Goal: Feedback & Contribution: Contribute content

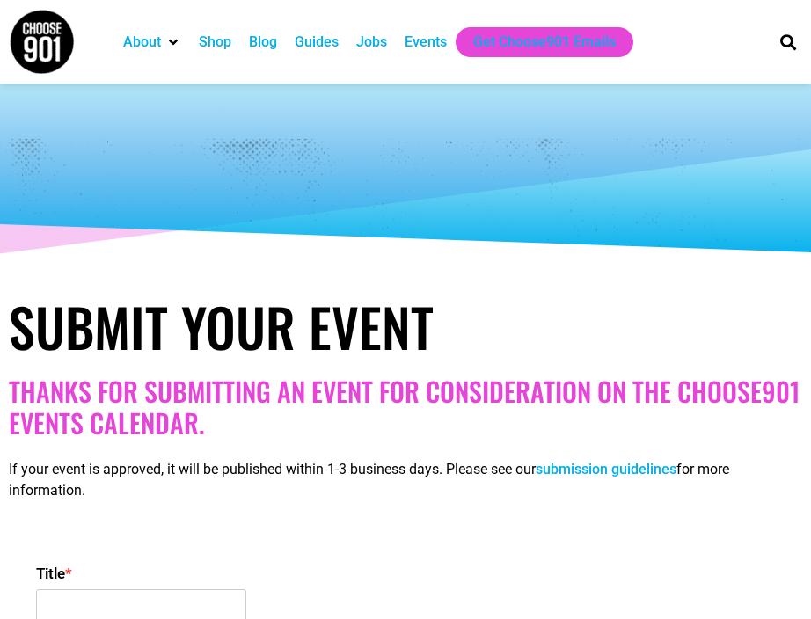
select select
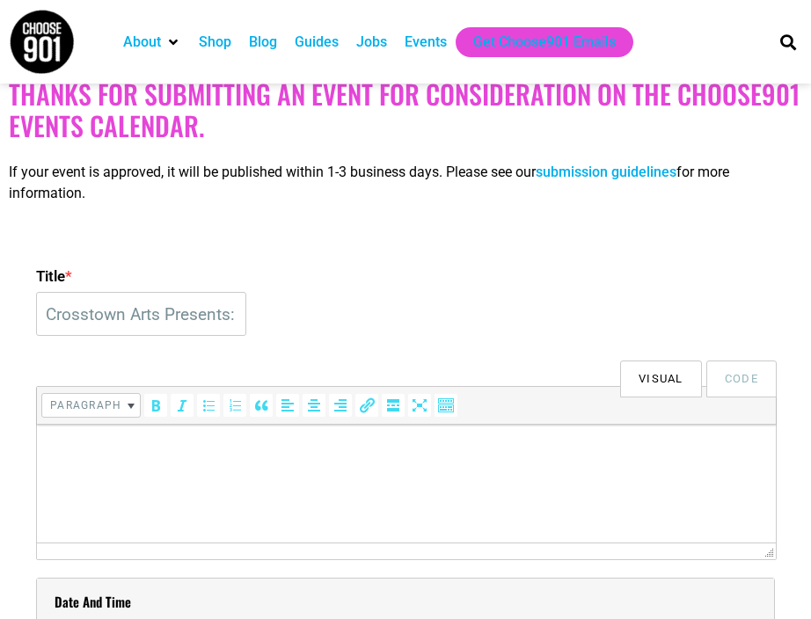
click at [230, 314] on input "Crosstown Arts Presents: Jazz Jam Session: Hosted by the [PERSON_NAME] Quartet" at bounding box center [141, 314] width 210 height 44
drag, startPoint x: 139, startPoint y: 320, endPoint x: 442, endPoint y: 414, distance: 317.6
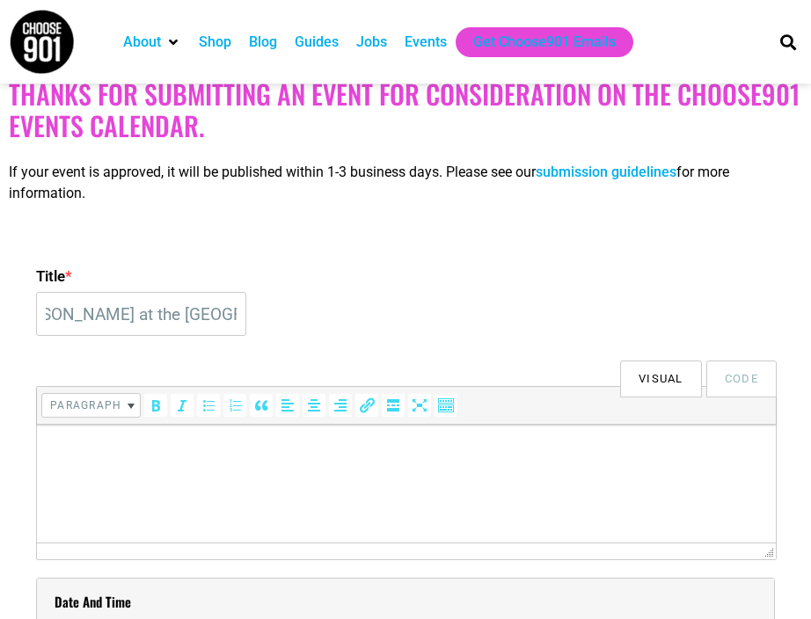
type input "Crosstown Arts Presents: Iris Fellows at the Green Room"
click at [315, 474] on html at bounding box center [406, 449] width 738 height 49
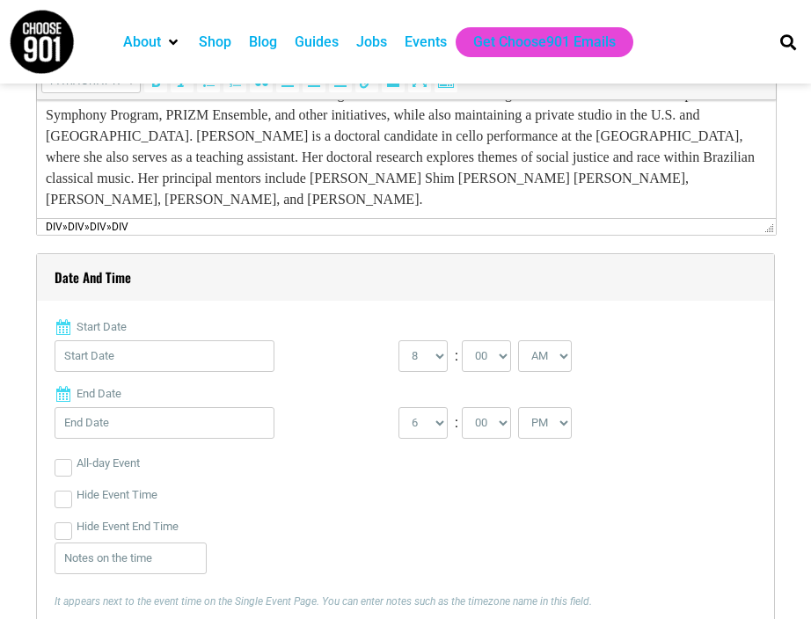
scroll to position [621, 0]
click at [182, 366] on input "Start Date" at bounding box center [165, 357] width 220 height 32
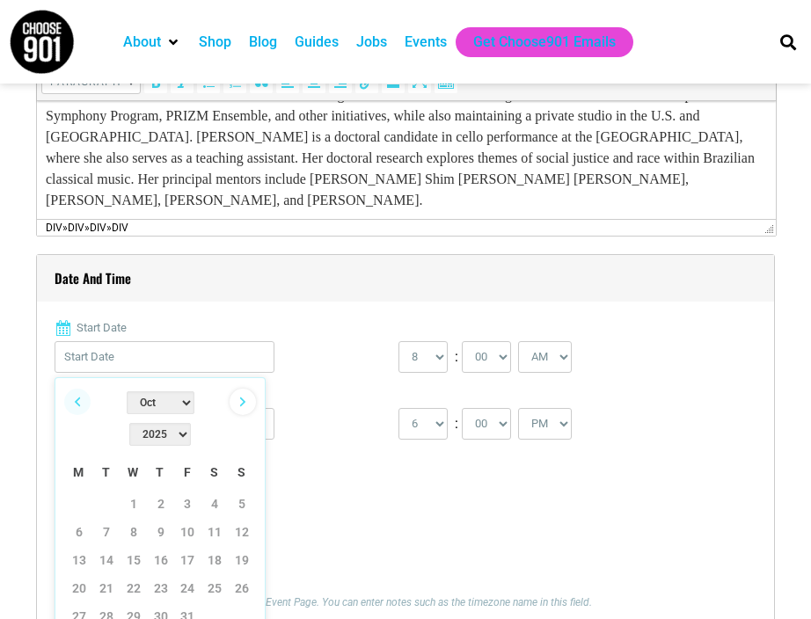
click at [242, 404] on link "Next" at bounding box center [242, 402] width 26 height 26
click at [164, 519] on link "6" at bounding box center [161, 532] width 26 height 26
type input "11/06/2025"
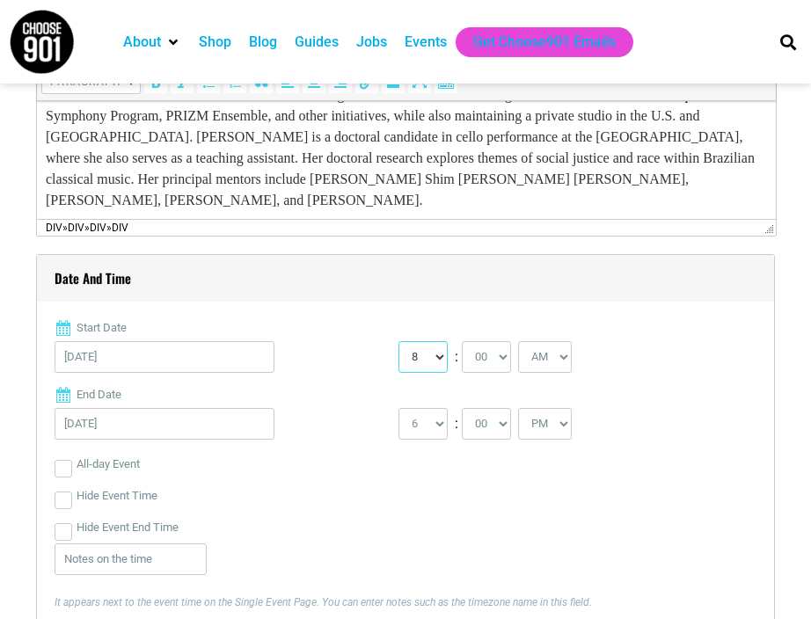
click at [441, 356] on select "0 1 2 3 4 5 6 7 8 9 10 11 12" at bounding box center [422, 357] width 49 height 32
select select "7"
click at [398, 341] on select "0 1 2 3 4 5 6 7 8 9 10 11 12" at bounding box center [422, 357] width 49 height 32
click at [506, 361] on select "00 05 10 15 20 25 30 35 40 45 50 55" at bounding box center [486, 357] width 49 height 32
select select "30"
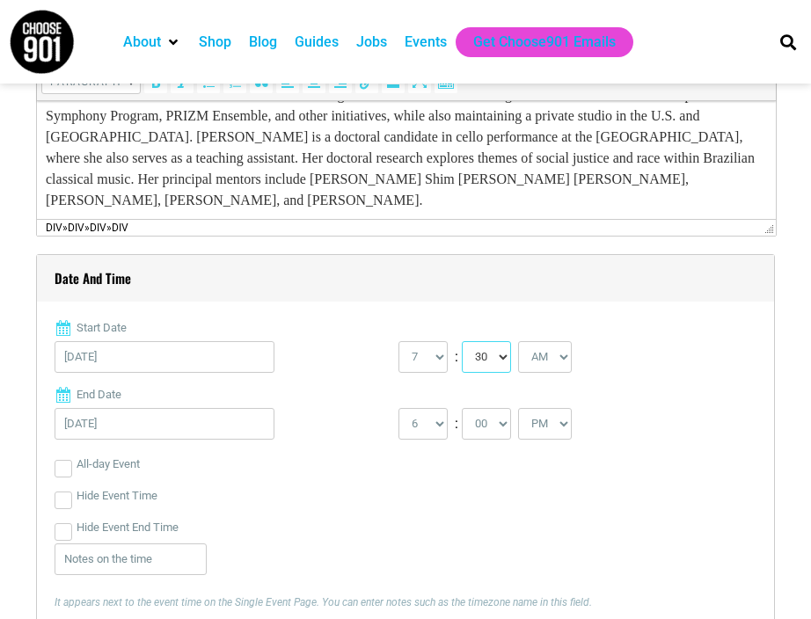
click at [462, 341] on select "00 05 10 15 20 25 30 35 40 45 50 55" at bounding box center [486, 357] width 49 height 32
click at [566, 356] on select "AM PM" at bounding box center [545, 357] width 54 height 32
select select "PM"
click at [521, 341] on select "AM PM" at bounding box center [545, 357] width 54 height 32
click at [443, 426] on select "1 2 3 4 5 6 7 8 9 10 11 12" at bounding box center [422, 424] width 49 height 32
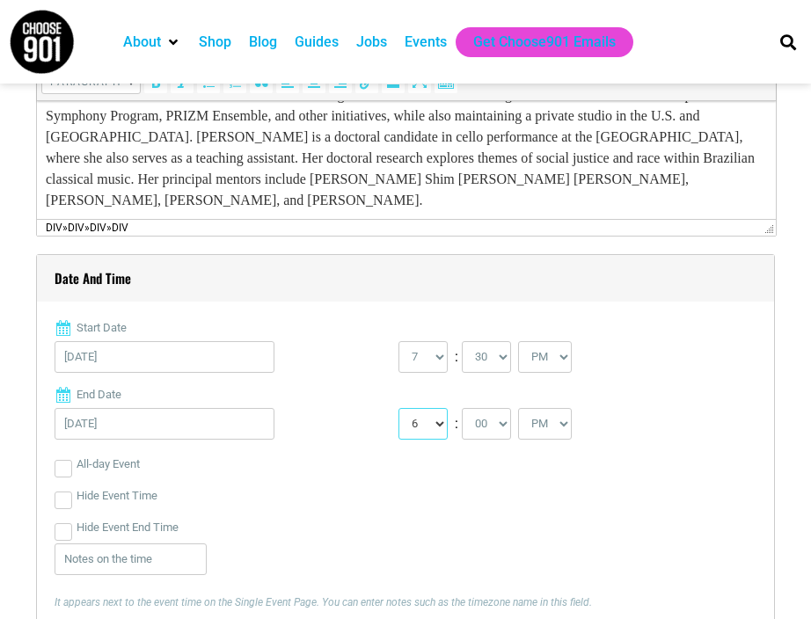
select select "9"
click at [398, 408] on select "1 2 3 4 5 6 7 8 9 10 11 12" at bounding box center [422, 424] width 49 height 32
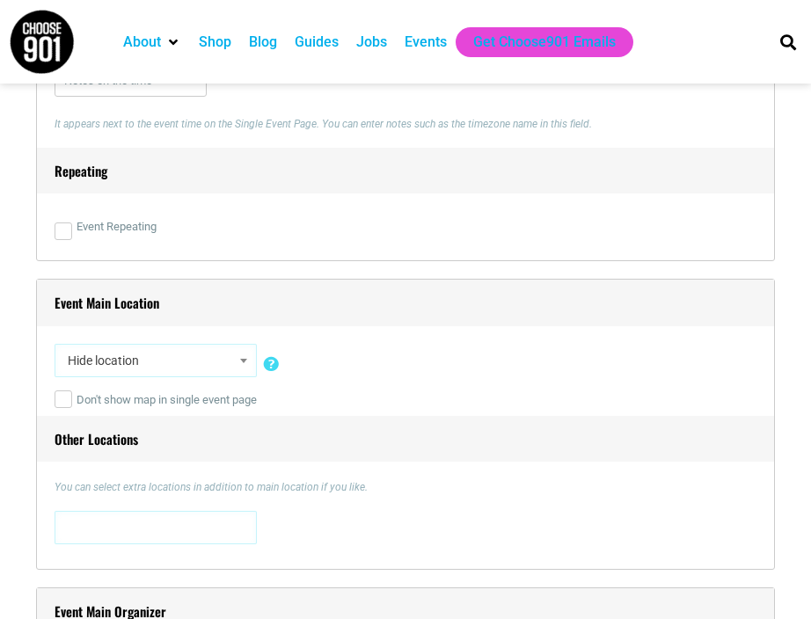
scroll to position [1169, 0]
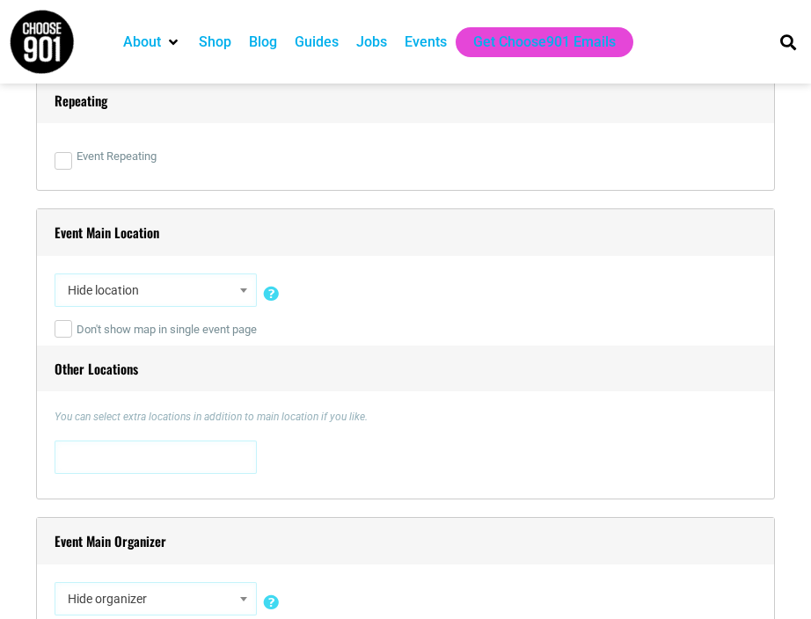
click at [207, 459] on span at bounding box center [156, 455] width 190 height 28
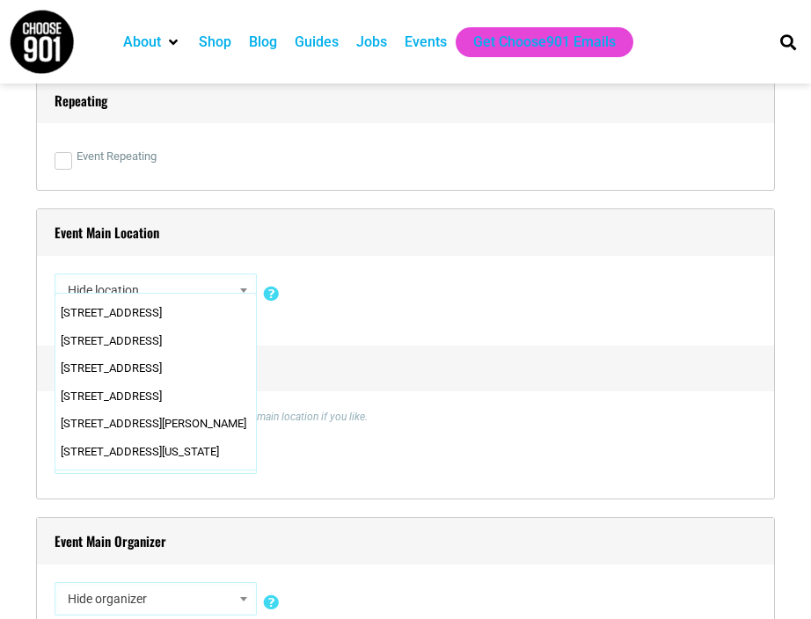
scroll to position [2169, 0]
select select "5809"
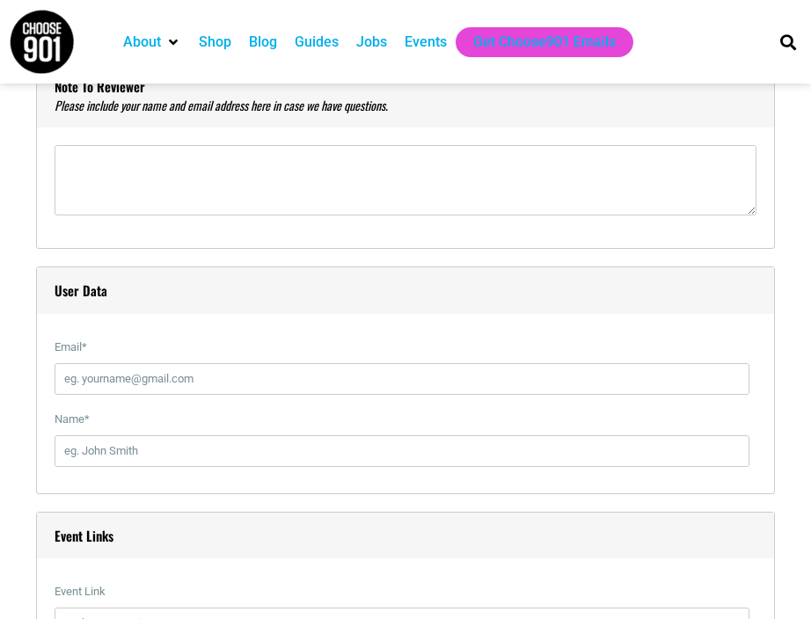
scroll to position [1813, 0]
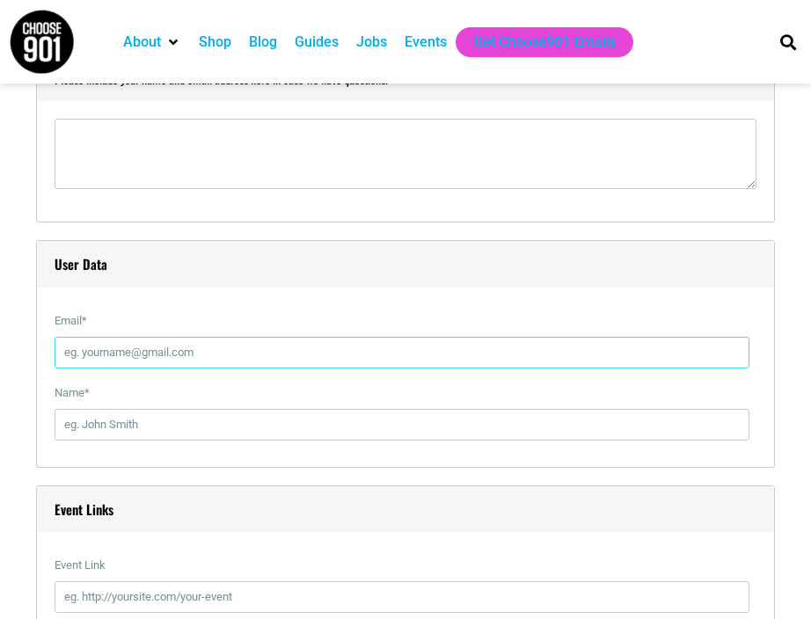
click at [216, 353] on input "Email *" at bounding box center [402, 353] width 695 height 32
type input "[EMAIL_ADDRESS][DOMAIN_NAME]"
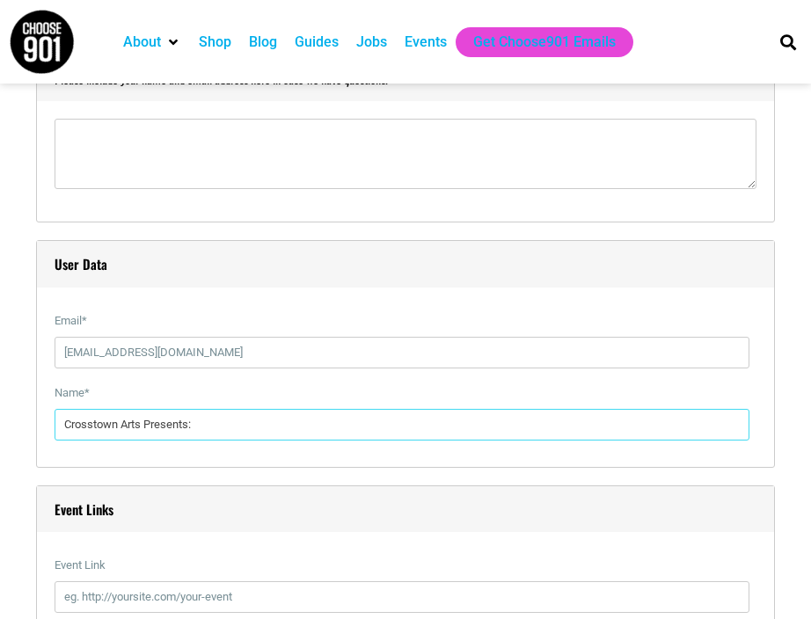
click at [252, 426] on input "Crosstown Arts Presents:" at bounding box center [402, 425] width 695 height 32
drag, startPoint x: 252, startPoint y: 426, endPoint x: -47, endPoint y: 406, distance: 300.4
click at [0, 406] on html "About Contact Us Donate Shop Blog Guides Jobs Events Get Choose901 Emails Searc…" at bounding box center [405, 431] width 811 height 4488
type input "[PERSON_NAME]"
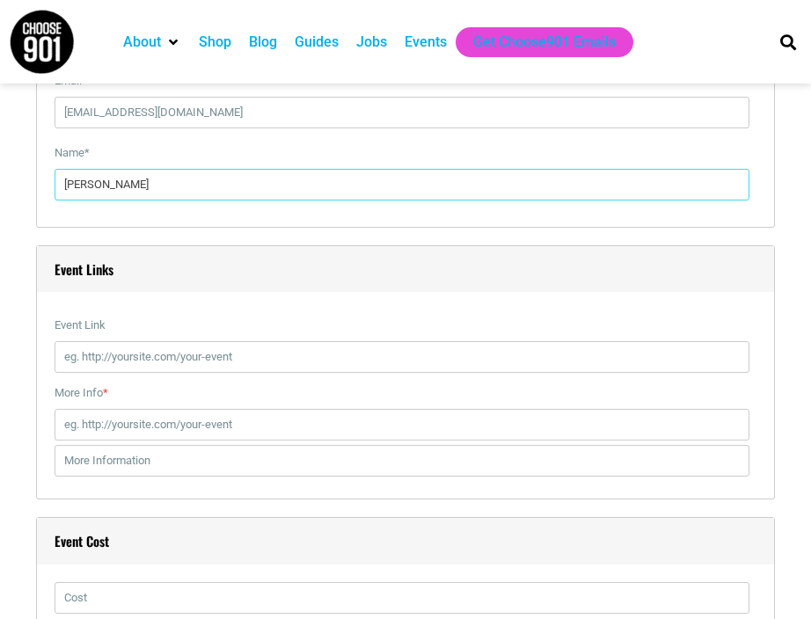
scroll to position [2057, 0]
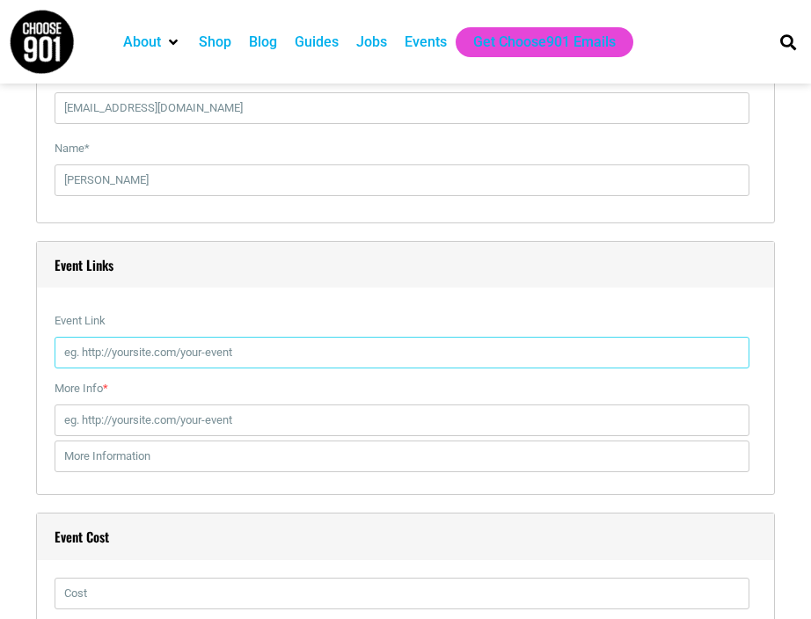
click at [166, 351] on input "Event Link" at bounding box center [402, 353] width 695 height 32
paste input "https://crosstownarts.org/calendar/iris-fellows-at-the-green-room/"
type input "https://crosstownarts.org/calendar/iris-fellows-at-the-green-room/"
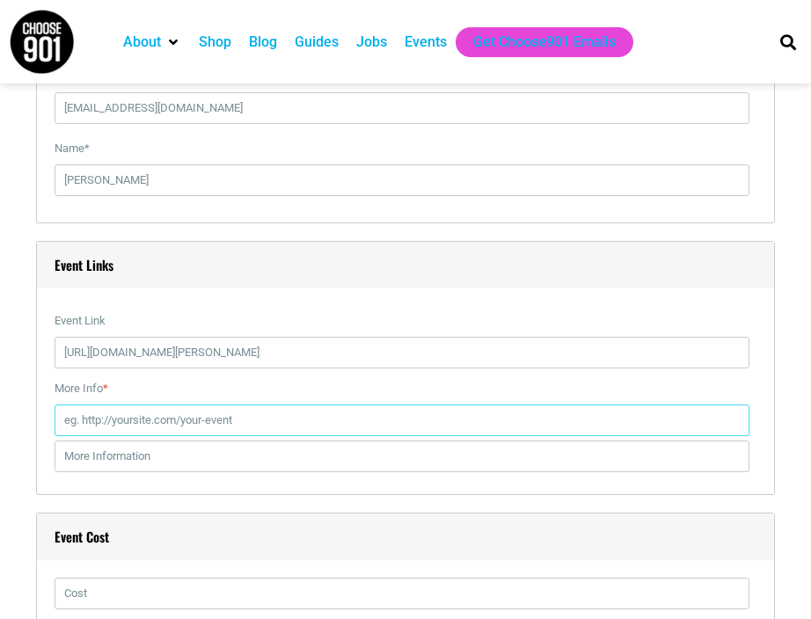
click at [257, 417] on input "More Info *" at bounding box center [402, 420] width 695 height 32
drag, startPoint x: 651, startPoint y: 426, endPoint x: 4, endPoint y: 367, distance: 649.6
click at [4, 367] on div "Title * Crosstown Arts Presents: Iris Fellows at the Green Room Visual Code b i…" at bounding box center [405, 144] width 811 height 3377
paste input "iris-fellows-at-the-green-room"
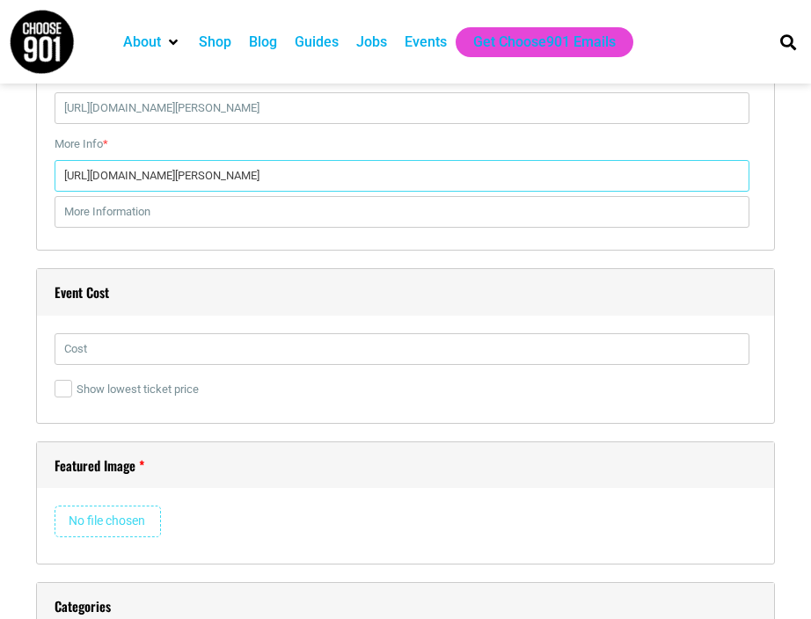
scroll to position [2303, 0]
type input "https://crosstownarts.org/calendar/iris-fellows-at-the-green-room/"
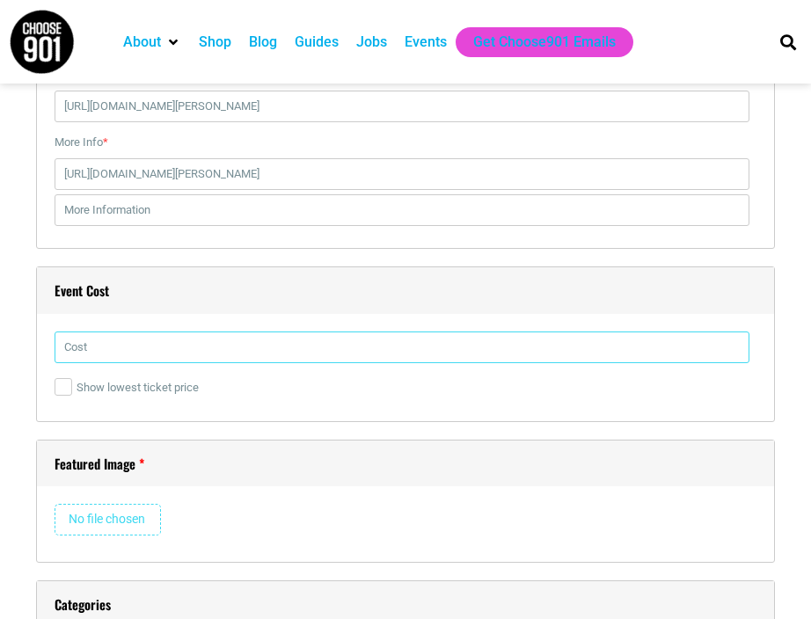
click at [145, 347] on input "text" at bounding box center [402, 347] width 695 height 32
type input "$20"
click at [424, 321] on div "Event Cost $20 Show lowest ticket price" at bounding box center [405, 344] width 738 height 156
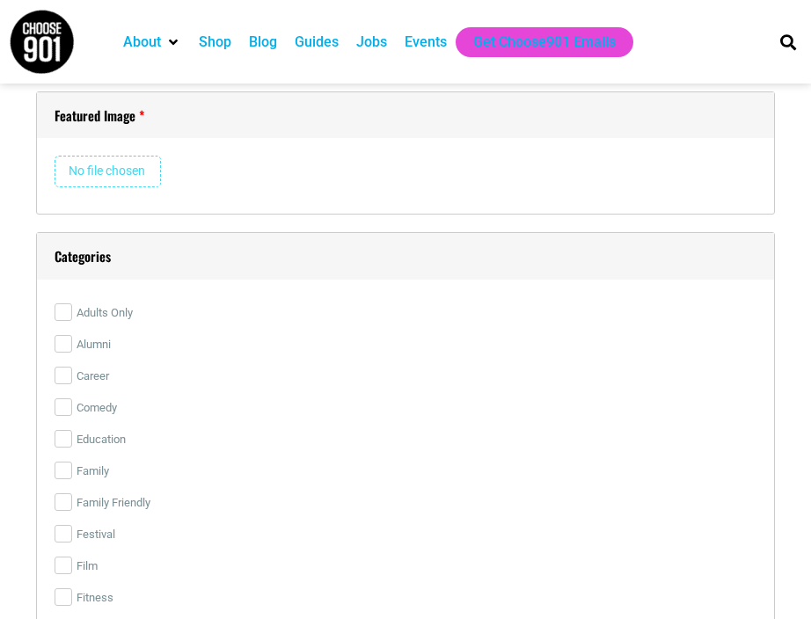
scroll to position [2652, 0]
click at [125, 183] on input "file" at bounding box center [108, 171] width 106 height 32
type input "C:\fakepath\Screen Shot 2025-09-19 at 3.37.55 PM.png"
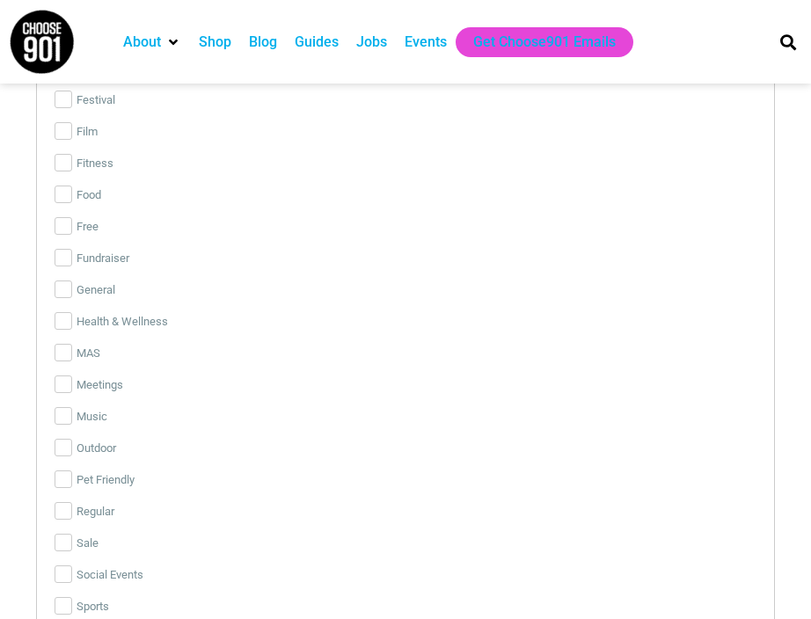
scroll to position [3275, 0]
click at [62, 422] on input "Music" at bounding box center [64, 417] width 18 height 18
checkbox input "true"
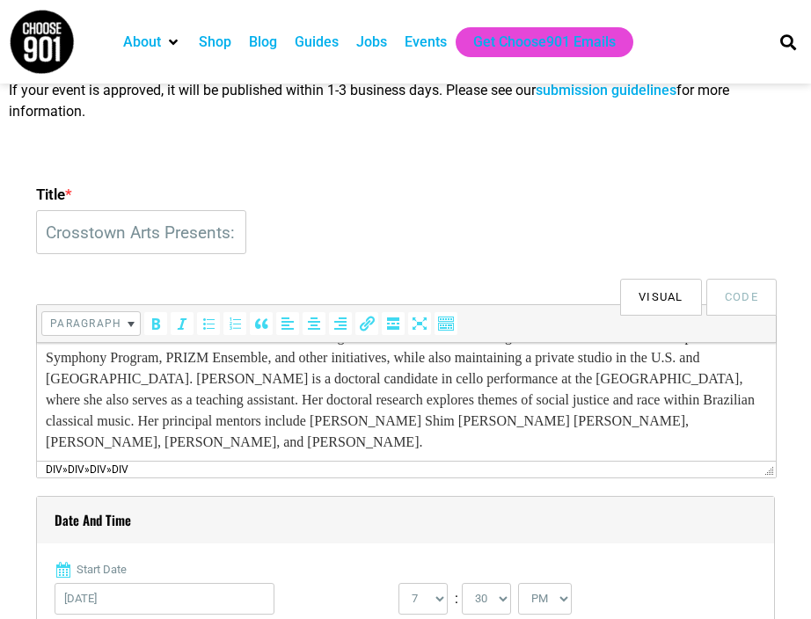
scroll to position [360, 0]
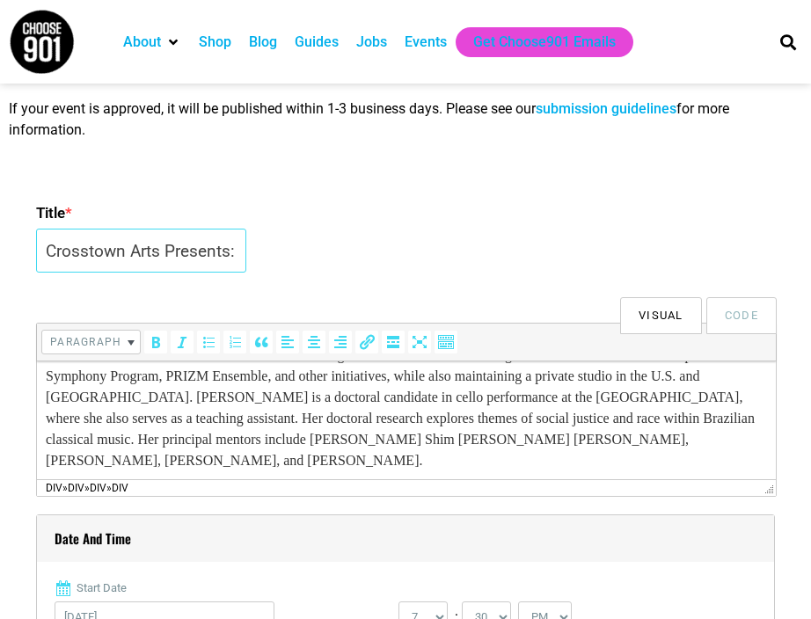
click at [194, 258] on input "Crosstown Arts Presents: Iris Fellows at the Green Room" at bounding box center [141, 251] width 210 height 44
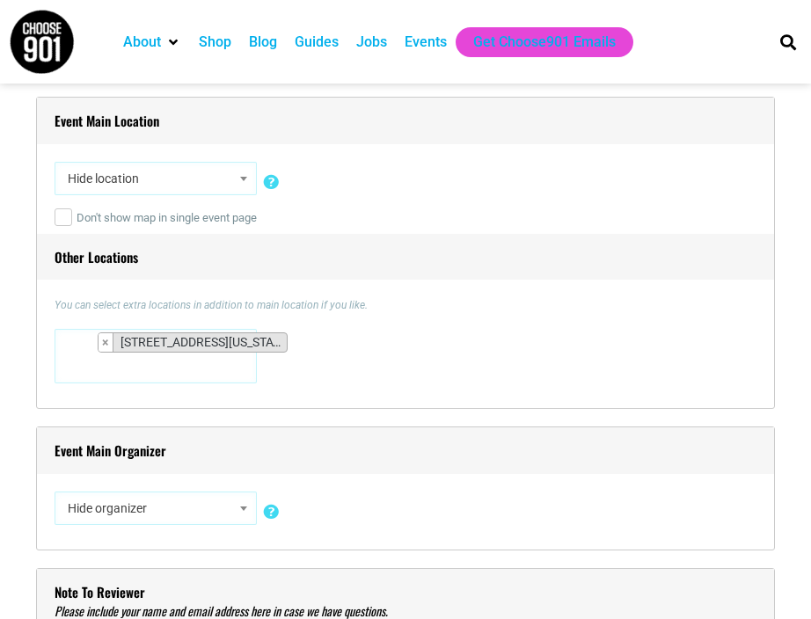
scroll to position [1291, 0]
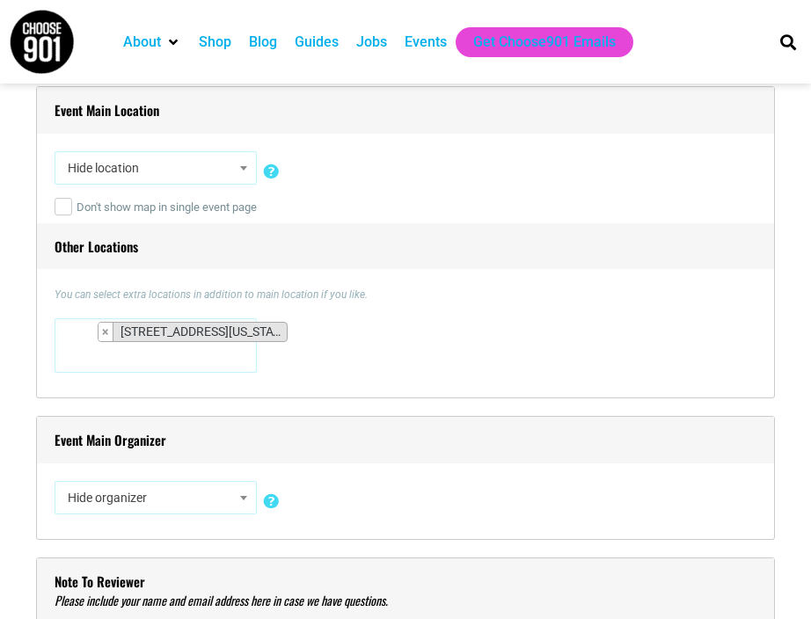
click at [235, 175] on span at bounding box center [244, 167] width 18 height 23
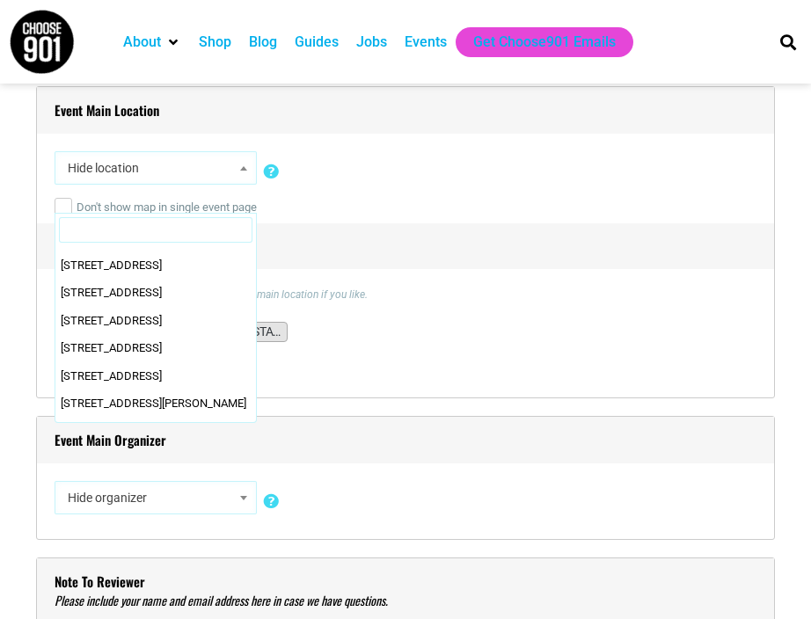
scroll to position [2198, 0]
select select "5809"
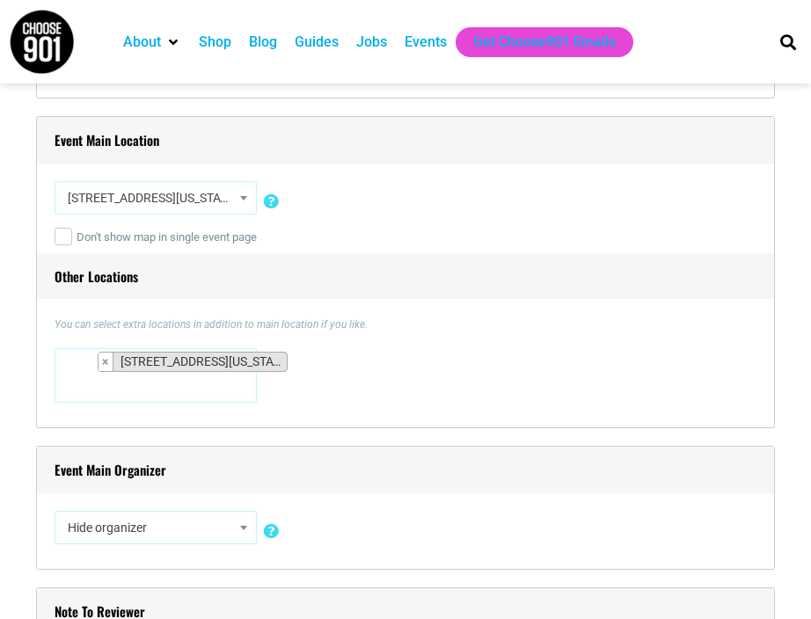
scroll to position [1258, 0]
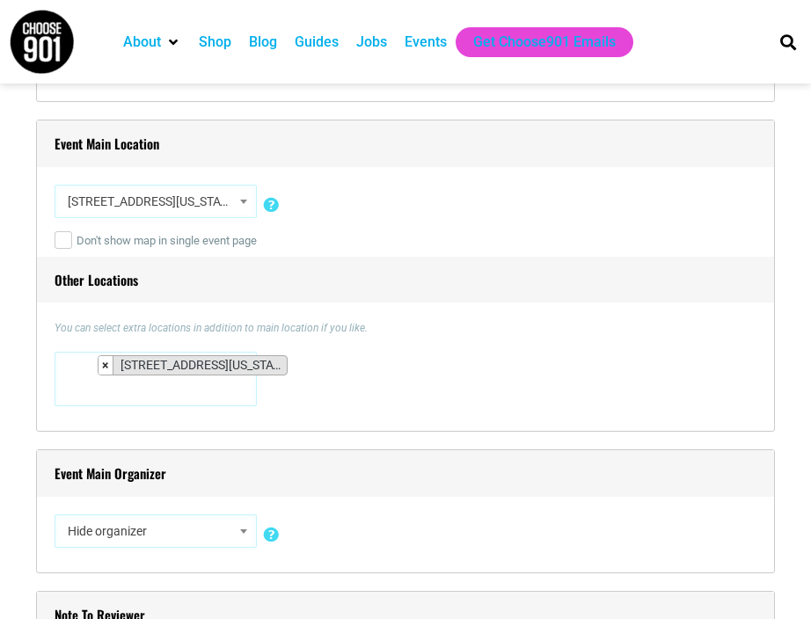
click at [105, 373] on button "×" at bounding box center [105, 365] width 15 height 18
select select
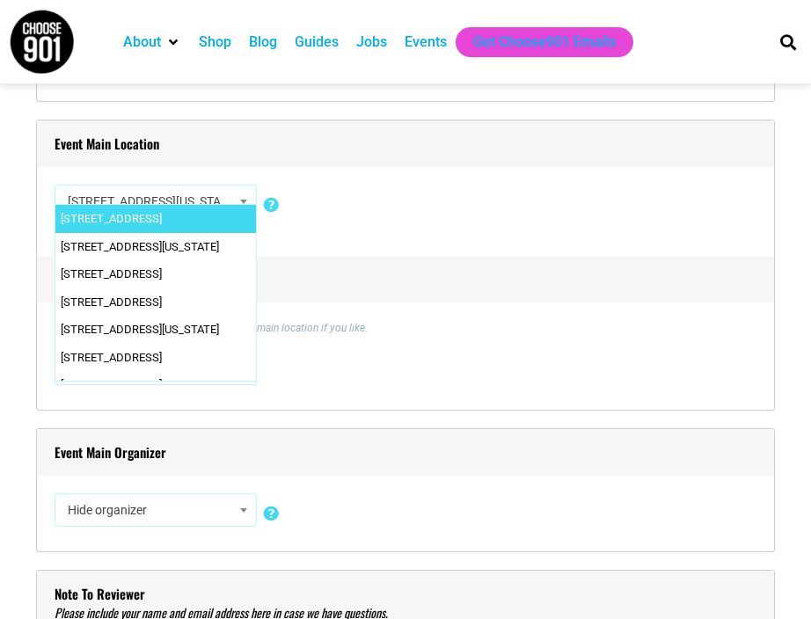
click at [474, 350] on div "You can select extra locations in addition to main location if you like. 0 N. M…" at bounding box center [406, 356] width 702 height 72
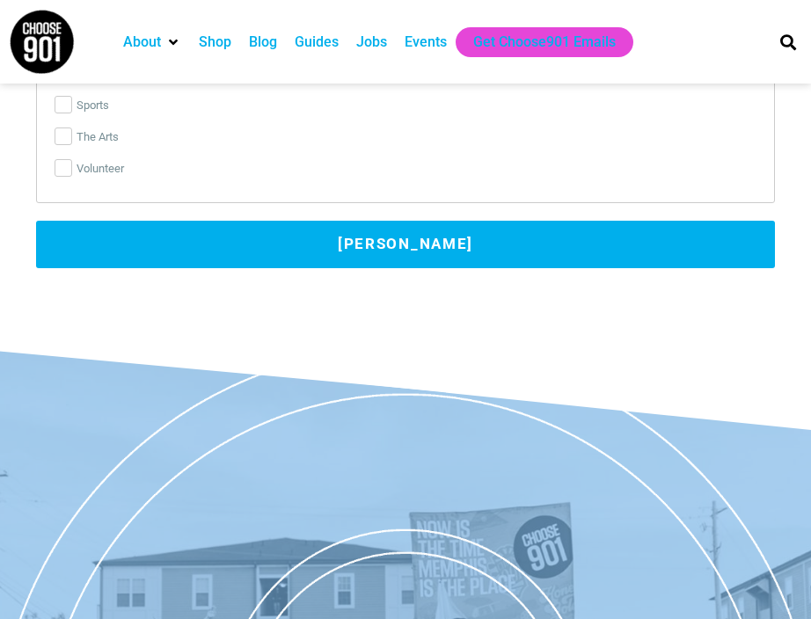
scroll to position [3752, 0]
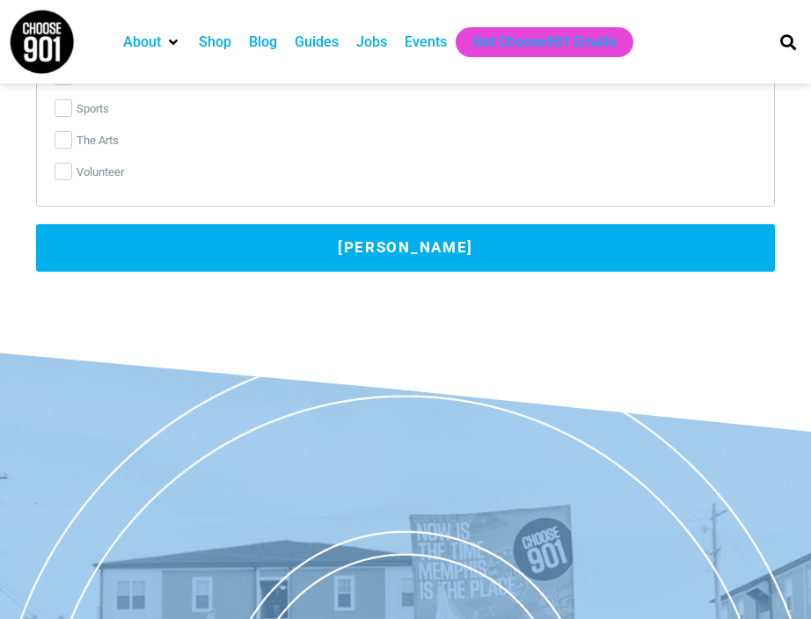
click at [426, 238] on button "Submit Event" at bounding box center [405, 247] width 738 height 47
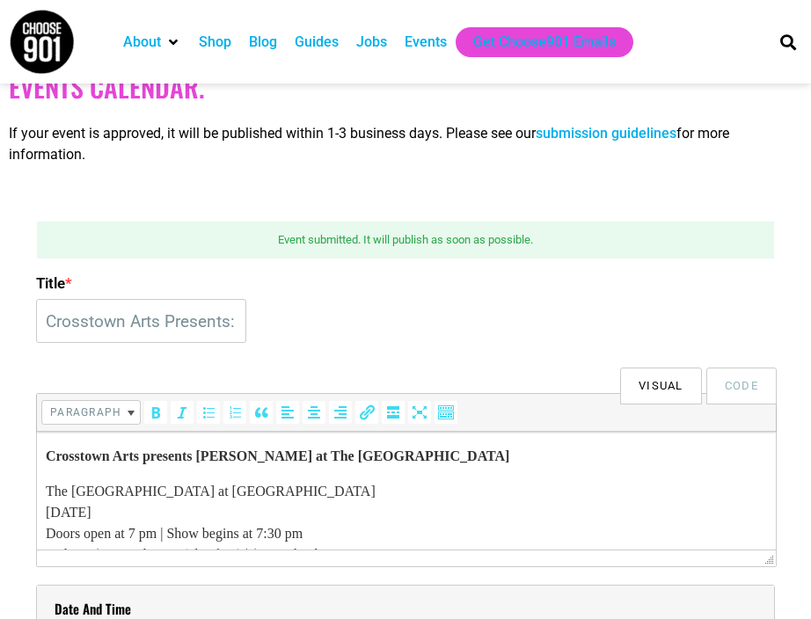
scroll to position [0, 0]
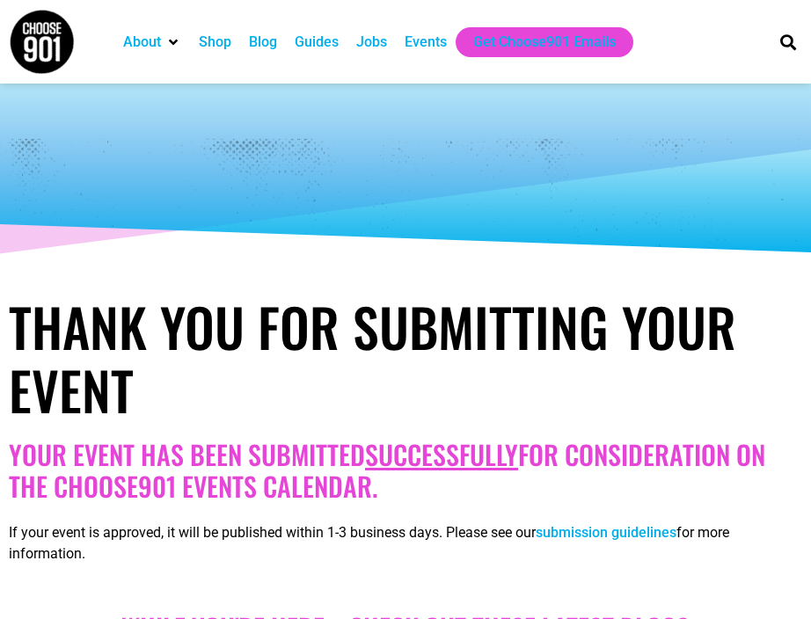
click at [418, 40] on div "Events" at bounding box center [425, 42] width 42 height 21
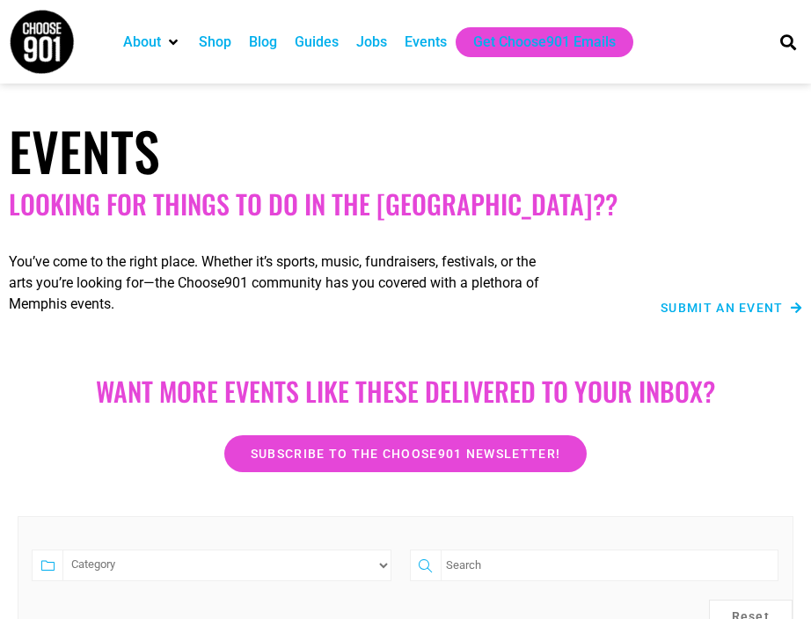
click at [480, 549] on input "search" at bounding box center [609, 565] width 338 height 32
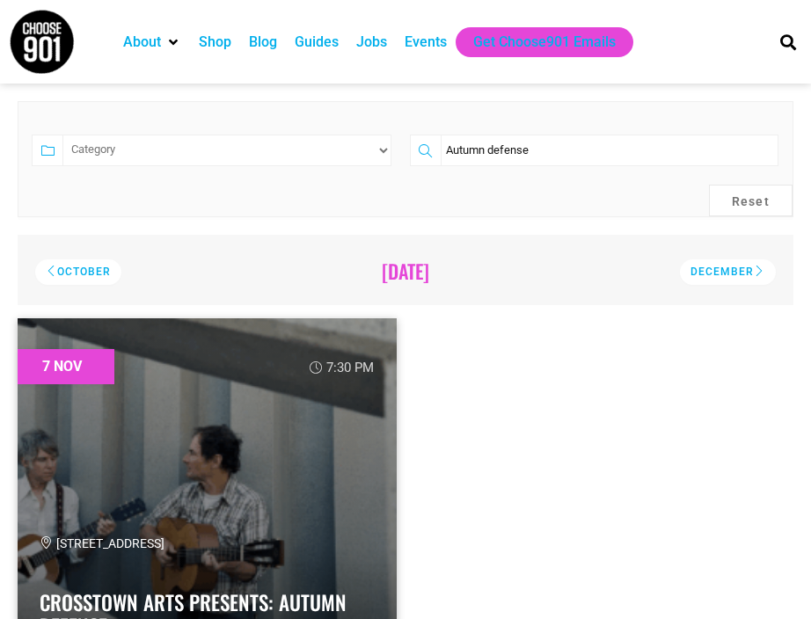
scroll to position [411, 0]
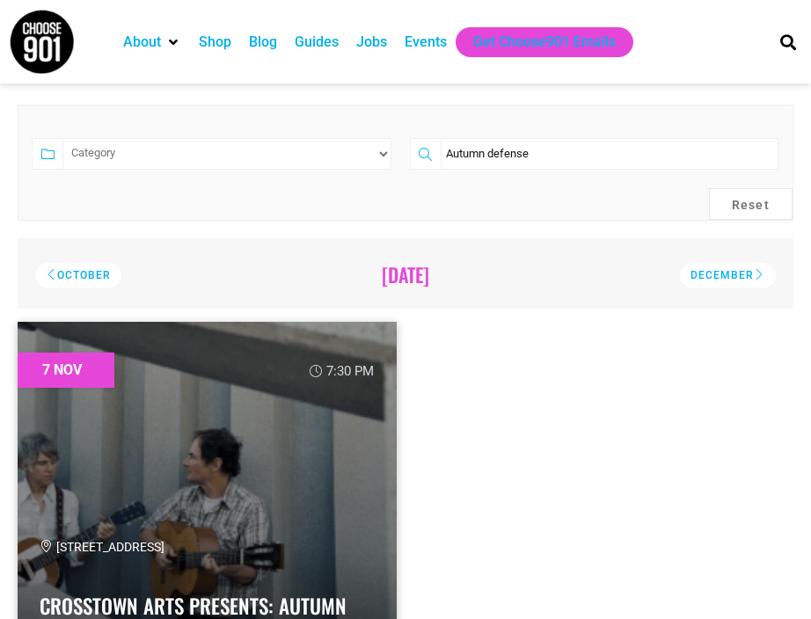
drag, startPoint x: 564, startPoint y: 146, endPoint x: 404, endPoint y: 146, distance: 160.9
click at [404, 146] on div "Autumn defense" at bounding box center [594, 162] width 387 height 49
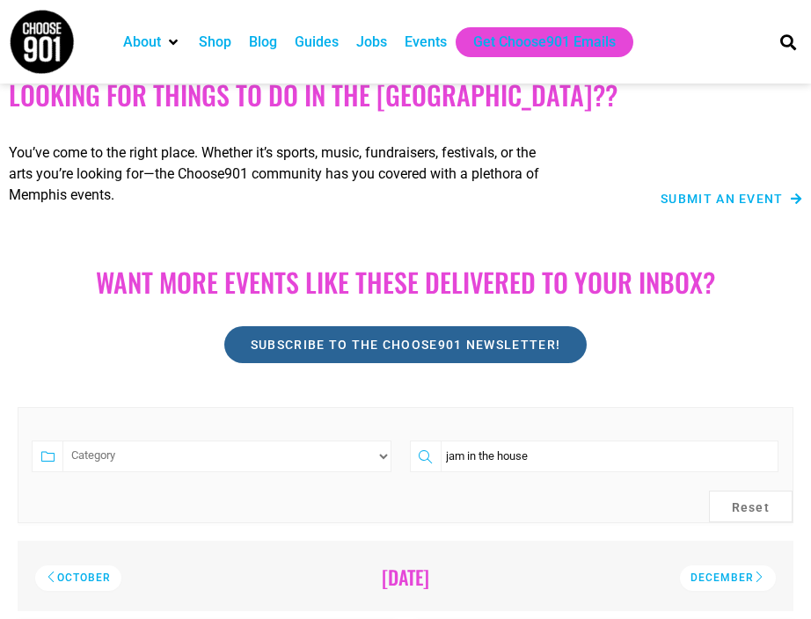
scroll to position [113, 0]
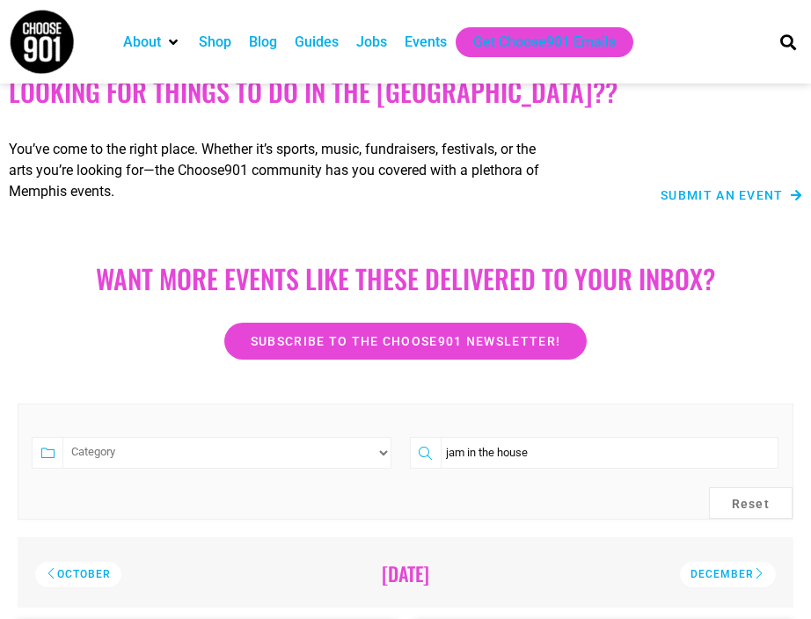
drag, startPoint x: 566, startPoint y: 452, endPoint x: 399, endPoint y: 450, distance: 167.0
click at [399, 450] on form "Category Family Friendly Free General Music Outdoor Pet Friendly Social Events …" at bounding box center [405, 462] width 775 height 116
type input "jazz jam"
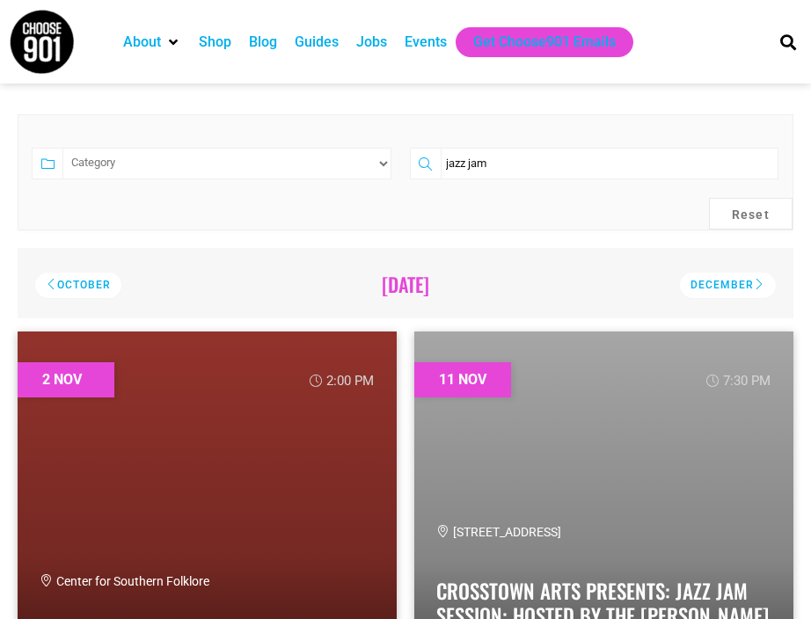
scroll to position [466, 0]
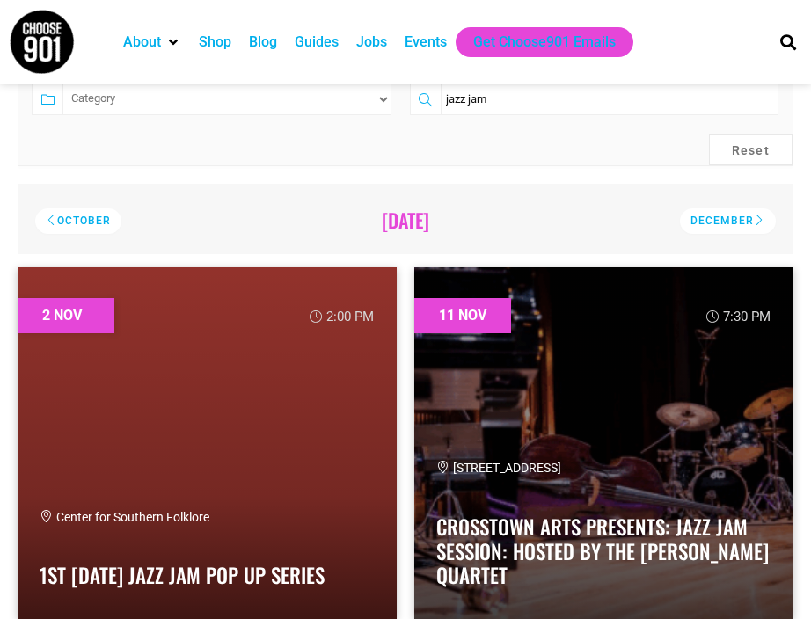
drag, startPoint x: 520, startPoint y: 102, endPoint x: 360, endPoint y: 102, distance: 160.0
click at [360, 102] on form "Category Family Friendly Free Music Outdoor Pet Friendly The Arts jazz jam Reset" at bounding box center [405, 108] width 775 height 116
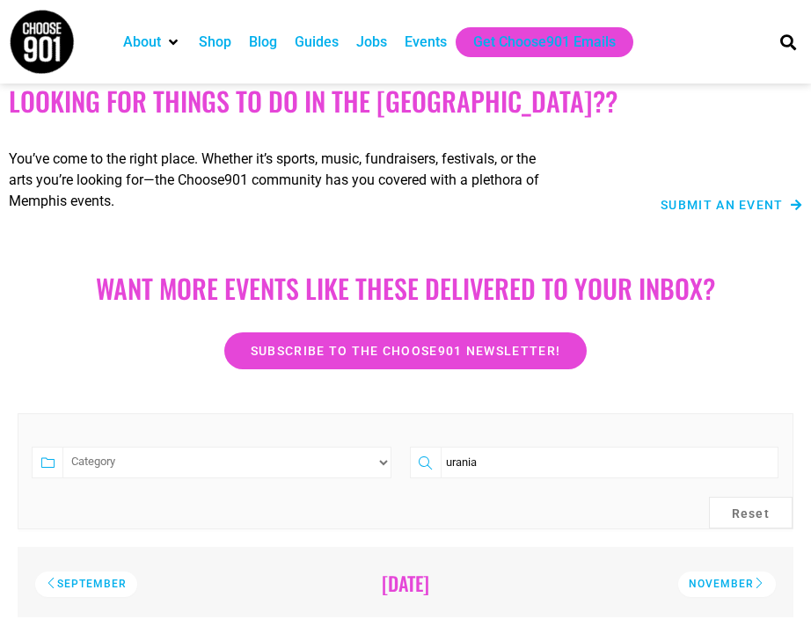
scroll to position [114, 0]
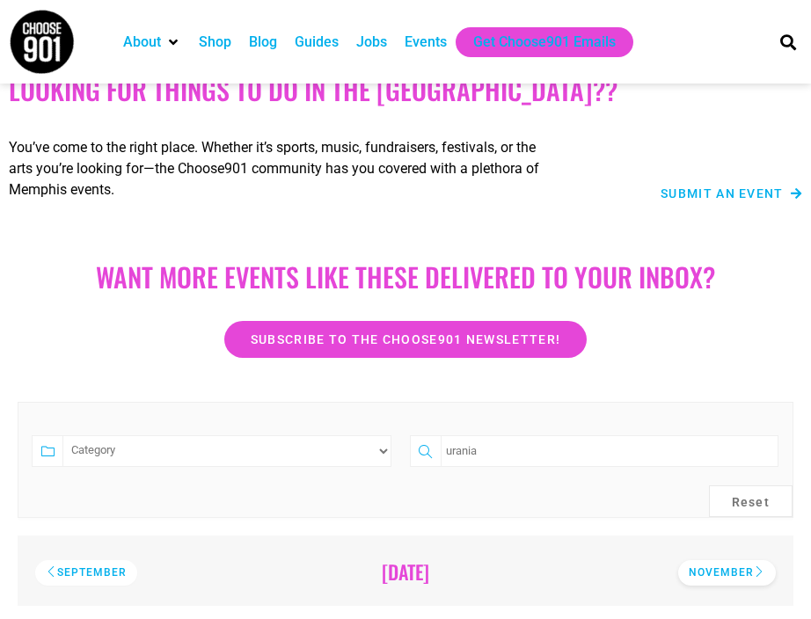
click at [724, 570] on div "November" at bounding box center [727, 572] width 98 height 25
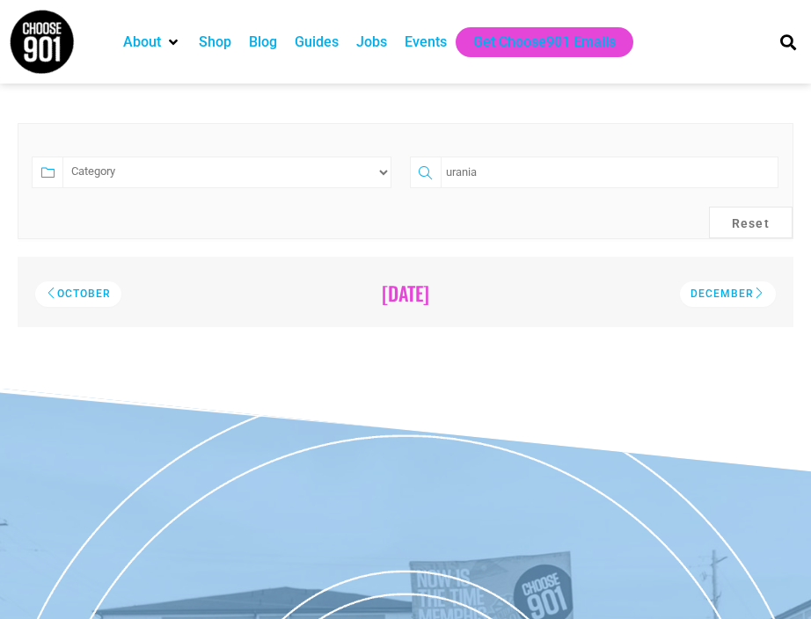
scroll to position [396, 0]
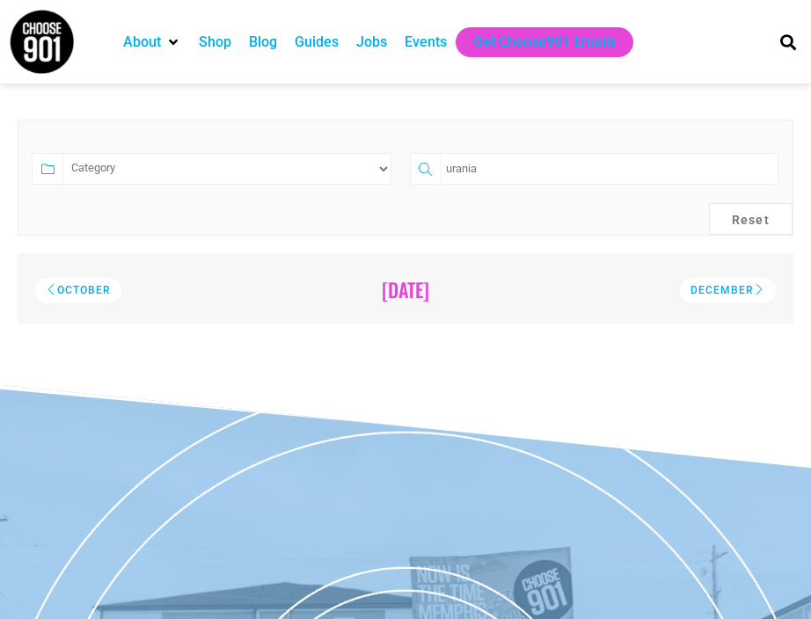
click at [427, 169] on icon at bounding box center [426, 169] width 32 height 32
click at [593, 177] on input "urania" at bounding box center [609, 169] width 338 height 32
type input "urania Trilogy"
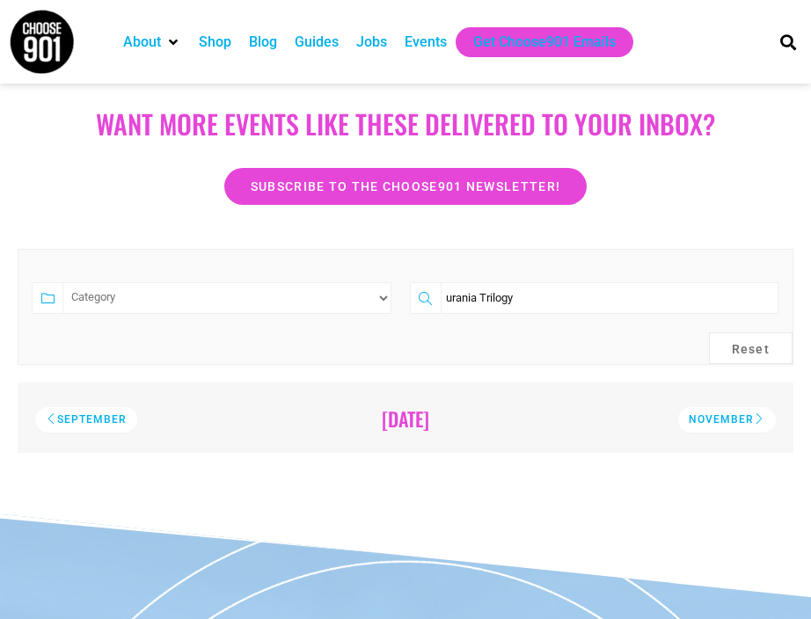
scroll to position [0, 0]
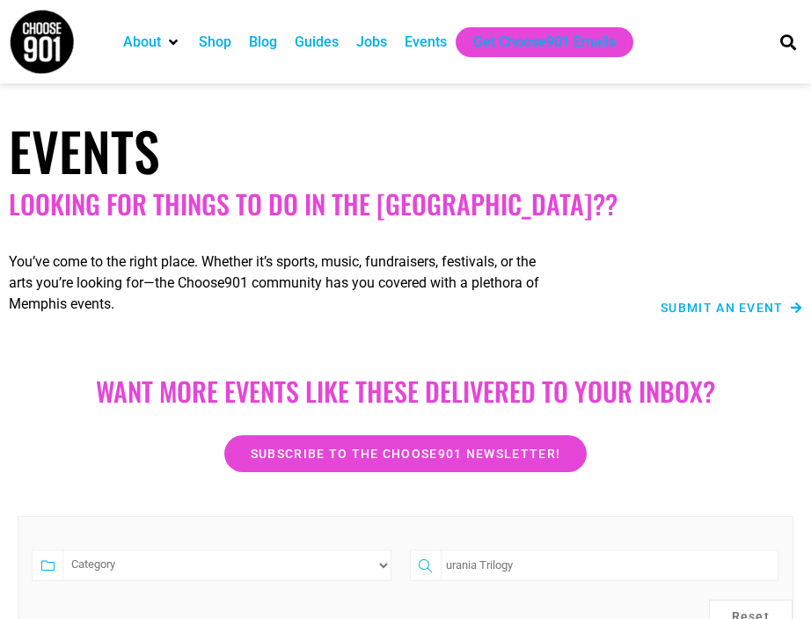
click at [709, 303] on span "Submit an Event" at bounding box center [721, 308] width 123 height 12
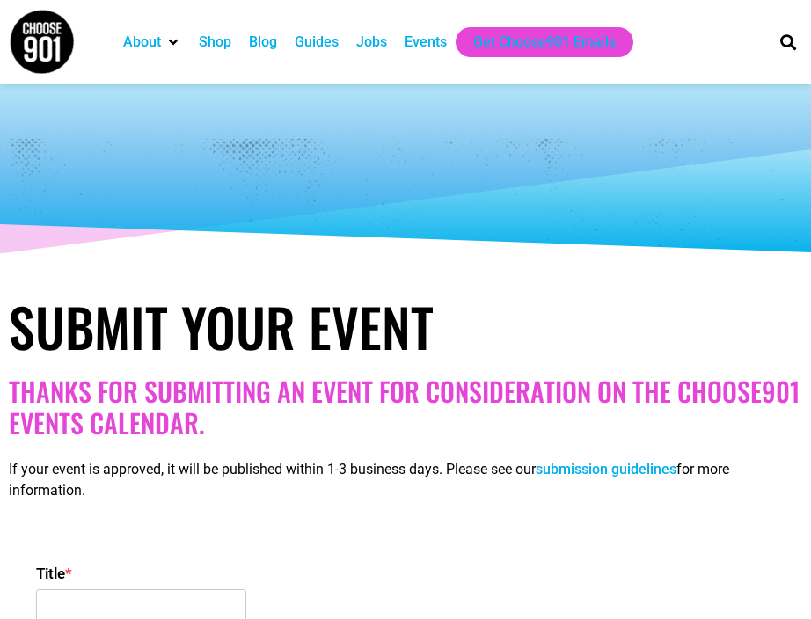
select select
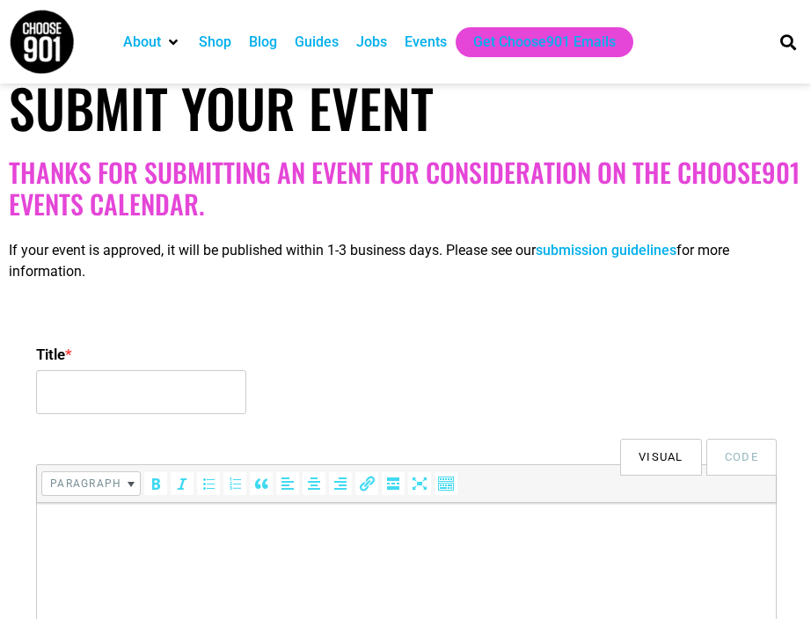
scroll to position [220, 0]
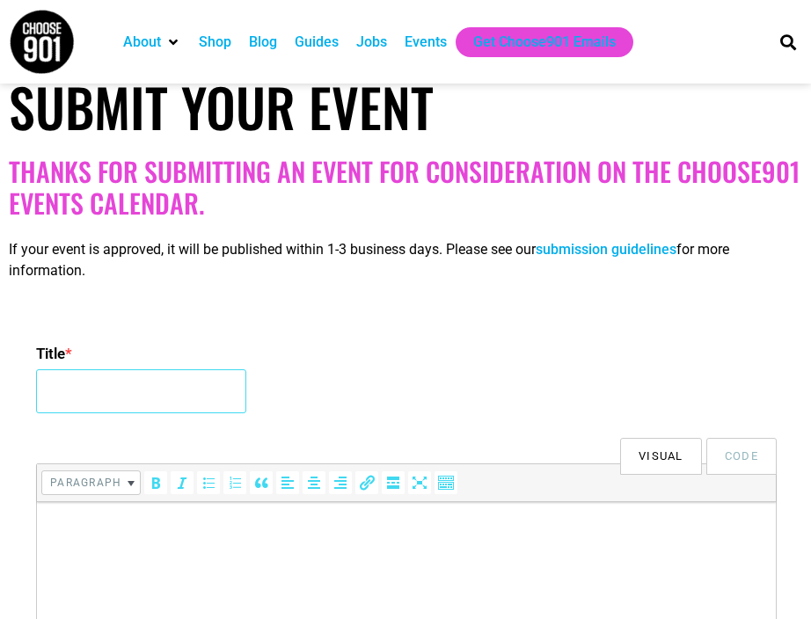
click at [176, 395] on input "Title *" at bounding box center [141, 391] width 210 height 44
paste input "The Crosstown Arts Film Series Presents: The Urania Trilogy by Tav Falco in the…"
type input "The Crosstown Arts Film Series Presents: The Urania Trilogy by Tav Falco in the…"
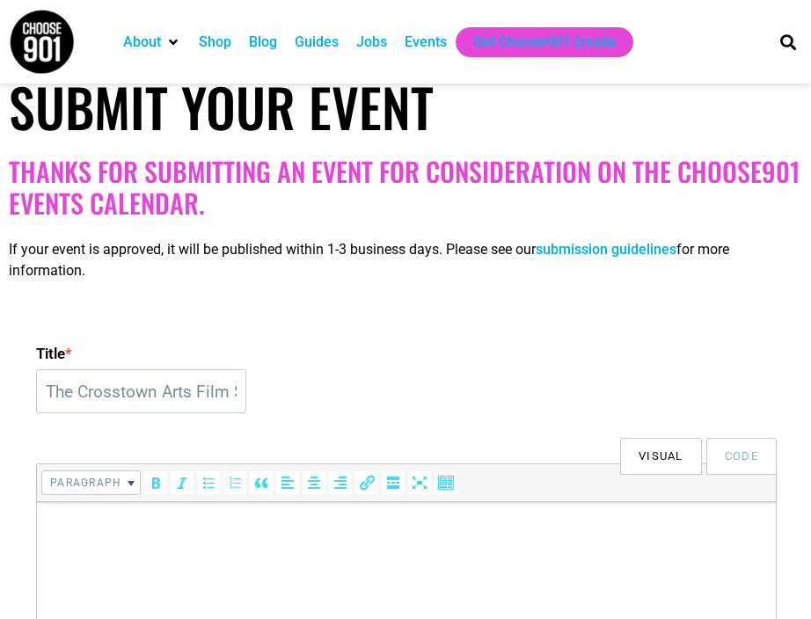
click at [287, 548] on html at bounding box center [406, 526] width 738 height 49
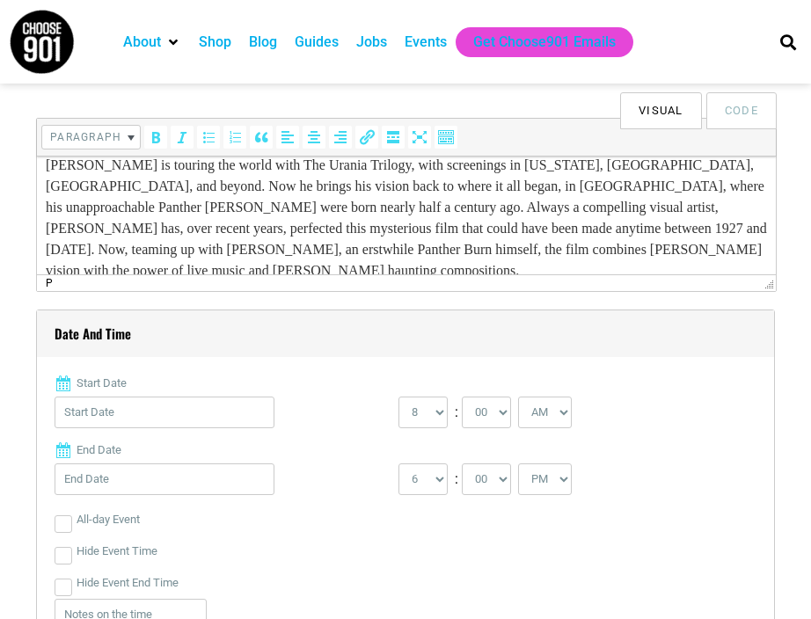
scroll to position [566, 0]
click at [213, 418] on input "Start Date" at bounding box center [165, 412] width 220 height 32
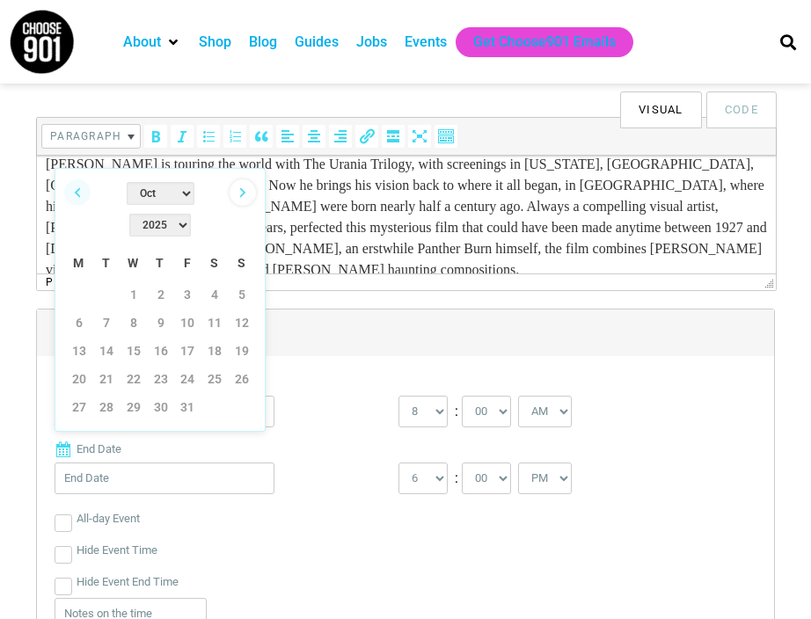
click at [240, 197] on link "Next" at bounding box center [242, 192] width 26 height 26
click at [160, 366] on link "20" at bounding box center [161, 379] width 26 height 26
type input "11/20/2025"
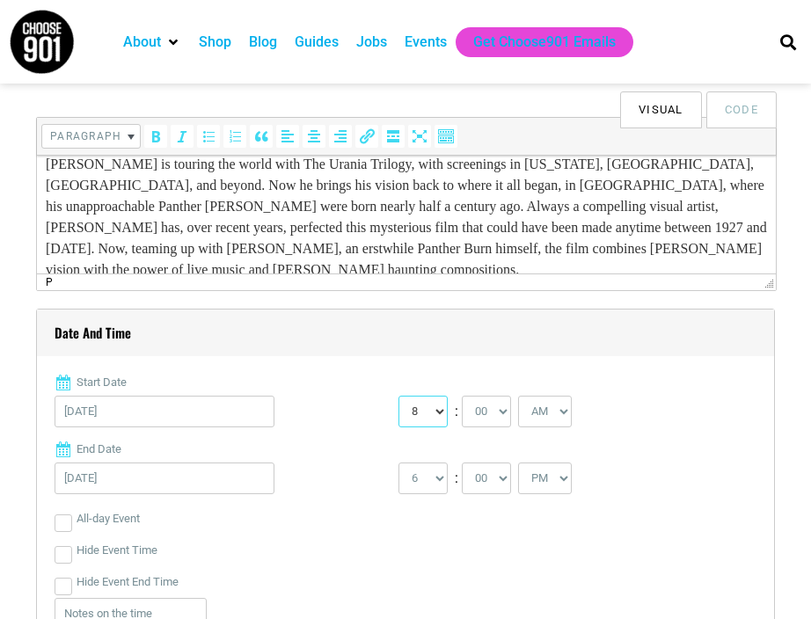
click at [434, 411] on select "0 1 2 3 4 5 6 7 8 9 10 11 12" at bounding box center [422, 412] width 49 height 32
select select "7"
click at [398, 396] on select "0 1 2 3 4 5 6 7 8 9 10 11 12" at bounding box center [422, 412] width 49 height 32
click at [562, 404] on select "AM PM" at bounding box center [545, 412] width 54 height 32
select select "PM"
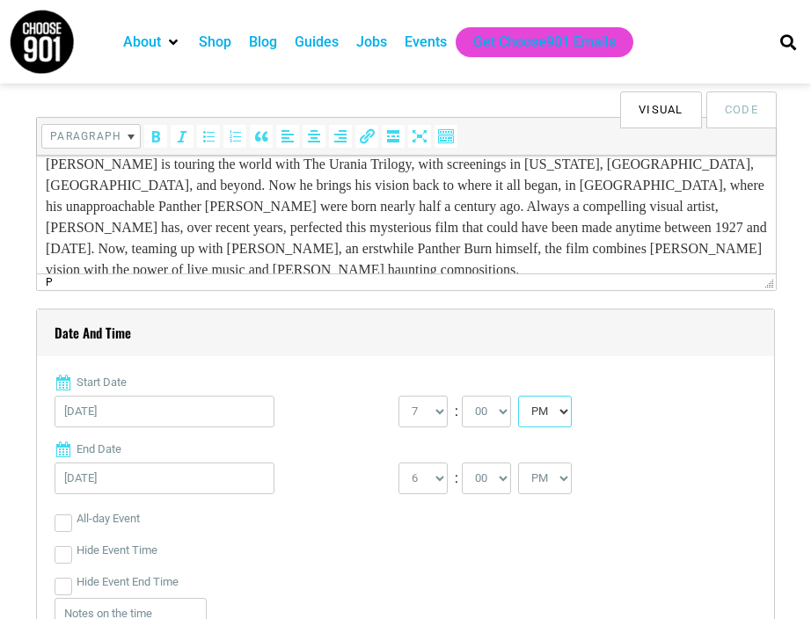
click at [521, 396] on select "AM PM" at bounding box center [545, 412] width 54 height 32
click at [439, 477] on select "1 2 3 4 5 6 7 8 9 10 11 12" at bounding box center [422, 478] width 49 height 32
select select "9"
click at [398, 462] on select "1 2 3 4 5 6 7 8 9 10 11 12" at bounding box center [422, 478] width 49 height 32
click at [505, 477] on select "00 05 10 15 20 25 30 35 40 45 50 55" at bounding box center [486, 478] width 49 height 32
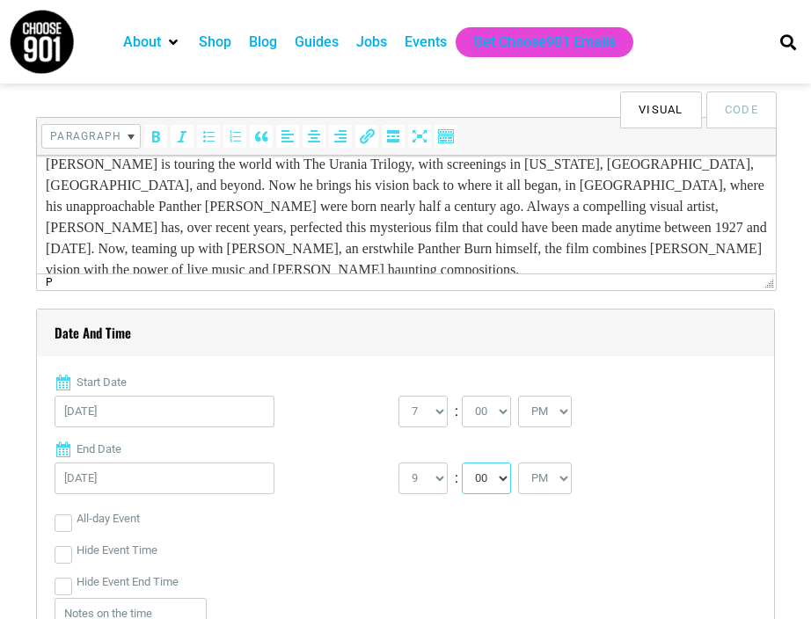
select select "30"
click at [462, 462] on select "00 05 10 15 20 25 30 35 40 45 50 55" at bounding box center [486, 478] width 49 height 32
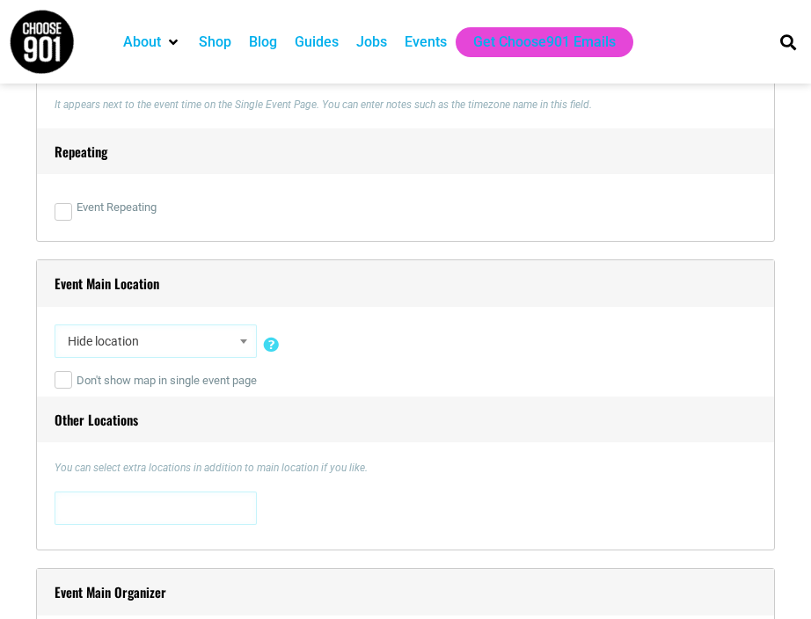
scroll to position [1124, 0]
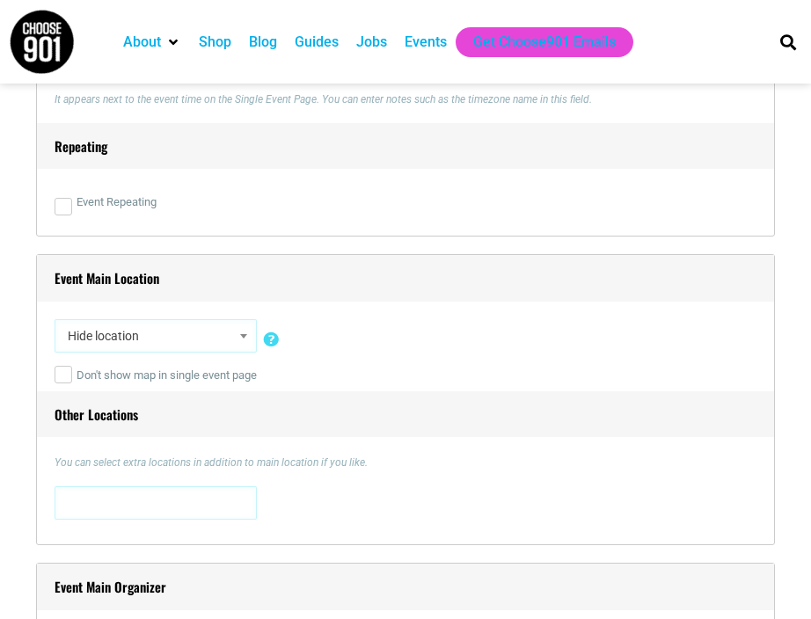
click at [229, 346] on span "Hide location" at bounding box center [156, 336] width 190 height 32
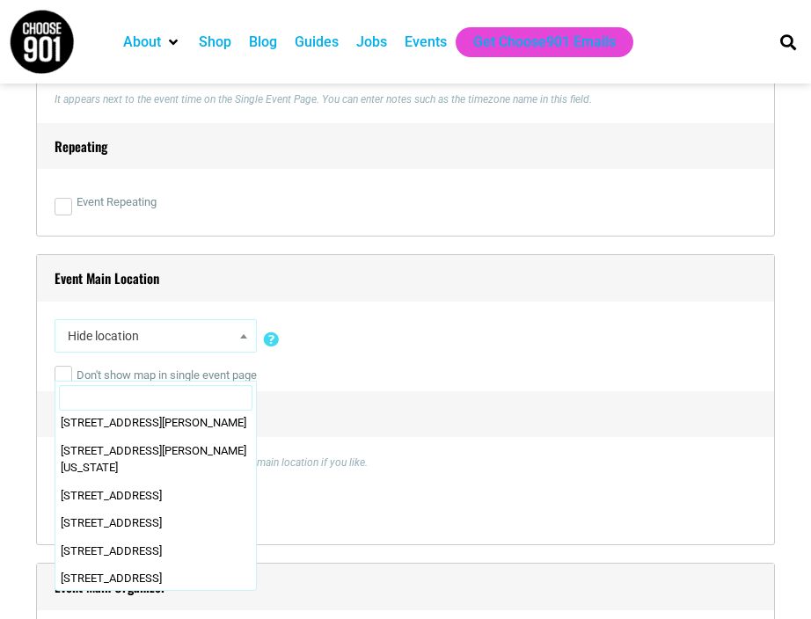
scroll to position [2079, 0]
select select "4628"
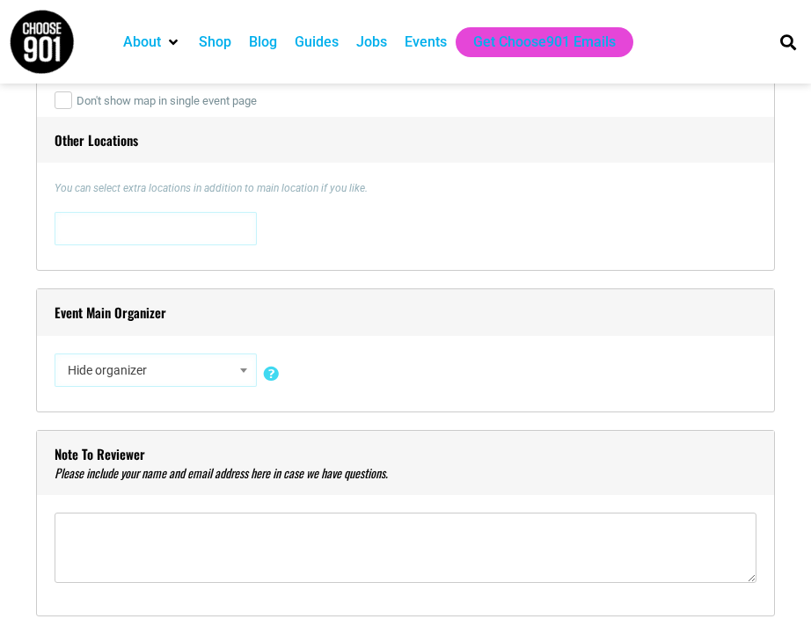
scroll to position [1372, 0]
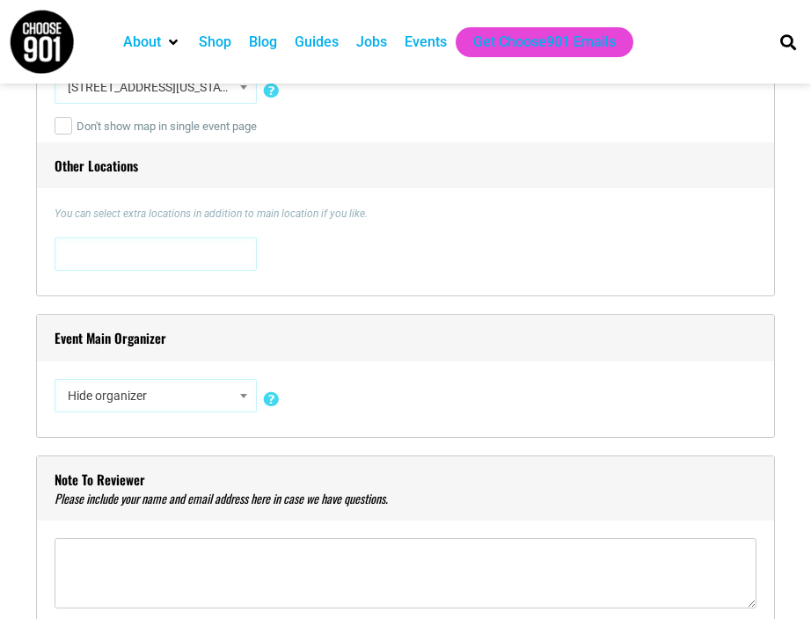
click at [133, 240] on span at bounding box center [156, 252] width 190 height 28
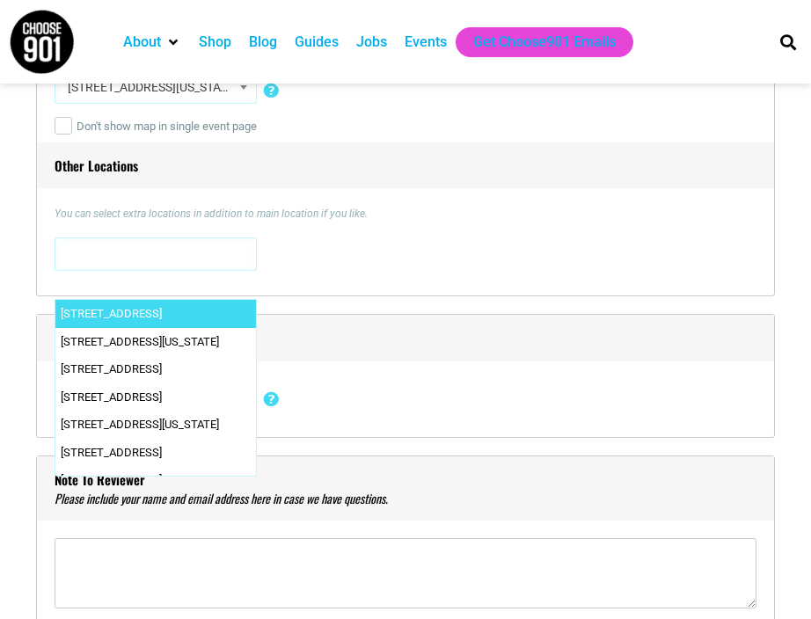
click at [136, 255] on span at bounding box center [156, 252] width 190 height 28
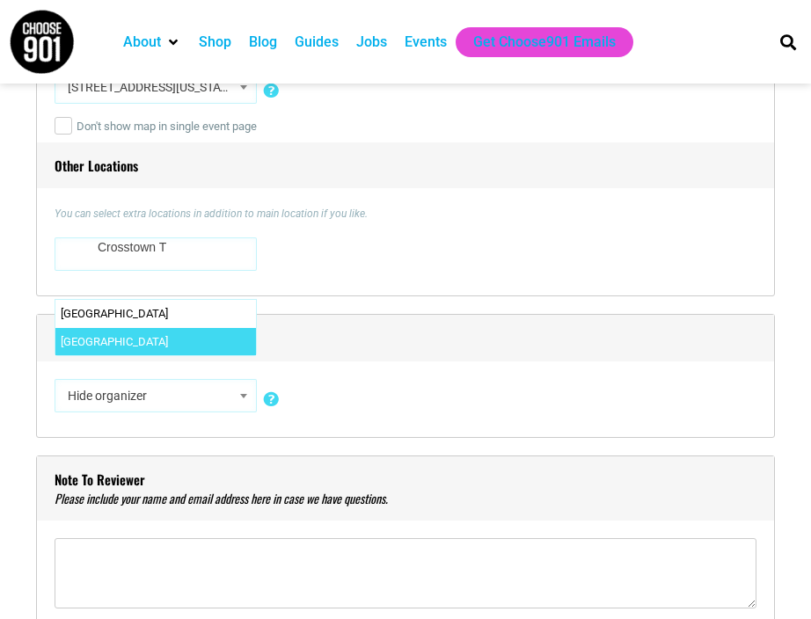
type textarea "Crosstown T"
select select "2338"
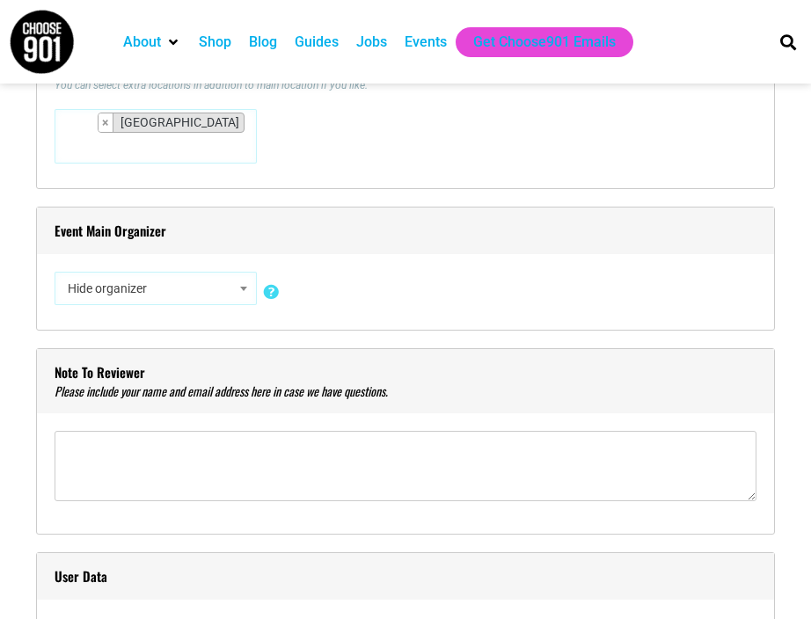
scroll to position [1514, 0]
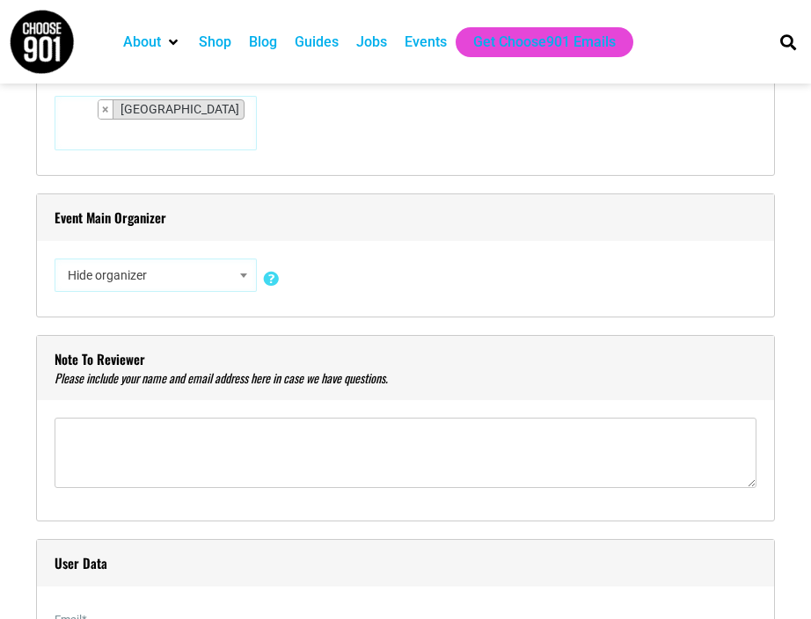
click at [244, 264] on span at bounding box center [244, 275] width 18 height 23
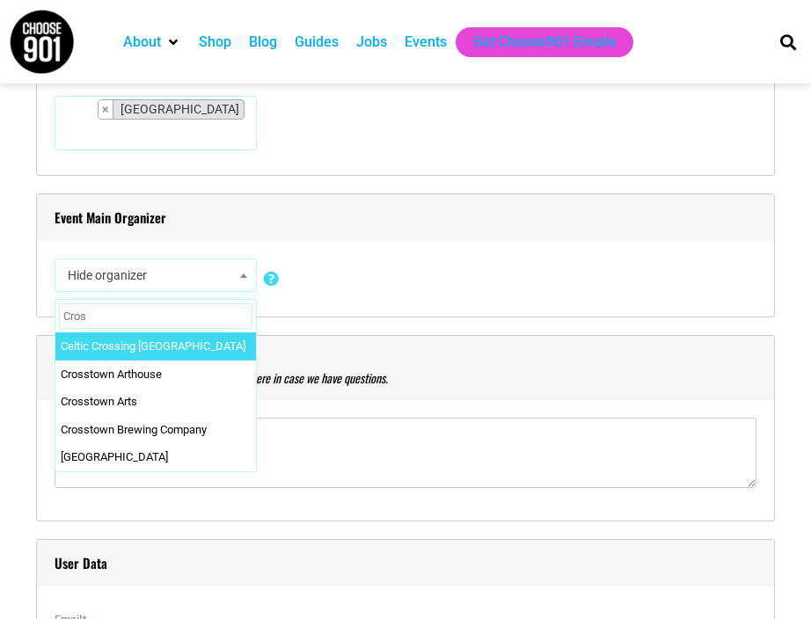
type input "Cross"
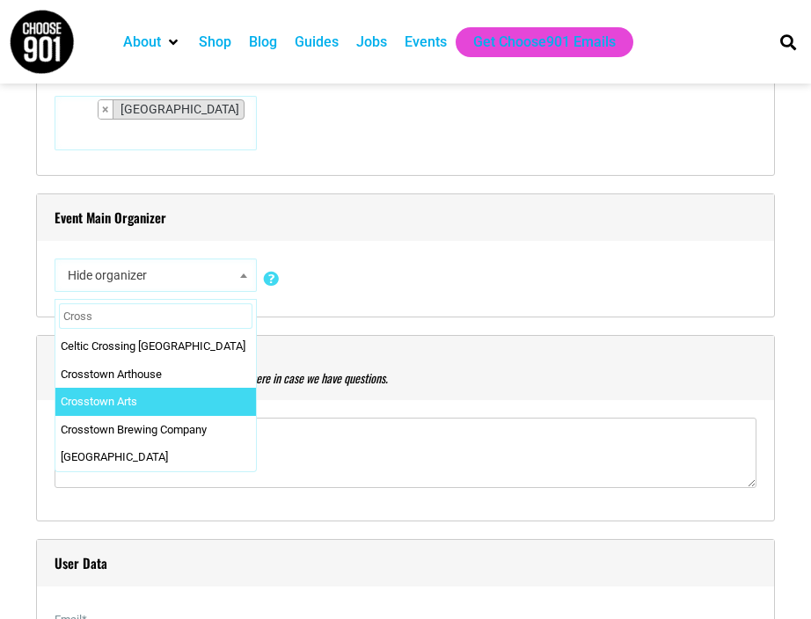
select select "1751"
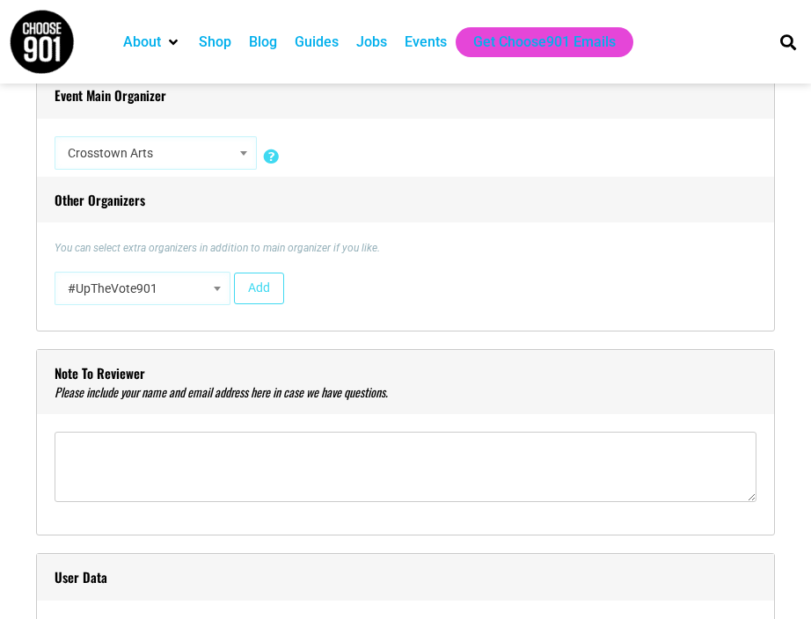
scroll to position [1631, 0]
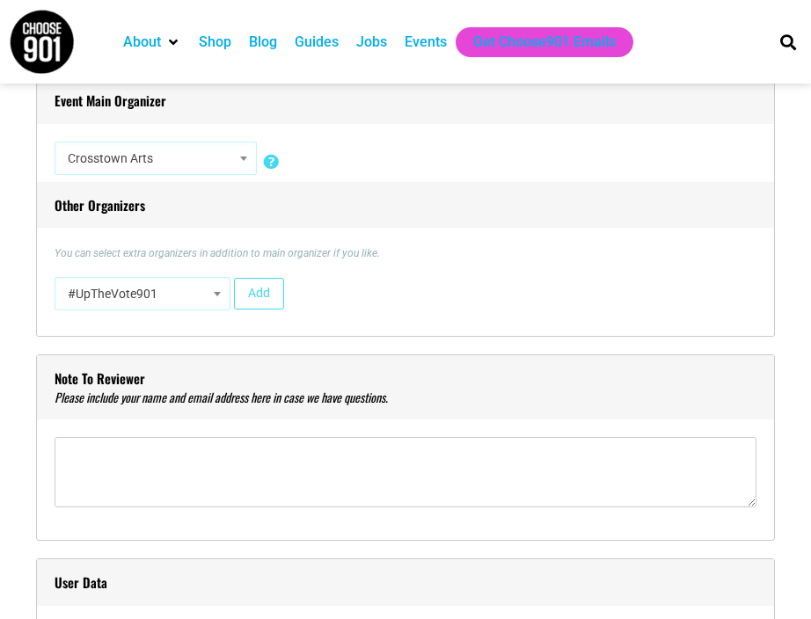
click at [214, 292] on b at bounding box center [217, 294] width 7 height 4
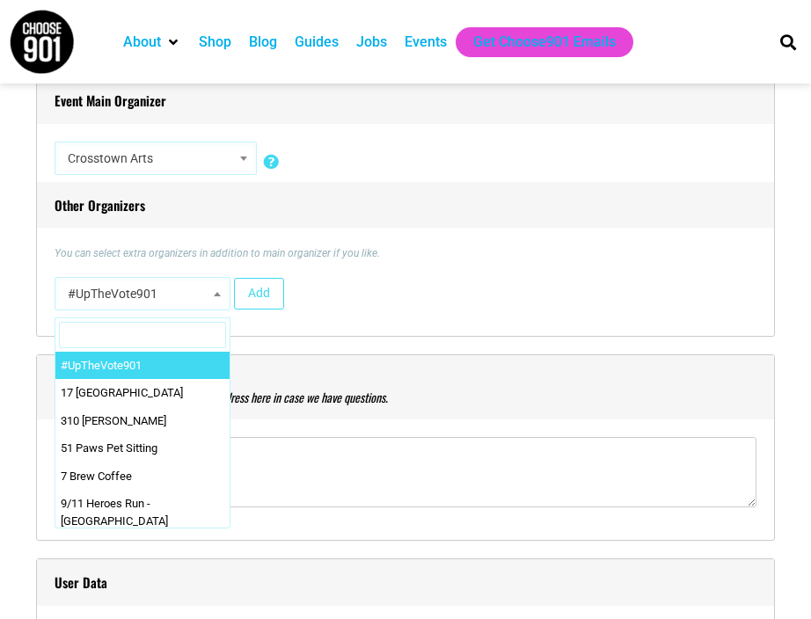
click at [156, 337] on input "Search" at bounding box center [142, 335] width 167 height 26
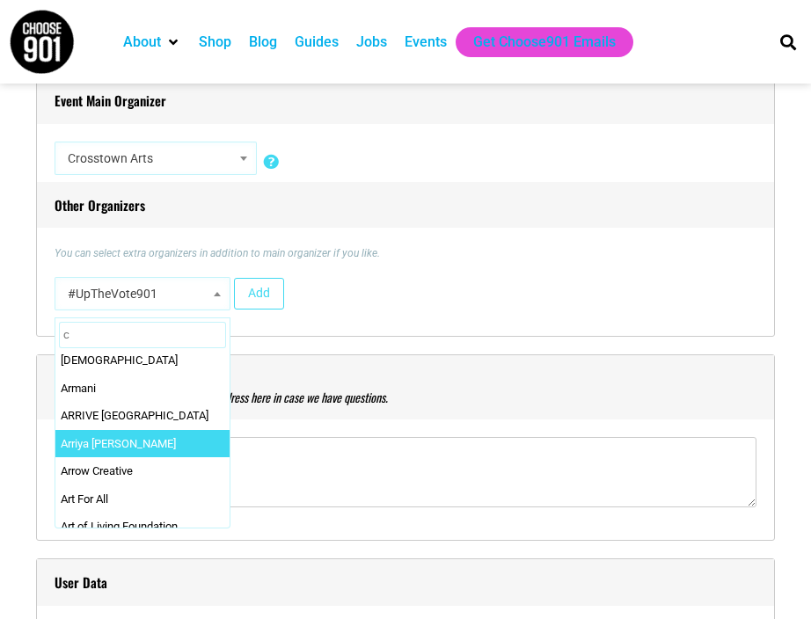
scroll to position [0, 0]
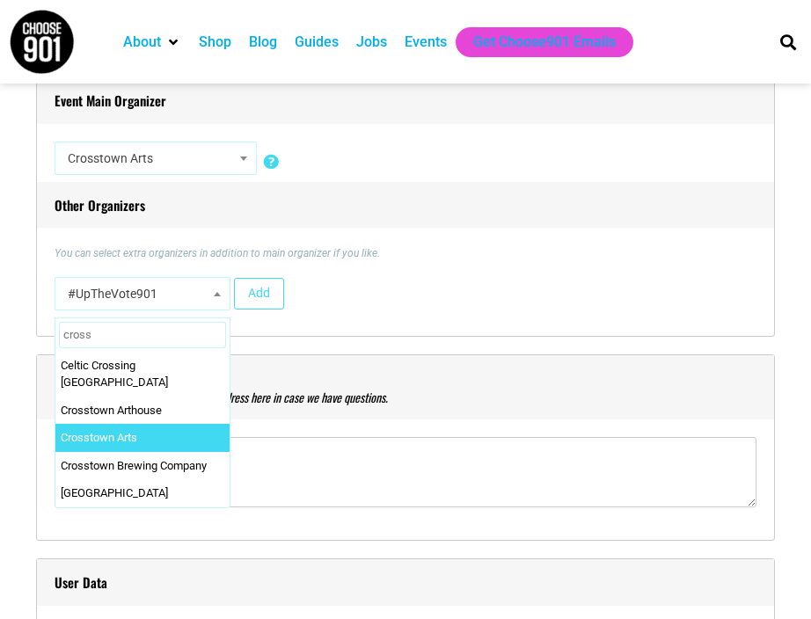
type input "cross"
select select "1751"
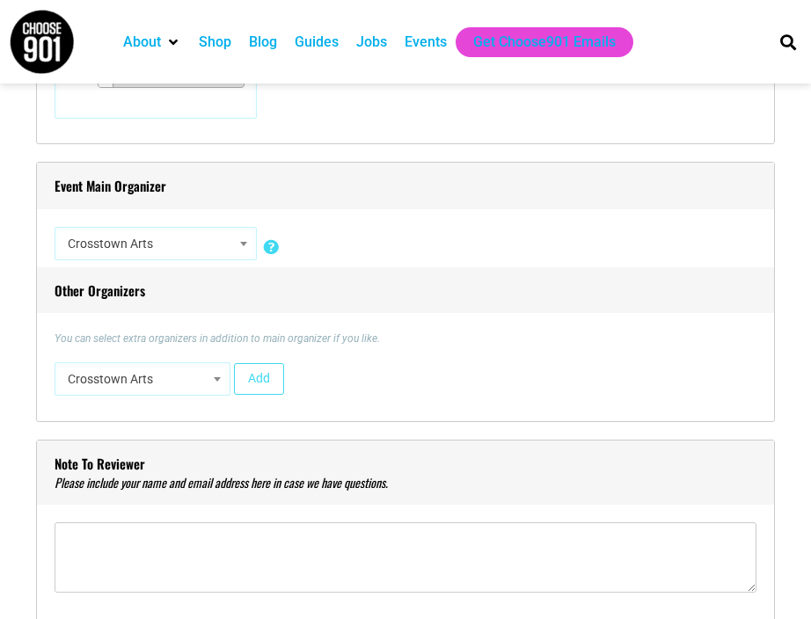
scroll to position [1544, 0]
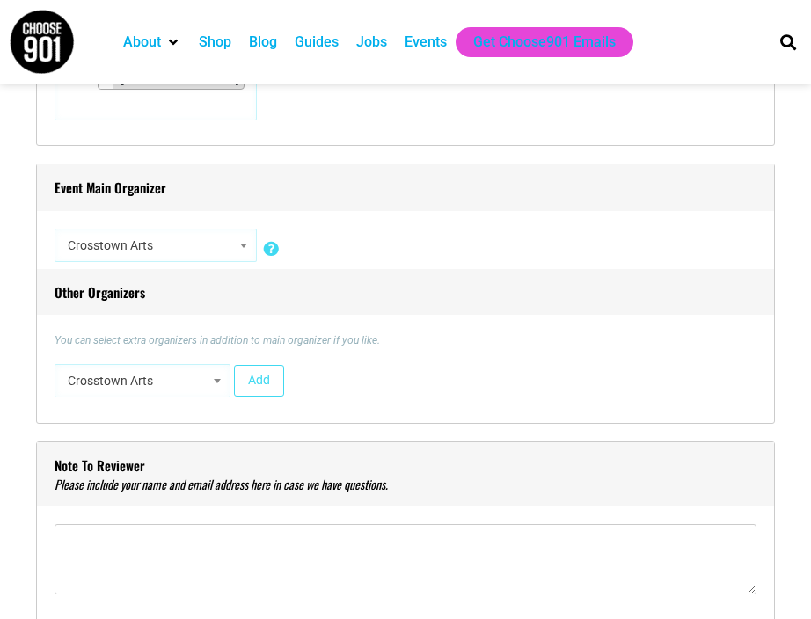
click at [217, 379] on b at bounding box center [217, 381] width 7 height 4
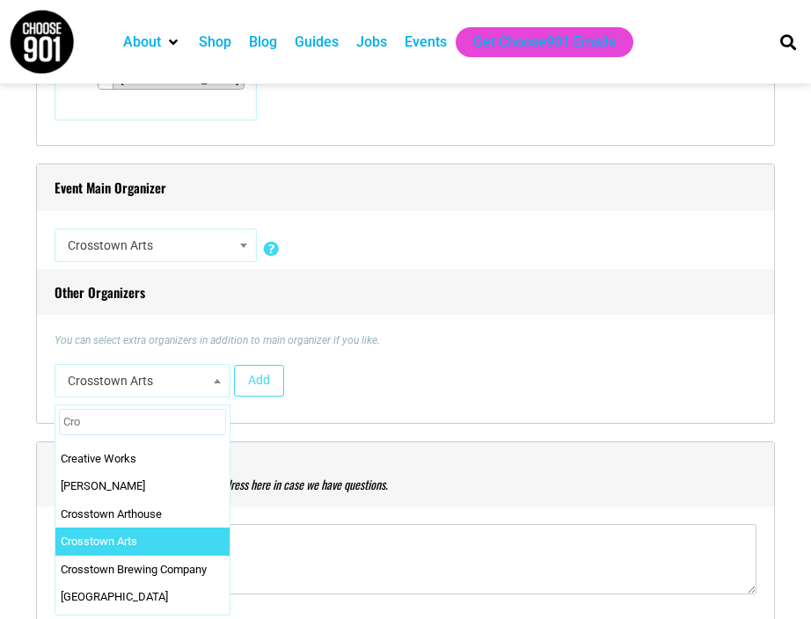
scroll to position [0, 0]
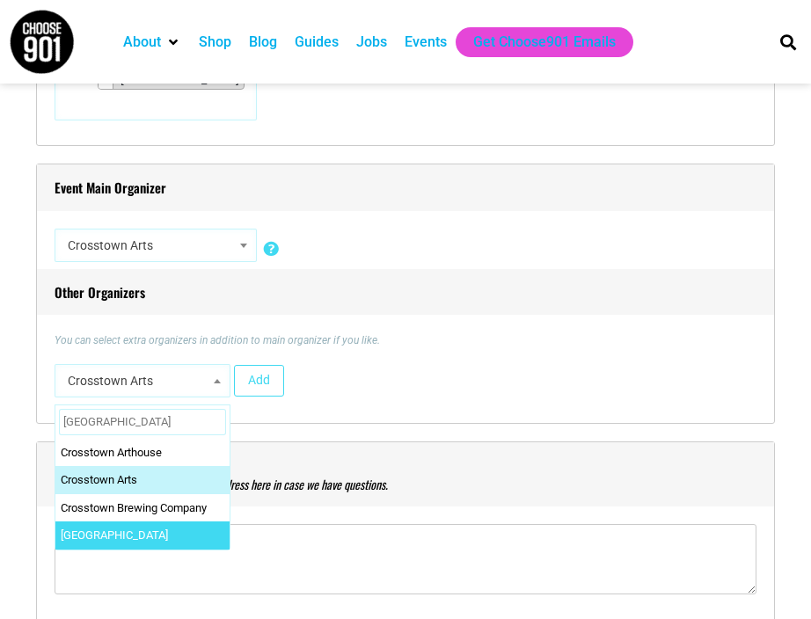
type input "Crosstown"
select select "2098"
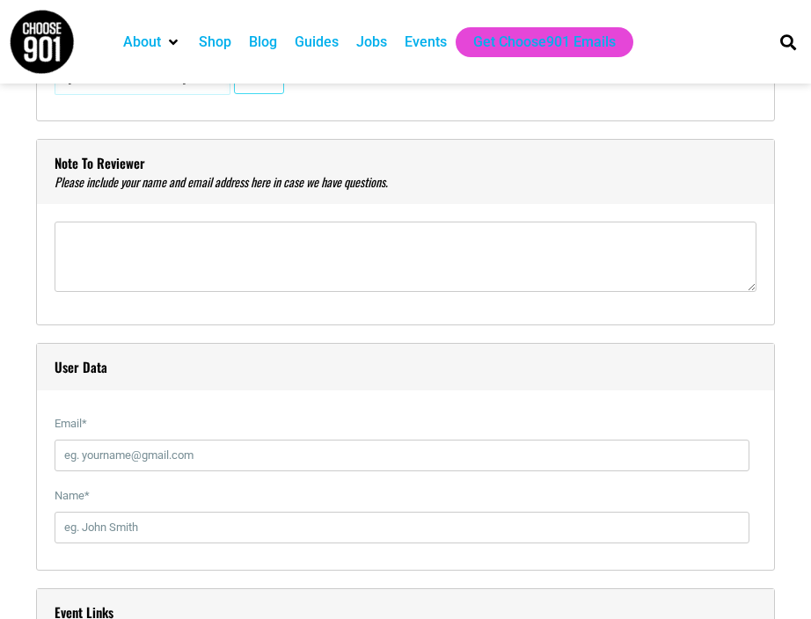
scroll to position [1849, 0]
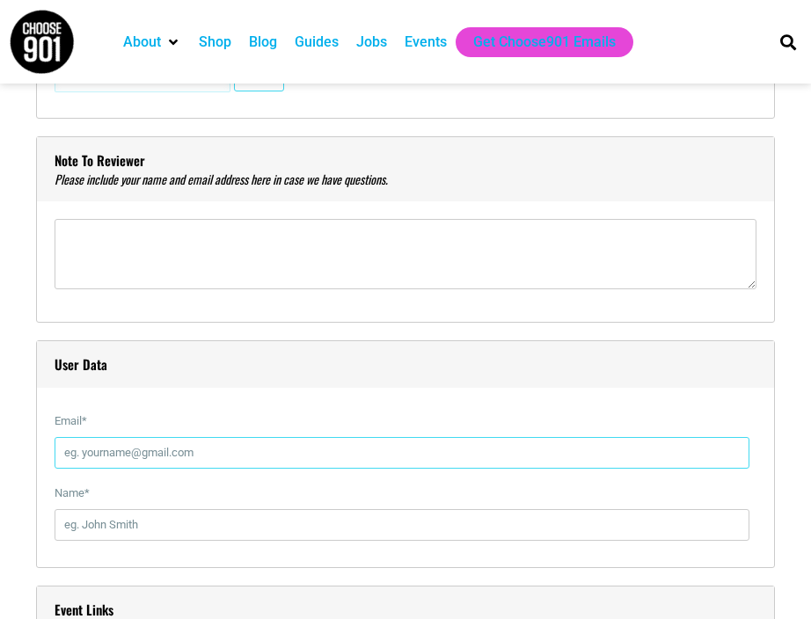
click at [149, 438] on input "Email *" at bounding box center [402, 453] width 695 height 32
type input "[EMAIL_ADDRESS][DOMAIN_NAME]"
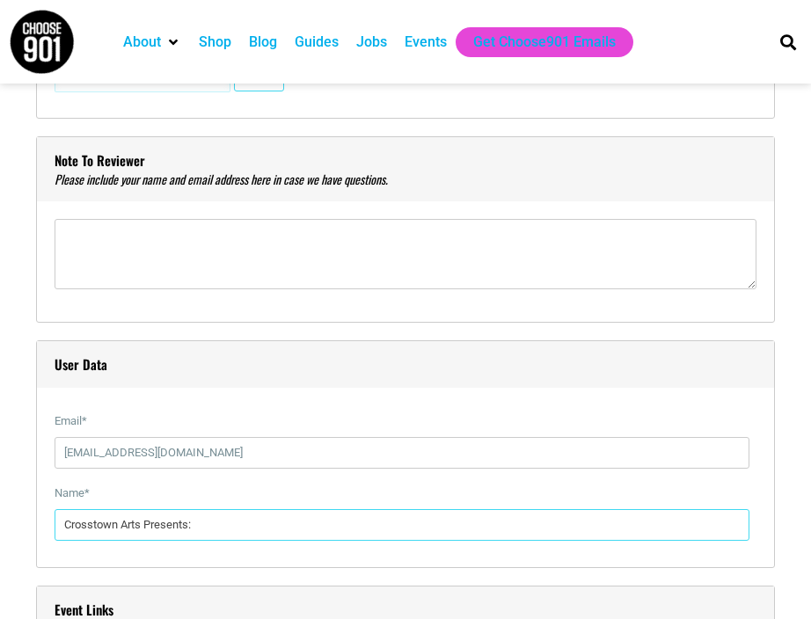
drag, startPoint x: 239, startPoint y: 495, endPoint x: 25, endPoint y: 494, distance: 213.6
click at [25, 494] on div "Title * The Crosstown Arts Film Series Presents: The Urania Trilogy by Tav Falc…" at bounding box center [405, 420] width 793 height 3495
type input "[PERSON_NAME]"
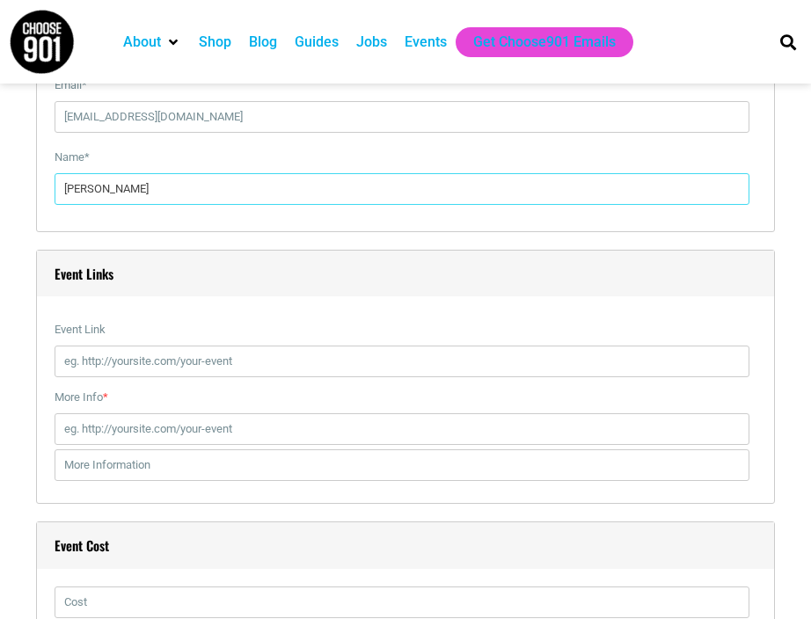
scroll to position [2184, 0]
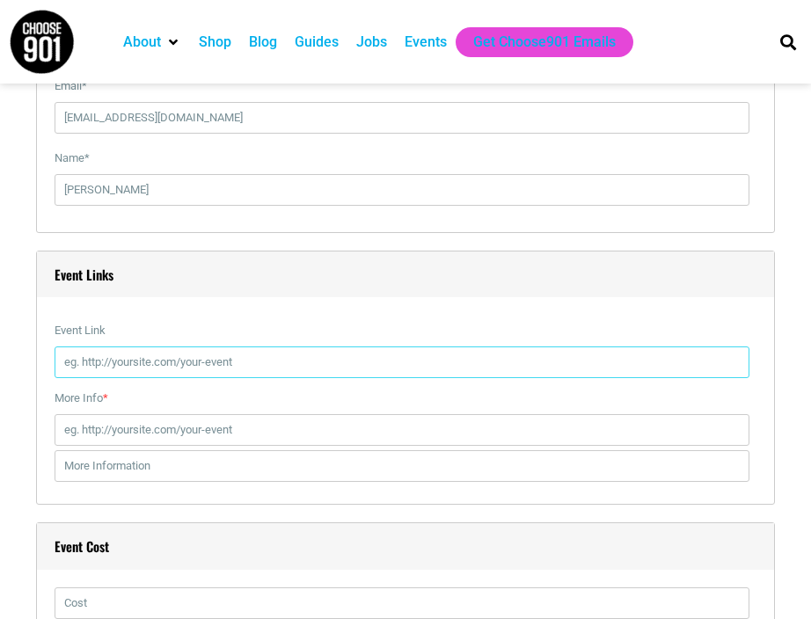
click at [182, 346] on input "Event Link" at bounding box center [402, 362] width 695 height 32
paste input "https://crosstownarts.org/calendar/the-crosstown-arts-film-series-presents-the-…"
type input "https://crosstownarts.org/calendar/the-crosstown-arts-film-series-presents-the-…"
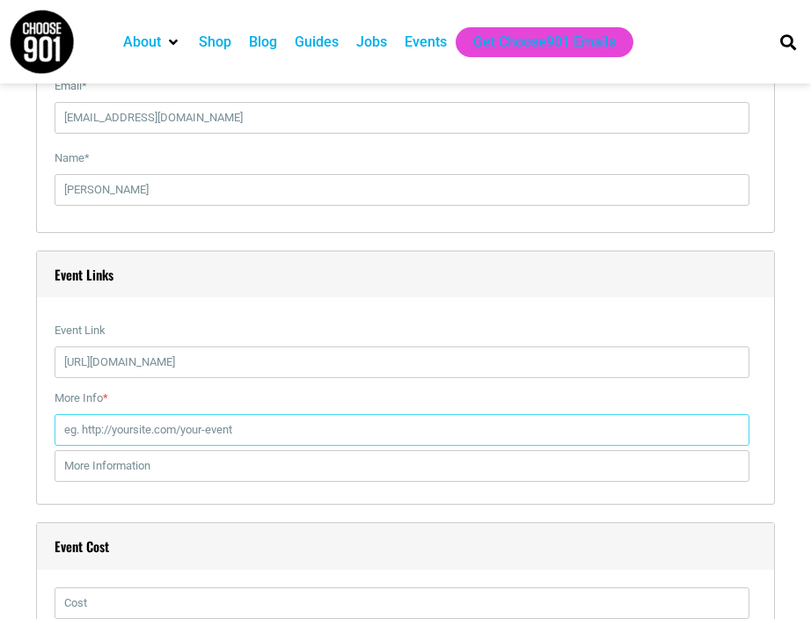
scroll to position [0, 0]
click at [191, 414] on input "More Info *" at bounding box center [402, 430] width 695 height 32
paste input "https://crosstownarts.org/calendar/the-crosstown-arts-film-series-presents-the-…"
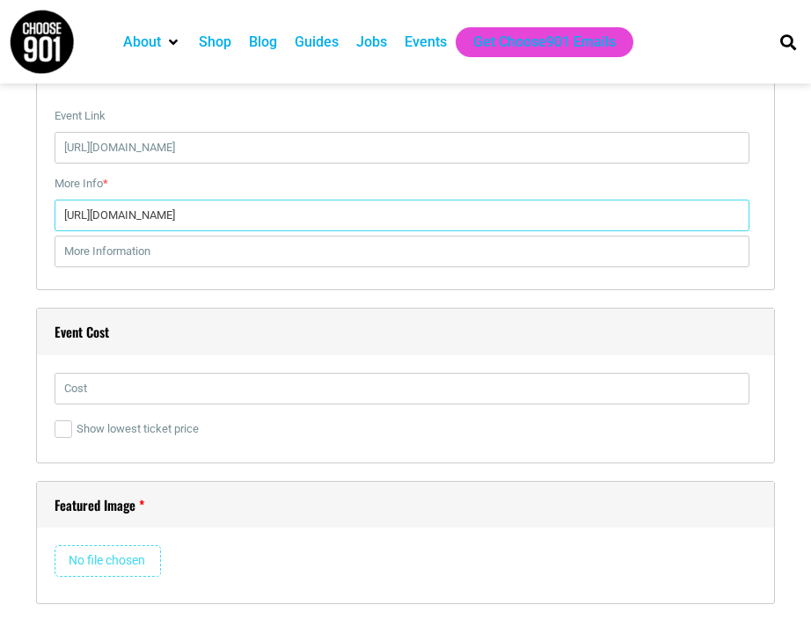
scroll to position [2409, 0]
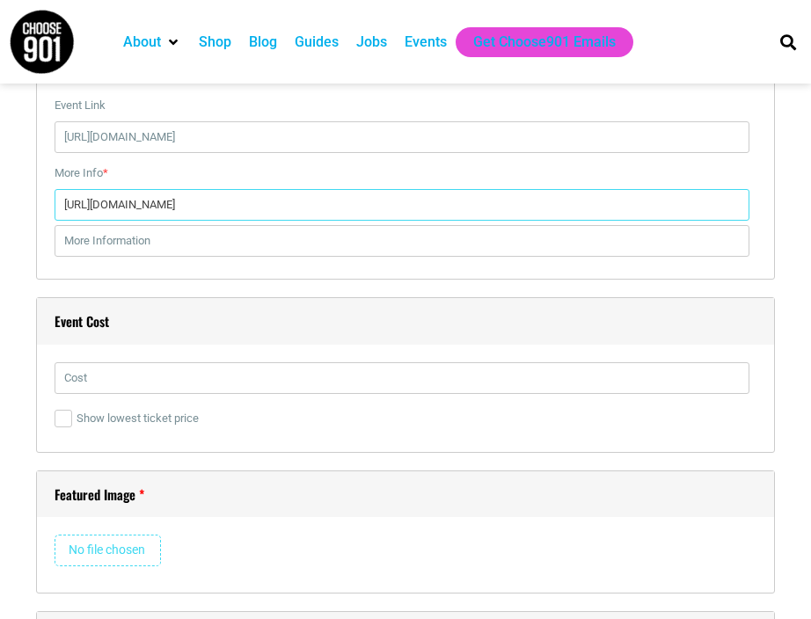
type input "https://crosstownarts.org/calendar/the-crosstown-arts-film-series-presents-the-…"
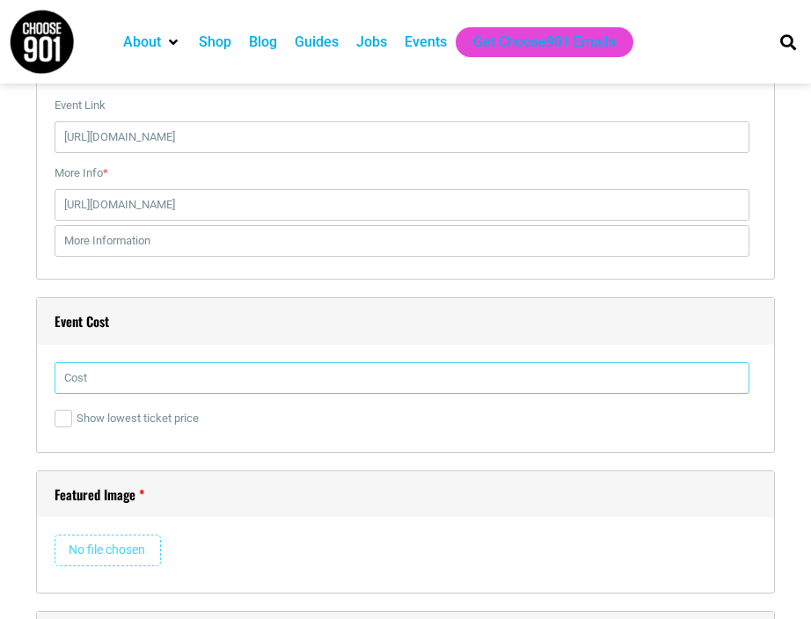
scroll to position [0, 0]
click at [181, 362] on input "text" at bounding box center [402, 378] width 695 height 32
type input "$20"
click at [295, 334] on div "Event Cost $20 Show lowest ticket price" at bounding box center [405, 375] width 738 height 156
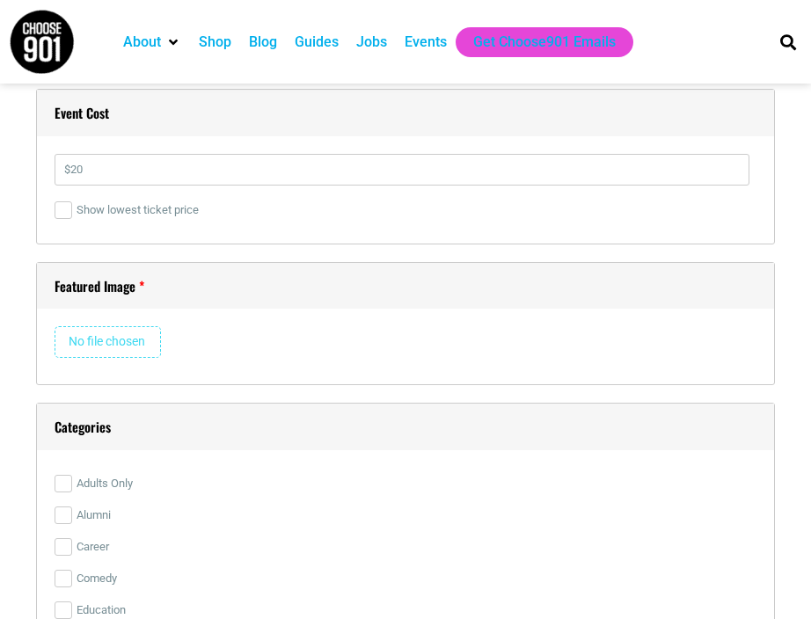
scroll to position [2648, 0]
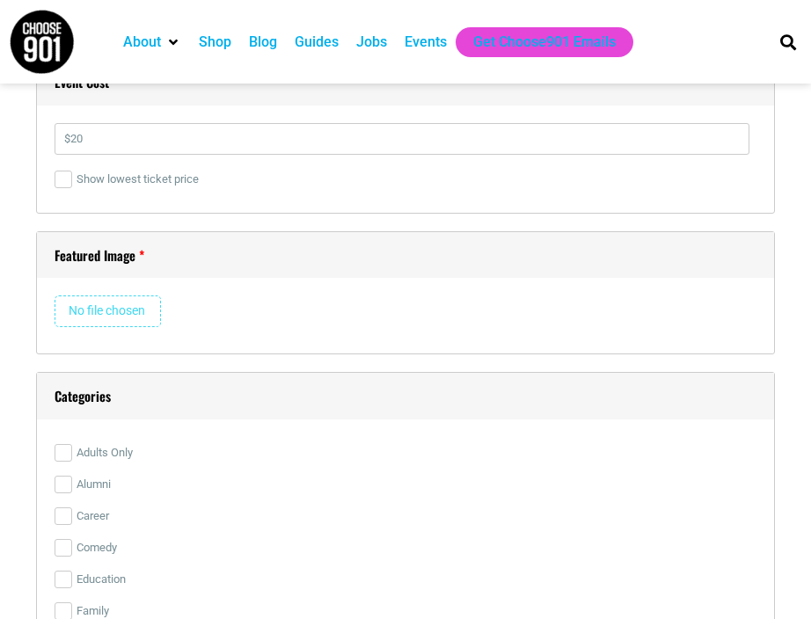
click at [131, 295] on input "file" at bounding box center [108, 311] width 106 height 32
type input "C:\fakepath\Screen Shot 2025-09-19 at 3.50.01 PM.png"
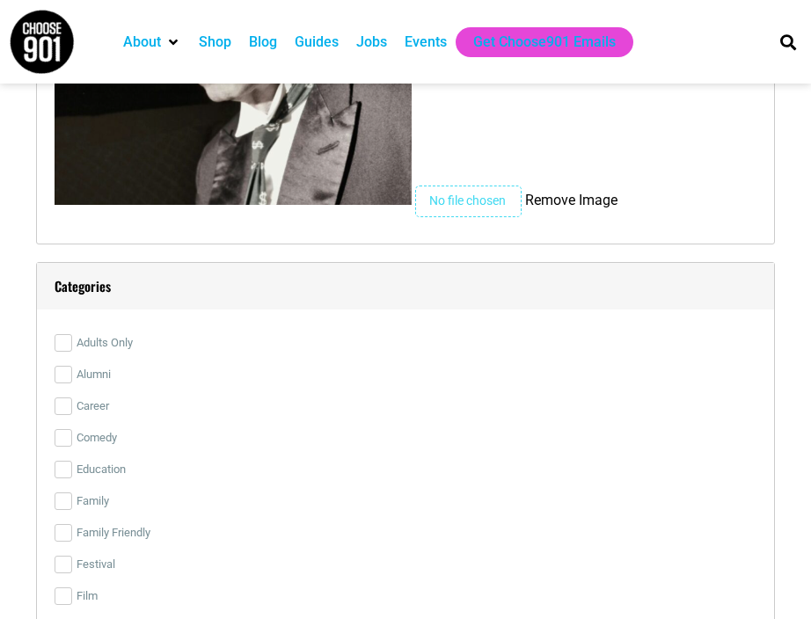
scroll to position [3135, 0]
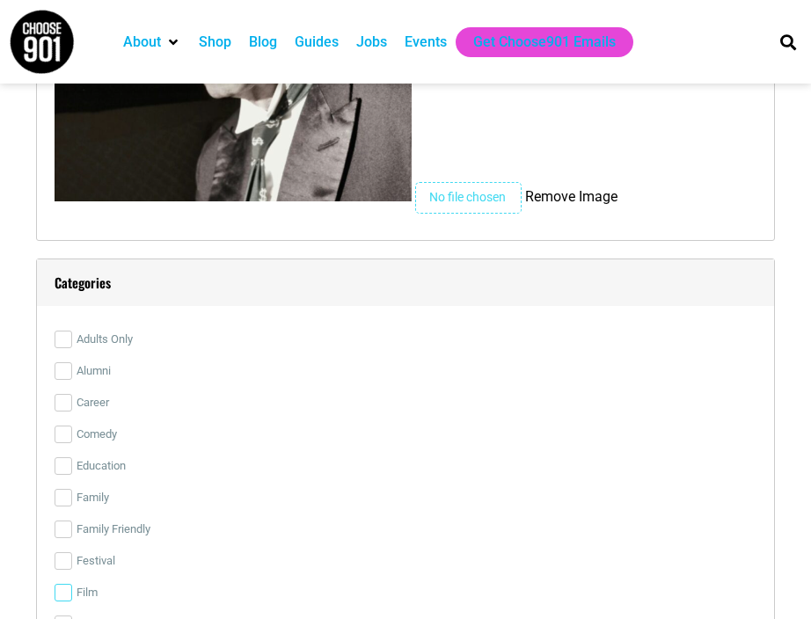
click at [63, 584] on input "Film" at bounding box center [64, 593] width 18 height 18
checkbox input "true"
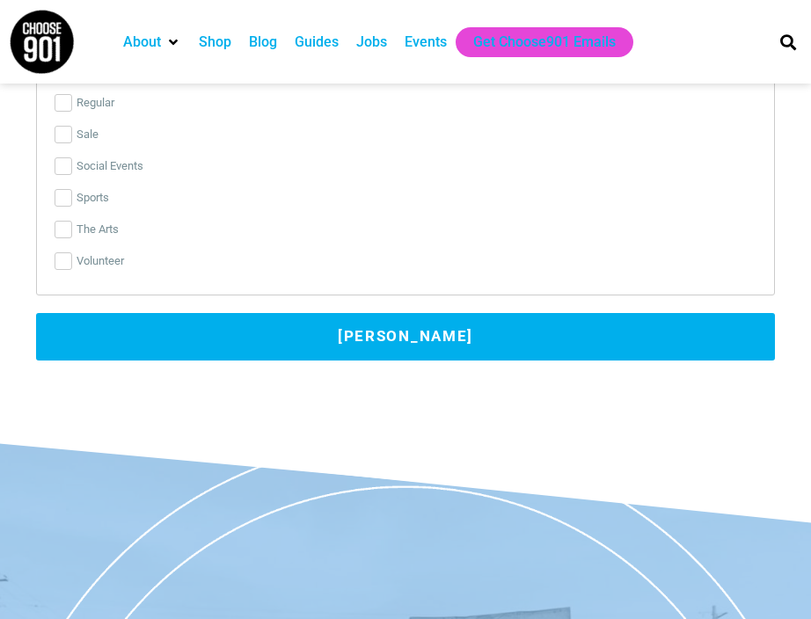
scroll to position [4016, 0]
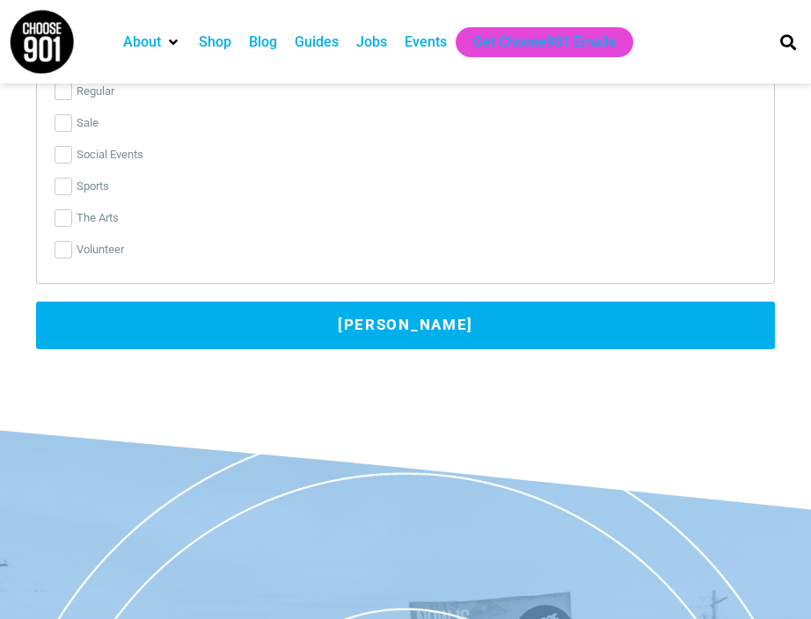
click at [410, 311] on button "Submit Event" at bounding box center [405, 325] width 738 height 47
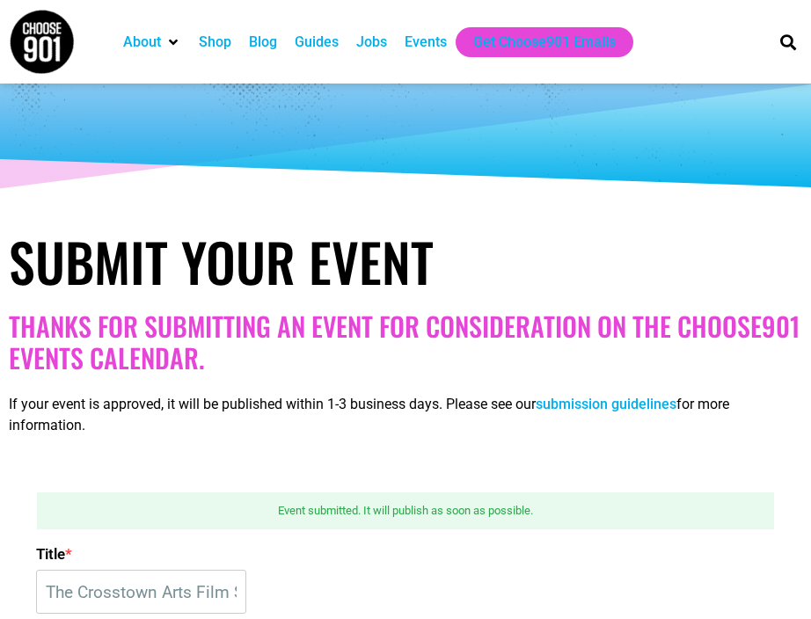
scroll to position [0, 0]
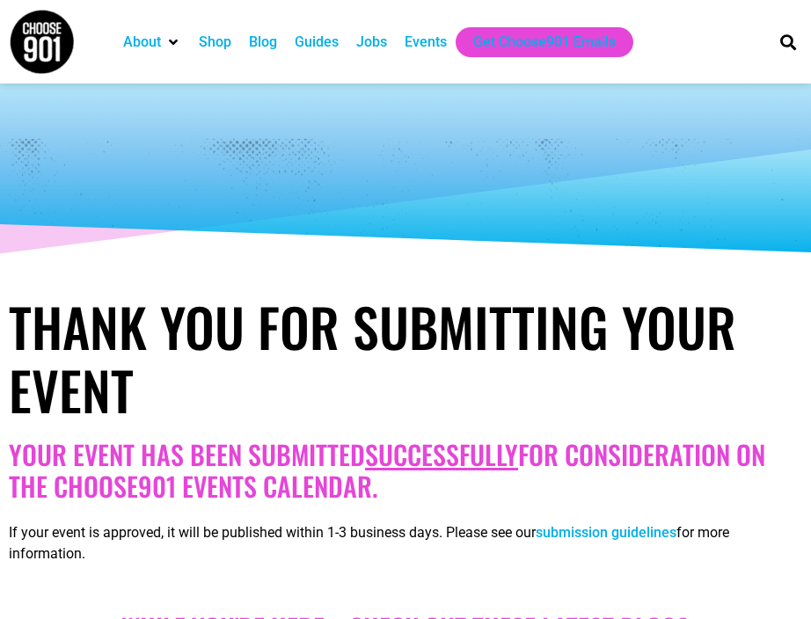
click at [427, 47] on div "Events" at bounding box center [425, 42] width 42 height 21
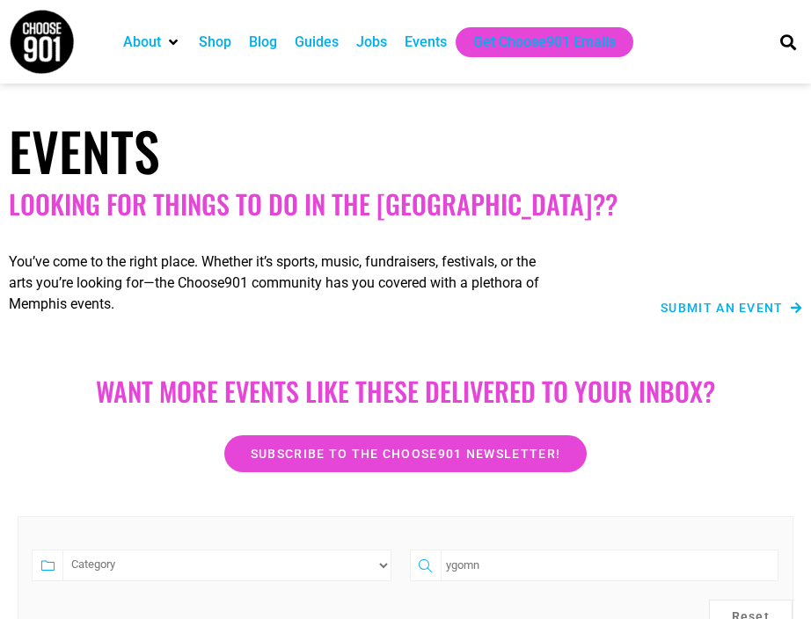
click at [513, 547] on form "Category Music The Arts ygomn Reset" at bounding box center [405, 574] width 775 height 116
drag, startPoint x: 514, startPoint y: 564, endPoint x: 378, endPoint y: 564, distance: 136.3
click at [378, 564] on form "Category Music The Arts ygomn Reset" at bounding box center [405, 574] width 775 height 116
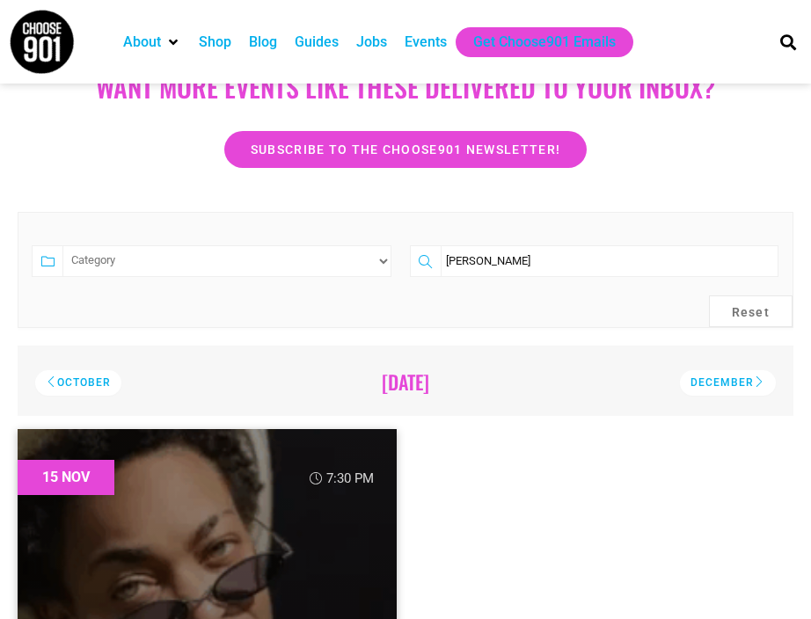
scroll to position [299, 0]
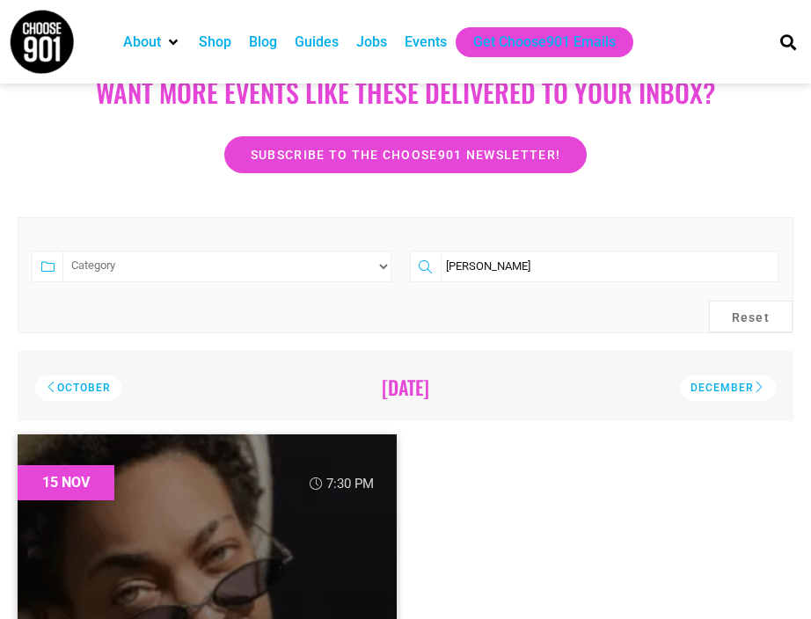
drag, startPoint x: 527, startPoint y: 265, endPoint x: 332, endPoint y: 266, distance: 195.2
click at [350, 270] on form "Category Music The Arts sug [PERSON_NAME] Reset" at bounding box center [405, 275] width 775 height 116
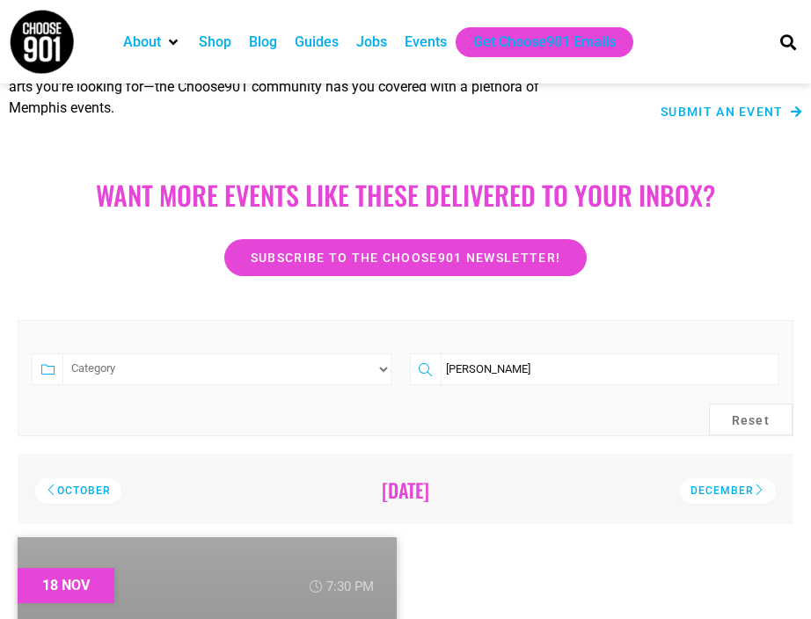
scroll to position [193, 0]
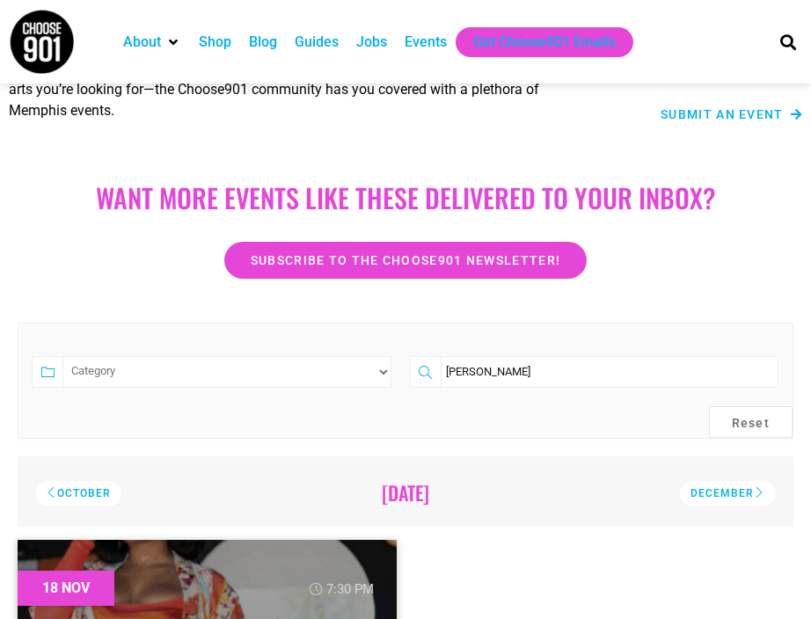
drag, startPoint x: 538, startPoint y: 373, endPoint x: 363, endPoint y: 373, distance: 175.0
click at [368, 373] on form "Category Music The Arts [PERSON_NAME] Reset" at bounding box center [405, 381] width 775 height 116
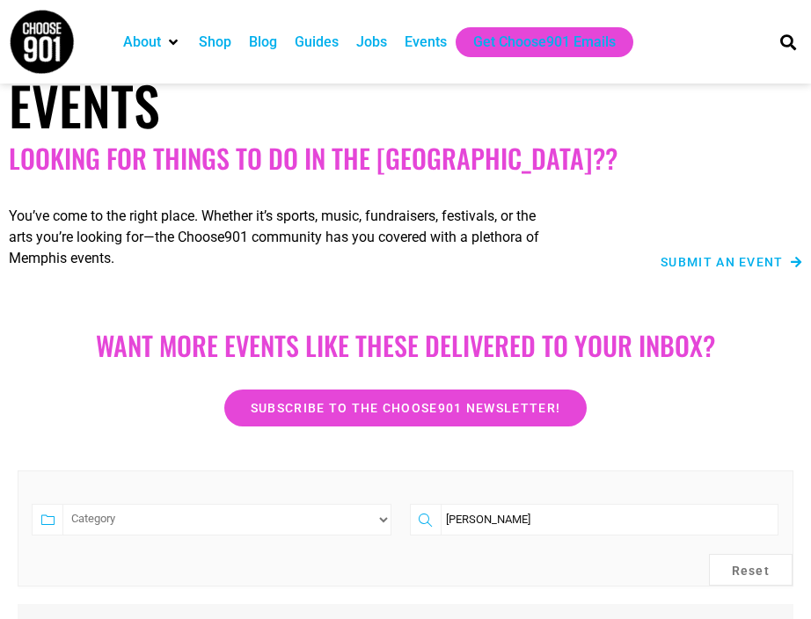
scroll to position [51, 0]
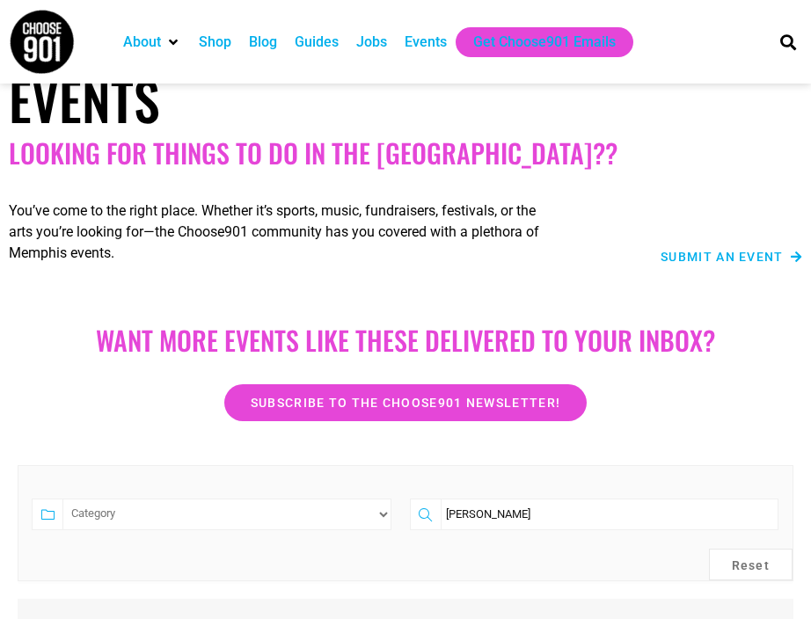
drag, startPoint x: 550, startPoint y: 520, endPoint x: 361, endPoint y: 518, distance: 189.0
click at [362, 518] on form "Category Music Social Events The Arts [PERSON_NAME]" at bounding box center [405, 523] width 775 height 116
type input "kortland"
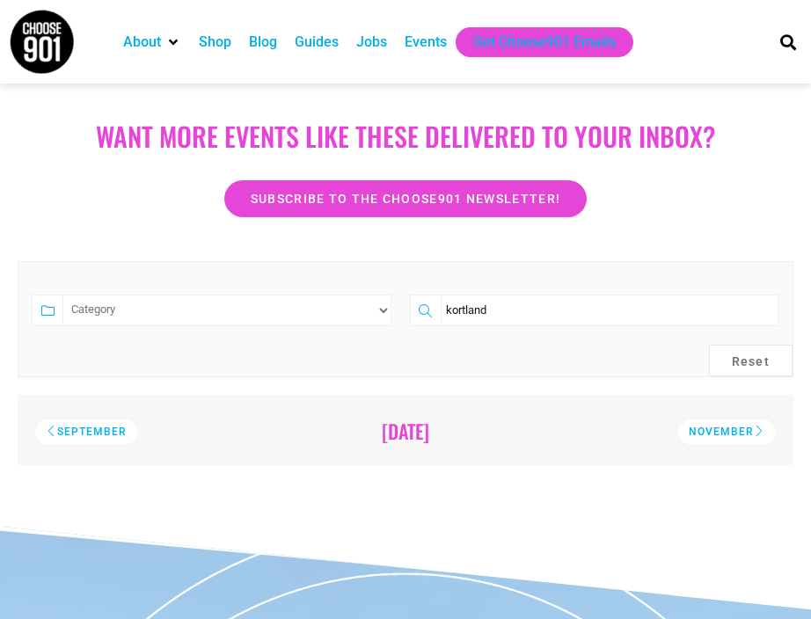
scroll to position [0, 0]
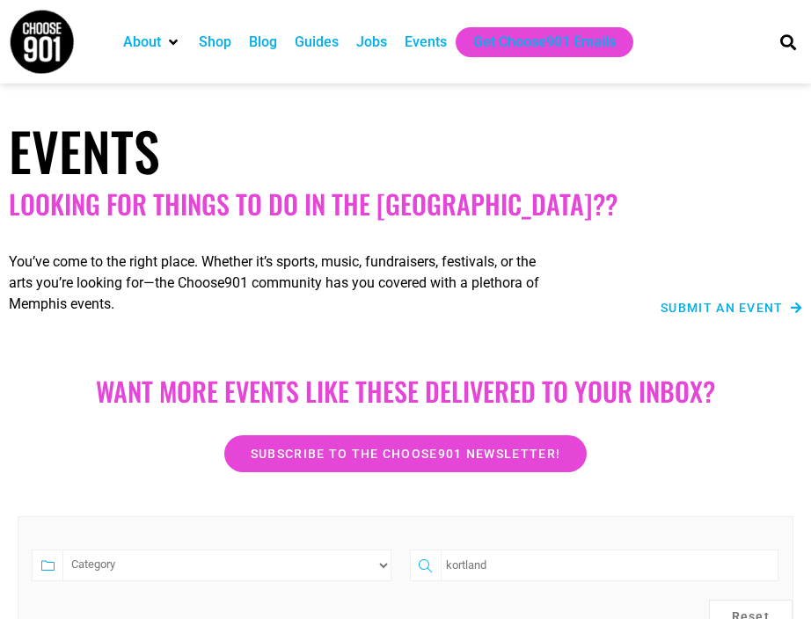
click at [438, 508] on div "Category kortland Reset October [DATE] October [DATE] December October [DATE] D…" at bounding box center [405, 618] width 793 height 222
click at [706, 313] on span "Submit an Event" at bounding box center [721, 308] width 123 height 12
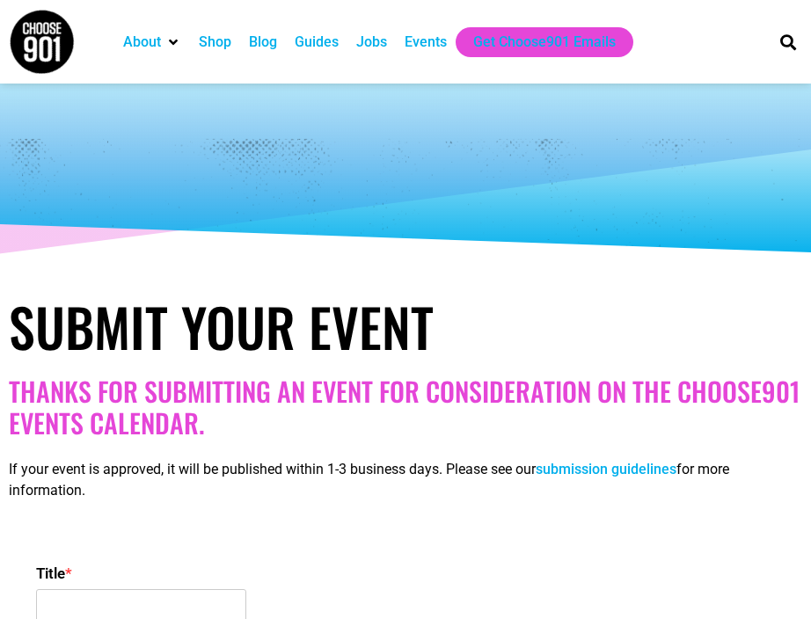
select select
click at [208, 599] on input "Title *" at bounding box center [141, 611] width 210 height 44
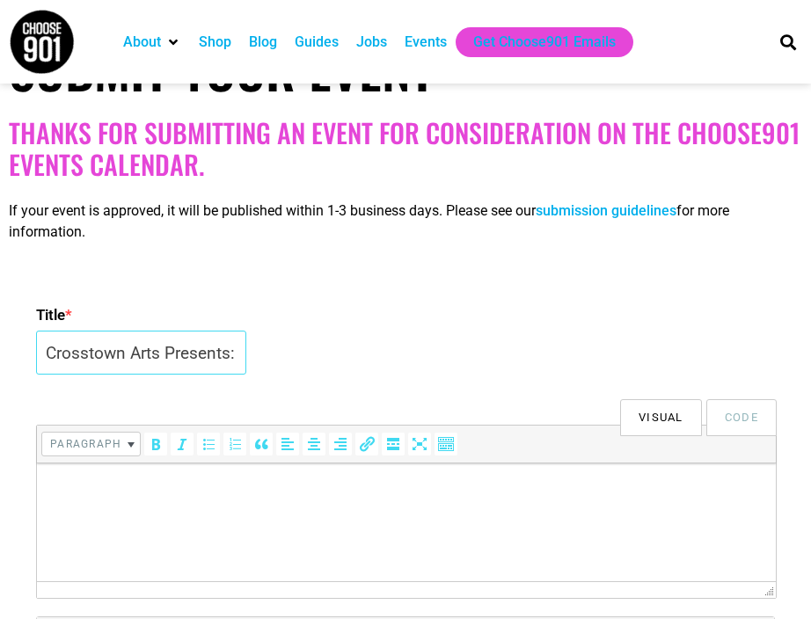
scroll to position [277, 0]
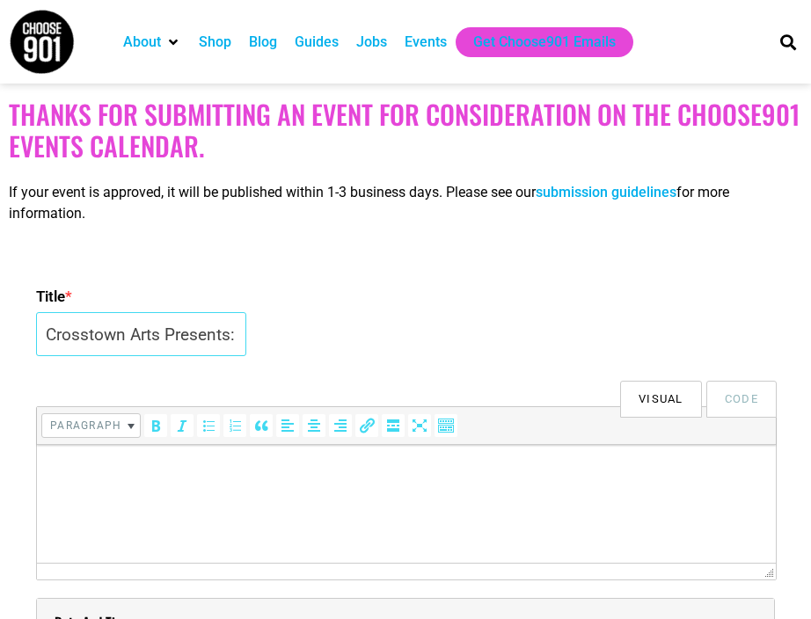
click at [194, 335] on input "Crosstown Arts Presents: Jazz Jam Session: Hosted by the [PERSON_NAME] Quartet" at bounding box center [141, 334] width 210 height 44
click at [202, 337] on input "Crosstown Arts Presents: Jazz Jam Session: Hosted by the [PERSON_NAME] Quartet" at bounding box center [141, 334] width 210 height 44
drag, startPoint x: 148, startPoint y: 338, endPoint x: 438, endPoint y: 363, distance: 291.2
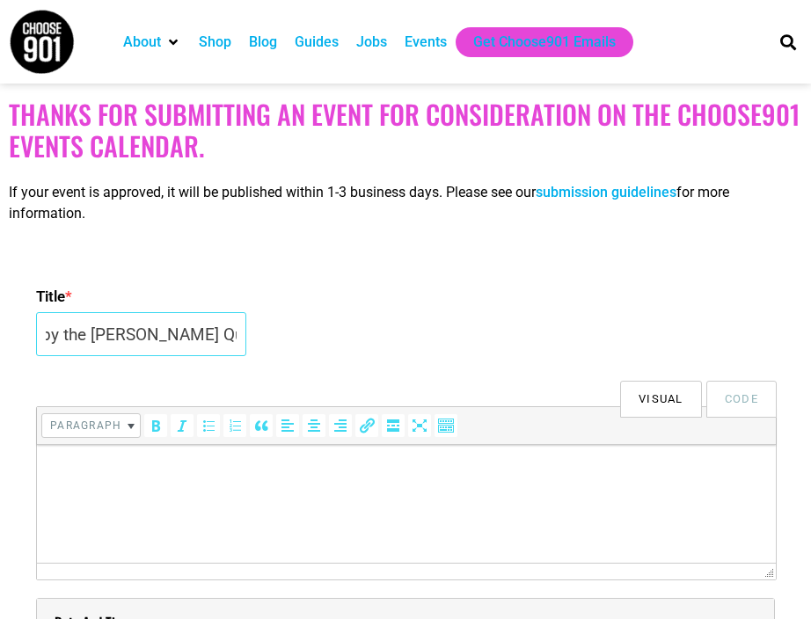
click at [181, 331] on input "Crosstown Arts Presents: Jazz Jam Session: Hosted by the [PERSON_NAME] Quartet" at bounding box center [141, 334] width 210 height 44
drag, startPoint x: 147, startPoint y: 337, endPoint x: 478, endPoint y: 414, distance: 340.3
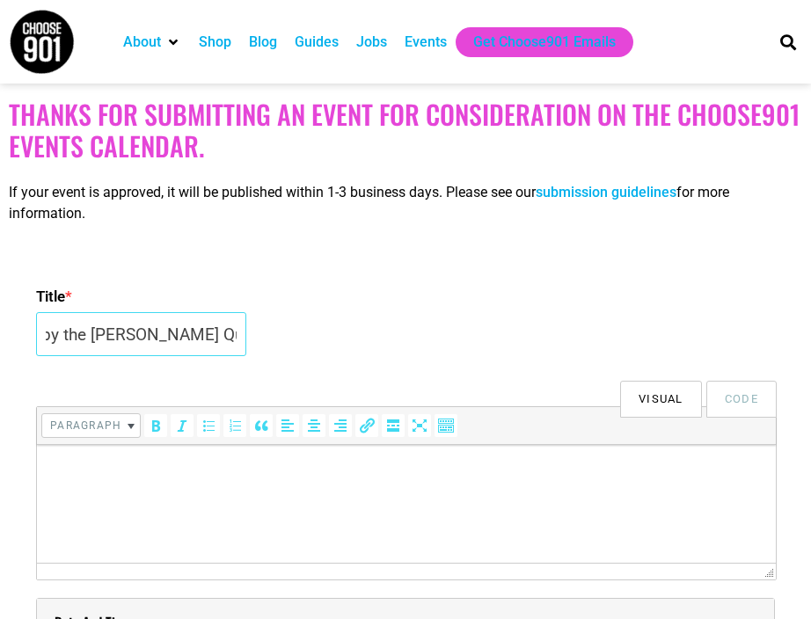
paste input "Kortland Whalum"
type input "Crosstown Arts Presents: Kortland Whalum"
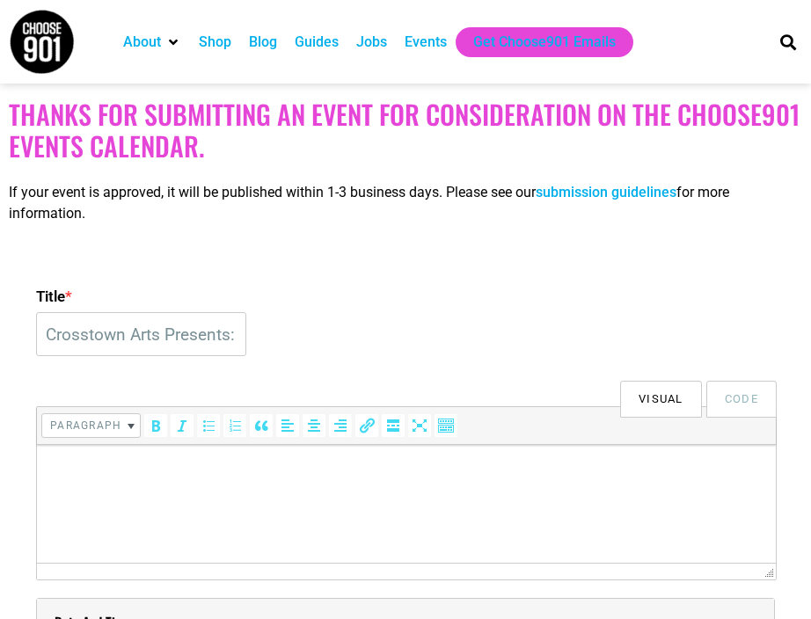
click at [469, 484] on html at bounding box center [406, 469] width 738 height 49
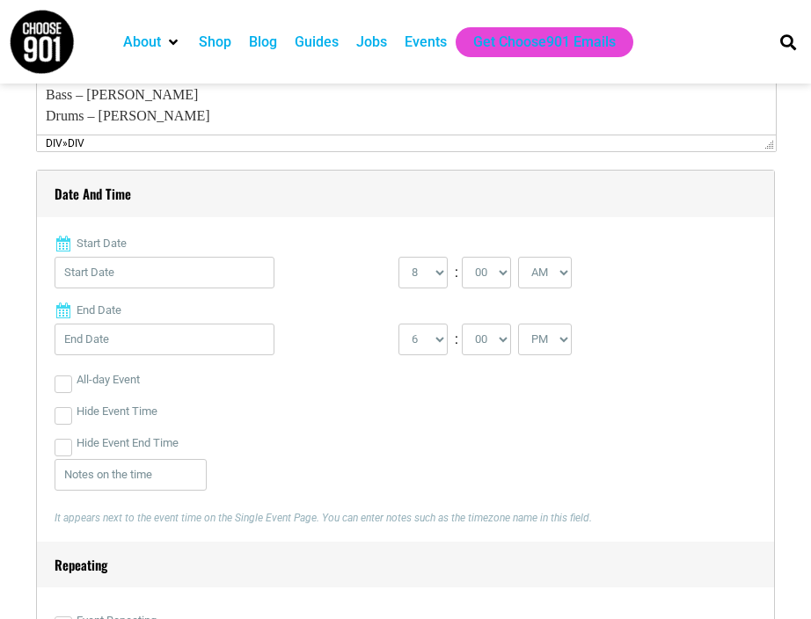
scroll to position [708, 0]
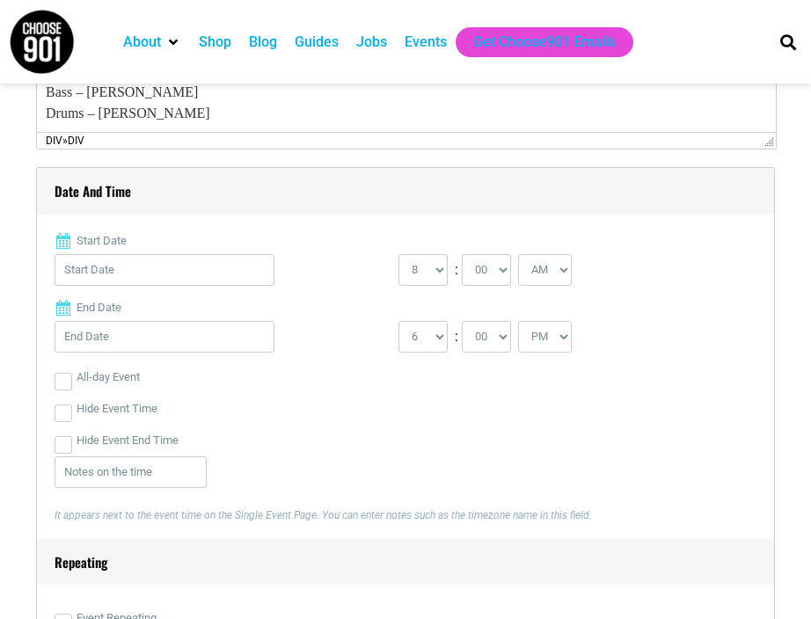
click at [151, 273] on input "Start Date" at bounding box center [165, 270] width 220 height 32
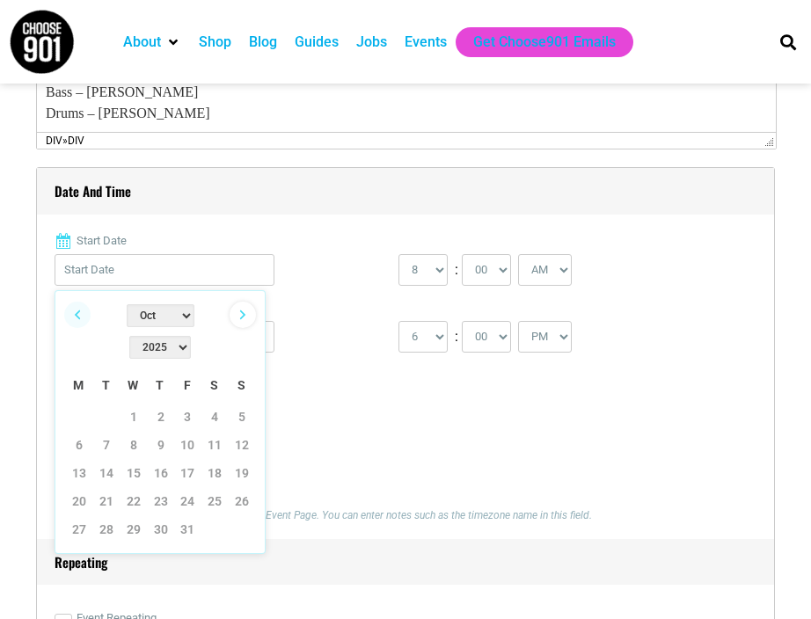
click at [244, 315] on link "Next" at bounding box center [242, 315] width 26 height 26
click at [190, 404] on link "5" at bounding box center [187, 417] width 26 height 26
type input "12/05/2025"
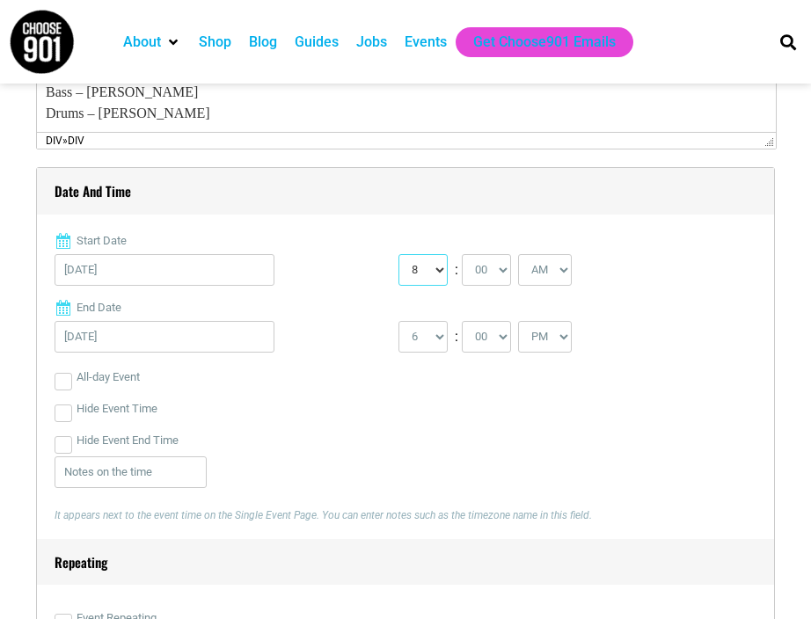
click at [434, 267] on select "0 1 2 3 4 5 6 7 8 9 10 11 12" at bounding box center [422, 270] width 49 height 32
select select "7"
click at [398, 254] on select "0 1 2 3 4 5 6 7 8 9 10 11 12" at bounding box center [422, 270] width 49 height 32
click at [502, 268] on select "00 05 10 15 20 25 30 35 40 45 50 55" at bounding box center [486, 270] width 49 height 32
select select "30"
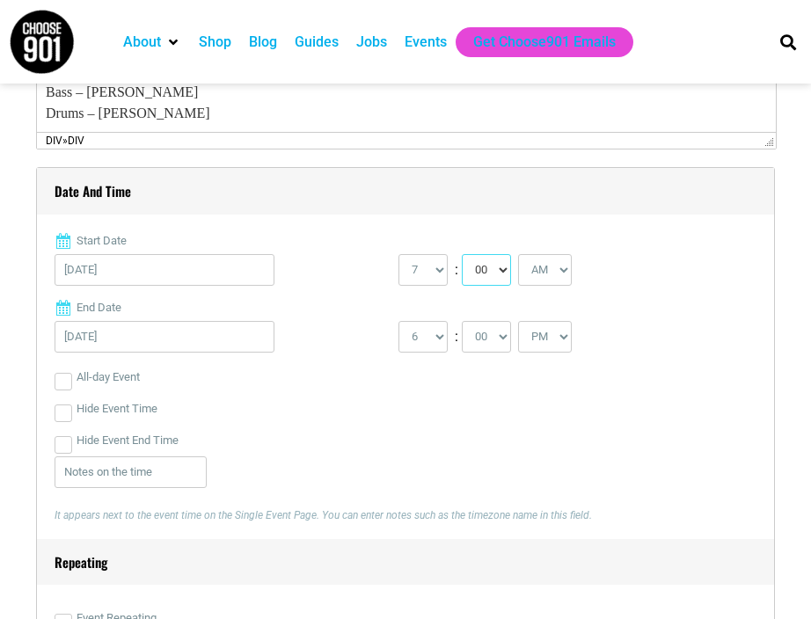
click at [462, 254] on select "00 05 10 15 20 25 30 35 40 45 50 55" at bounding box center [486, 270] width 49 height 32
click at [566, 271] on select "AM PM" at bounding box center [545, 270] width 54 height 32
select select "PM"
click at [521, 254] on select "AM PM" at bounding box center [545, 270] width 54 height 32
click at [430, 336] on select "1 2 3 4 5 6 7 8 9 10 11 12" at bounding box center [422, 337] width 49 height 32
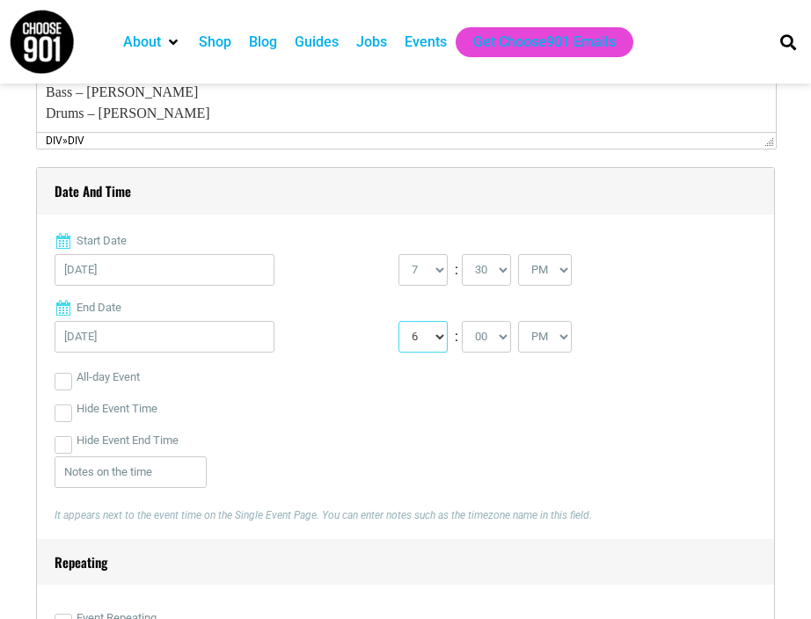
select select "10"
click at [398, 321] on select "1 2 3 4 5 6 7 8 9 10 11 12" at bounding box center [422, 337] width 49 height 32
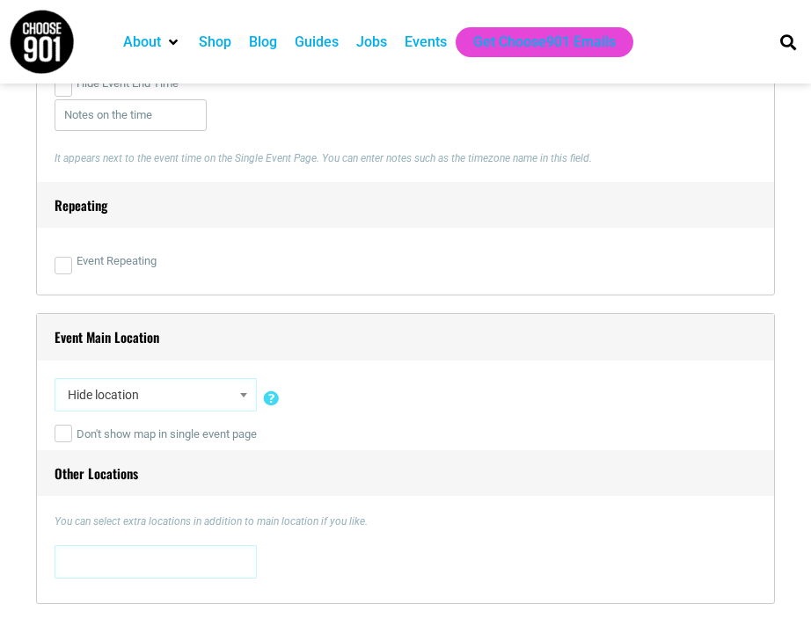
scroll to position [1066, 0]
select select "5333"
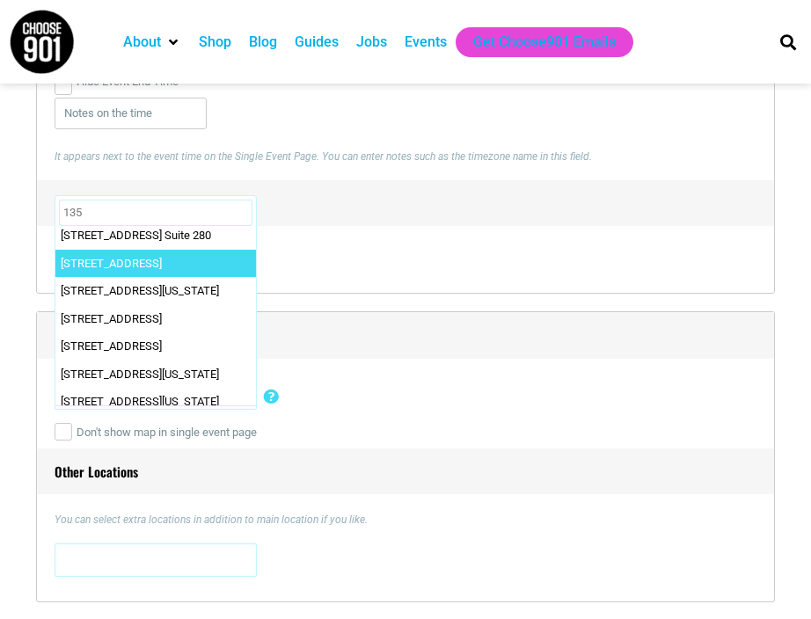
scroll to position [207, 0]
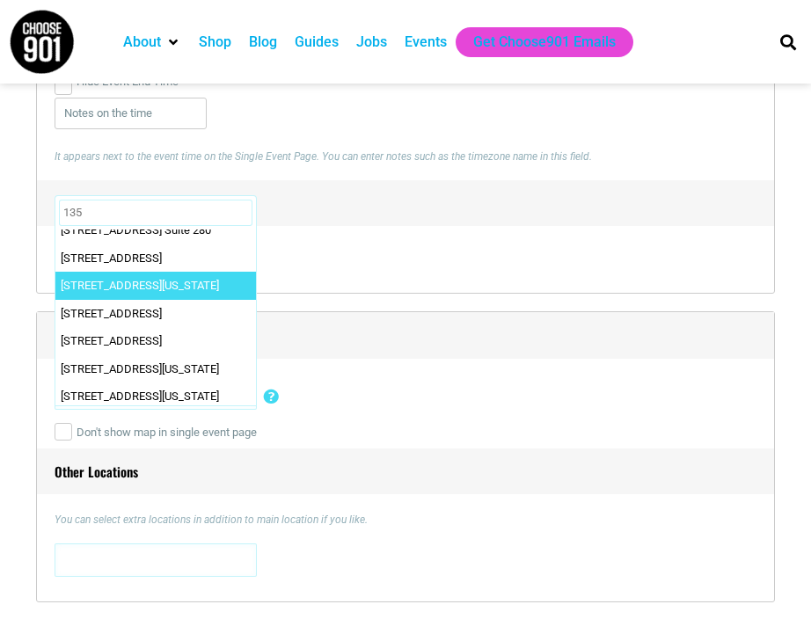
type input "135"
select select "5809"
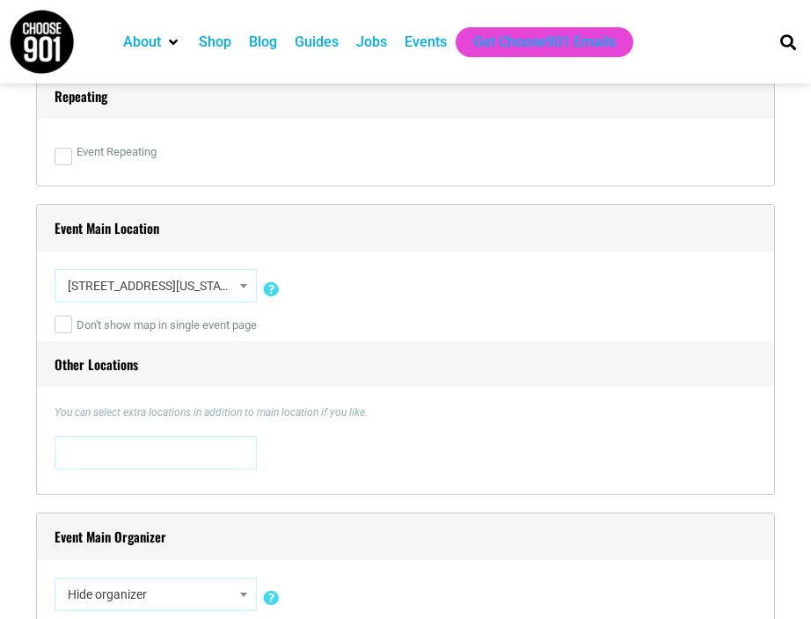
scroll to position [1181, 0]
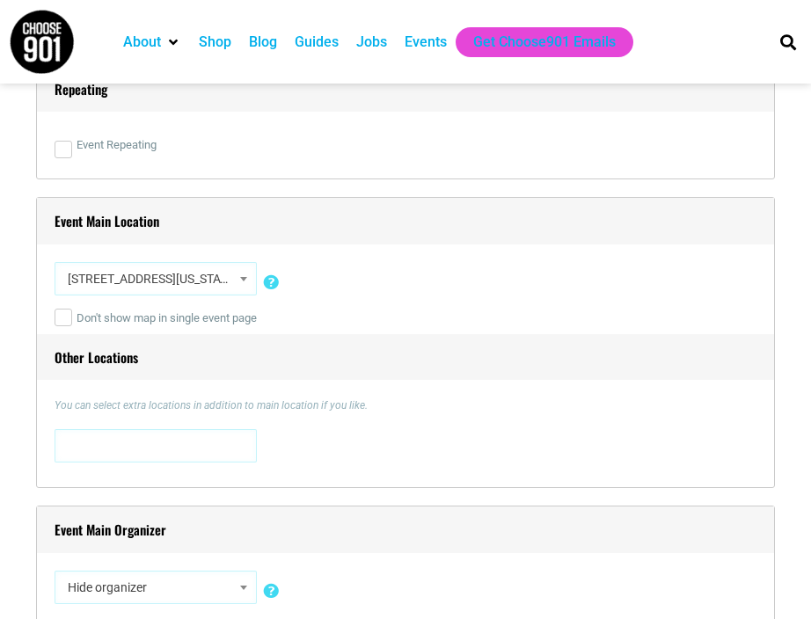
click at [142, 432] on span at bounding box center [156, 444] width 190 height 28
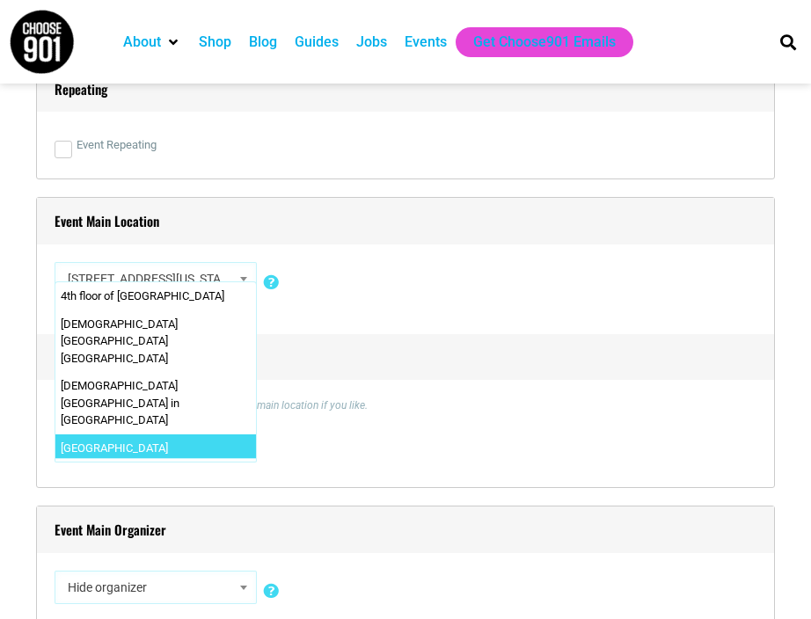
type textarea "Crosstown COn"
select select "1602"
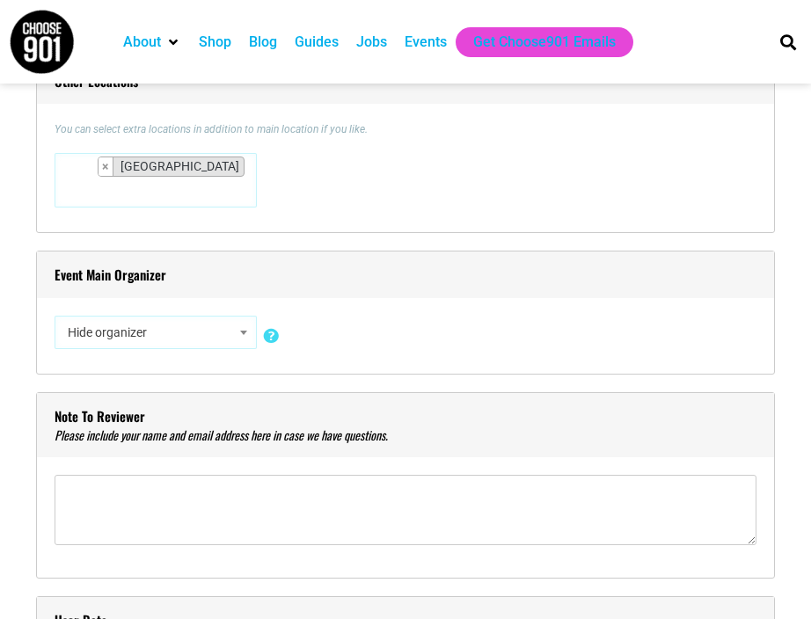
scroll to position [1460, 0]
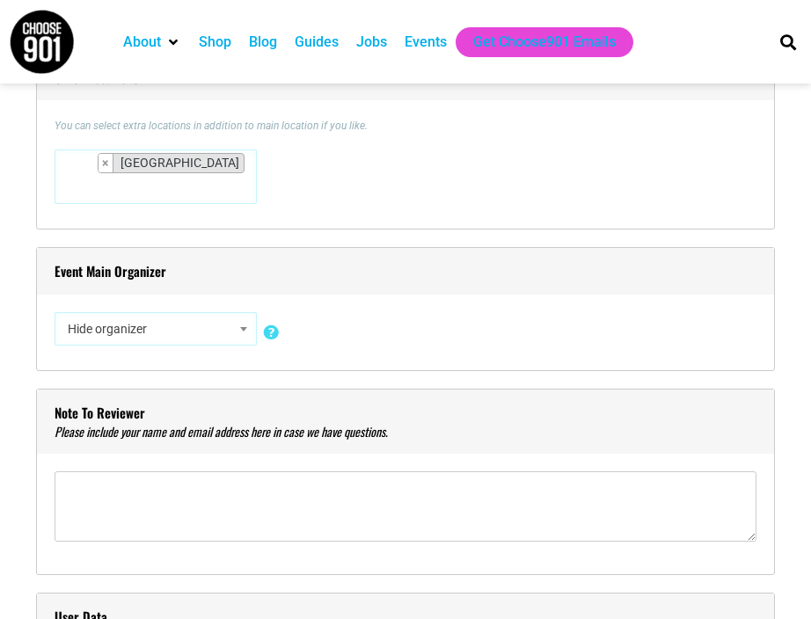
click at [243, 327] on b at bounding box center [243, 329] width 7 height 4
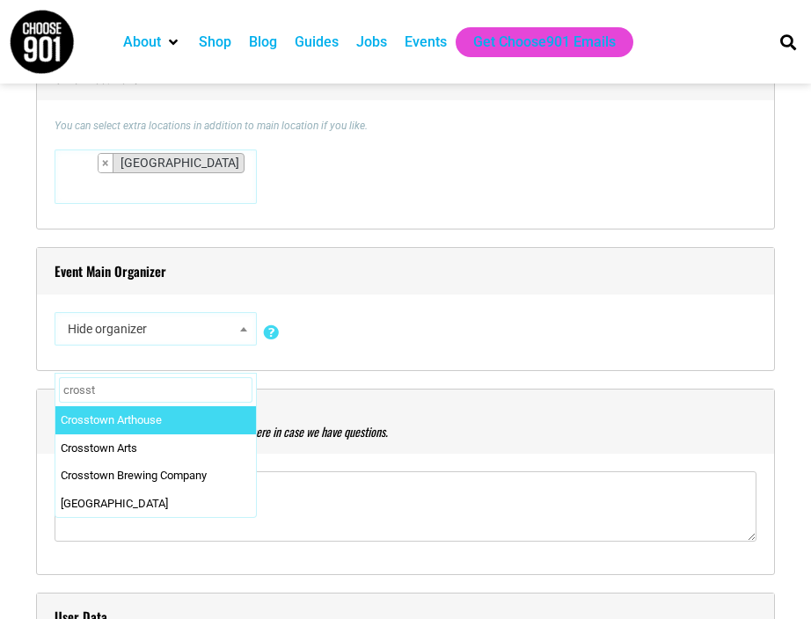
type input "crossto"
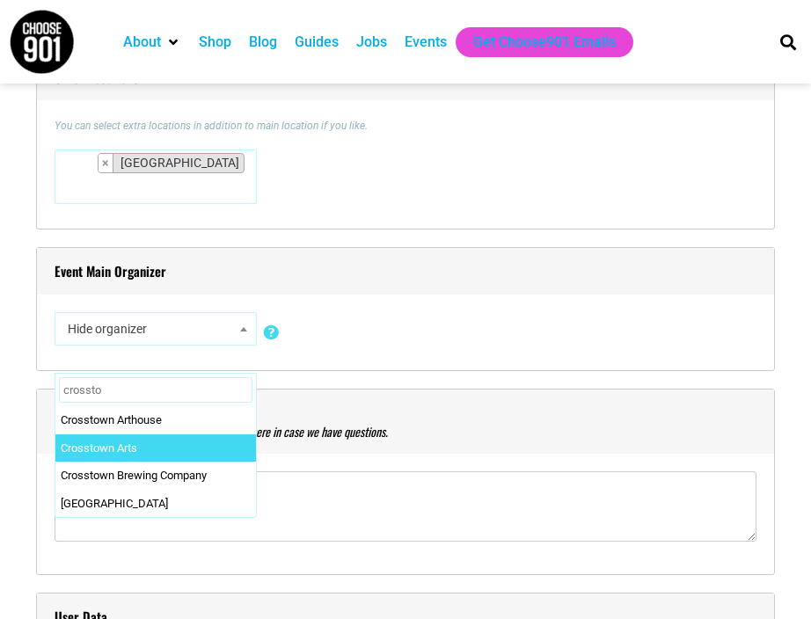
select select "1751"
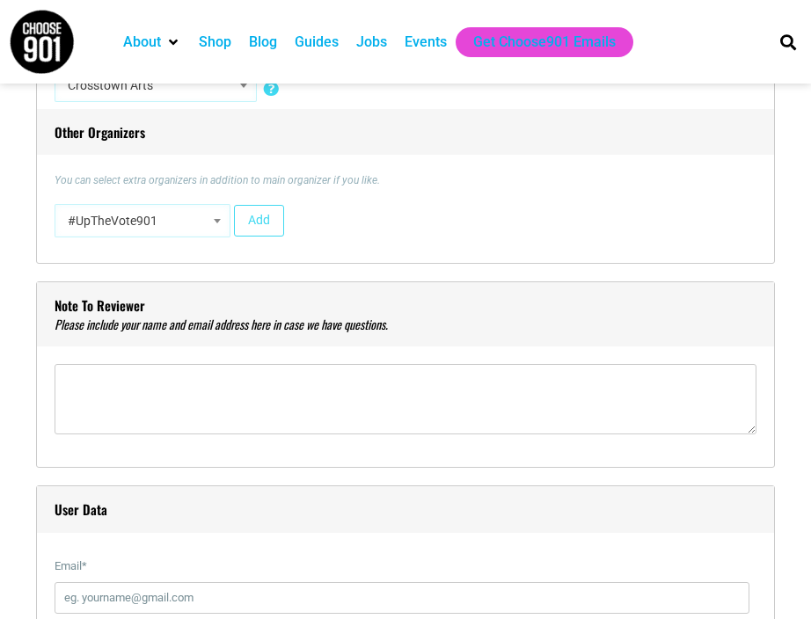
scroll to position [1715, 0]
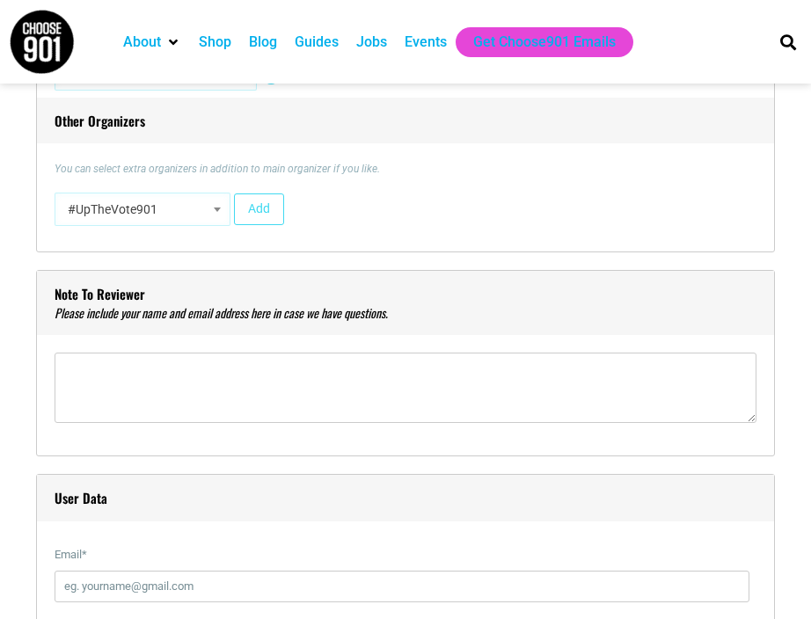
click at [215, 222] on span "#UpTheVote901" at bounding box center [143, 209] width 164 height 32
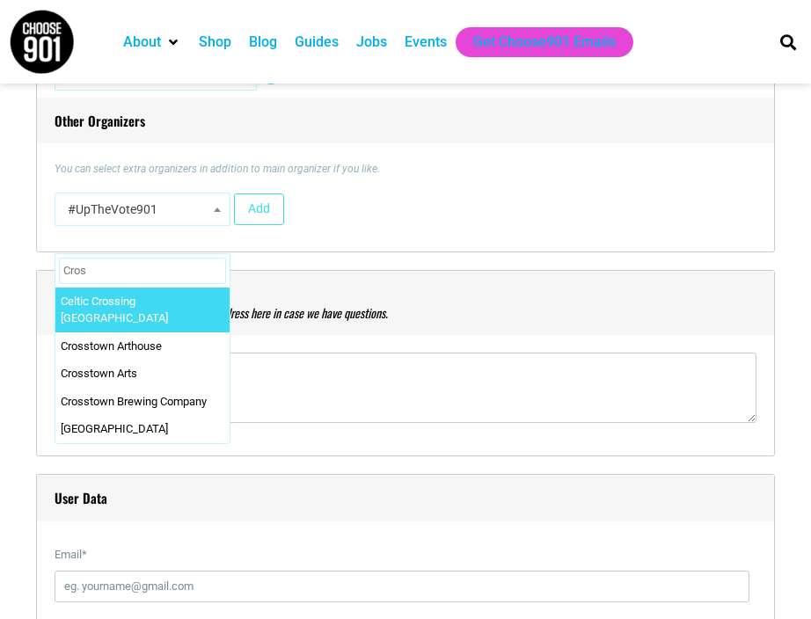
type input "Cross"
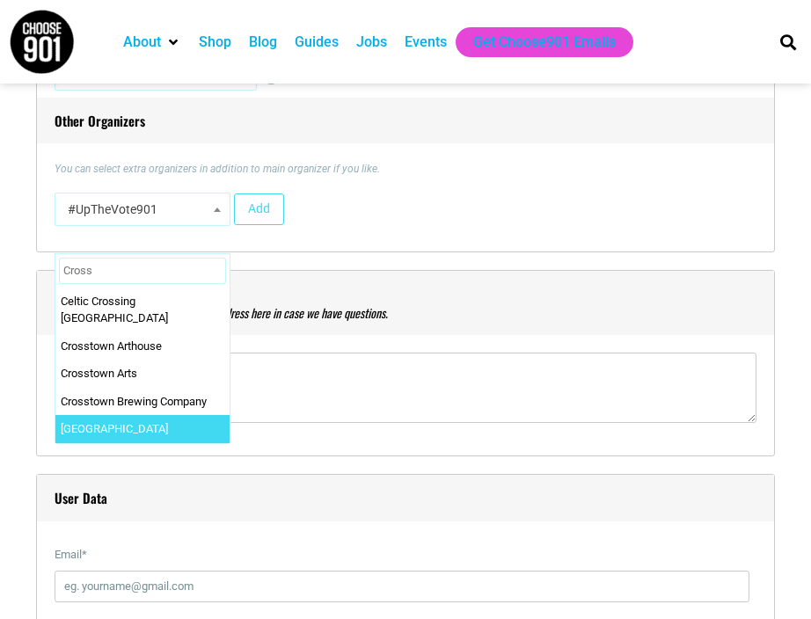
select select "2098"
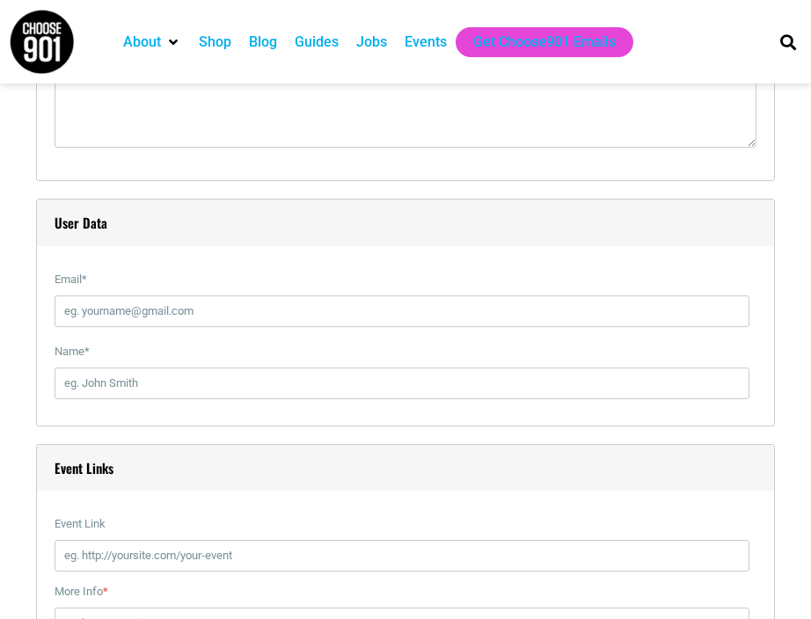
scroll to position [1995, 0]
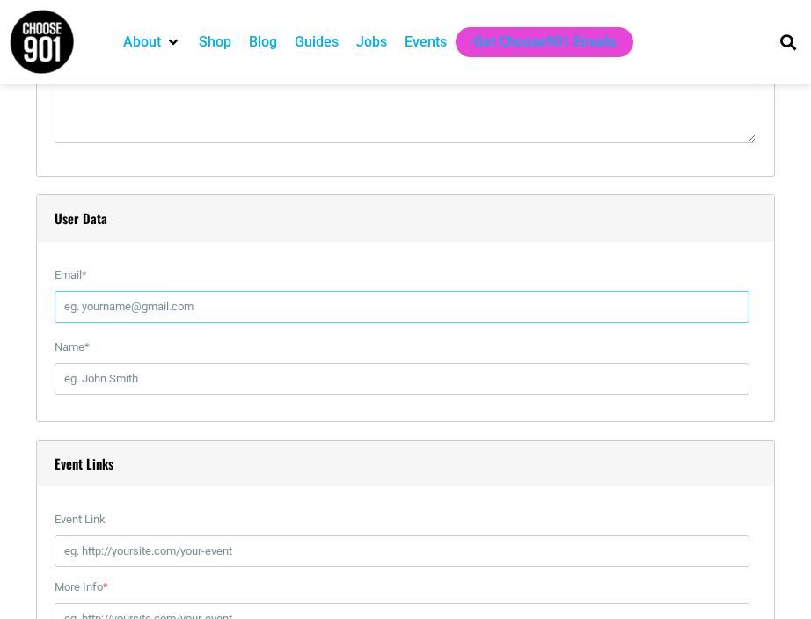
click at [233, 300] on input "Email *" at bounding box center [402, 307] width 695 height 32
type input "[EMAIL_ADDRESS][DOMAIN_NAME]"
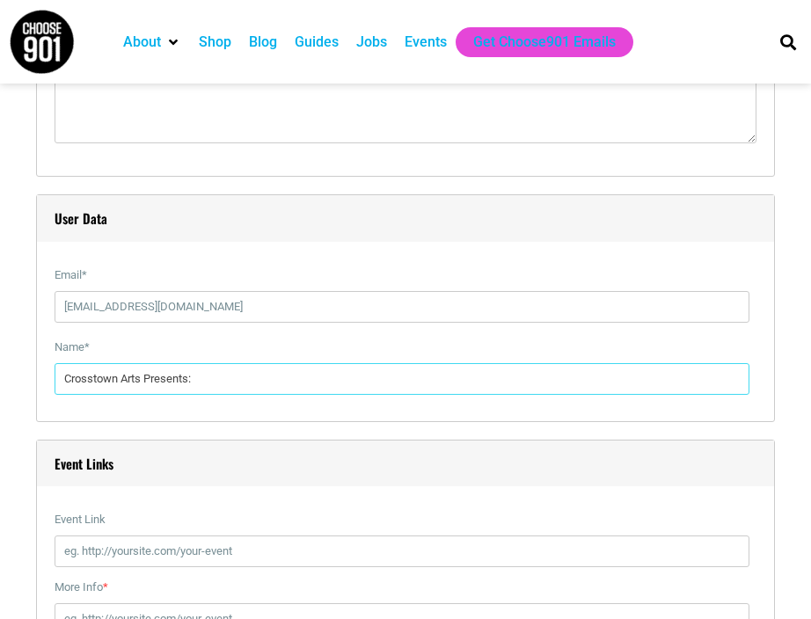
drag, startPoint x: 248, startPoint y: 377, endPoint x: -30, endPoint y: 375, distance: 277.8
click at [0, 375] on html "About Contact Us Donate Shop Blog Guides Jobs Events Get Choose901 Emails Searc…" at bounding box center [405, 317] width 811 height 4624
type input "[PERSON_NAME]"
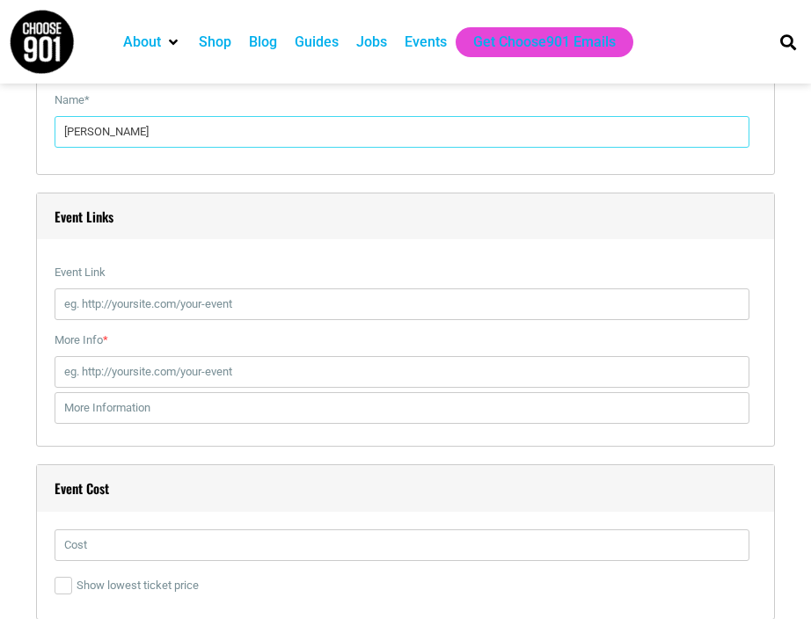
scroll to position [2243, 0]
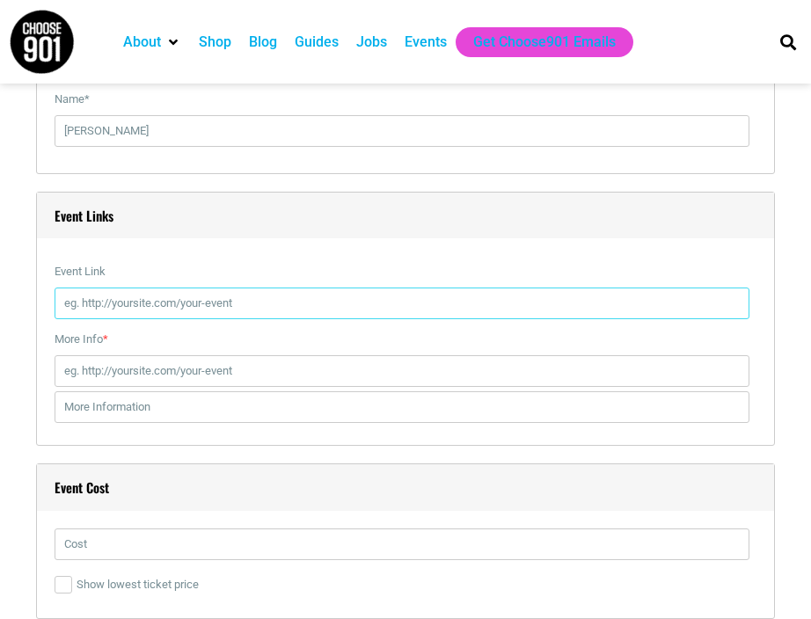
click at [152, 303] on input "Event Link" at bounding box center [402, 303] width 695 height 32
click at [153, 306] on input "Event Link" at bounding box center [402, 303] width 695 height 32
paste input "https://crosstownarts.org/calendar/kortland-whalum-5/"
type input "https://crosstownarts.org/calendar/kortland-whalum-5/"
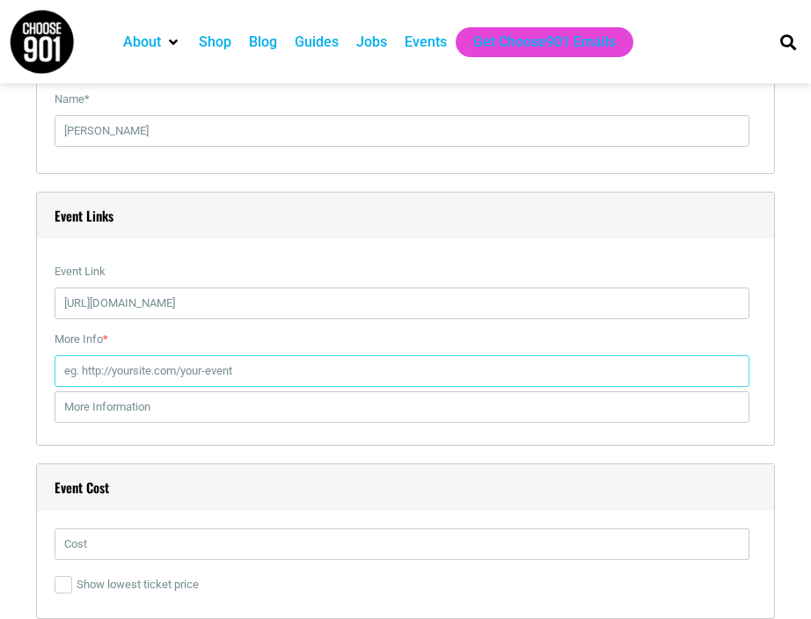
click at [163, 364] on input "More Info *" at bounding box center [402, 371] width 695 height 32
paste input "https://crosstownarts.org/calendar/kortland-whalum-5/"
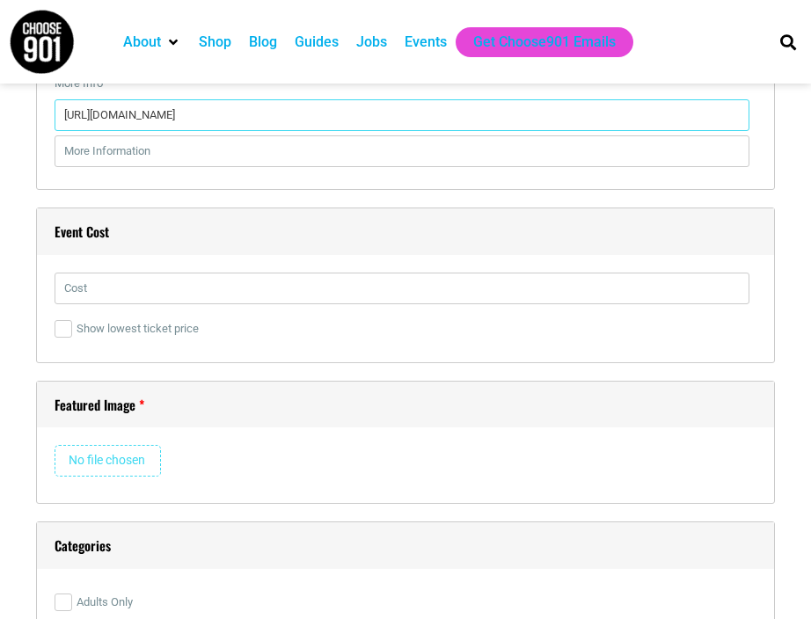
scroll to position [2499, 0]
type input "https://crosstownarts.org/calendar/kortland-whalum-5/"
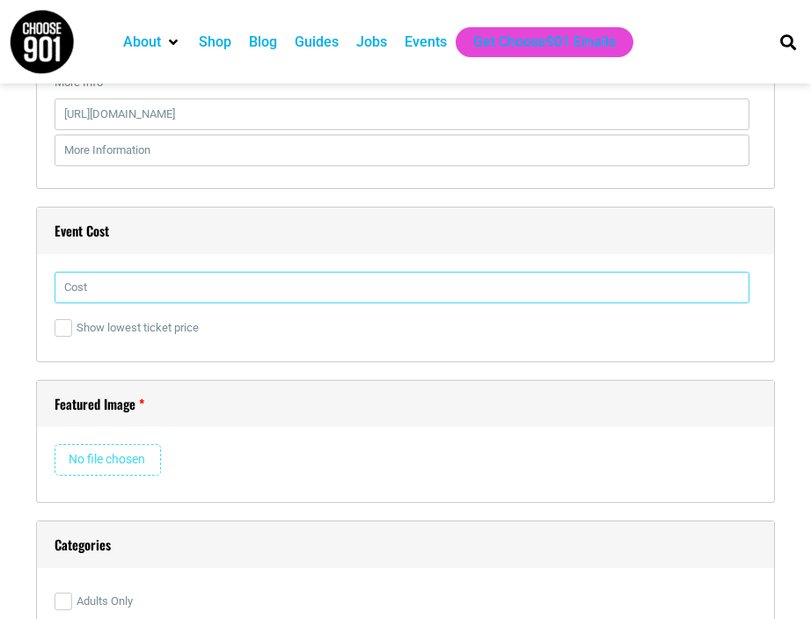
click at [86, 273] on input "text" at bounding box center [402, 288] width 695 height 32
click at [110, 287] on input "$30/$35 @ the door" at bounding box center [402, 288] width 695 height 32
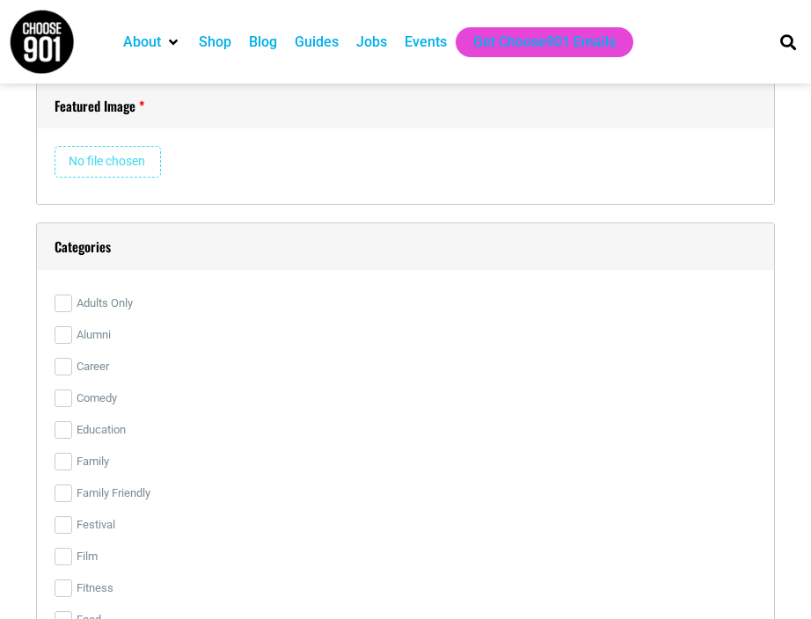
scroll to position [2797, 0]
type input "$30/$40 @ the door"
click at [116, 153] on input "file" at bounding box center [108, 163] width 106 height 32
type input "C:\fakepath\Screen Shot 2025-10-02 at 11.56.24 AM.png"
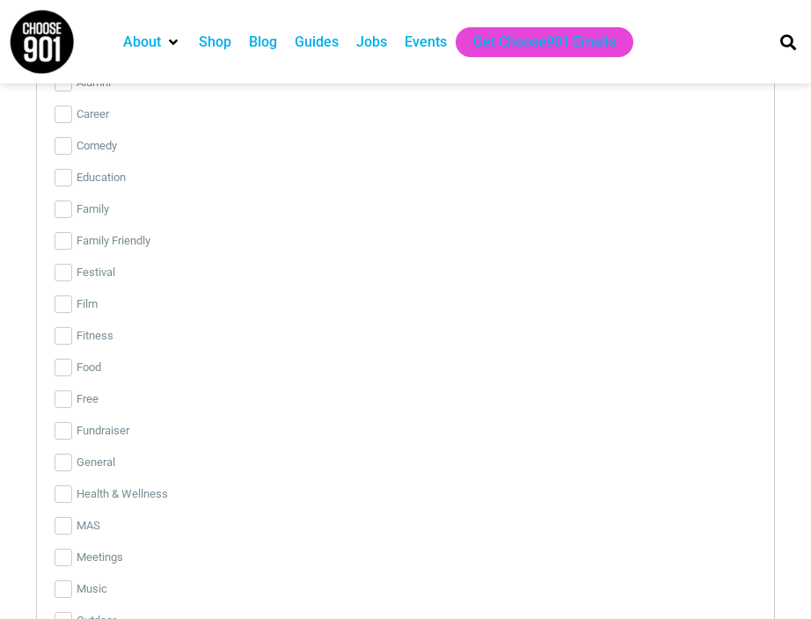
scroll to position [3753, 0]
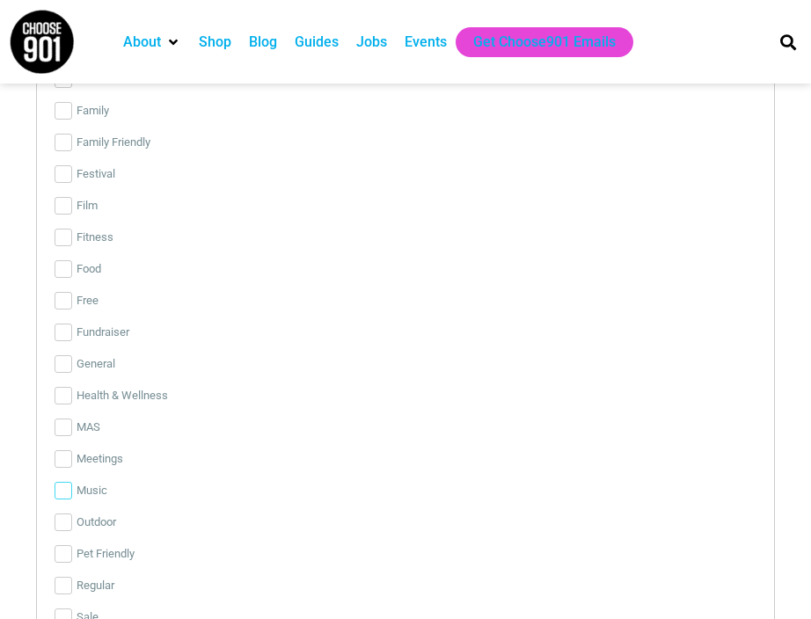
click at [62, 482] on input "Music" at bounding box center [64, 491] width 18 height 18
checkbox input "true"
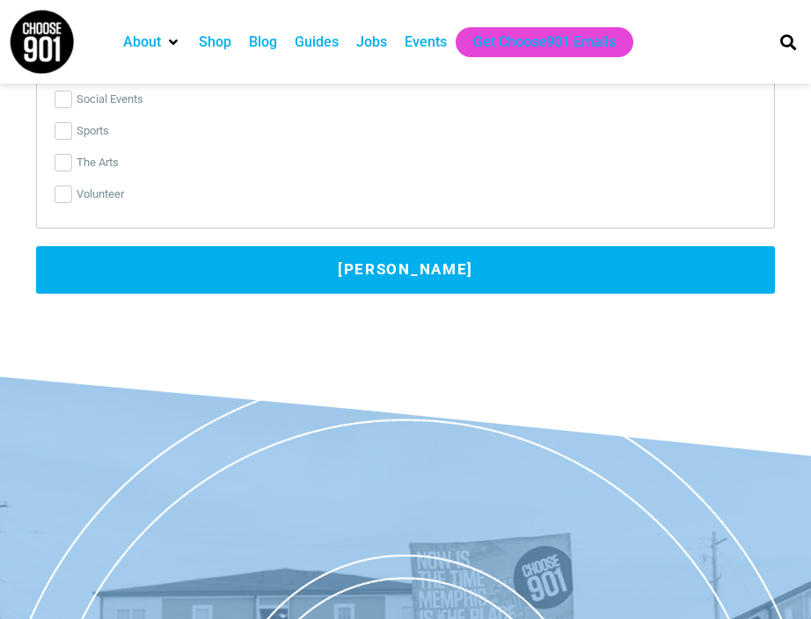
scroll to position [4297, 0]
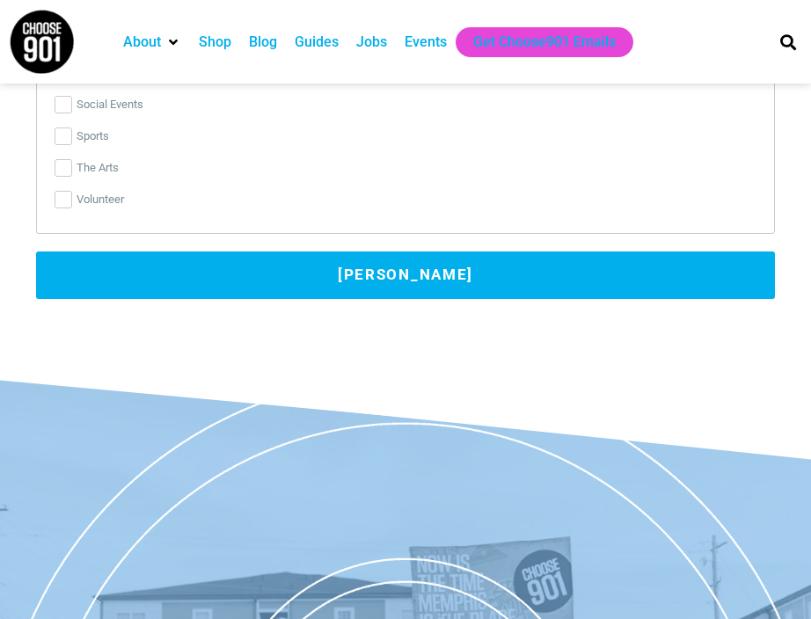
click at [295, 257] on button "Submit Event" at bounding box center [405, 274] width 738 height 47
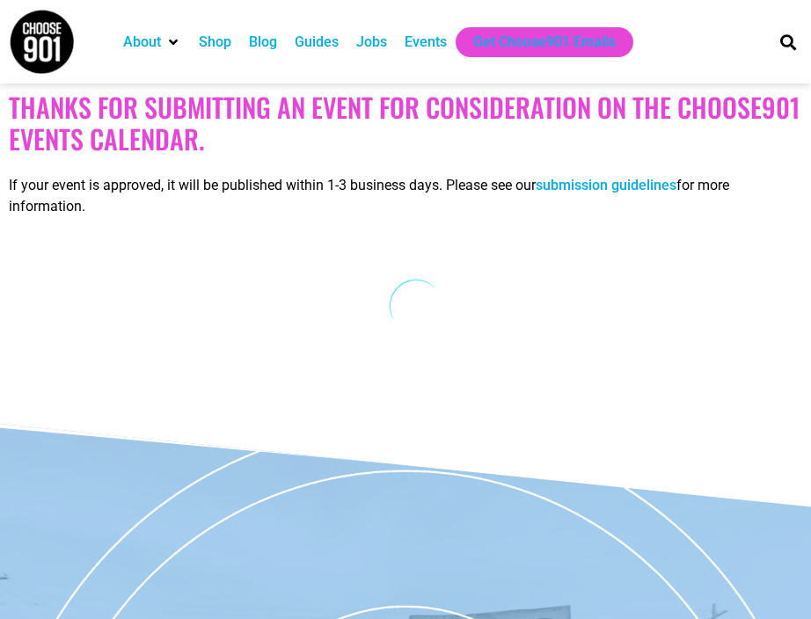
scroll to position [0, 0]
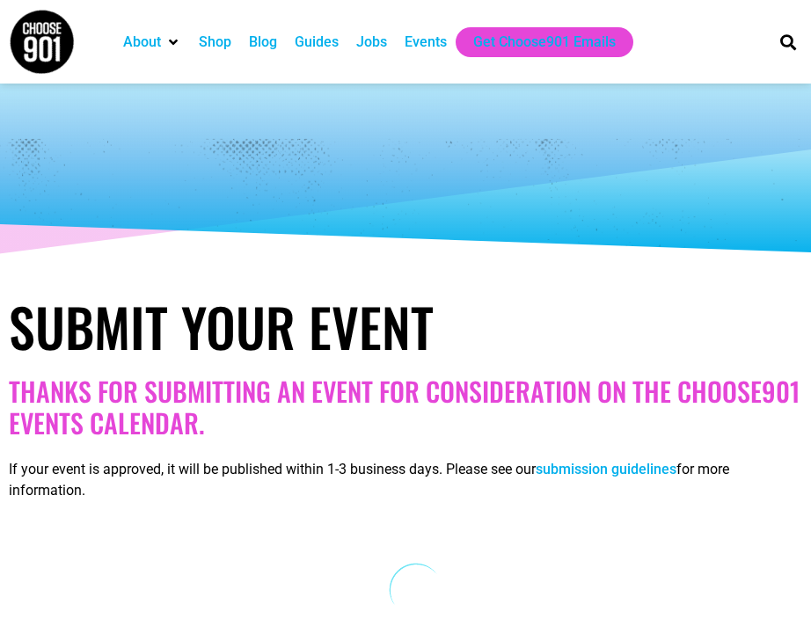
click at [419, 41] on div "Events" at bounding box center [425, 42] width 42 height 21
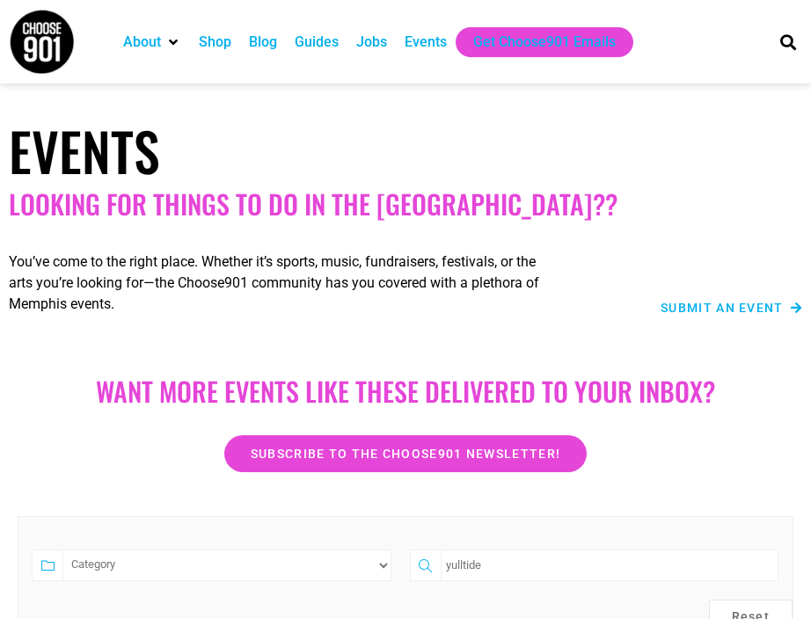
type input "yulltide"
click at [682, 305] on span "Submit an Event" at bounding box center [721, 308] width 123 height 12
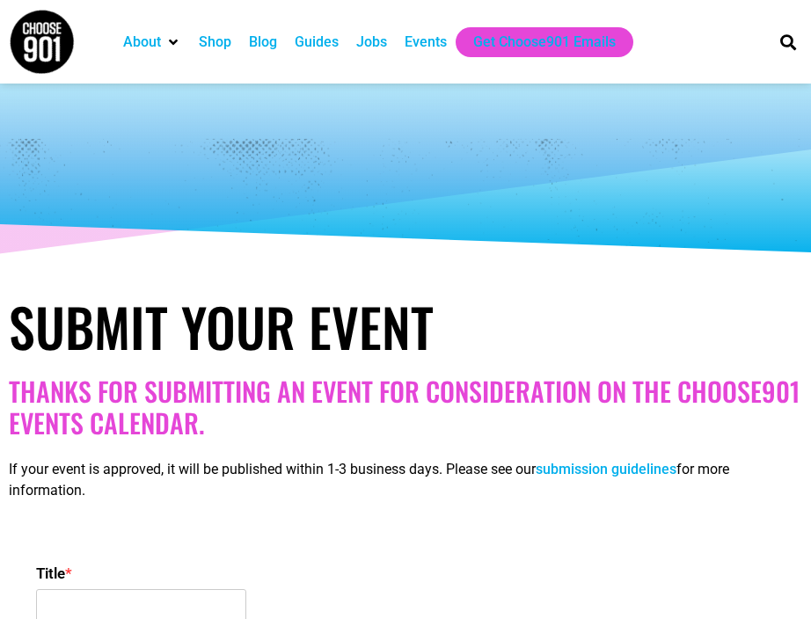
select select
click at [194, 600] on input "Title *" at bounding box center [141, 611] width 210 height 44
type input "Crosstown Arts Presents: Jazz Jam Session: Hosted by the [PERSON_NAME] Quartet"
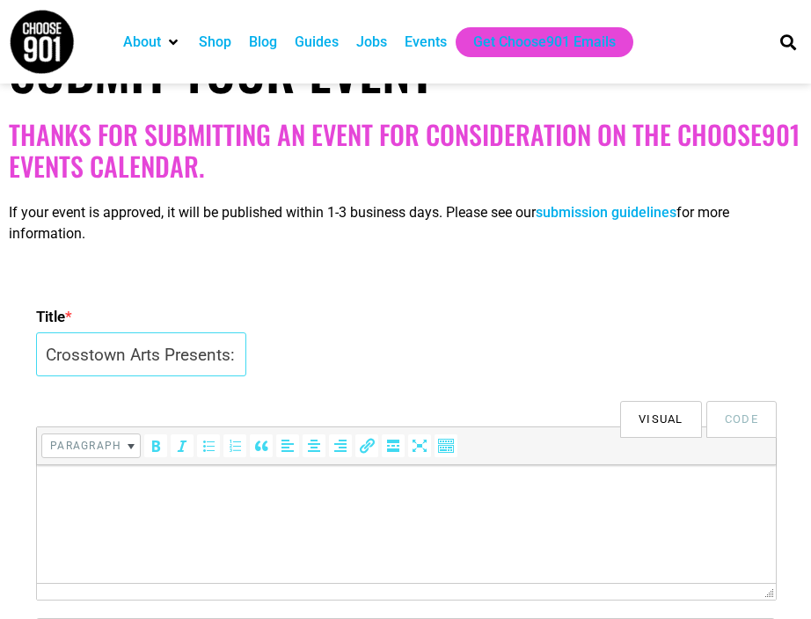
scroll to position [309, 0]
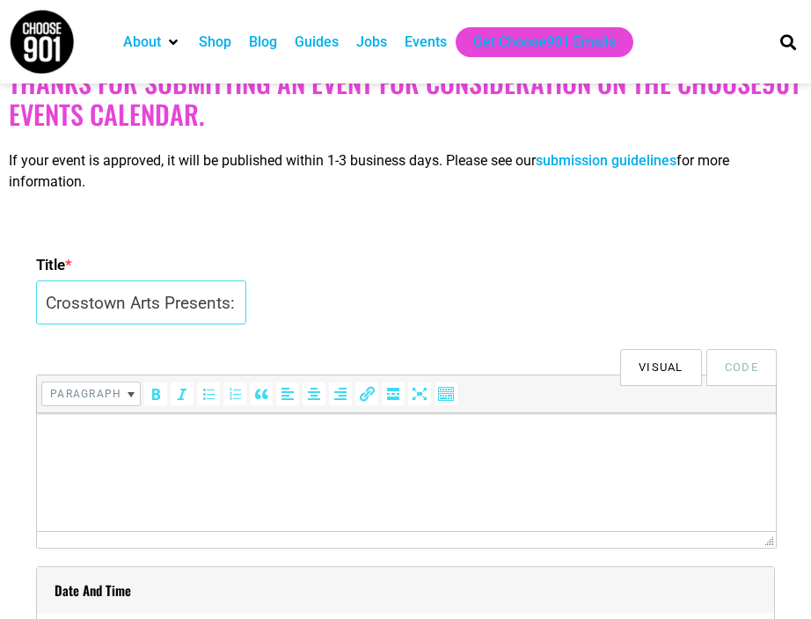
click at [178, 301] on input "Crosstown Arts Presents: Jazz Jam Session: Hosted by the [PERSON_NAME] Quartet" at bounding box center [141, 302] width 210 height 44
click at [174, 462] on html at bounding box center [406, 437] width 738 height 49
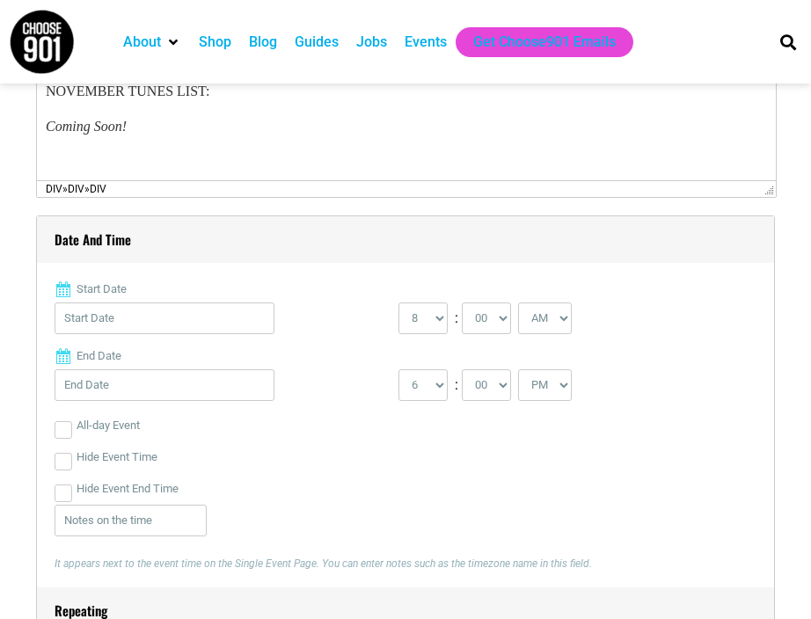
scroll to position [664, 0]
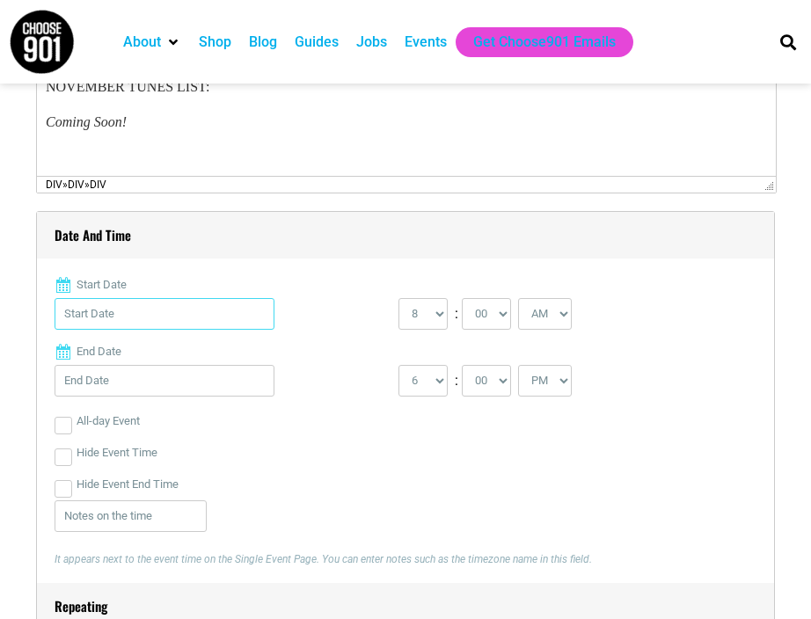
click at [99, 317] on input "Start Date" at bounding box center [165, 314] width 220 height 32
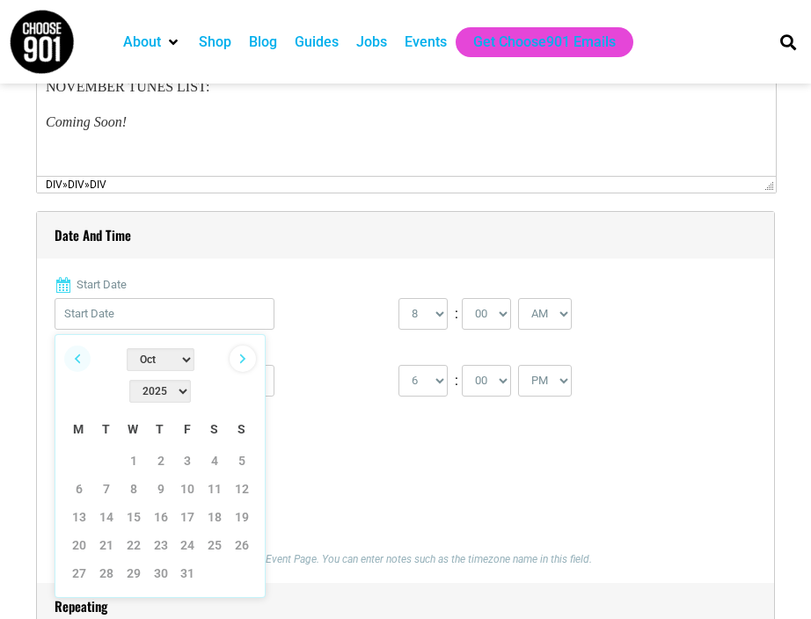
click at [239, 364] on link "Next" at bounding box center [242, 359] width 26 height 26
click at [114, 504] on link "16" at bounding box center [106, 517] width 26 height 26
type input "[DATE]"
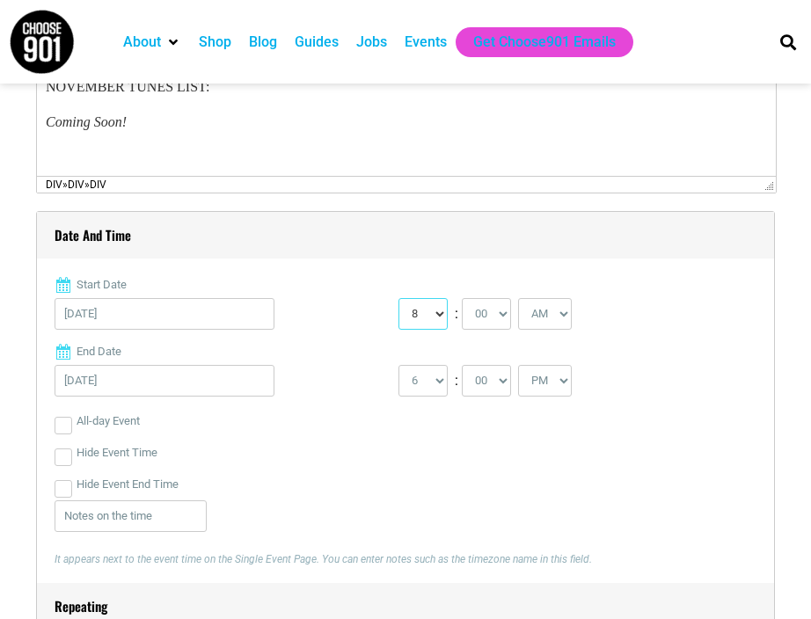
click at [417, 309] on select "0 1 2 3 4 5 6 7 8 9 10 11 12" at bounding box center [422, 314] width 49 height 32
select select "7"
click at [398, 298] on select "0 1 2 3 4 5 6 7 8 9 10 11 12" at bounding box center [422, 314] width 49 height 32
click at [500, 322] on select "00 05 10 15 20 25 30 35 40 45 50 55" at bounding box center [486, 314] width 49 height 32
select select "30"
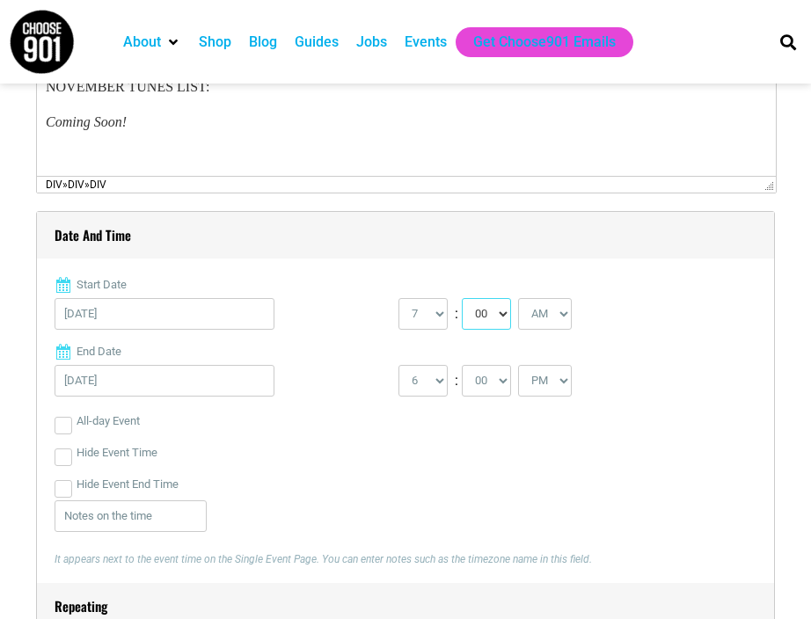
click at [462, 298] on select "00 05 10 15 20 25 30 35 40 45 50 55" at bounding box center [486, 314] width 49 height 32
click at [567, 314] on select "AM PM" at bounding box center [545, 314] width 54 height 32
select select "PM"
click at [521, 298] on select "AM PM" at bounding box center [545, 314] width 54 height 32
click at [439, 383] on select "1 2 3 4 5 6 7 8 9 10 11 12" at bounding box center [422, 381] width 49 height 32
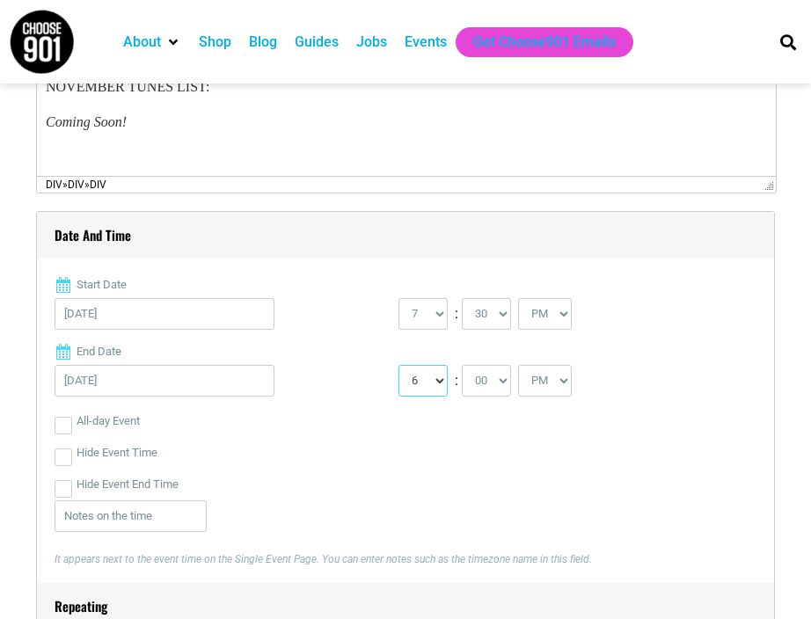
select select "10"
click at [398, 365] on select "1 2 3 4 5 6 7 8 9 10 11 12" at bounding box center [422, 381] width 49 height 32
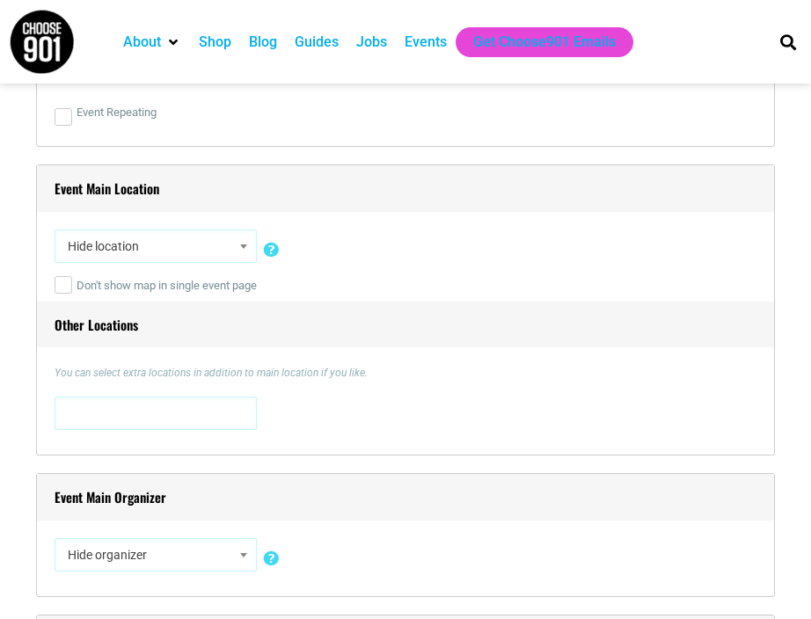
scroll to position [1215, 0]
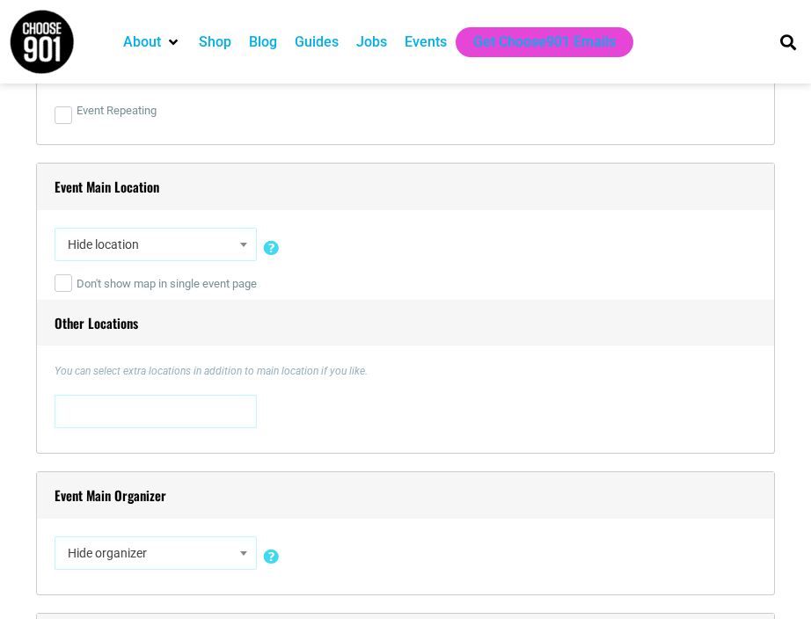
click at [248, 241] on span at bounding box center [244, 244] width 18 height 23
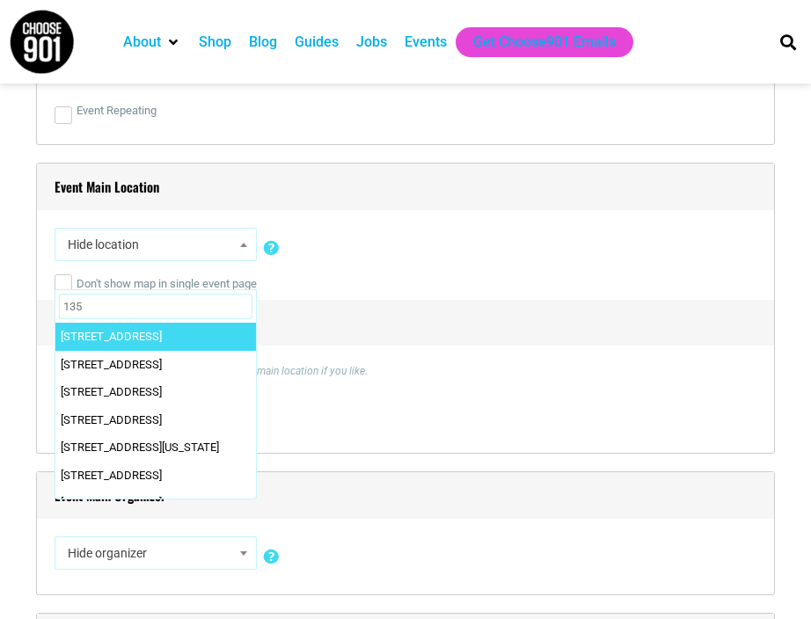
type input "1350"
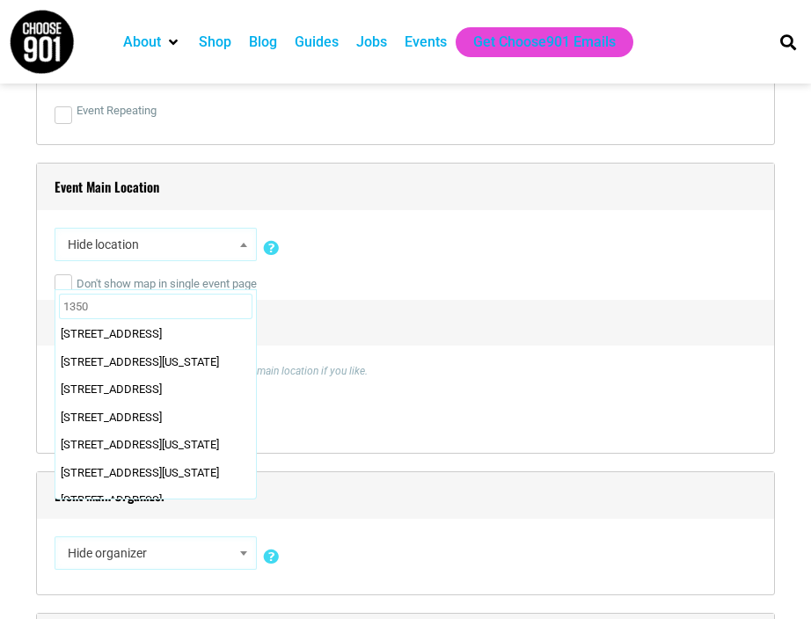
scroll to position [228, 0]
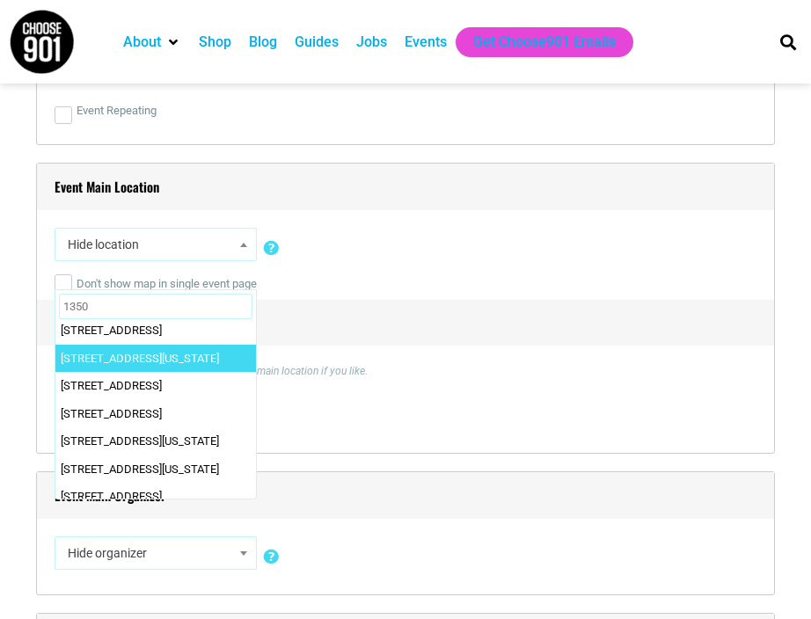
select select "5809"
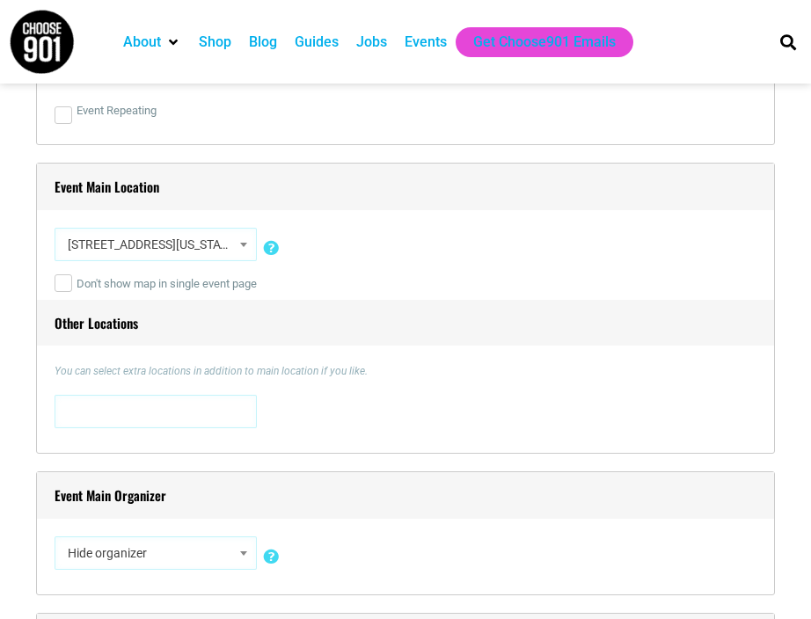
click at [130, 416] on span at bounding box center [156, 410] width 190 height 28
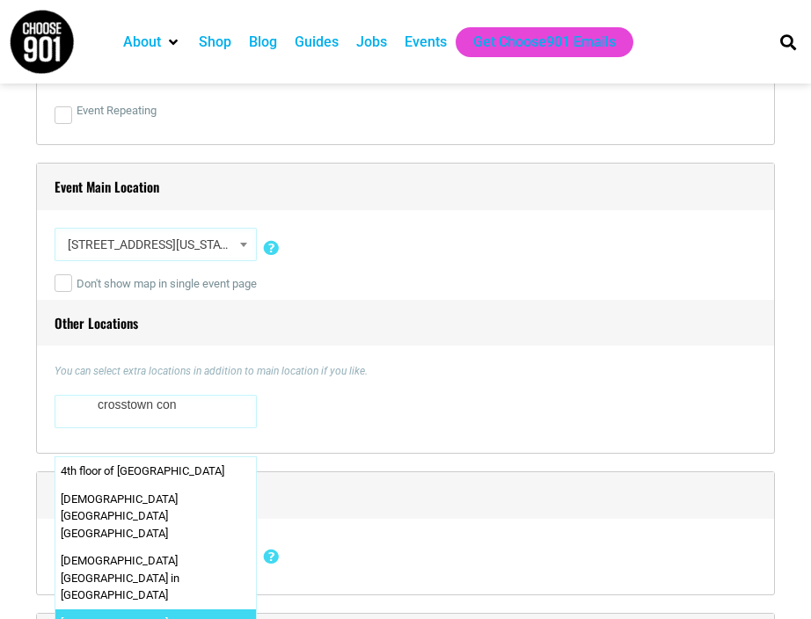
type textarea "crosstown con"
select select "1602"
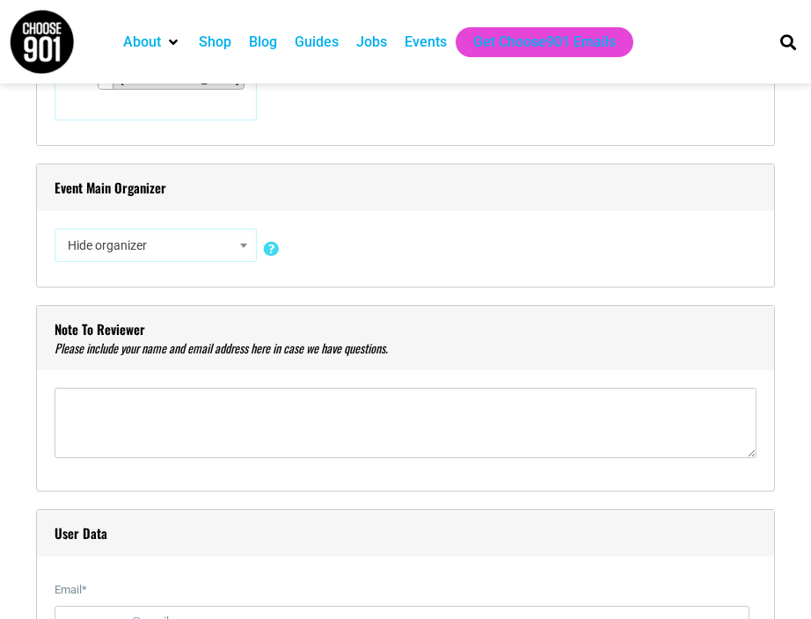
scroll to position [1545, 0]
click at [244, 248] on span at bounding box center [244, 244] width 18 height 23
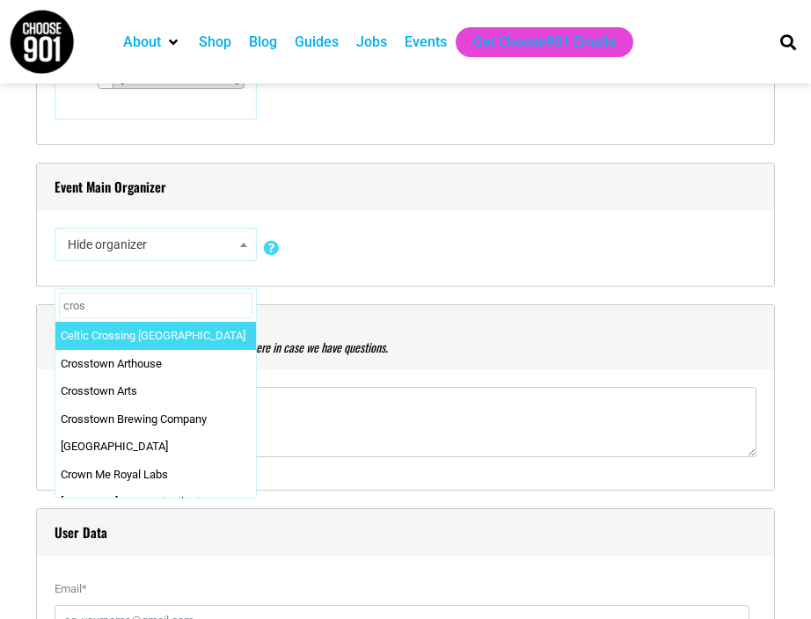
type input "cross"
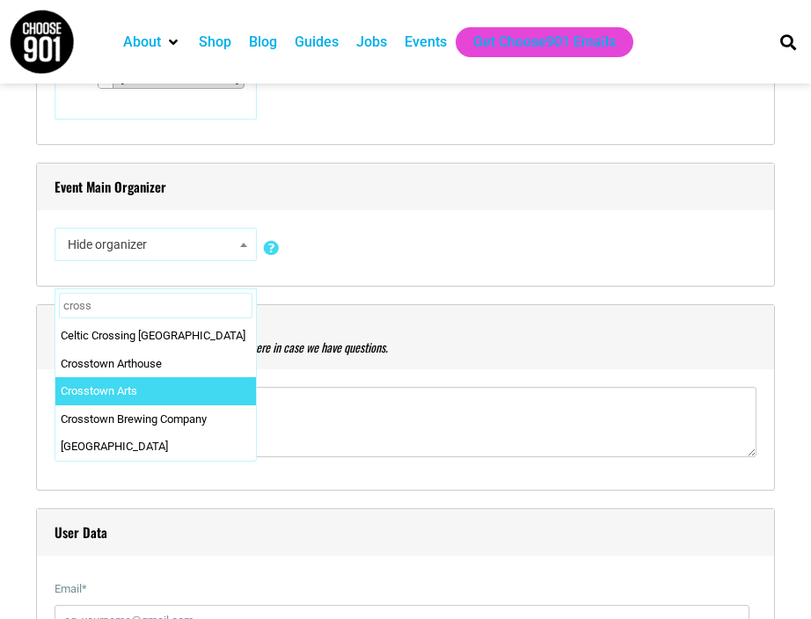
select select "1751"
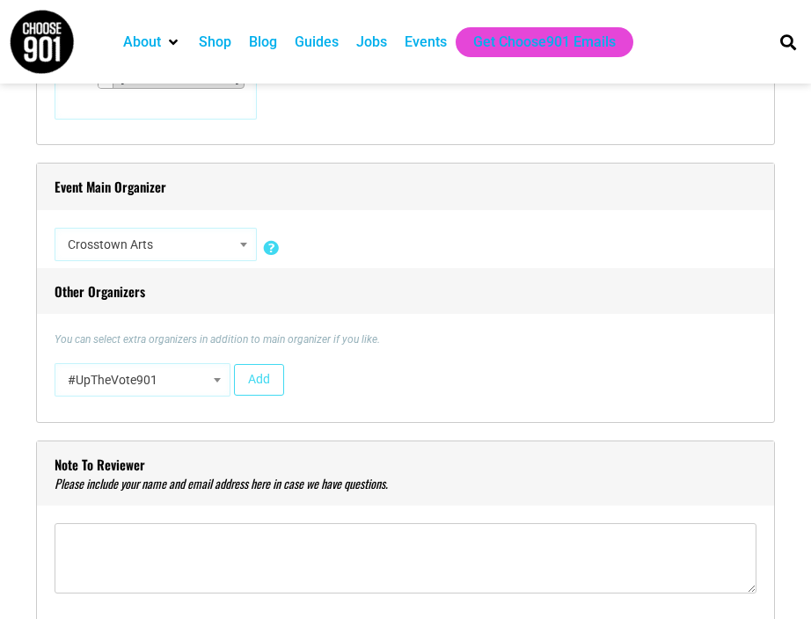
click at [216, 381] on b at bounding box center [217, 380] width 7 height 4
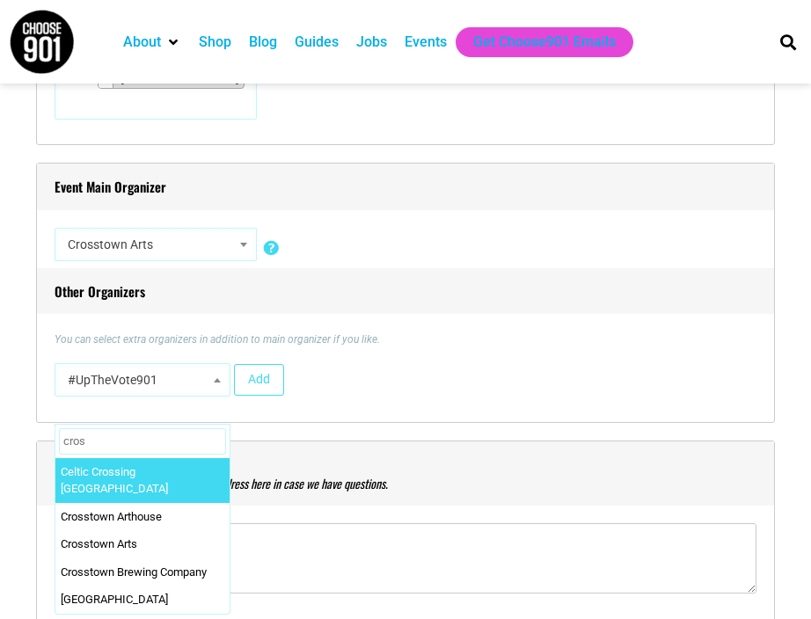
type input "cross"
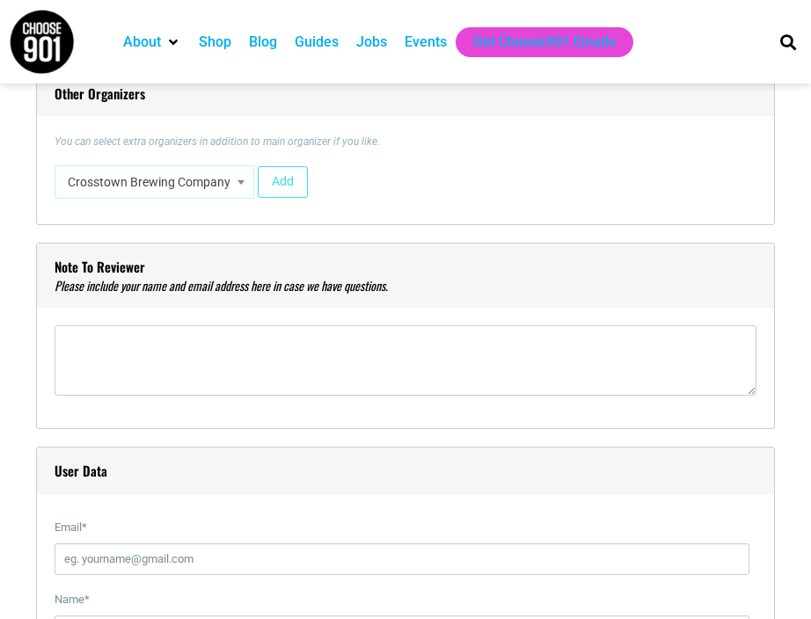
scroll to position [1731, 0]
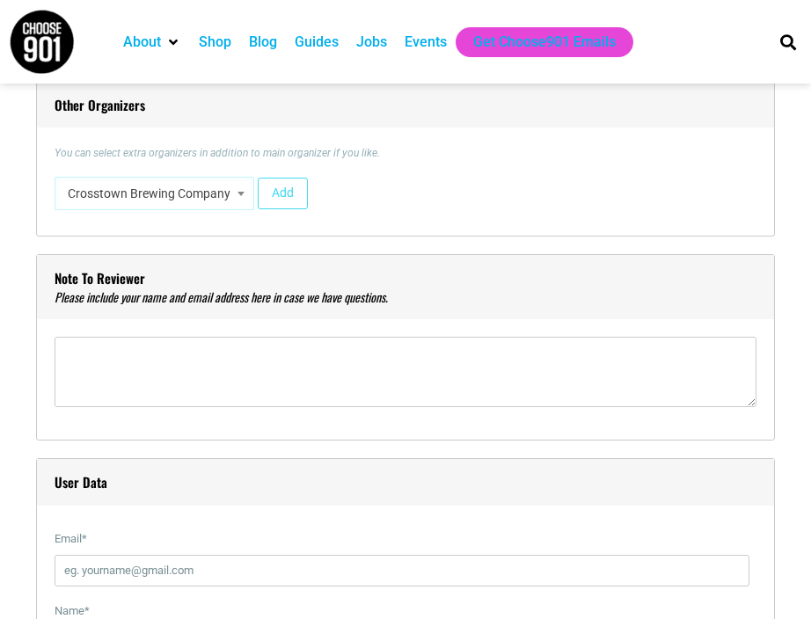
click at [241, 193] on b at bounding box center [240, 194] width 7 height 4
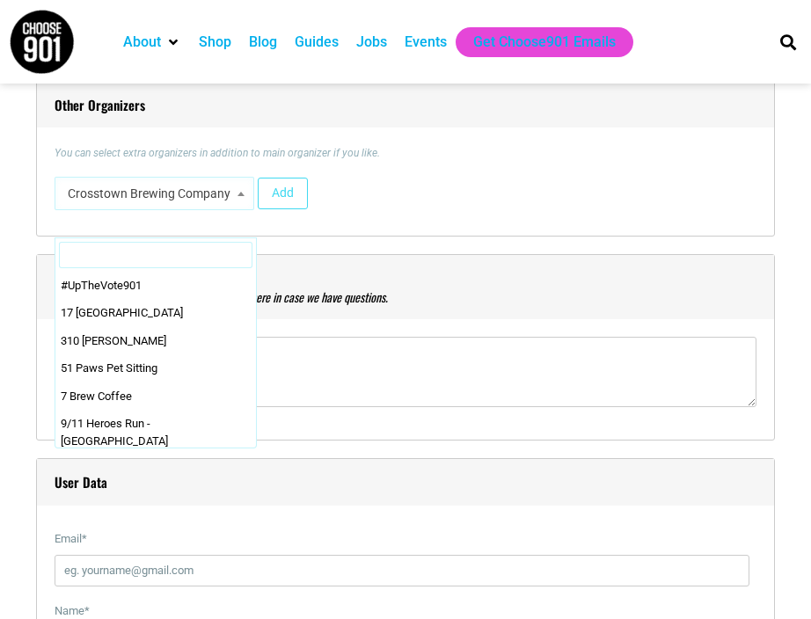
scroll to position [8184, 0]
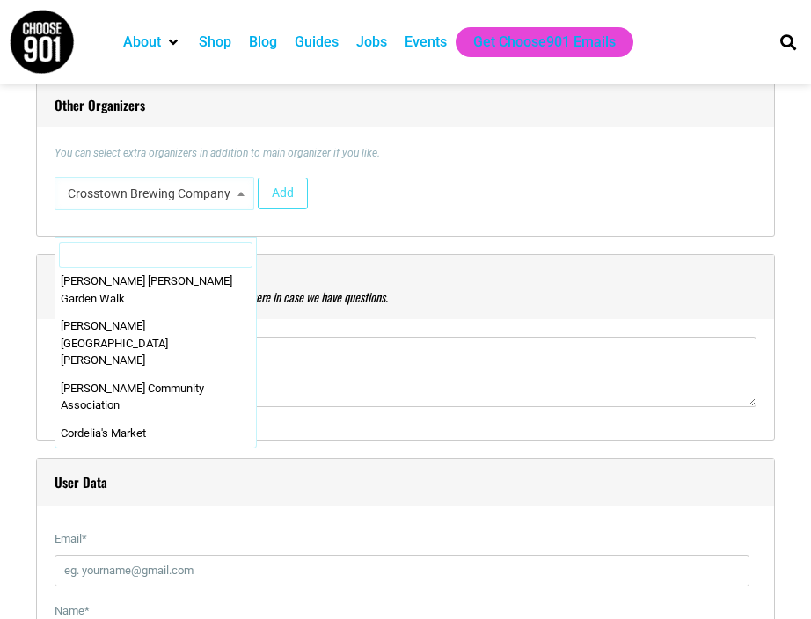
select select "2098"
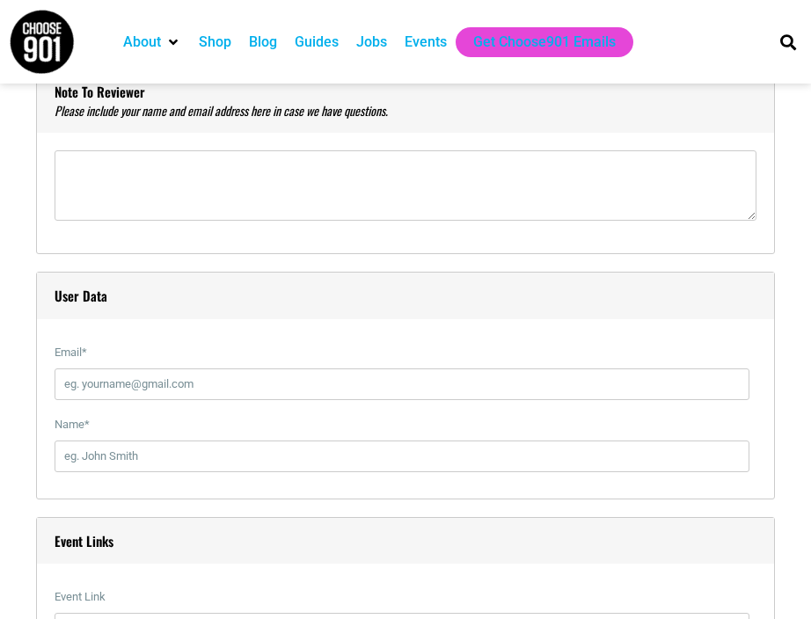
scroll to position [1921, 0]
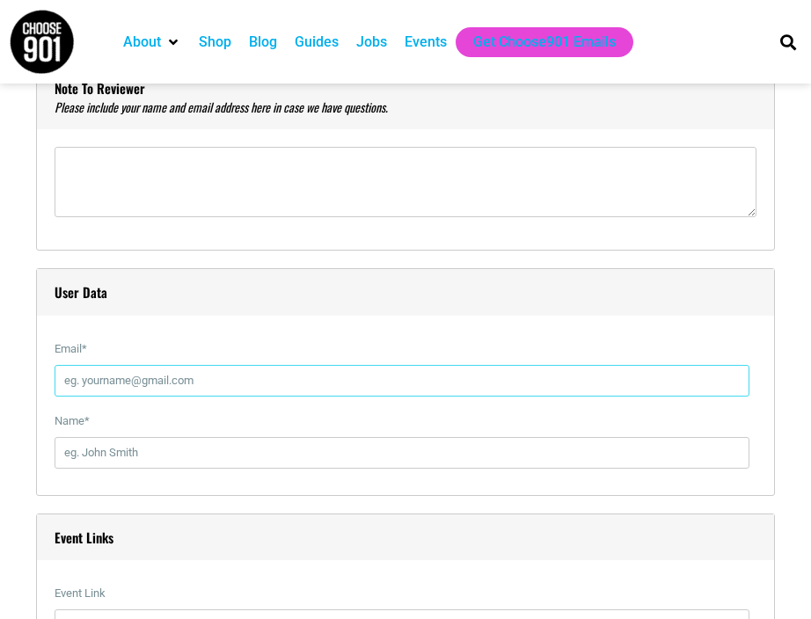
click at [155, 384] on input "Email *" at bounding box center [402, 381] width 695 height 32
type input "[EMAIL_ADDRESS][DOMAIN_NAME]"
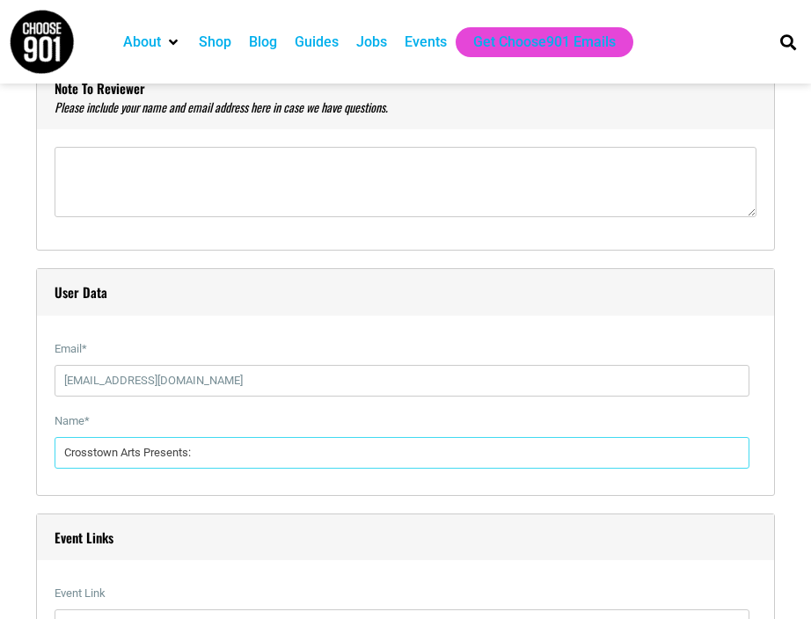
click at [209, 457] on input "Crosstown Arts Presents:" at bounding box center [402, 453] width 695 height 32
drag, startPoint x: 209, startPoint y: 457, endPoint x: -28, endPoint y: 455, distance: 237.4
click at [0, 455] on html "About Contact Us Donate Shop Blog Guides Jobs Events Get Choose901 Emails Searc…" at bounding box center [405, 391] width 811 height 4624
type input "[PERSON_NAME]"
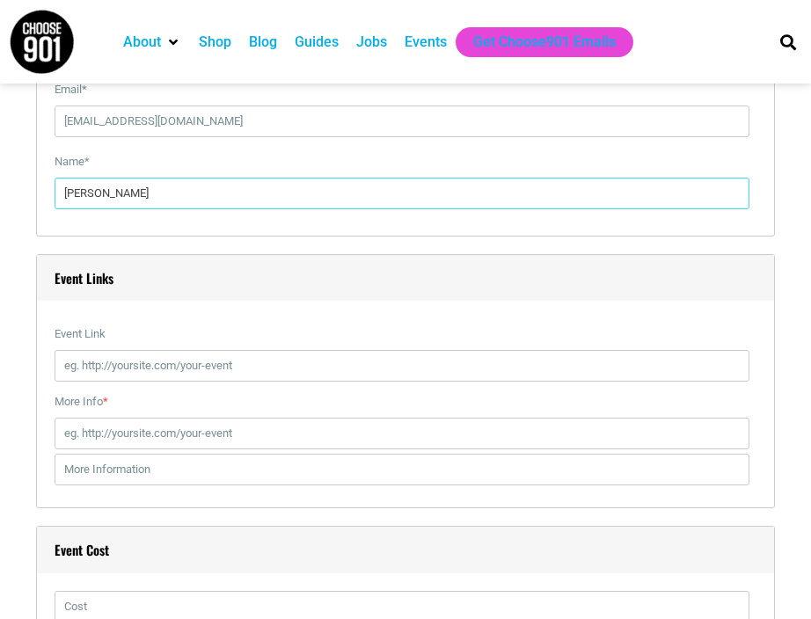
scroll to position [2201, 0]
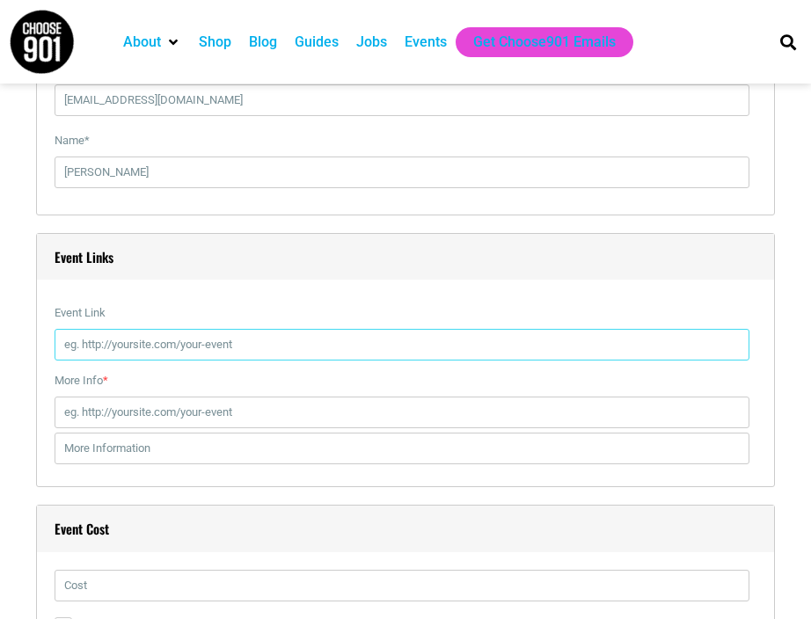
click at [251, 343] on input "Event Link" at bounding box center [402, 345] width 695 height 32
paste input "[URL][DOMAIN_NAME]"
type input "[URL][DOMAIN_NAME]"
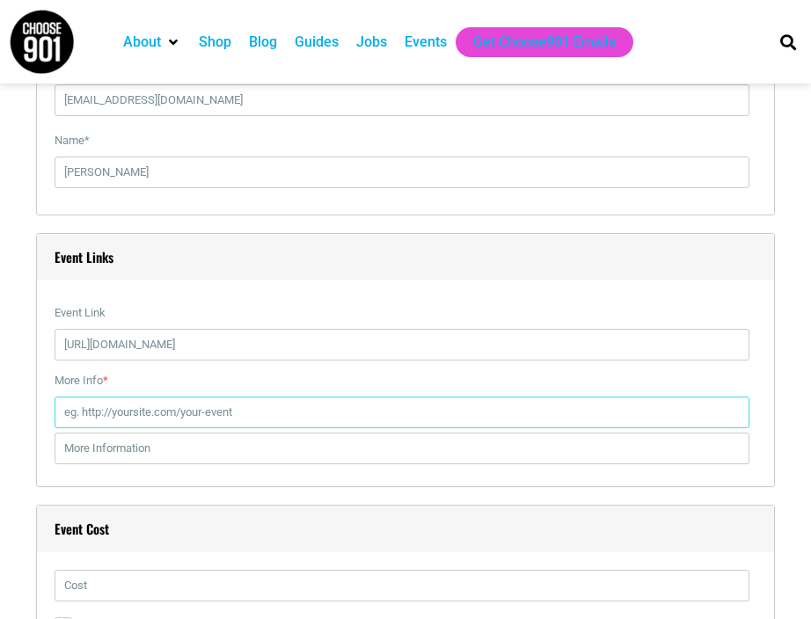
click at [286, 420] on input "More Info *" at bounding box center [402, 412] width 695 height 32
paste input "[URL][DOMAIN_NAME]"
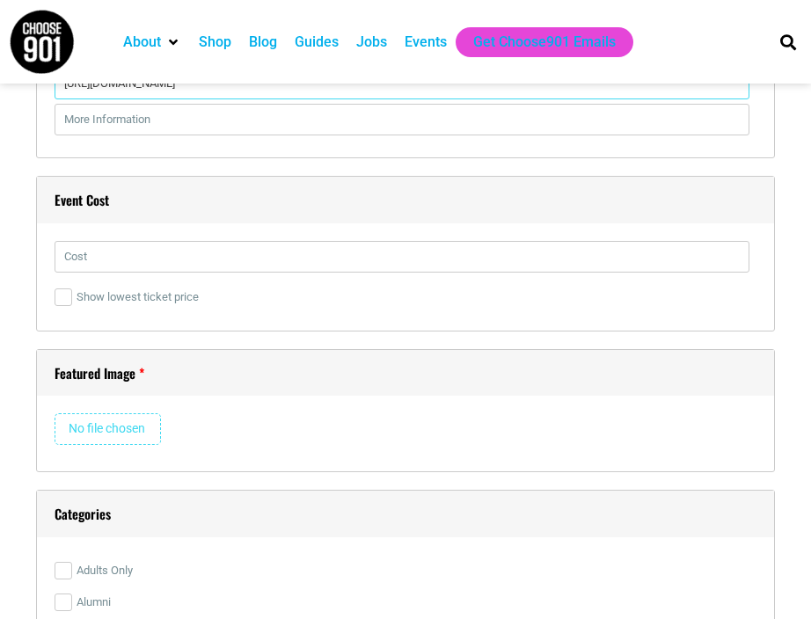
scroll to position [2532, 0]
type input "[URL][DOMAIN_NAME]"
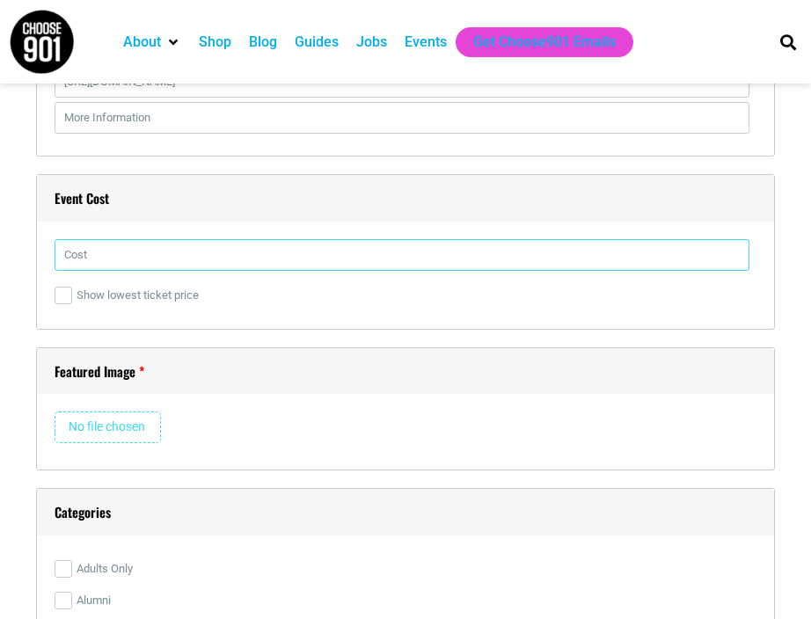
click at [125, 264] on input "text" at bounding box center [402, 255] width 695 height 32
type input "$7/Free for Participants"
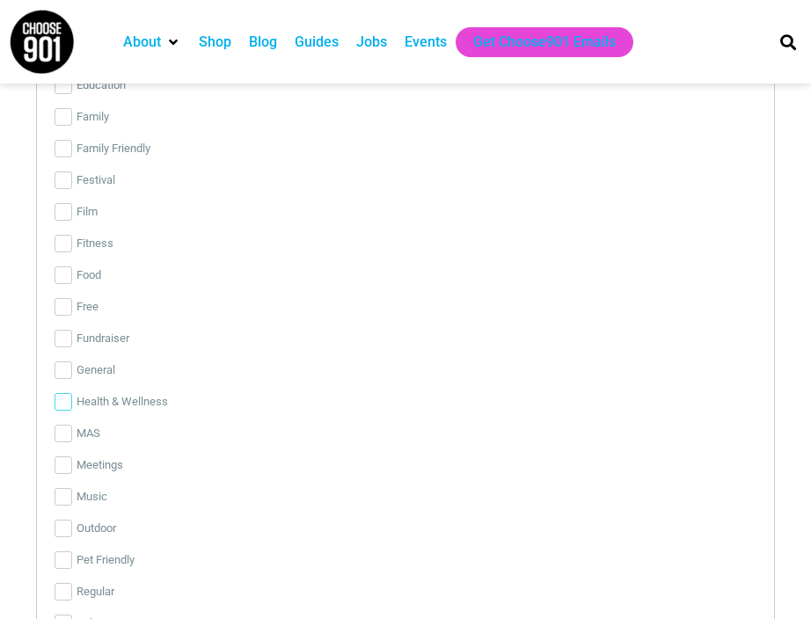
scroll to position [3146, 0]
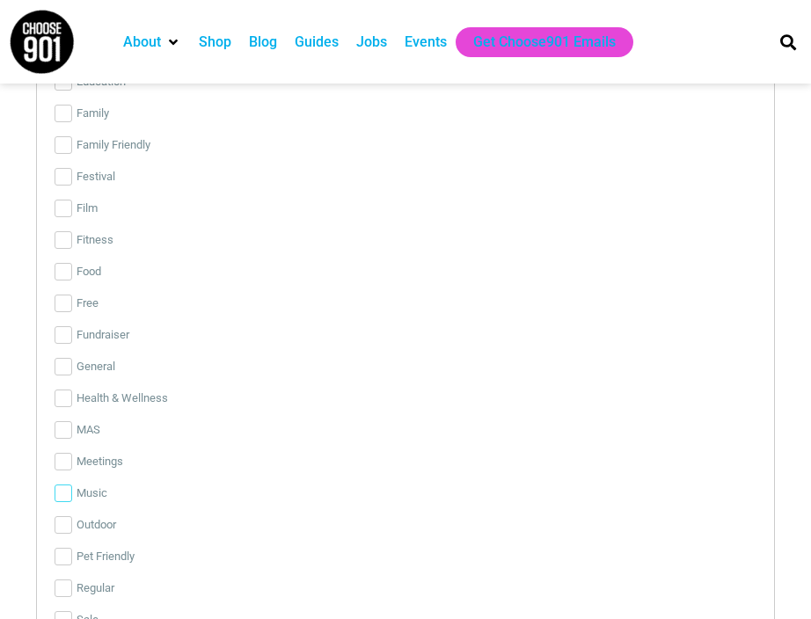
click at [66, 488] on input "Music" at bounding box center [64, 493] width 18 height 18
checkbox input "true"
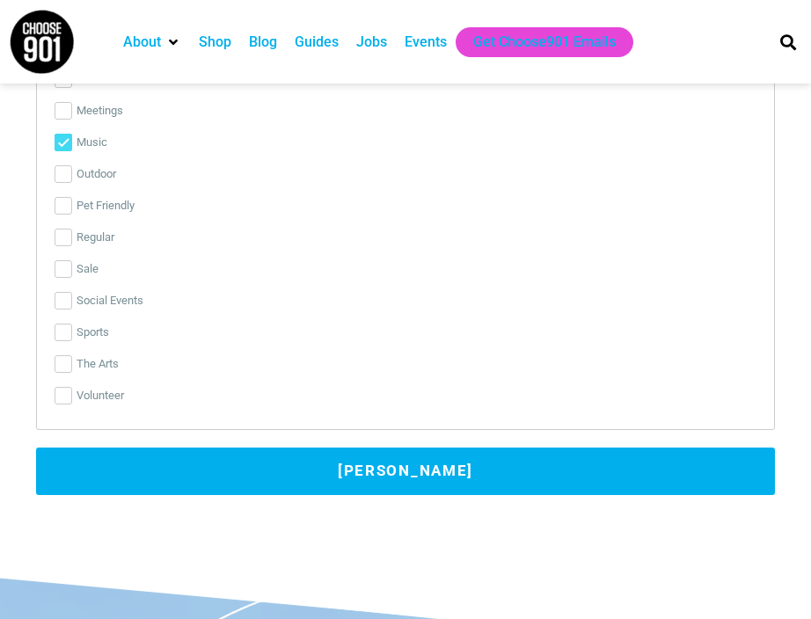
scroll to position [3498, 0]
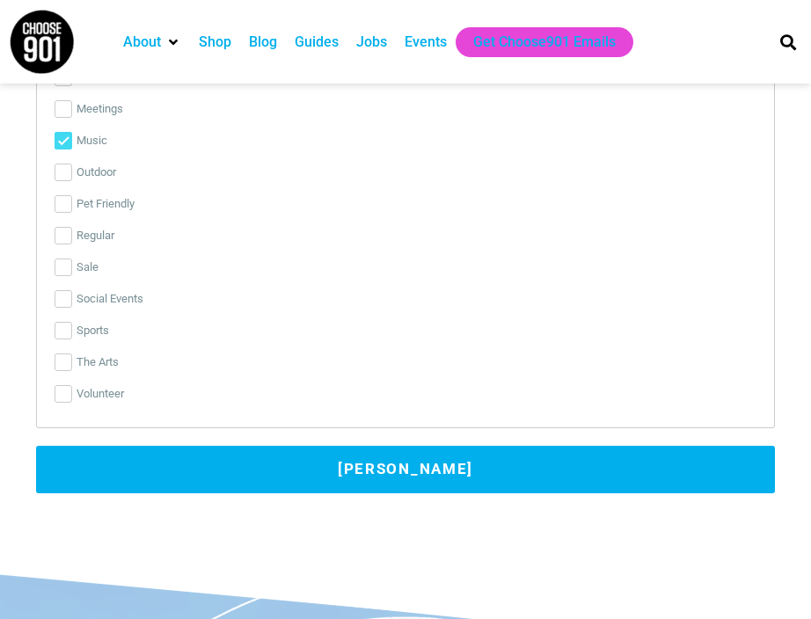
click at [270, 463] on button "[PERSON_NAME]" at bounding box center [405, 469] width 738 height 47
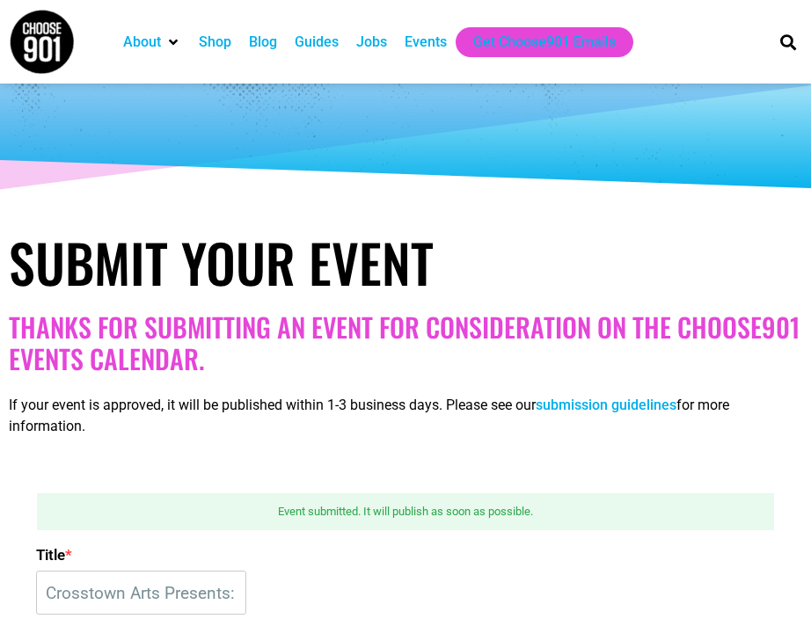
scroll to position [0, 0]
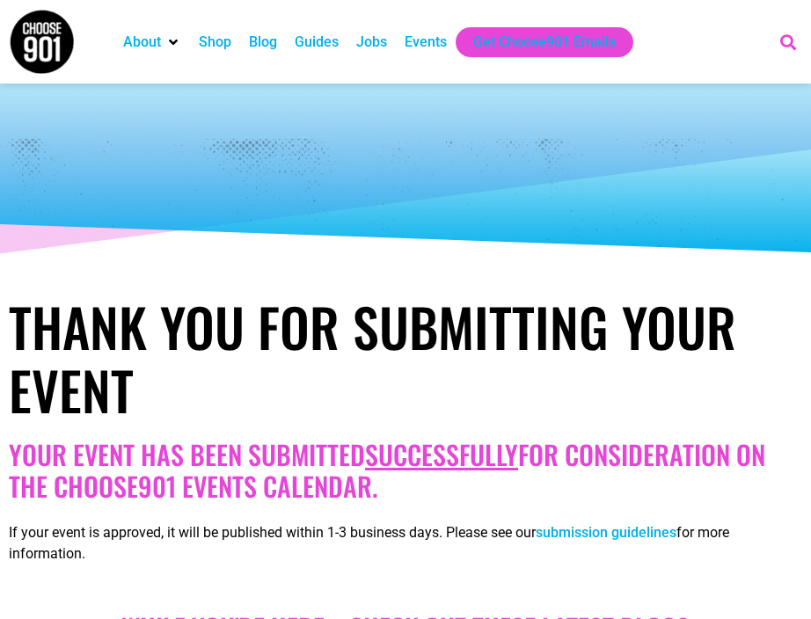
click at [783, 39] on icon "Search" at bounding box center [788, 41] width 29 height 29
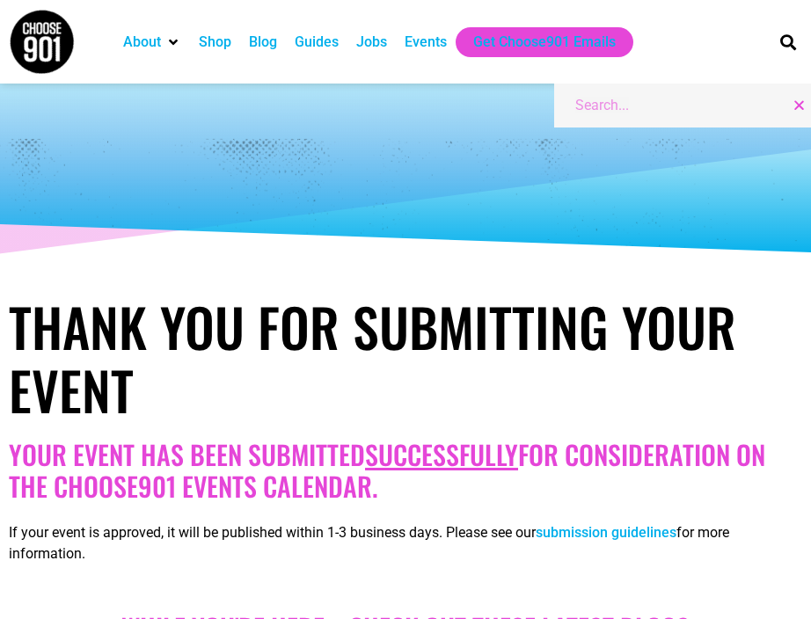
click at [435, 44] on div "Events" at bounding box center [425, 42] width 42 height 21
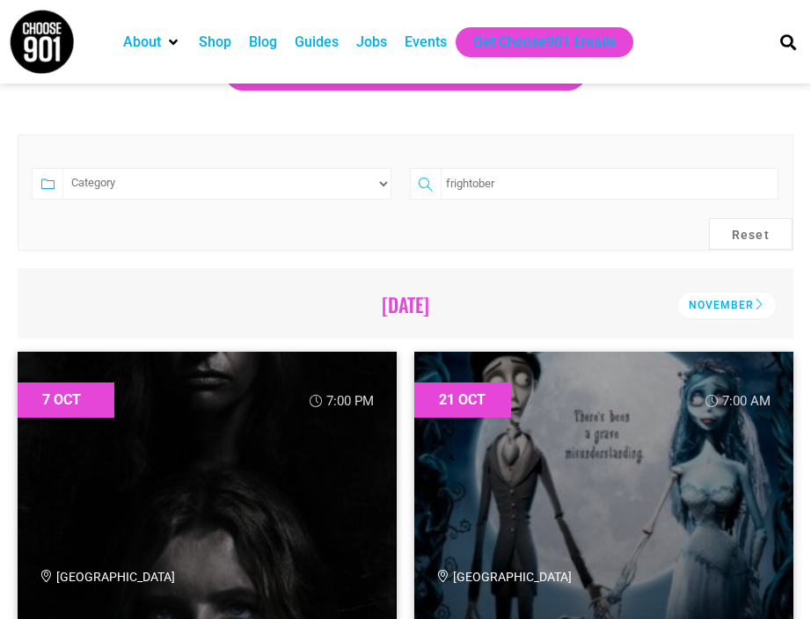
scroll to position [378, 0]
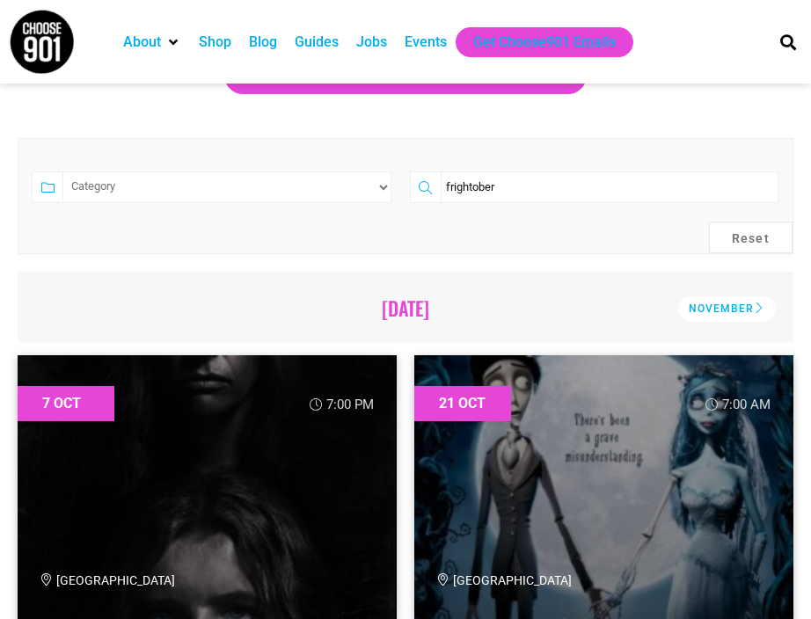
drag, startPoint x: 517, startPoint y: 189, endPoint x: 338, endPoint y: 178, distance: 178.8
click at [338, 179] on form "Category Family Friendly Film Free The Arts frightober Reset" at bounding box center [405, 196] width 775 height 116
type input "american fiction"
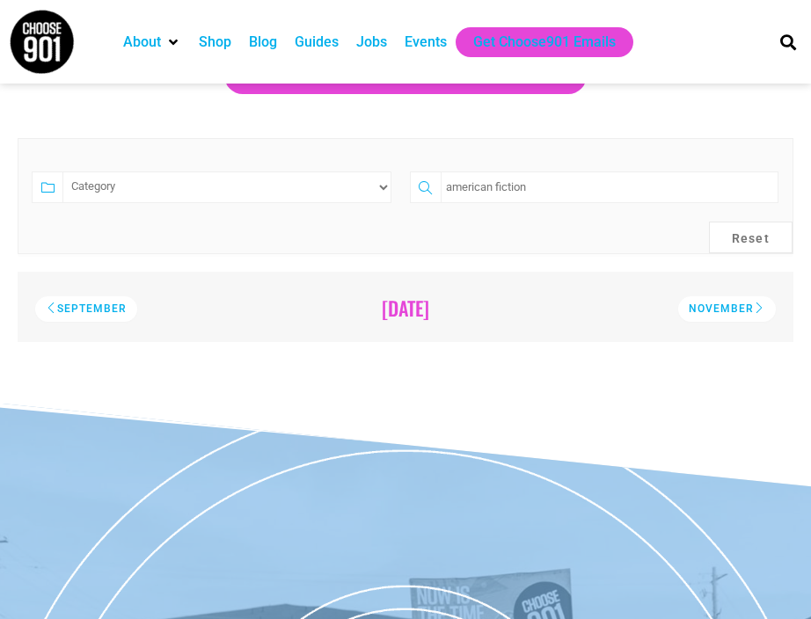
click at [426, 40] on div "Events" at bounding box center [425, 42] width 42 height 21
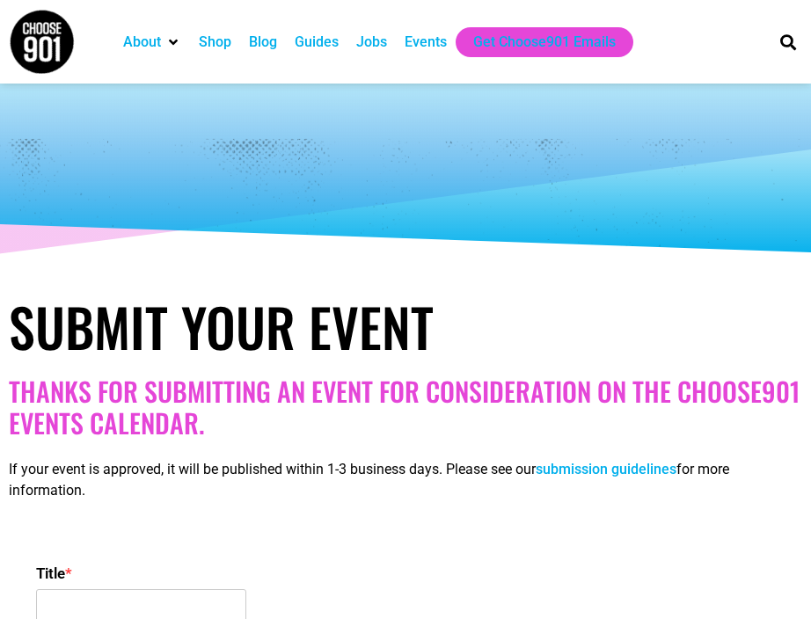
select select
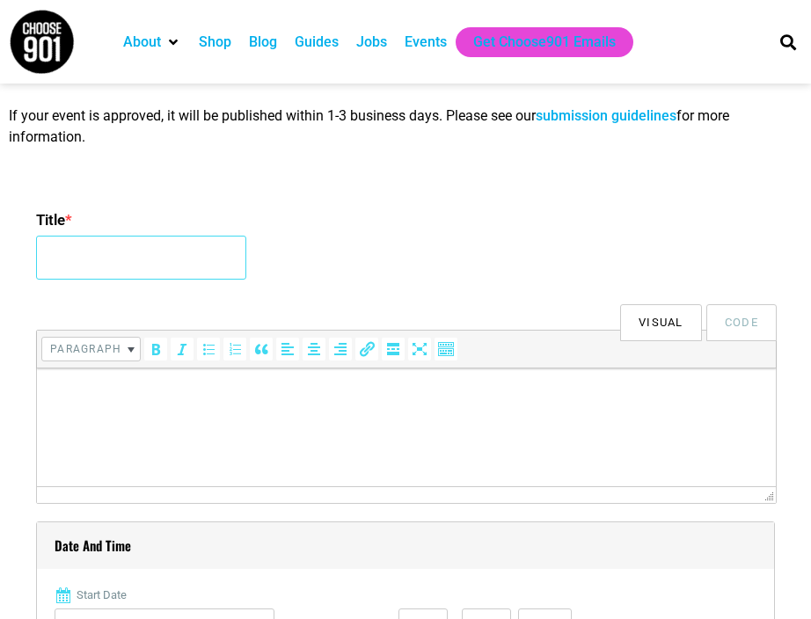
click at [67, 264] on input "Title *" at bounding box center [141, 258] width 210 height 44
click at [191, 258] on input "Crosstown Theater Presents: The Ancestral" at bounding box center [141, 258] width 210 height 44
drag, startPoint x: 172, startPoint y: 258, endPoint x: 466, endPoint y: 291, distance: 295.5
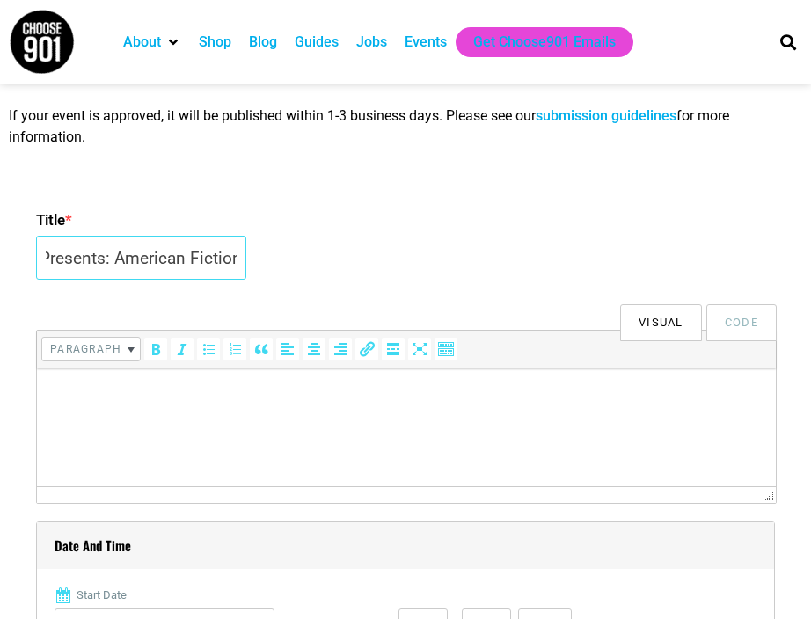
scroll to position [0, 160]
type input "Crosstown Theater Presents: American Fiction"
click at [458, 394] on p at bounding box center [406, 392] width 721 height 21
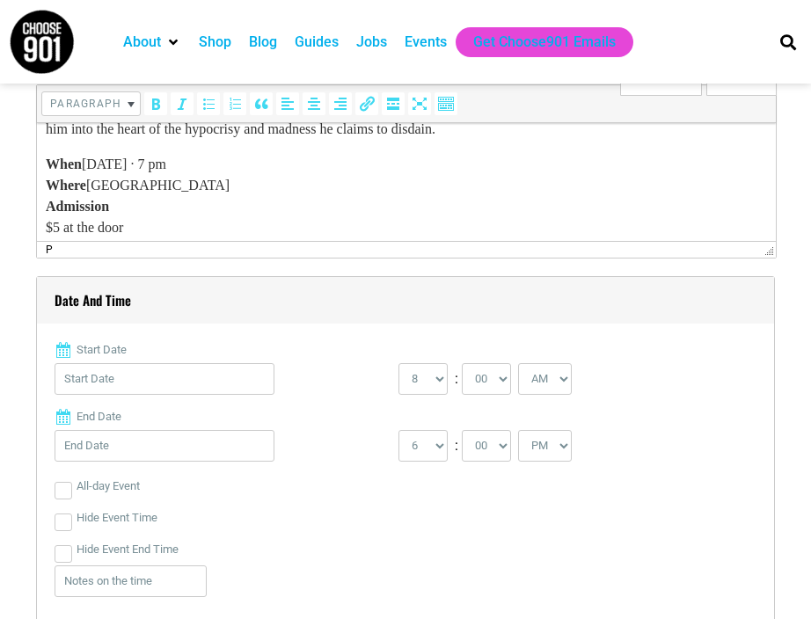
scroll to position [600, 0]
click at [180, 376] on input "Start Date" at bounding box center [165, 378] width 220 height 32
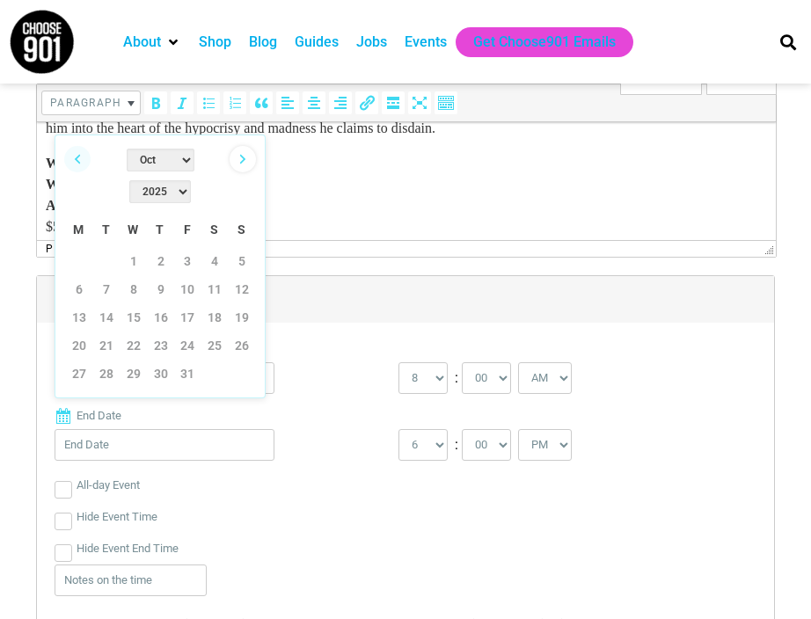
click at [240, 160] on link "Next" at bounding box center [242, 159] width 26 height 26
click at [75, 162] on link "Previous" at bounding box center [77, 159] width 26 height 26
click at [156, 276] on link "9" at bounding box center [161, 289] width 26 height 26
type input "10/09/2025"
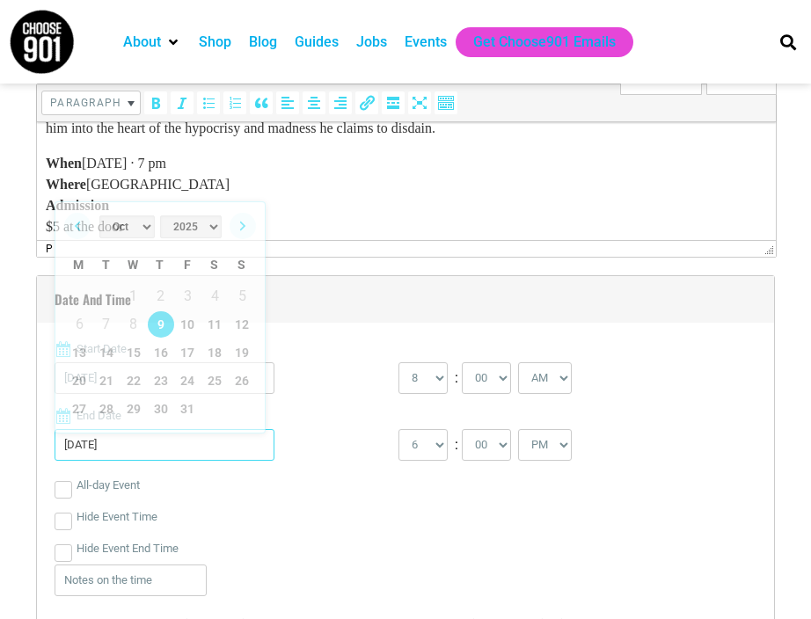
click at [197, 439] on input "10/09/2025" at bounding box center [165, 445] width 220 height 32
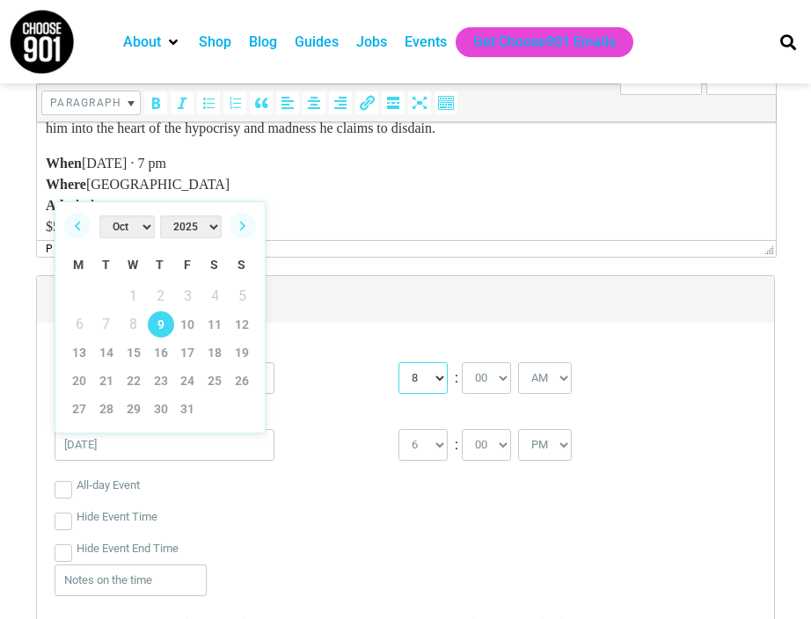
click at [441, 375] on select "0 1 2 3 4 5 6 7 8 9 10 11 12" at bounding box center [422, 378] width 49 height 32
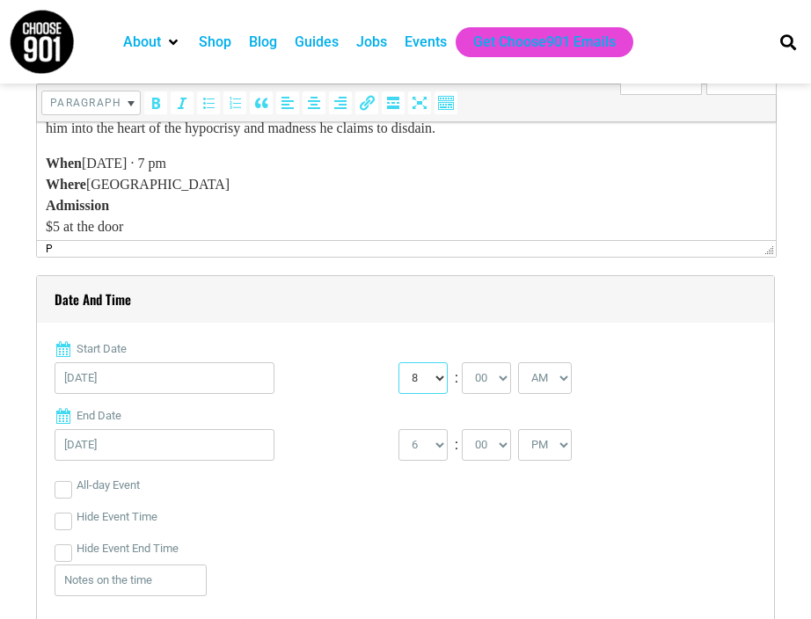
select select "7"
click at [398, 362] on select "0 1 2 3 4 5 6 7 8 9 10 11 12" at bounding box center [422, 378] width 49 height 32
click at [566, 384] on select "AM PM" at bounding box center [545, 378] width 54 height 32
select select "PM"
click at [521, 362] on select "AM PM" at bounding box center [545, 378] width 54 height 32
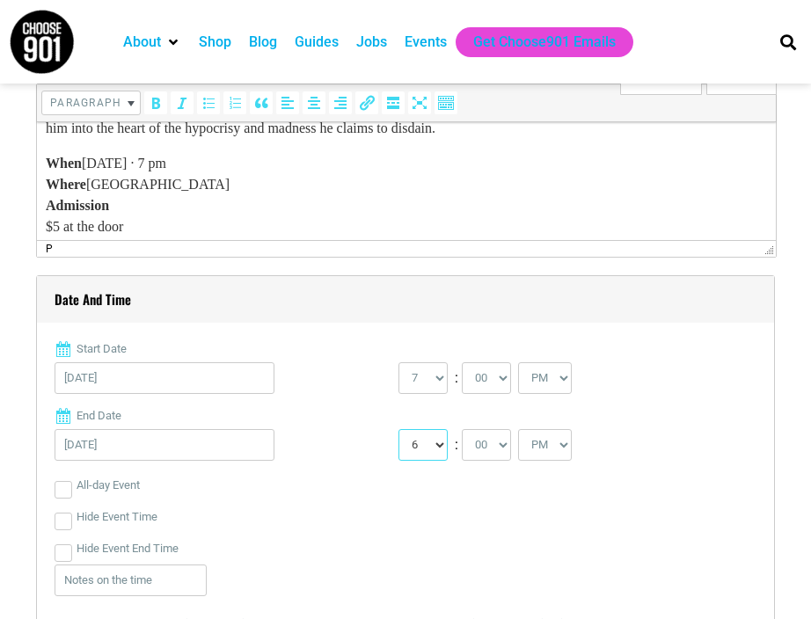
click at [439, 447] on select "1 2 3 4 5 6 7 8 9 10 11 12" at bounding box center [422, 445] width 49 height 32
select select "9"
click at [398, 429] on select "1 2 3 4 5 6 7 8 9 10 11 12" at bounding box center [422, 445] width 49 height 32
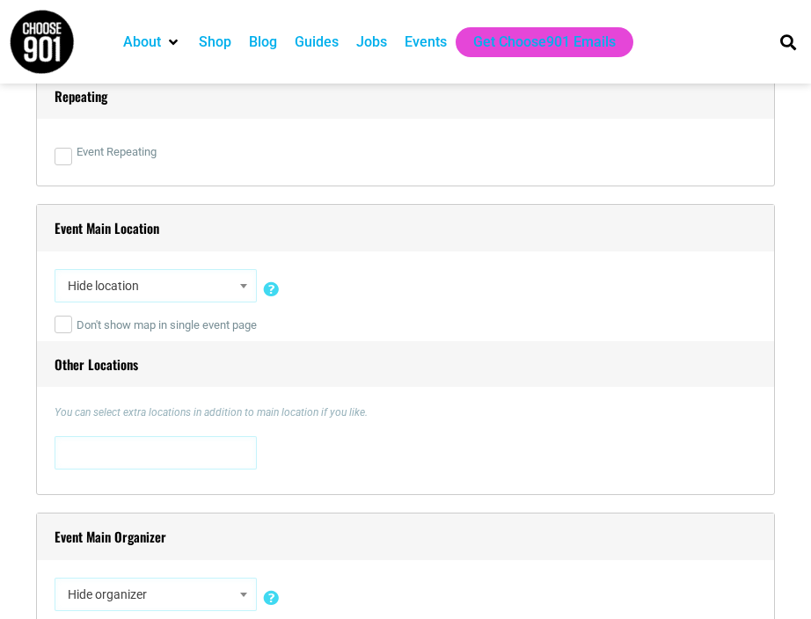
scroll to position [1175, 0]
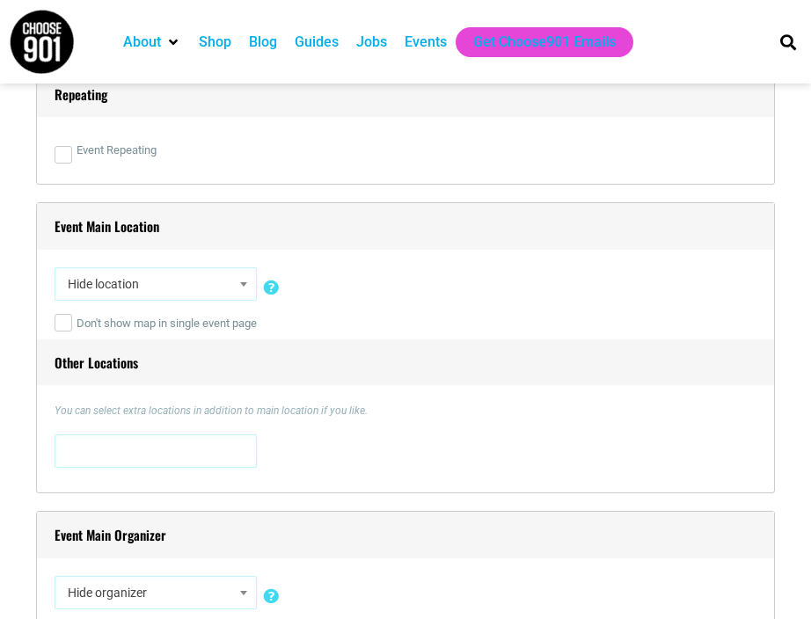
click at [240, 293] on span at bounding box center [244, 284] width 18 height 23
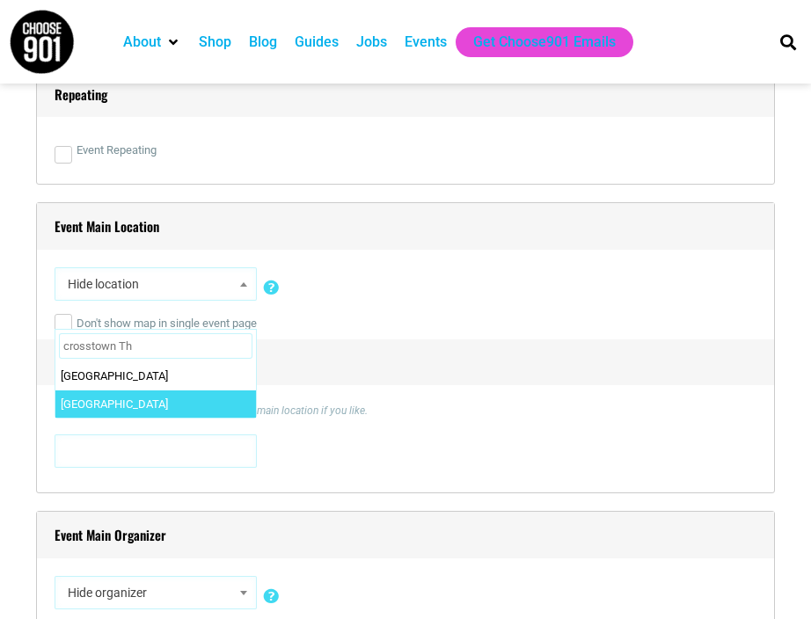
type input "crosstown Th"
select select "2338"
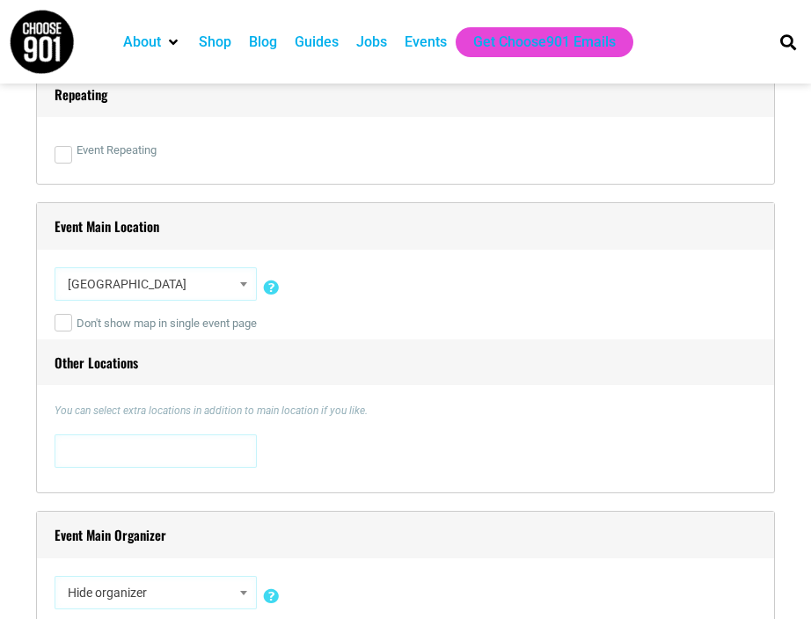
click at [157, 455] on span at bounding box center [156, 449] width 190 height 28
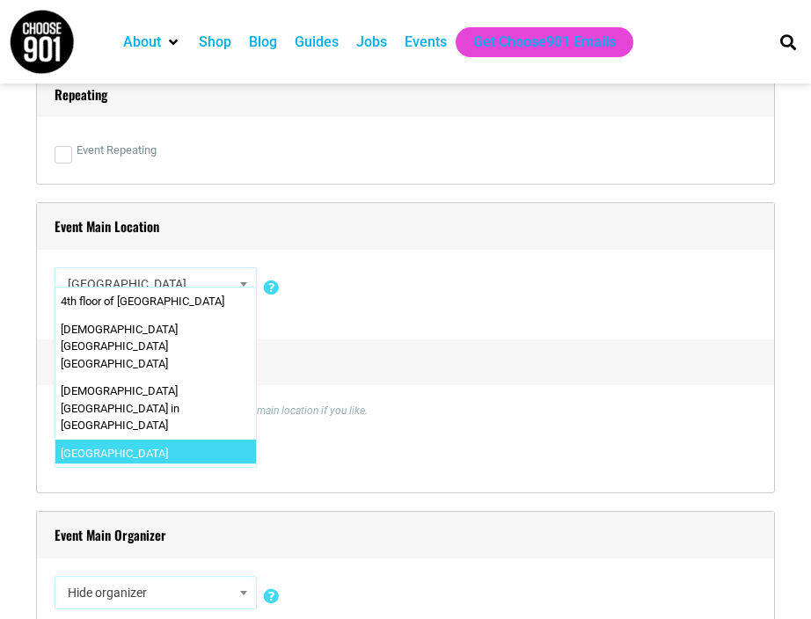
type textarea "Crosstown Con"
select select "1602"
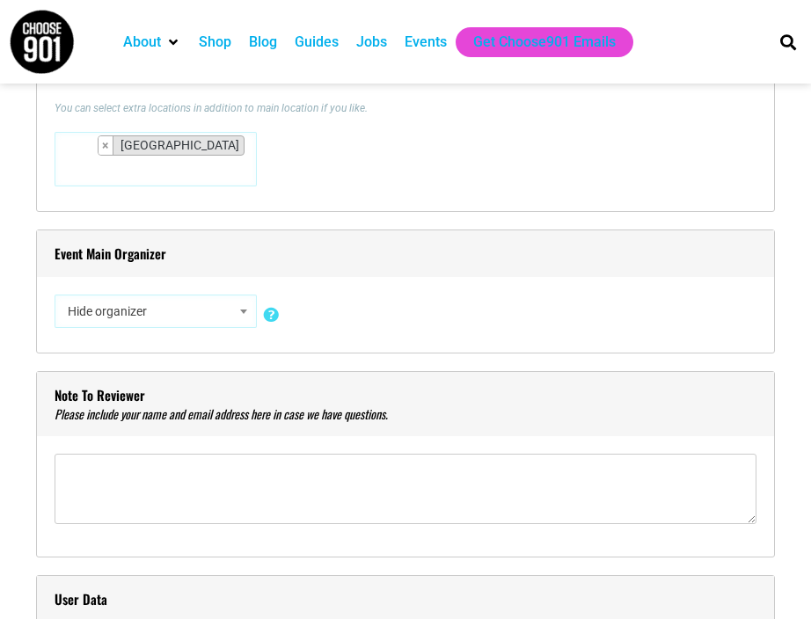
scroll to position [1488, 0]
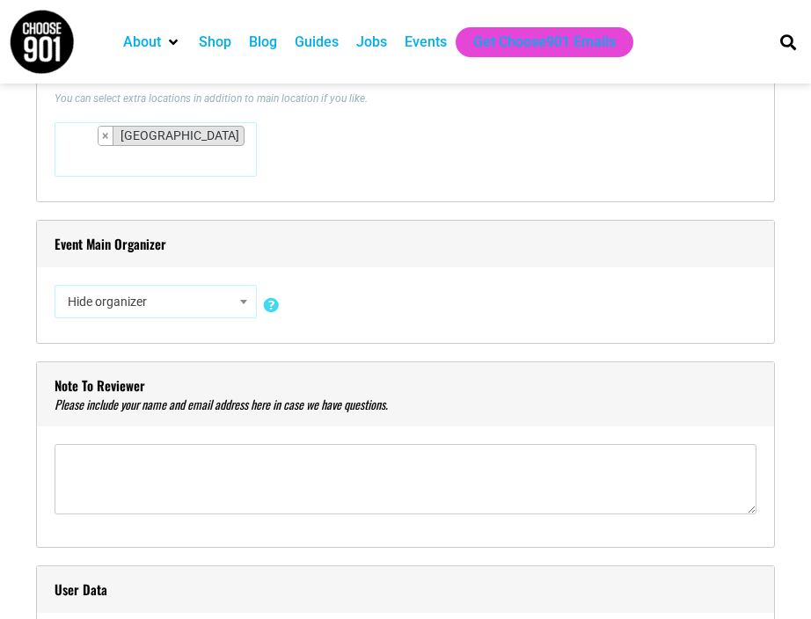
click at [244, 302] on b at bounding box center [243, 302] width 7 height 4
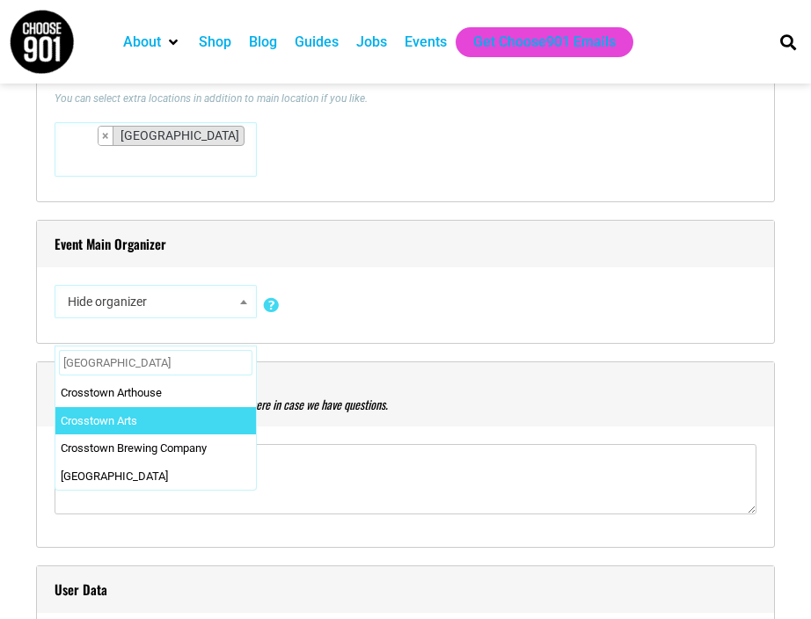
type input "Crosstown"
select select "1751"
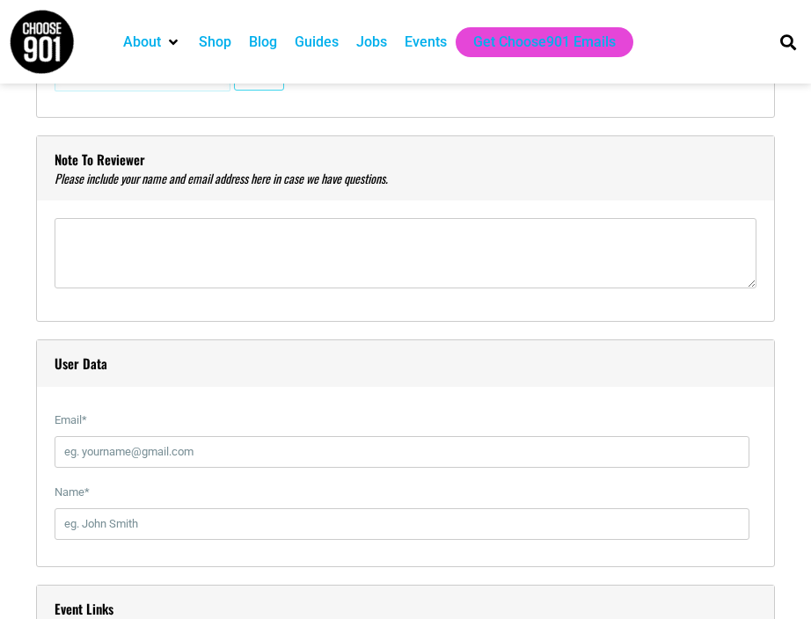
scroll to position [1857, 0]
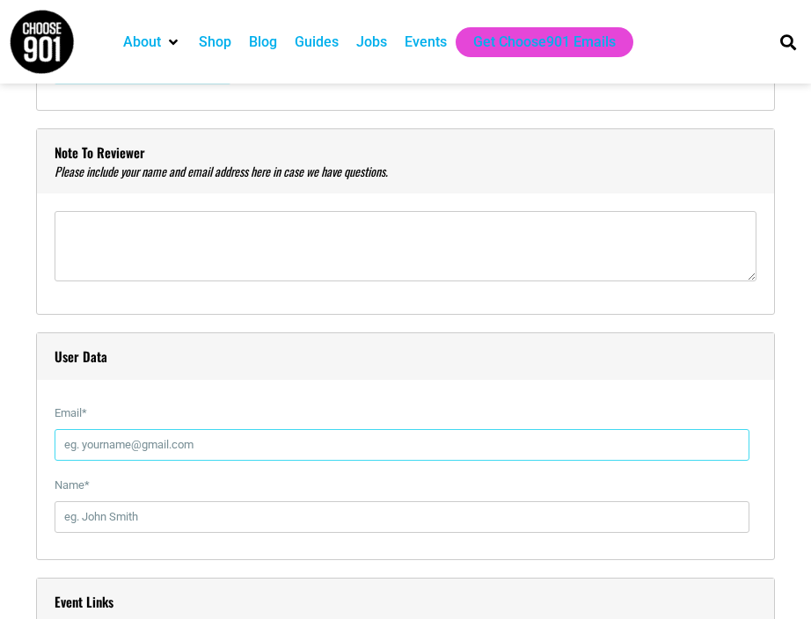
click at [307, 439] on input "Email *" at bounding box center [402, 445] width 695 height 32
type input "tori@crosstownarts.com"
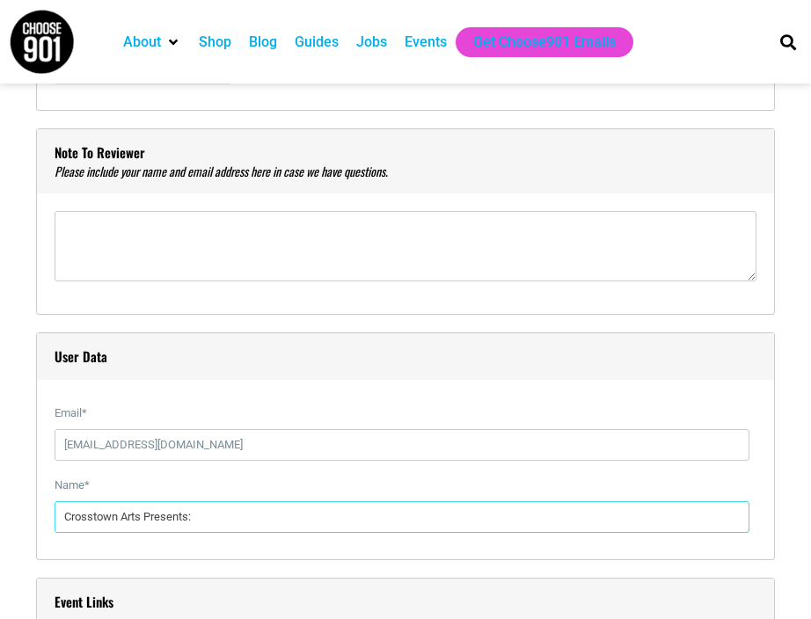
drag, startPoint x: 243, startPoint y: 519, endPoint x: -71, endPoint y: 513, distance: 313.9
click at [0, 513] on html "About Contact Us Donate Shop Blog Guides Jobs Events Get Choose901 Emails Searc…" at bounding box center [405, 455] width 811 height 4624
type input "Tori Nute"
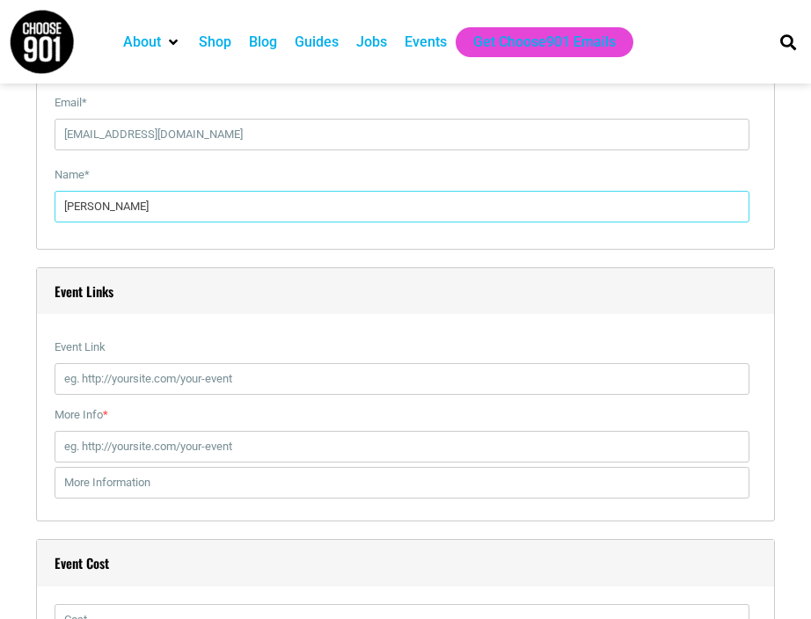
scroll to position [2176, 0]
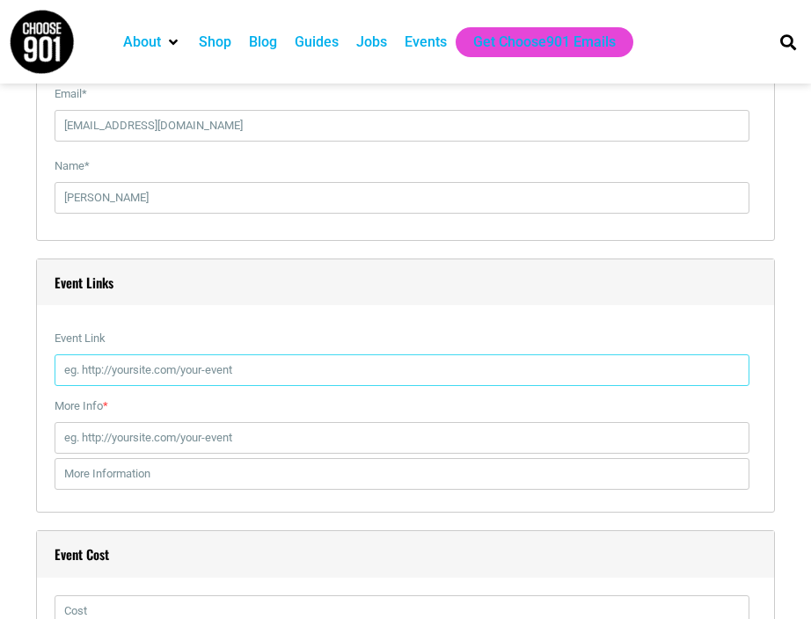
click at [317, 365] on input "Event Link" at bounding box center [402, 370] width 695 height 32
paste input "https://crosstownarts.org/calendar/american-fiction/"
type input "https://crosstownarts.org/calendar/american-fiction/"
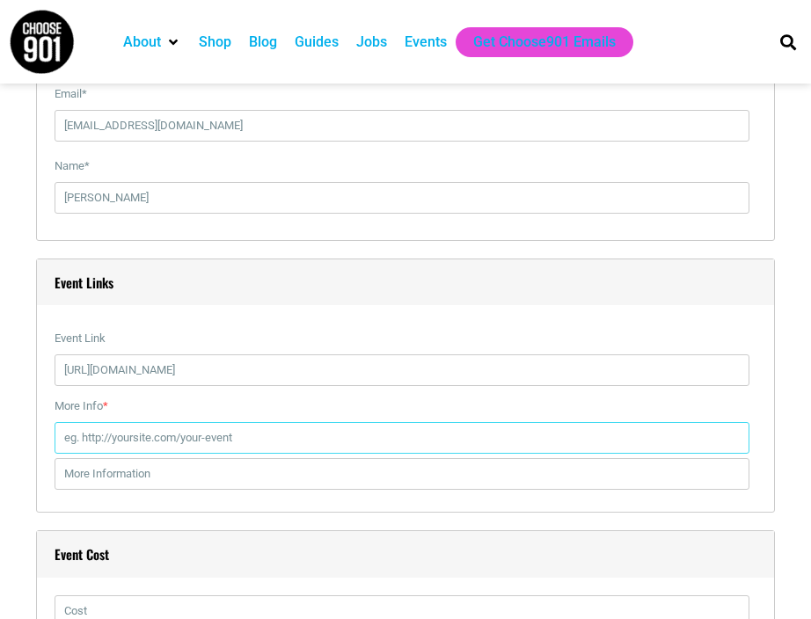
click at [317, 434] on input "More Info *" at bounding box center [402, 438] width 695 height 32
paste input "https://crosstownarts.org/calendar/american-fiction/"
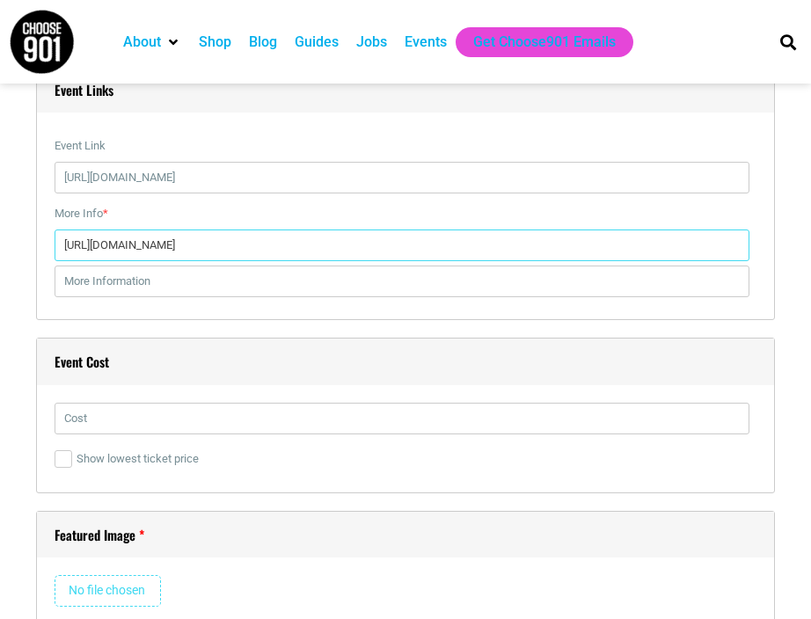
scroll to position [2369, 0]
type input "https://crosstownarts.org/calendar/american-fiction/"
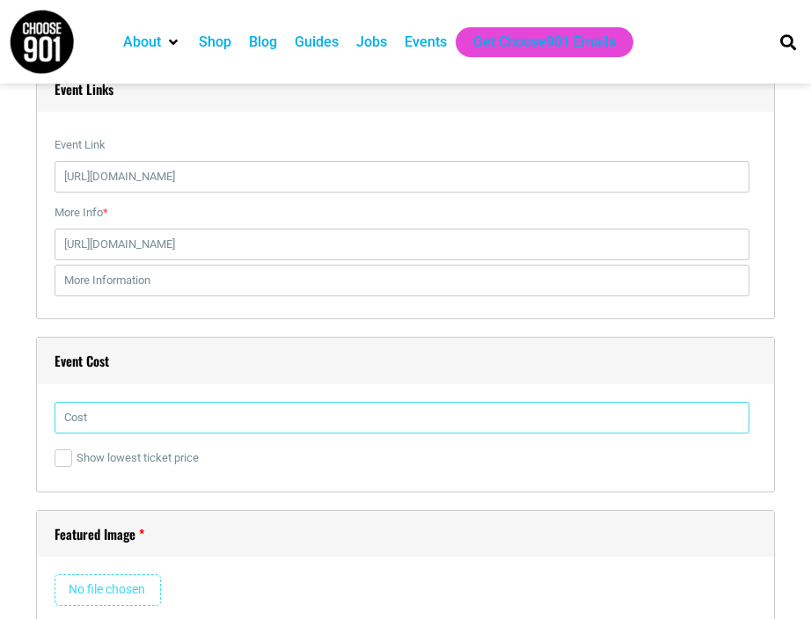
click at [245, 422] on input "text" at bounding box center [402, 418] width 695 height 32
type input "$5 @ the door"
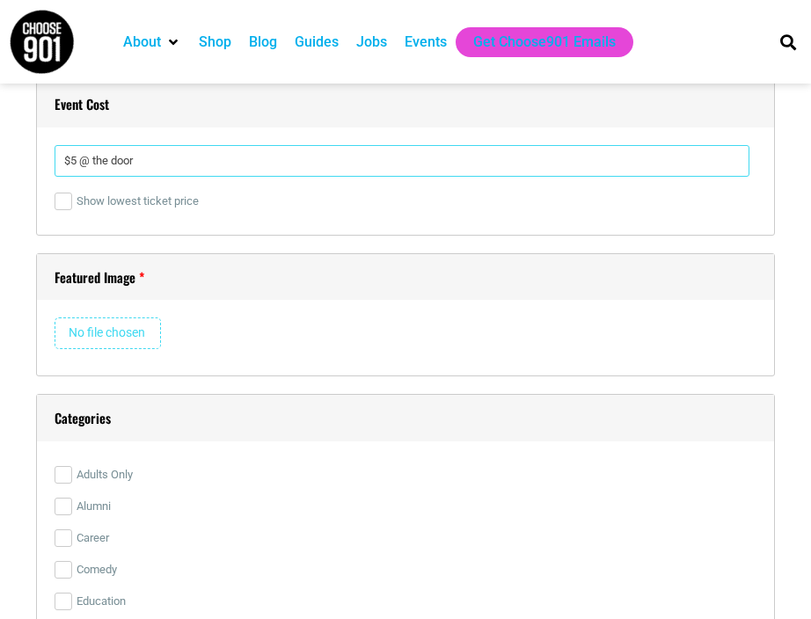
scroll to position [2652, 0]
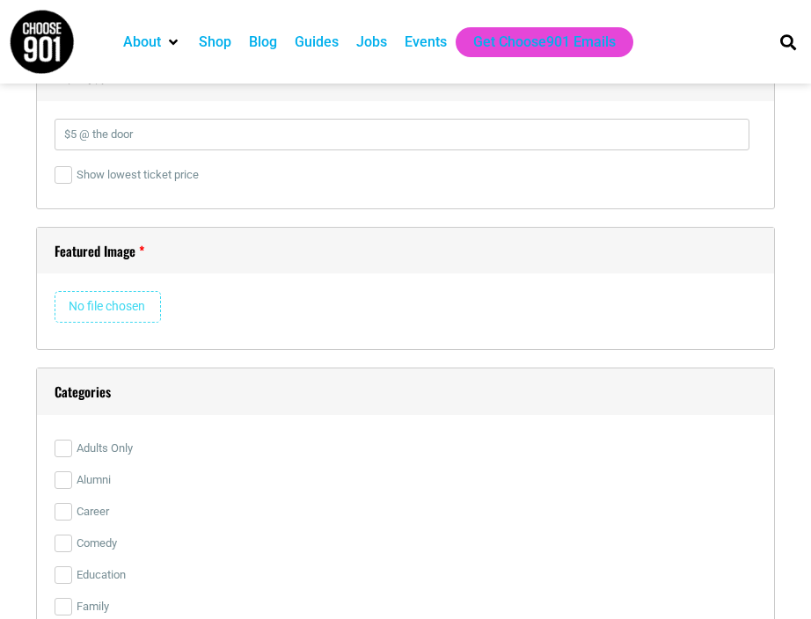
click at [127, 297] on input "file" at bounding box center [108, 307] width 106 height 32
type input "C:\fakepath\Screen Shot 2025-10-02 at 2.41.06 PM.png"
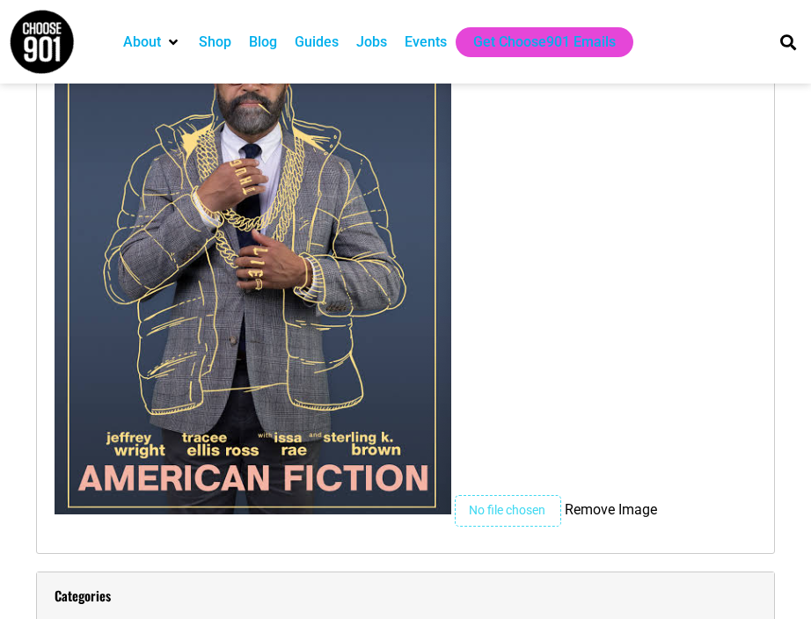
scroll to position [3470, 0]
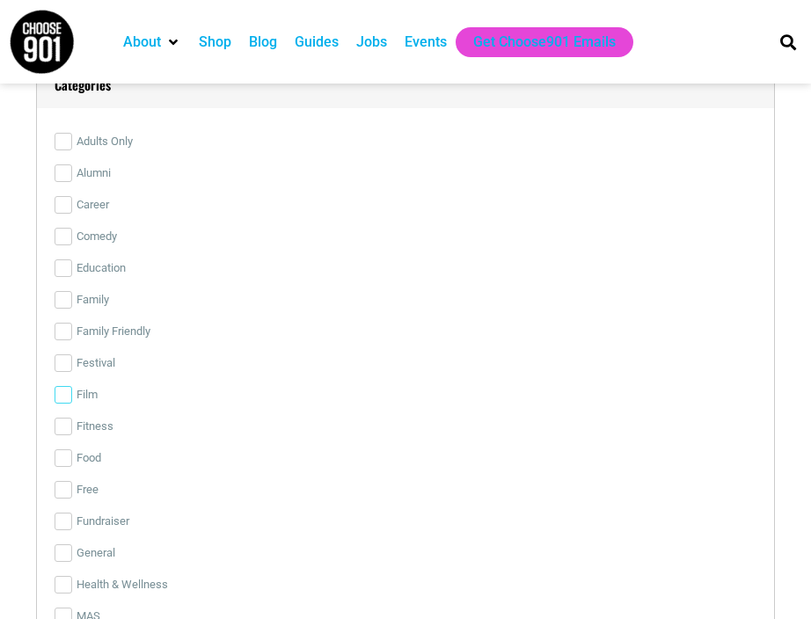
click at [64, 398] on input "Film" at bounding box center [64, 395] width 18 height 18
checkbox input "true"
click at [171, 322] on label "Family Friendly" at bounding box center [406, 332] width 702 height 32
click at [72, 323] on input "Family Friendly" at bounding box center [64, 332] width 18 height 18
checkbox input "true"
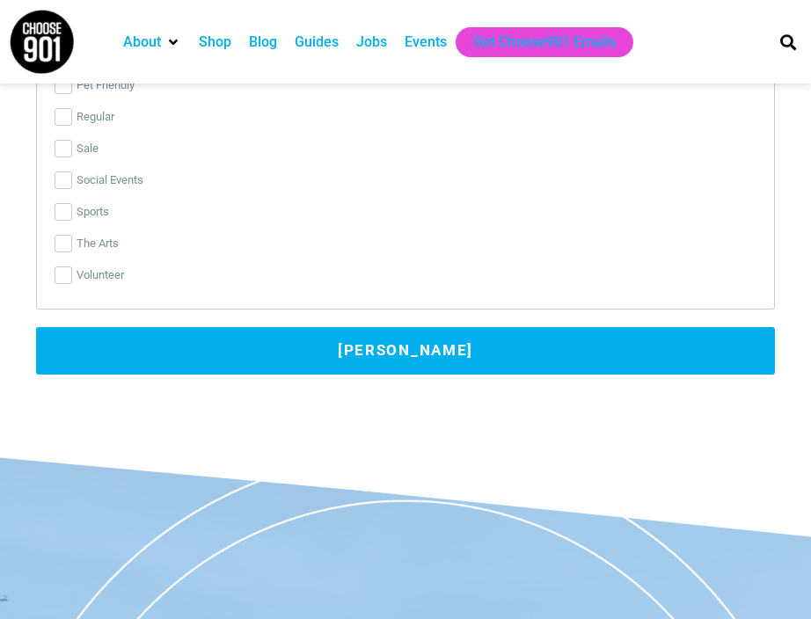
scroll to position [4129, 0]
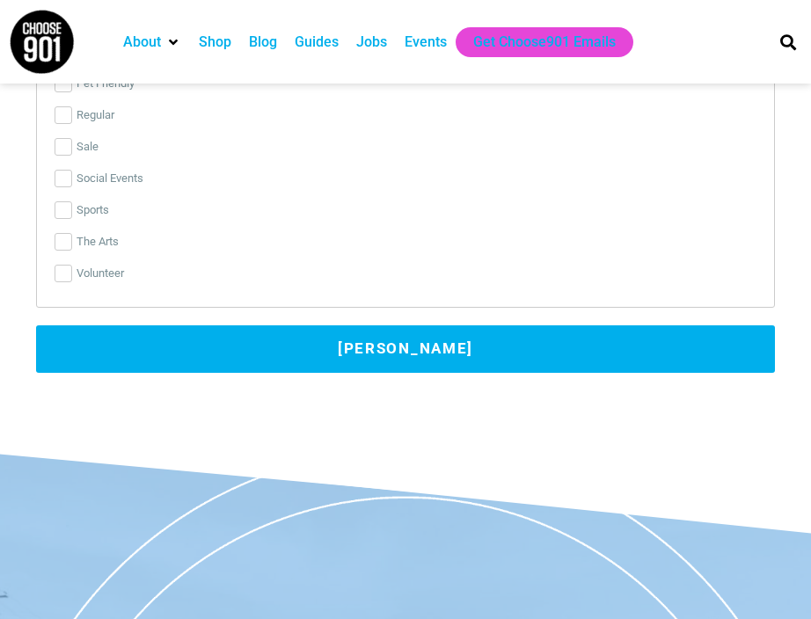
click at [213, 339] on button "Submit Event" at bounding box center [405, 348] width 738 height 47
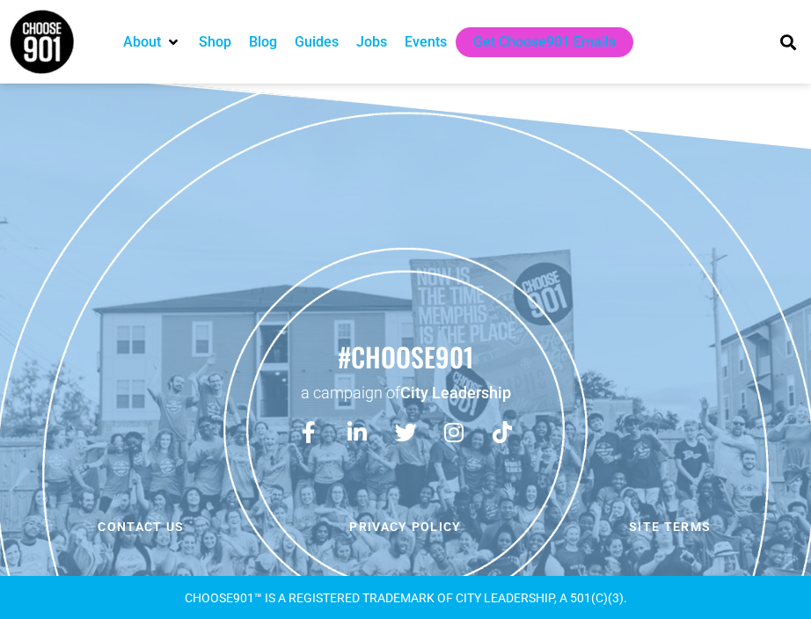
scroll to position [0, 0]
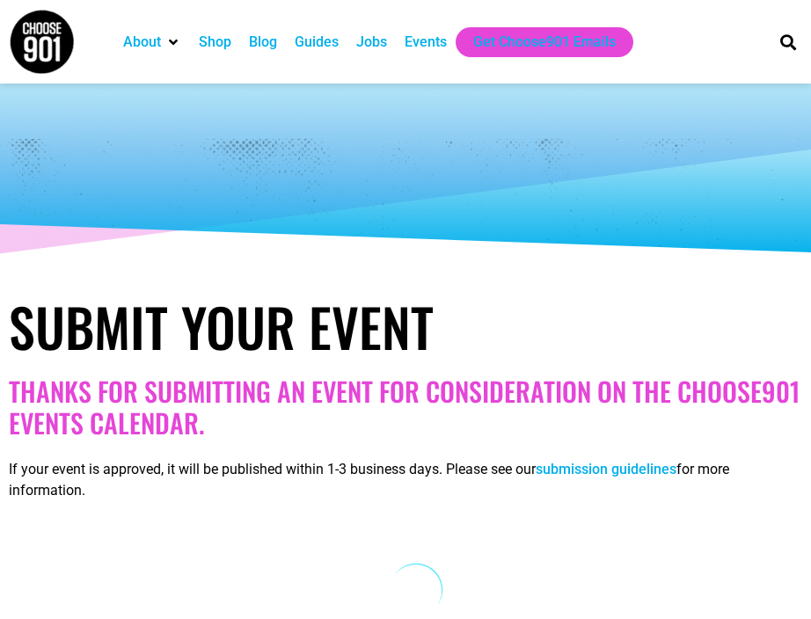
click at [426, 40] on div "Events" at bounding box center [425, 42] width 42 height 21
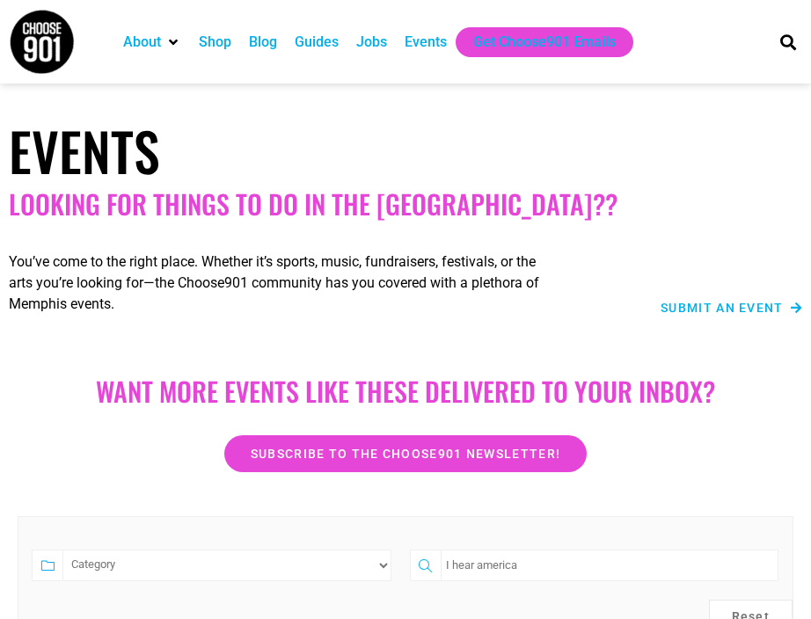
click at [773, 302] on span "Submit an Event" at bounding box center [721, 308] width 123 height 12
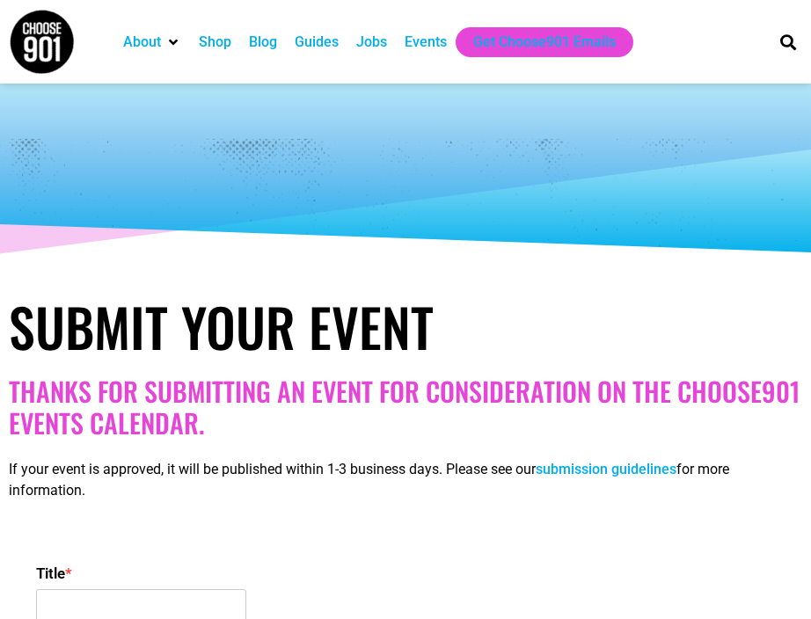
select select
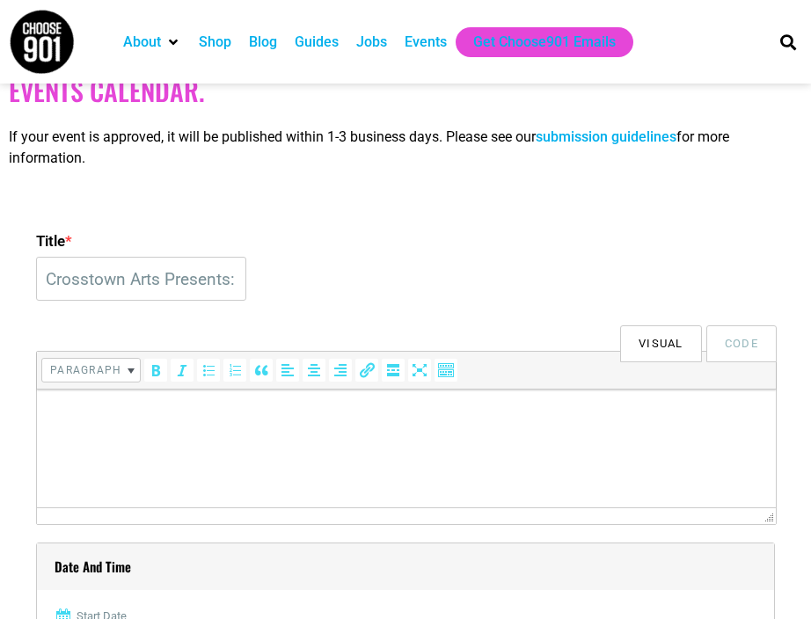
click at [164, 281] on input "Crosstown Arts Presents: Jazz Jam Session: Hosted by the Alex Upton Quartet" at bounding box center [141, 279] width 210 height 44
click at [119, 307] on div "Title * Crosstown Arts & Memphis Symphony Presents: Jazz Jam Session: Hosted by…" at bounding box center [405, 267] width 738 height 84
click at [178, 280] on input "Crosstown Arts & Memphis Symphony Presents: Jazz Jam Session: Hosted by the Ale…" at bounding box center [141, 279] width 210 height 44
drag, startPoint x: 182, startPoint y: 277, endPoint x: 87, endPoint y: 286, distance: 95.4
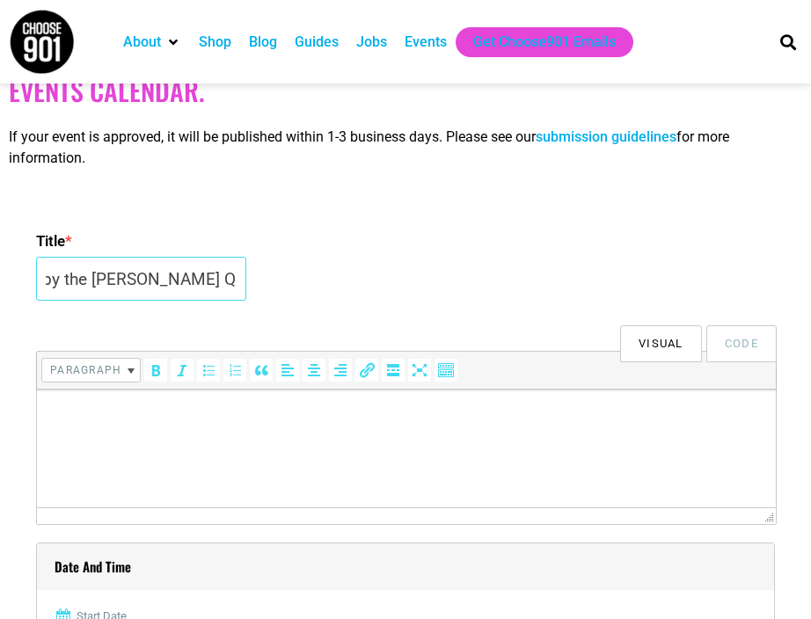
click at [87, 286] on input "Crosstown Arts & Memphis Symphony Presents: Jazz Jam Session: Hosted by the Ale…" at bounding box center [141, 279] width 210 height 44
drag, startPoint x: 230, startPoint y: 276, endPoint x: 110, endPoint y: 284, distance: 120.7
click at [110, 284] on input "Crosstown Arts & Memphis Symphony Presents: Jazz Jam Session: Hosted by the Ale…" at bounding box center [141, 279] width 210 height 44
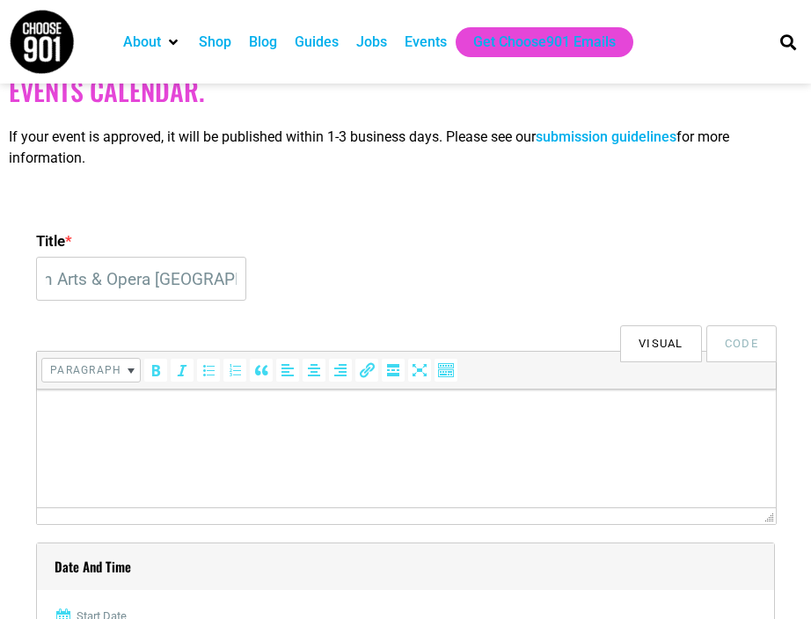
scroll to position [0, 0]
click at [228, 285] on input "Crosstown Arts & Opera Memphis" at bounding box center [141, 279] width 210 height 44
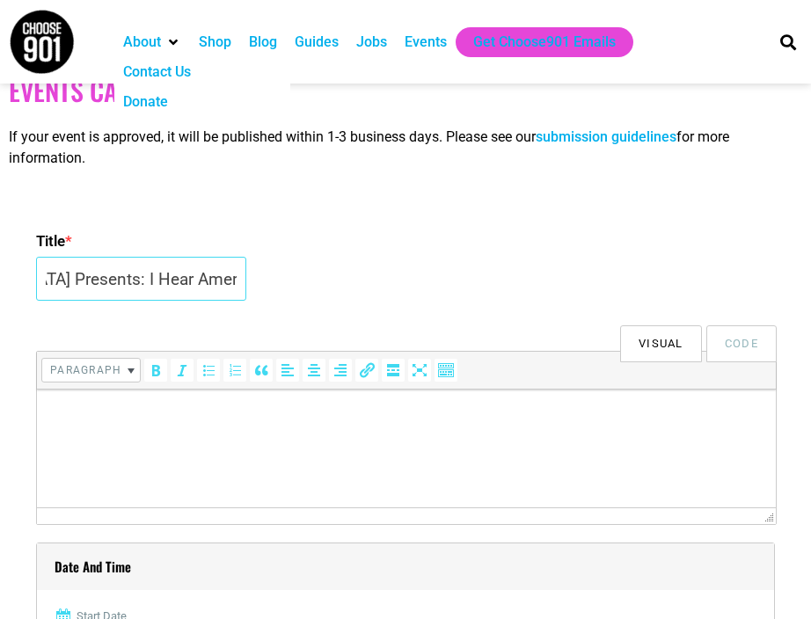
type input "Crosstown Arts & Opera Memphis Presents: I Hear America Singing"
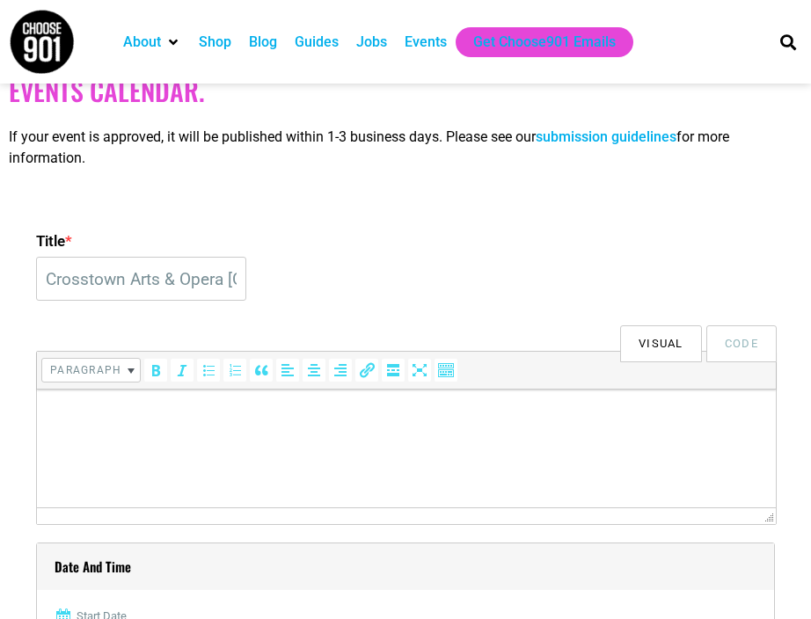
click at [361, 413] on p at bounding box center [406, 414] width 721 height 21
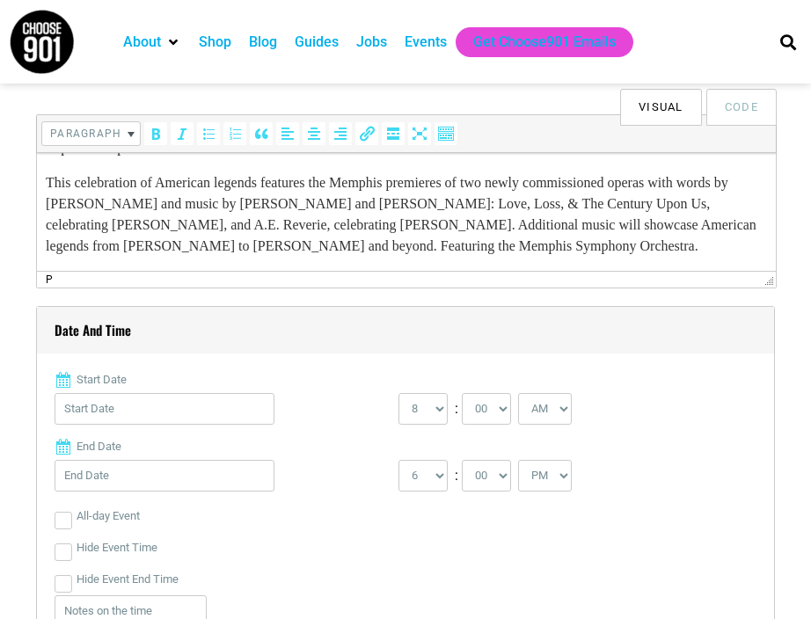
scroll to position [581, 0]
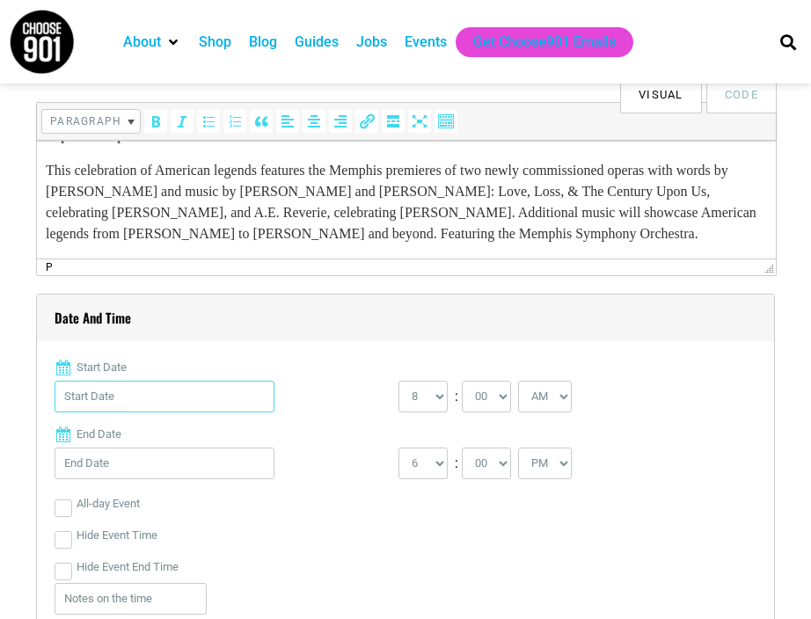
click at [165, 398] on input "Start Date" at bounding box center [165, 397] width 220 height 32
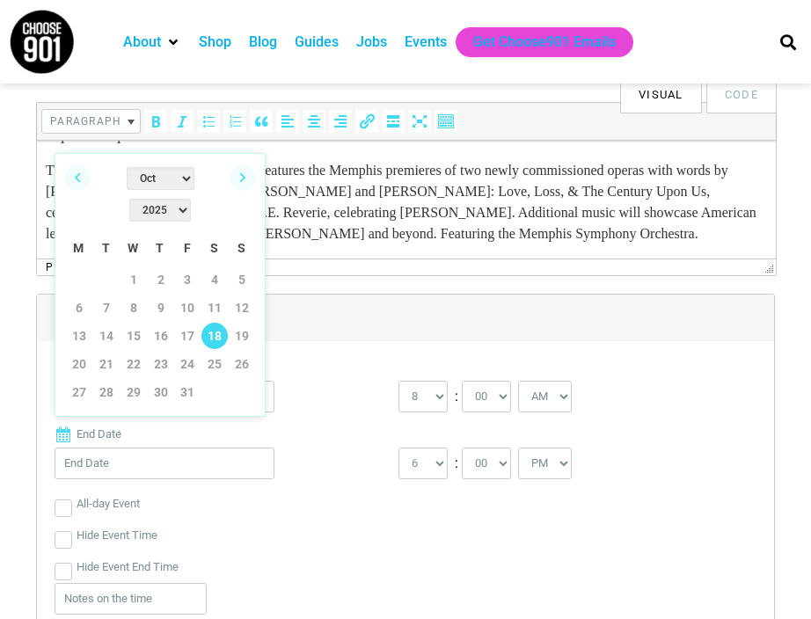
click at [217, 323] on link "18" at bounding box center [214, 336] width 26 height 26
type input "10/18/2025"
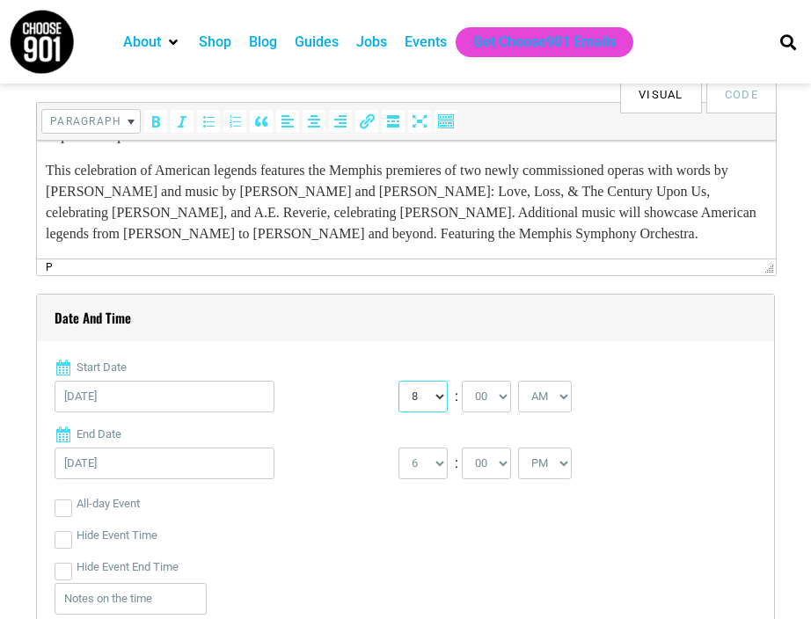
click at [435, 395] on select "0 1 2 3 4 5 6 7 8 9 10 11 12" at bounding box center [422, 397] width 49 height 32
select select "7"
click at [398, 381] on select "0 1 2 3 4 5 6 7 8 9 10 11 12" at bounding box center [422, 397] width 49 height 32
click at [497, 395] on select "00 05 10 15 20 25 30 35 40 45 50 55" at bounding box center [486, 397] width 49 height 32
select select "30"
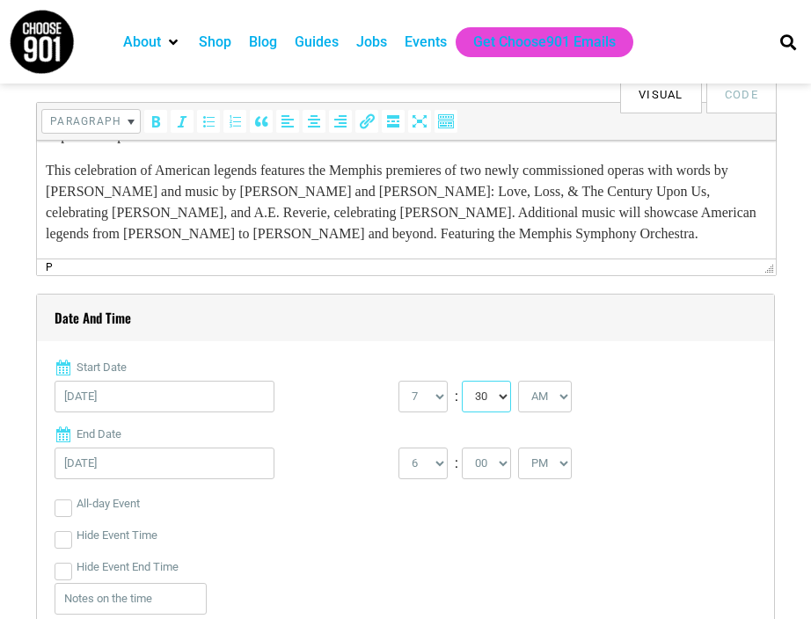
click at [462, 381] on select "00 05 10 15 20 25 30 35 40 45 50 55" at bounding box center [486, 397] width 49 height 32
click at [566, 396] on select "AM PM" at bounding box center [545, 397] width 54 height 32
select select "PM"
click at [521, 381] on select "AM PM" at bounding box center [545, 397] width 54 height 32
click at [438, 465] on select "1 2 3 4 5 6 7 8 9 10 11 12" at bounding box center [422, 463] width 49 height 32
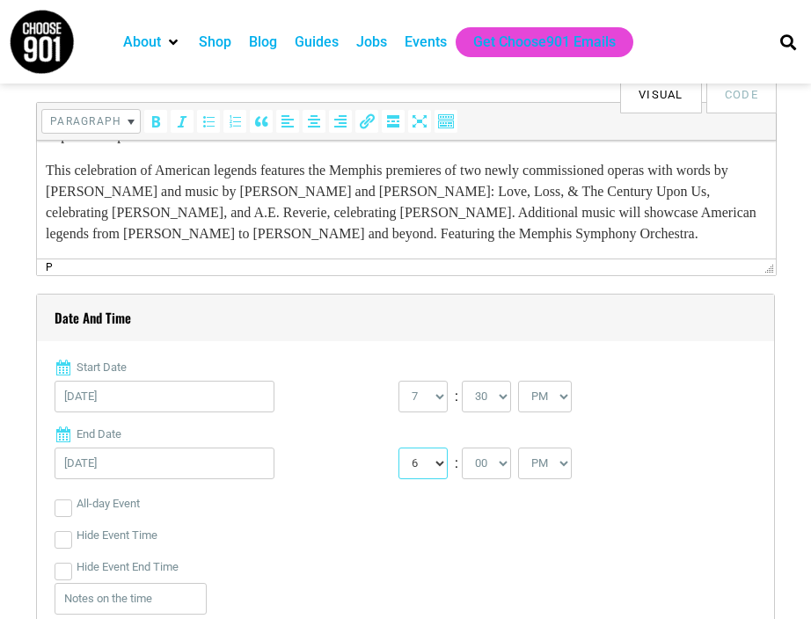
click at [435, 465] on select "1 2 3 4 5 6 7 8 9 10 11 12" at bounding box center [422, 463] width 49 height 32
select select "10"
click at [398, 447] on select "1 2 3 4 5 6 7 8 9 10 11 12" at bounding box center [422, 463] width 49 height 32
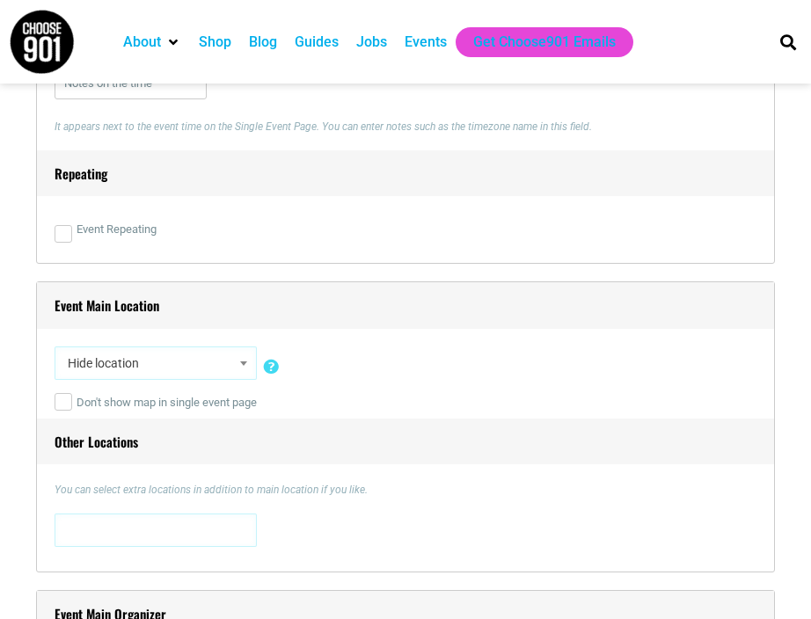
scroll to position [1100, 0]
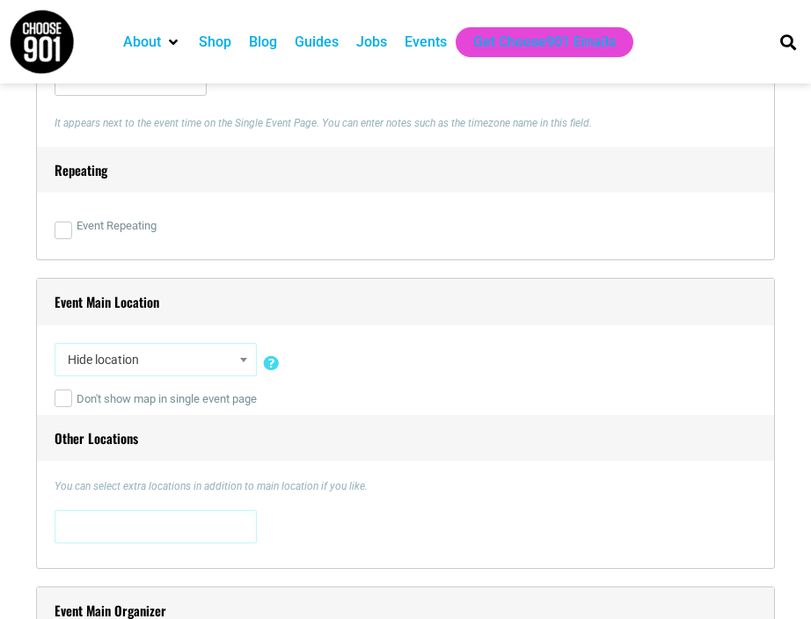
click at [210, 372] on span "Hide location" at bounding box center [156, 360] width 190 height 32
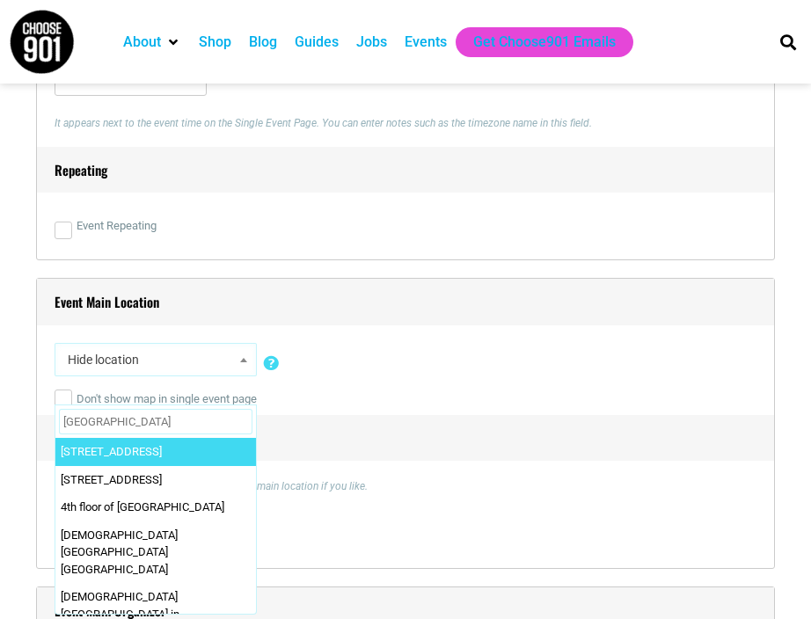
type input "Crosstown T"
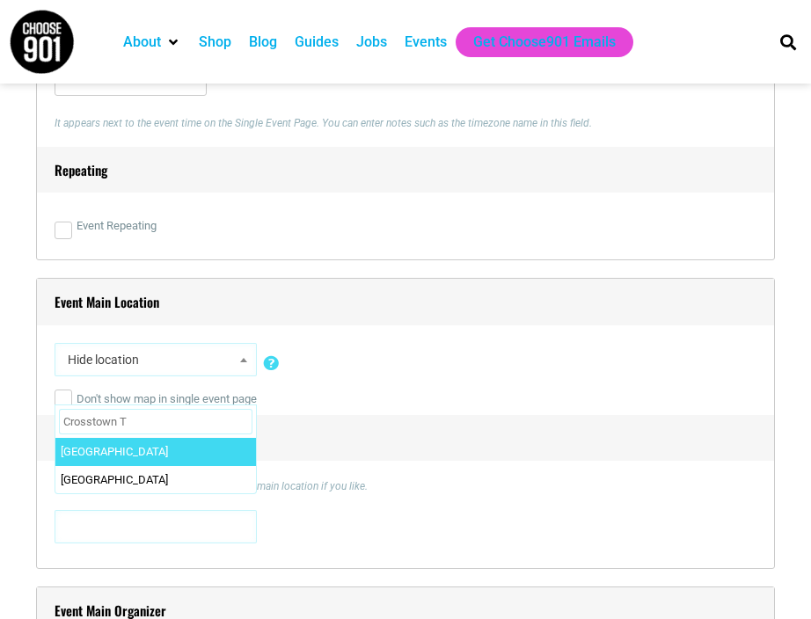
select select "91"
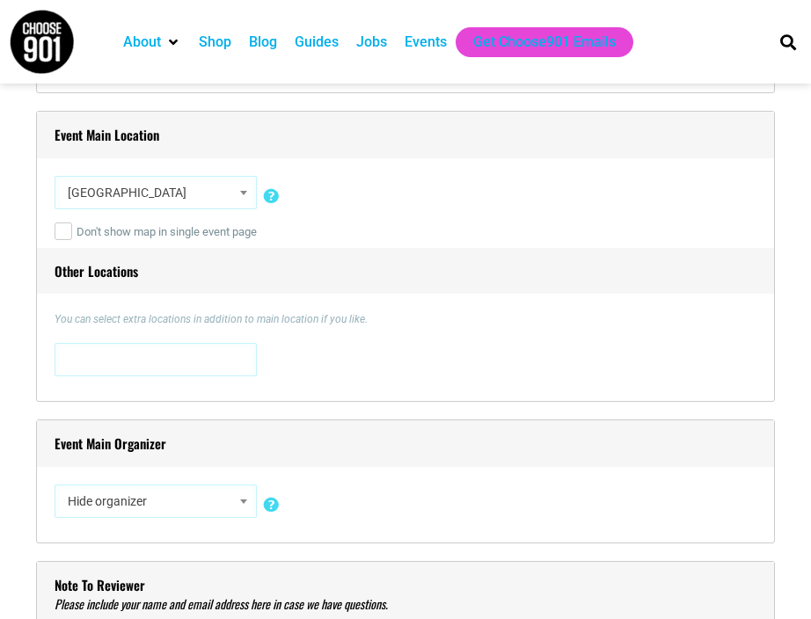
scroll to position [1272, 0]
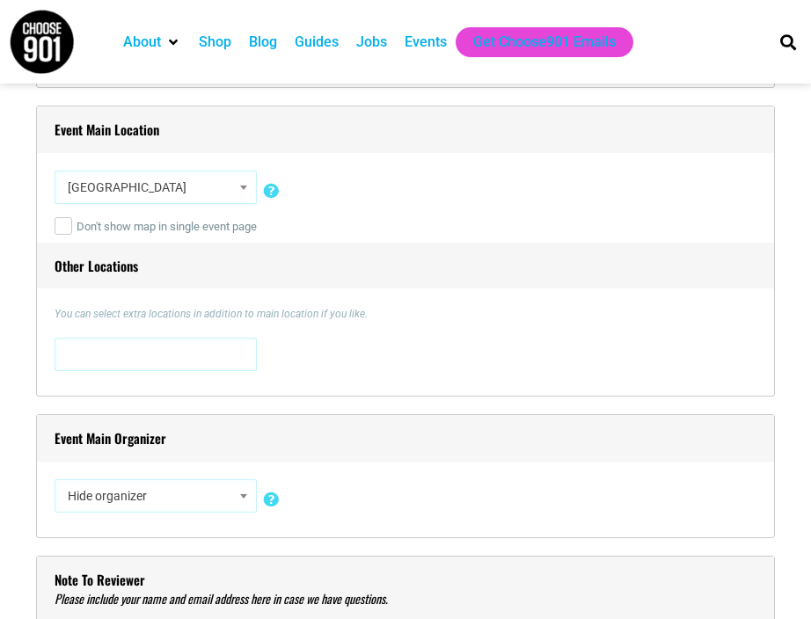
click at [155, 343] on span at bounding box center [156, 352] width 190 height 28
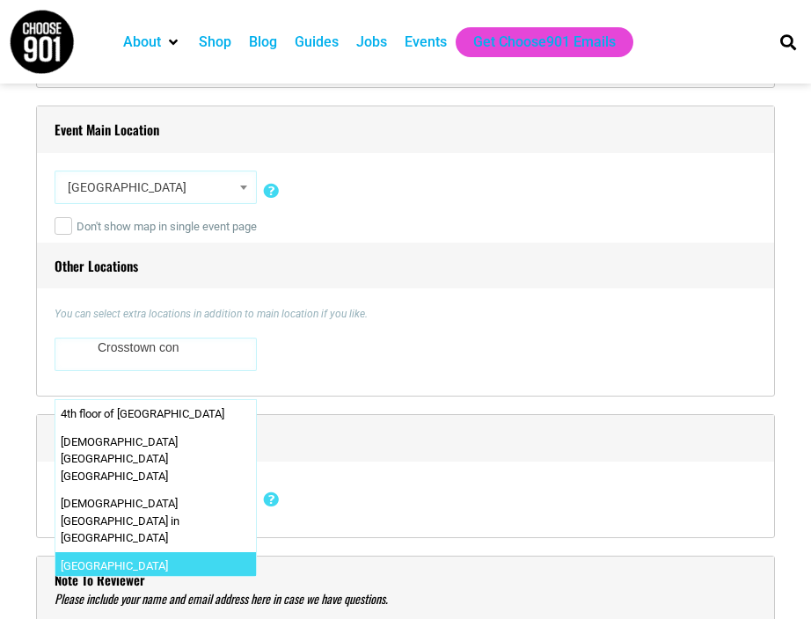
type textarea "Crosstown con"
select select "1602"
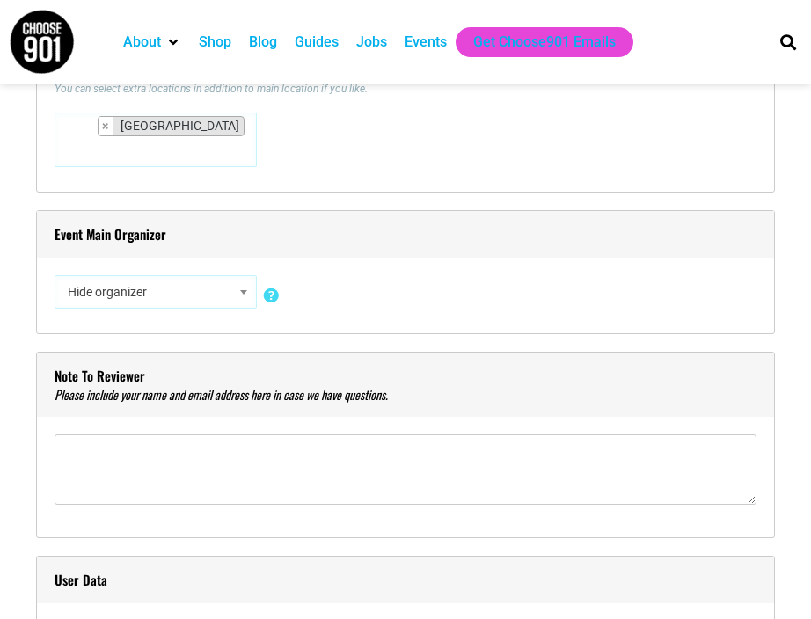
scroll to position [1502, 0]
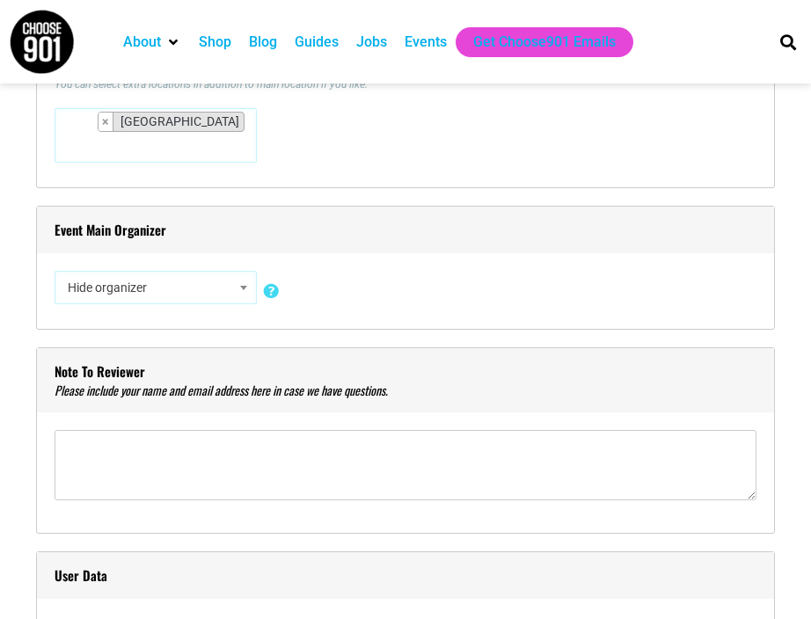
click at [238, 284] on span at bounding box center [244, 287] width 18 height 23
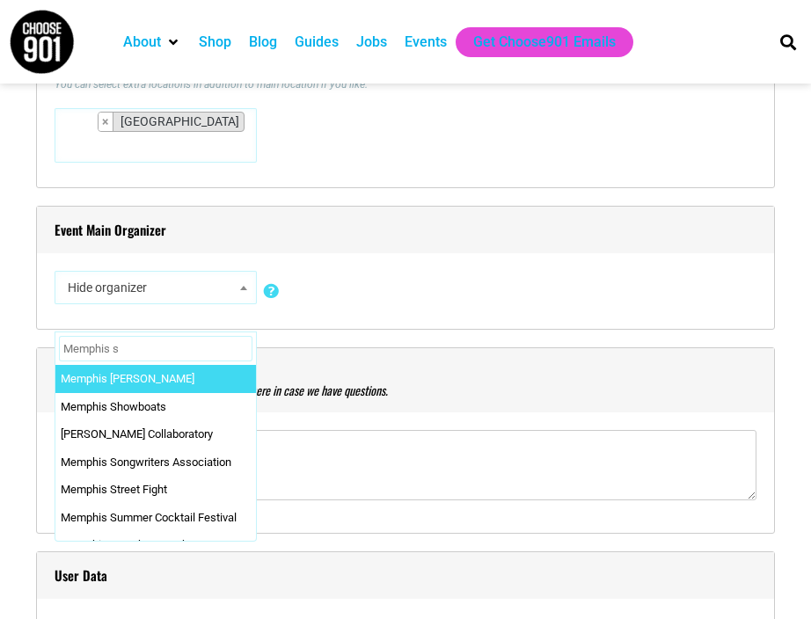
type input "Memphis sy"
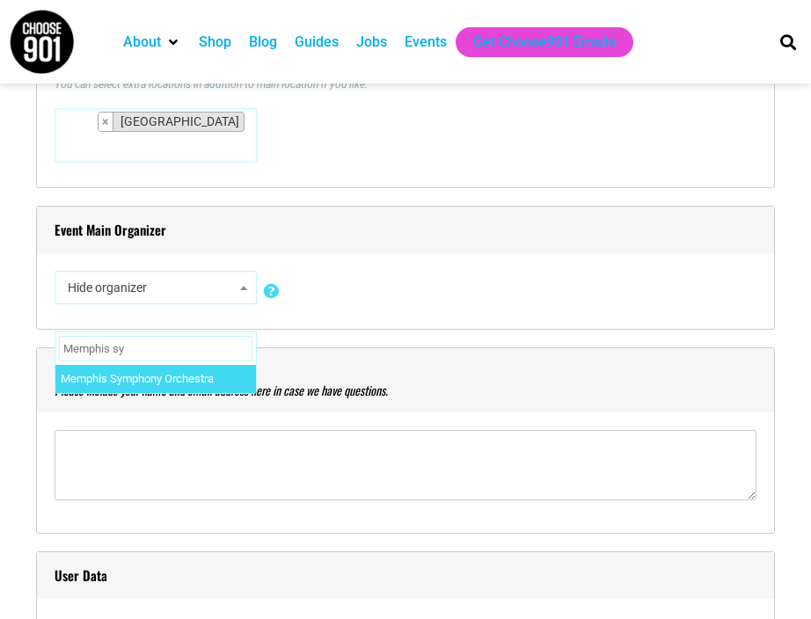
select select "2469"
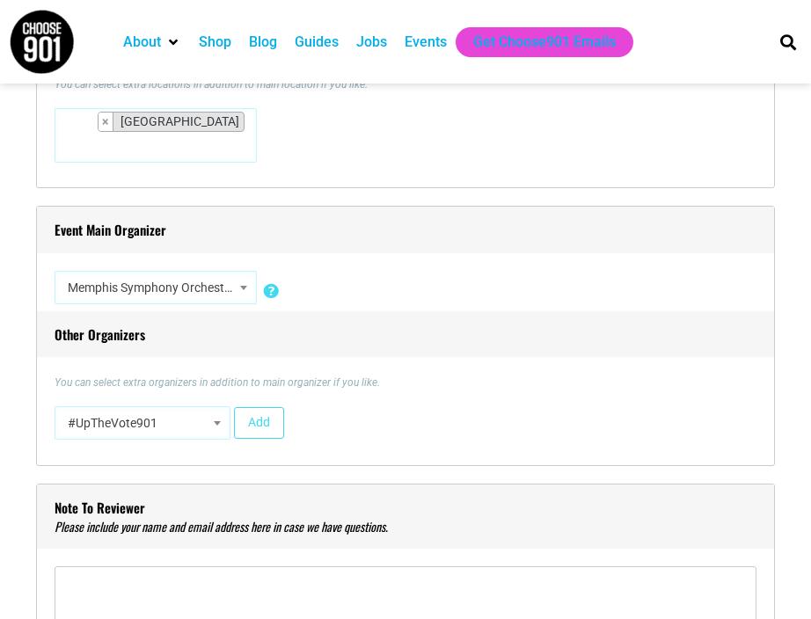
click at [242, 295] on span at bounding box center [244, 287] width 18 height 23
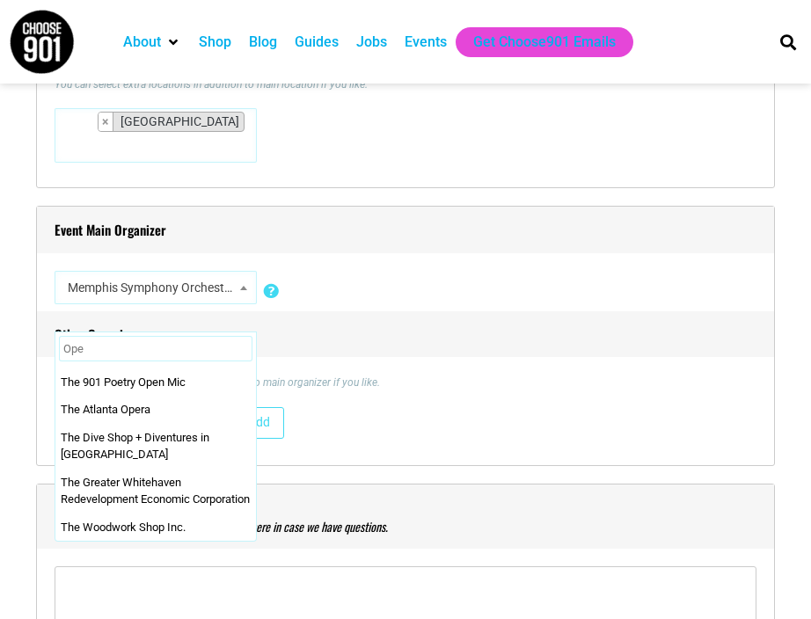
scroll to position [0, 0]
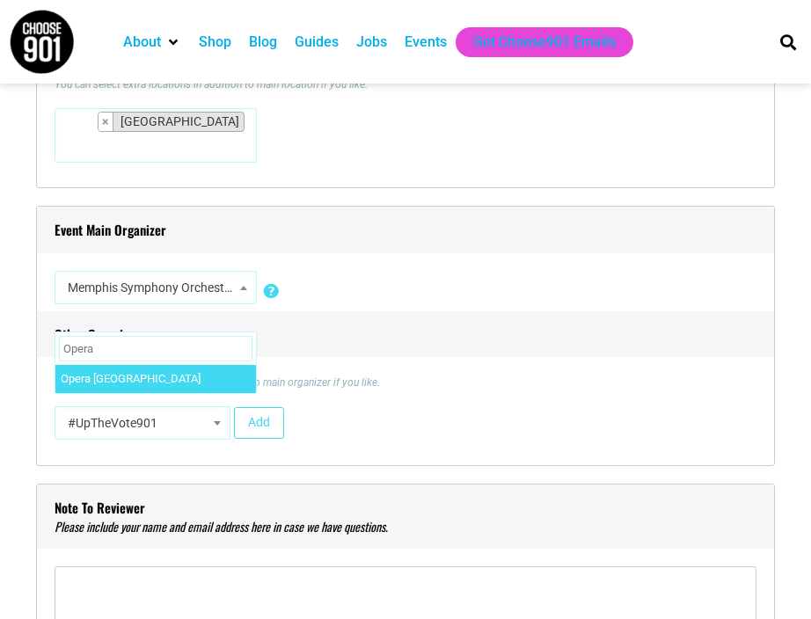
type input "Opera"
select select "5648"
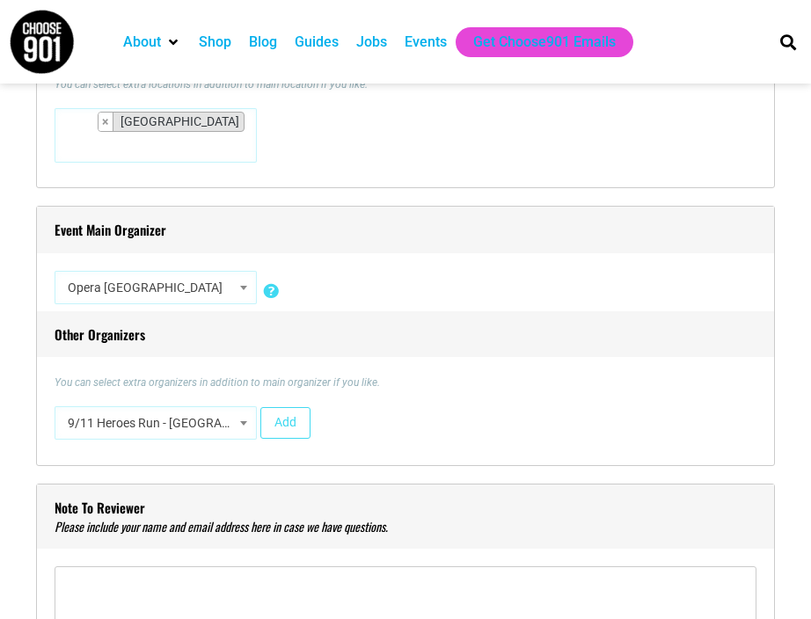
select select "5164"
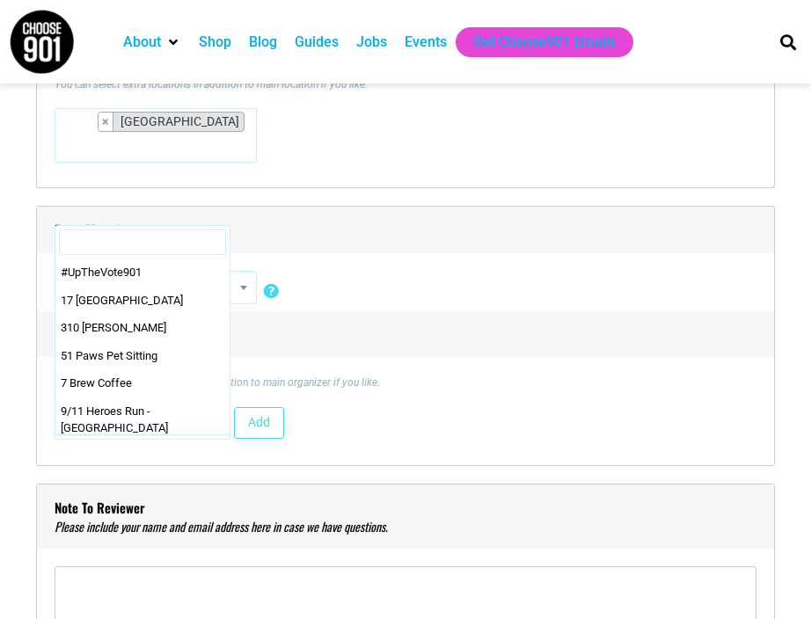
scroll to position [139, 0]
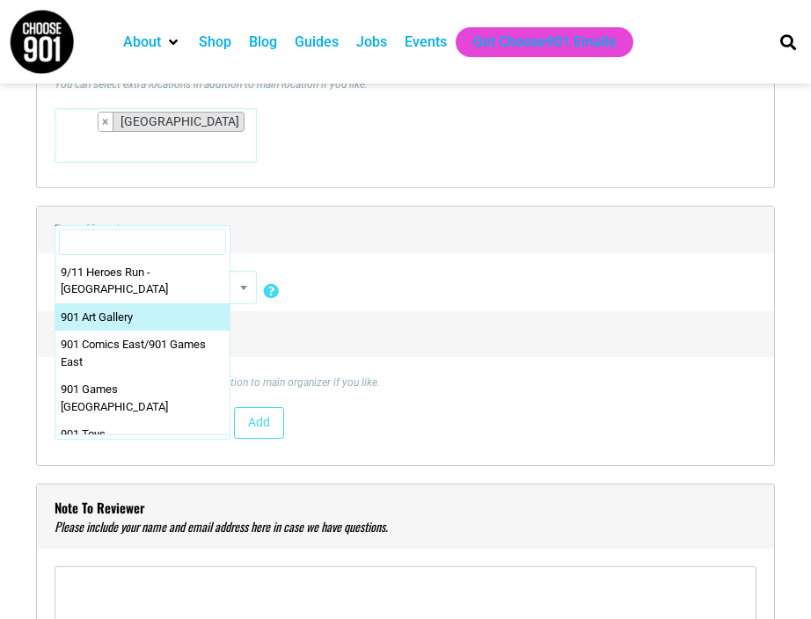
drag, startPoint x: 181, startPoint y: 419, endPoint x: 35, endPoint y: 421, distance: 145.9
click at [36, 420] on div "Event Main Organizer Hide organizer Insert a new organizer #UpTheVote901 17 Ber…" at bounding box center [405, 336] width 738 height 260
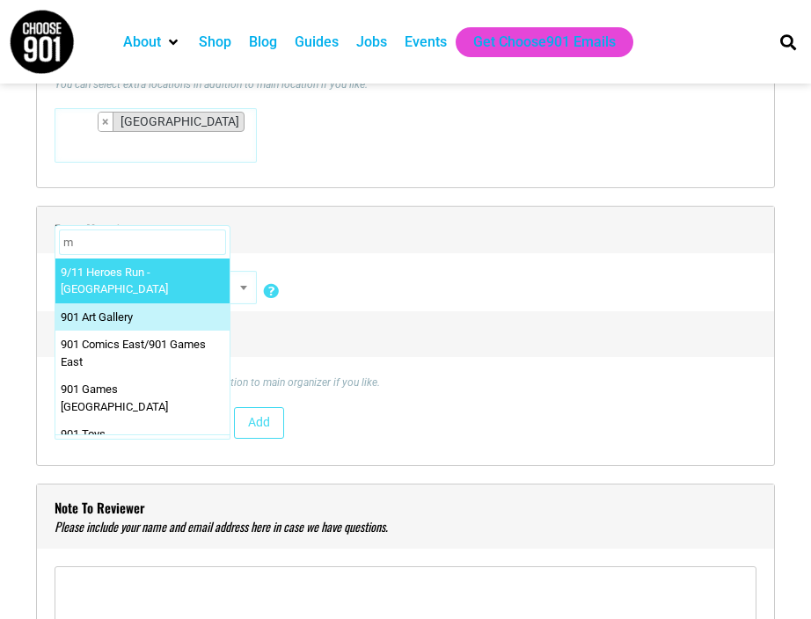
scroll to position [0, 0]
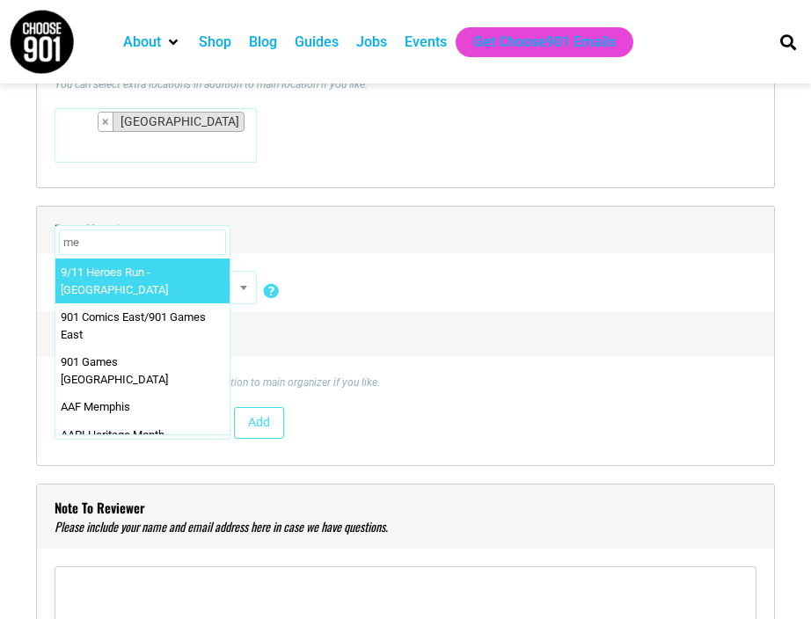
type input "m"
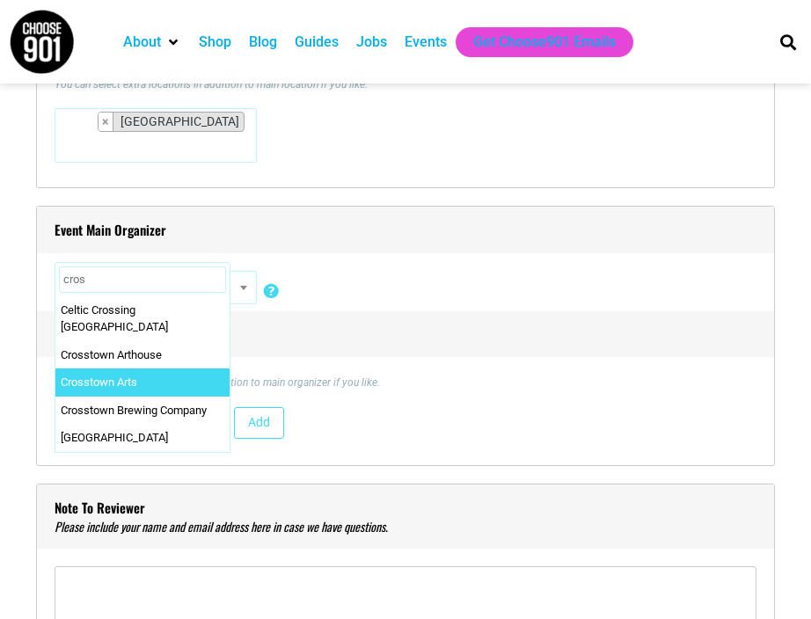
type input "cros"
select select "1751"
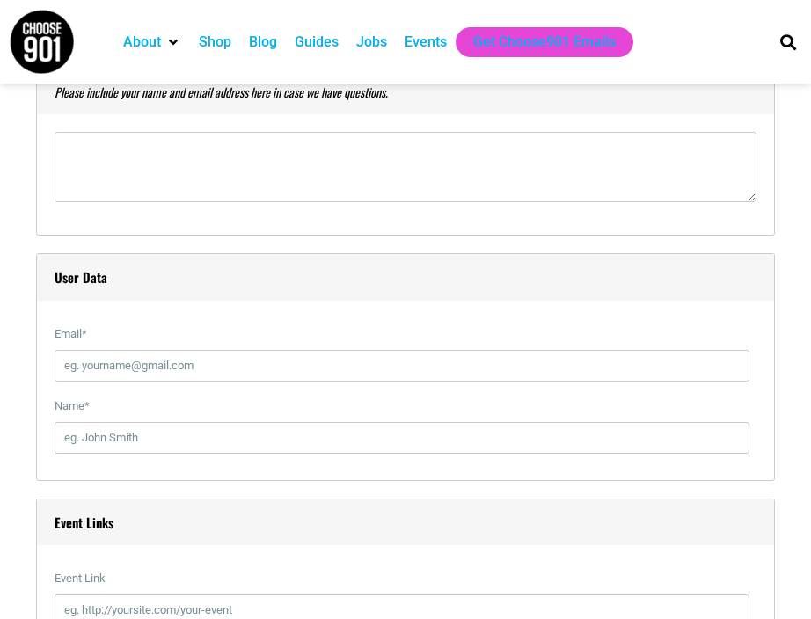
scroll to position [1939, 0]
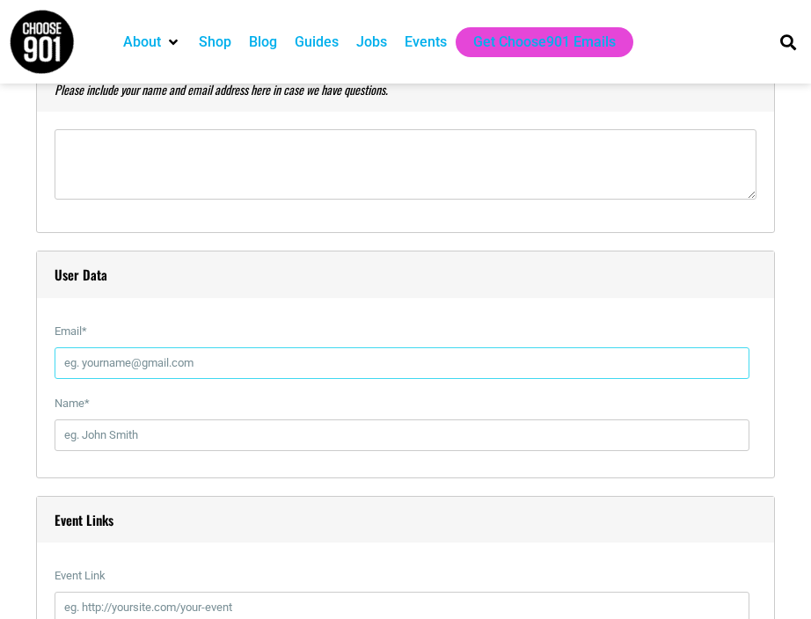
click at [164, 360] on input "Email *" at bounding box center [402, 363] width 695 height 32
type input "tori@crosstownarts.com"
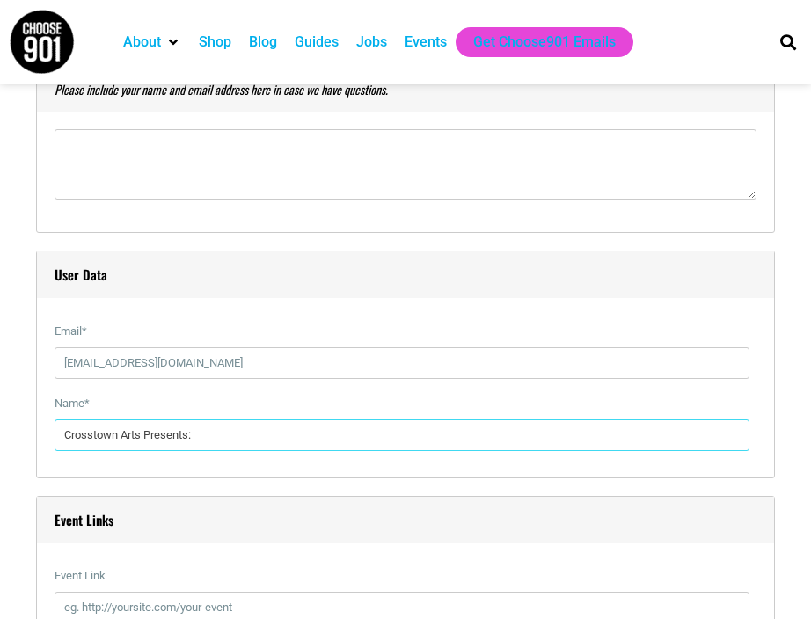
drag, startPoint x: 211, startPoint y: 433, endPoint x: -10, endPoint y: 431, distance: 220.7
click at [0, 431] on html "About Contact Us Donate Shop Blog Guides Jobs Events Get Choose901 Emails Searc…" at bounding box center [405, 373] width 811 height 4624
type input "Tori Nute"
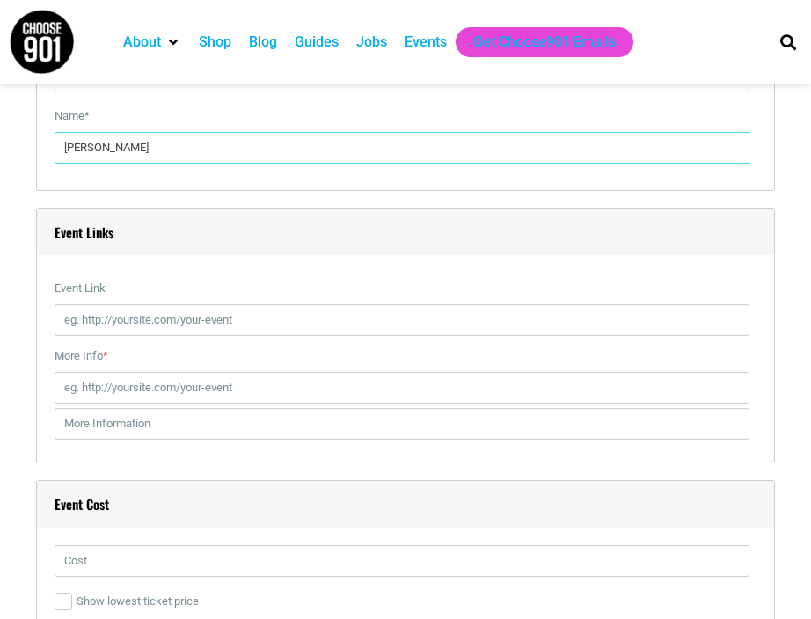
scroll to position [2225, 0]
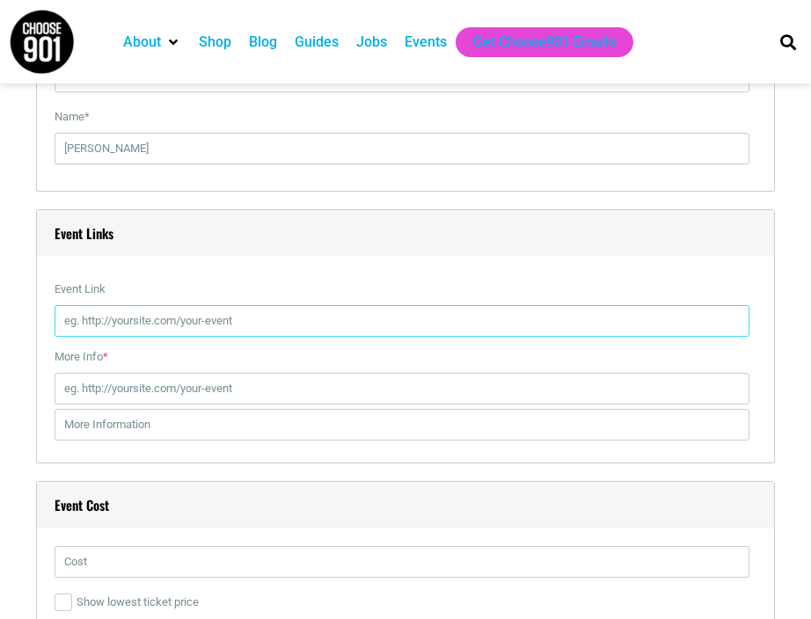
click at [103, 314] on input "Event Link" at bounding box center [402, 321] width 695 height 32
paste input "https://crosstownarts.org/calendar/i-hear-america-singing/"
type input "https://crosstownarts.org/calendar/i-hear-america-singing/"
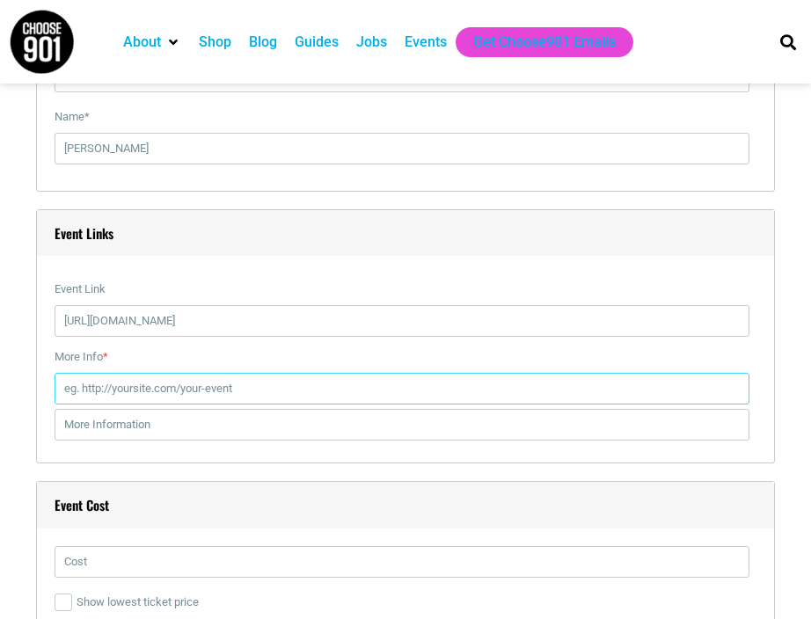
click at [166, 397] on input "More Info *" at bounding box center [402, 389] width 695 height 32
paste input "https://operamemphis.my.salesforce-sites.com/ticket/#/instances/a0FUq00000DQJxB…"
type input "https://operamemphis.my.salesforce-sites.com/ticket/#/instances/a0FUq00000DQJxB…"
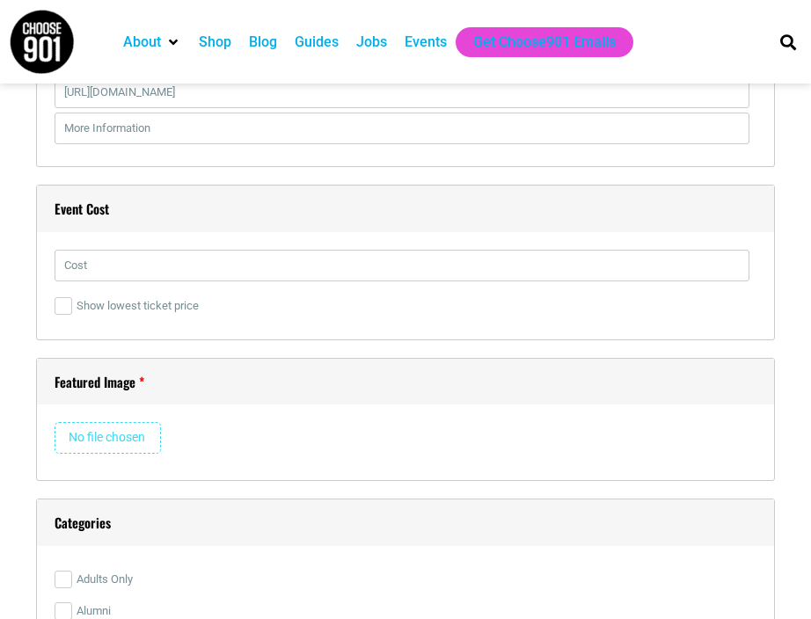
scroll to position [2547, 0]
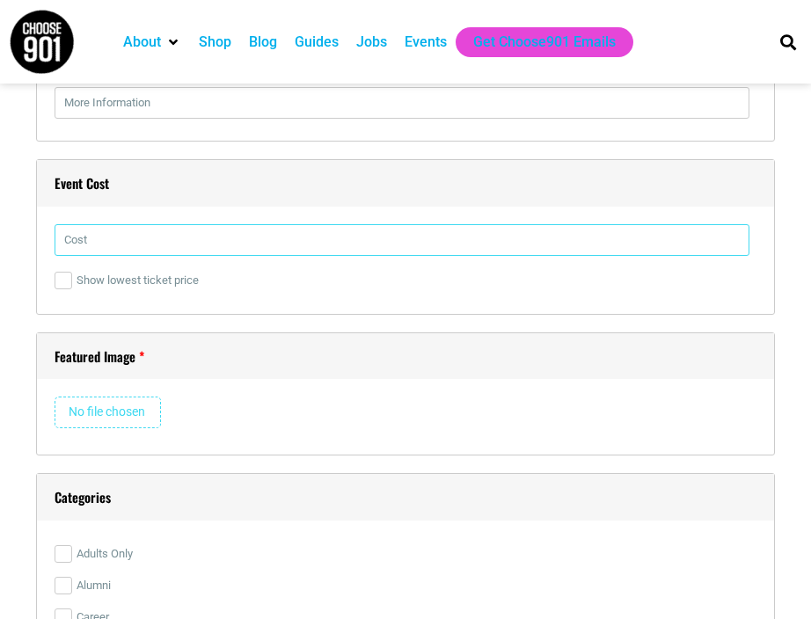
click at [250, 237] on input "text" at bounding box center [402, 240] width 695 height 32
type input "$40"
click at [350, 339] on h4 "Featured Image" at bounding box center [405, 356] width 737 height 47
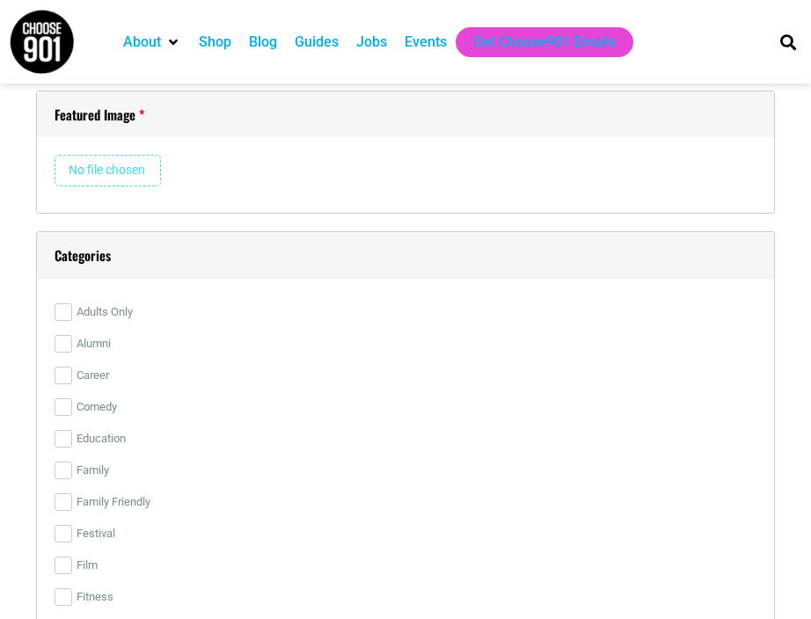
scroll to position [2790, 0]
click at [110, 170] on input "file" at bounding box center [108, 170] width 106 height 32
type input "C:\fakepath\Screen Shot 2025-10-06 at 3.46.48 PM.png"
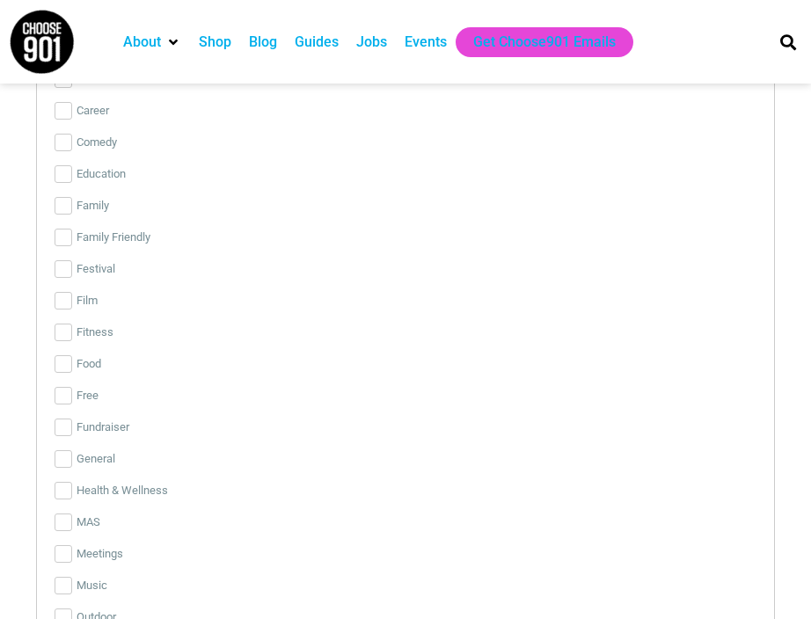
scroll to position [3235, 0]
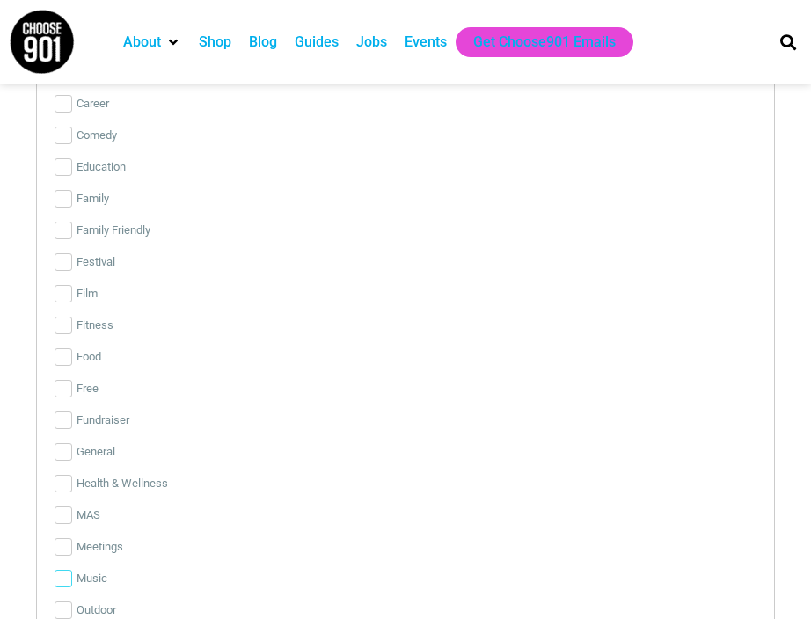
click at [64, 581] on input "Music" at bounding box center [64, 579] width 18 height 18
checkbox input "true"
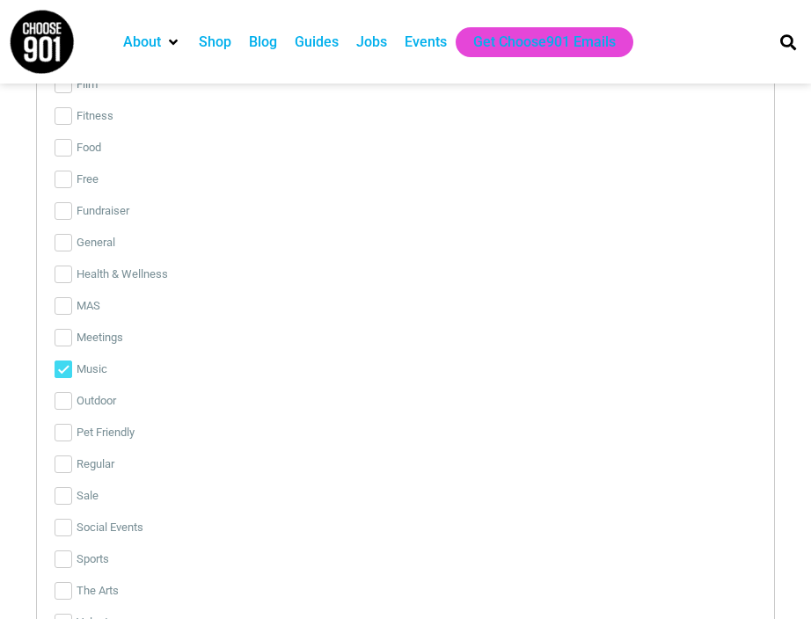
scroll to position [3624, 0]
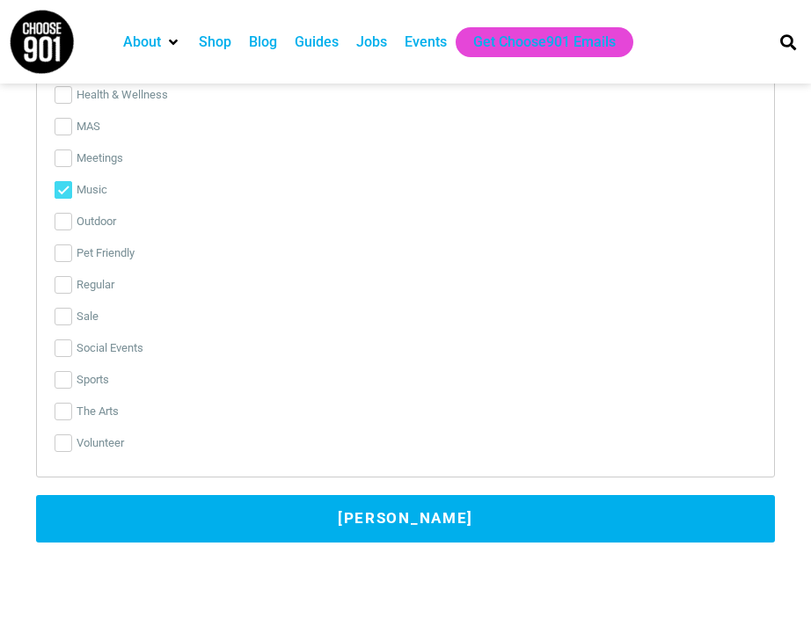
click at [402, 513] on button "Submit Event" at bounding box center [405, 518] width 738 height 47
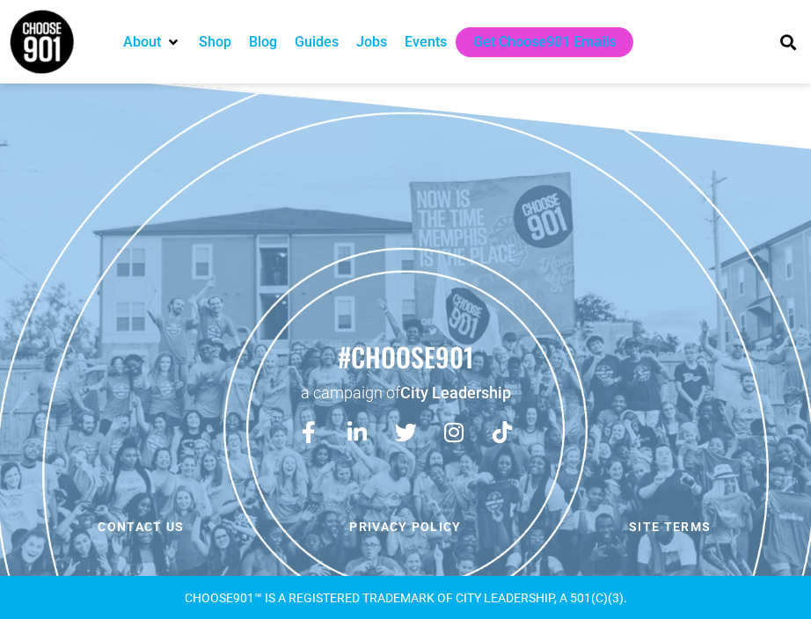
scroll to position [0, 0]
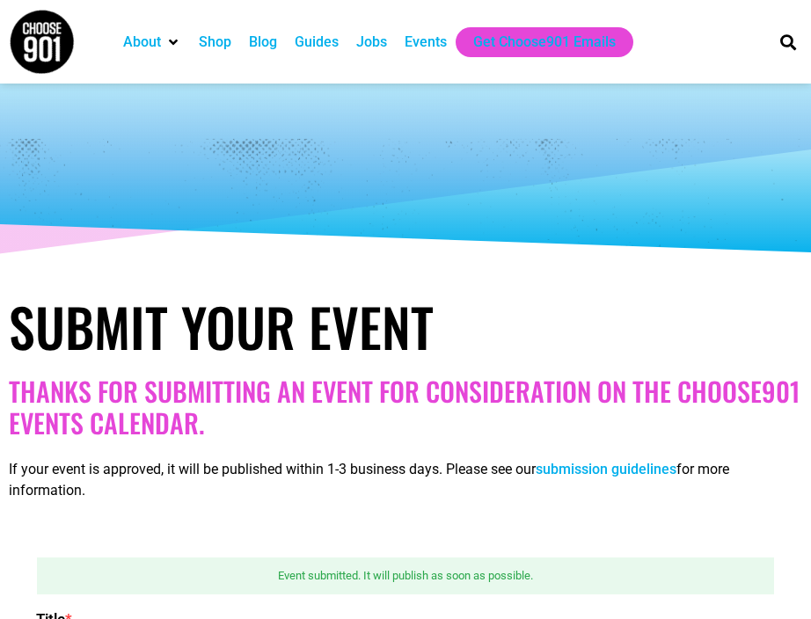
click at [431, 41] on div "Events" at bounding box center [425, 42] width 42 height 21
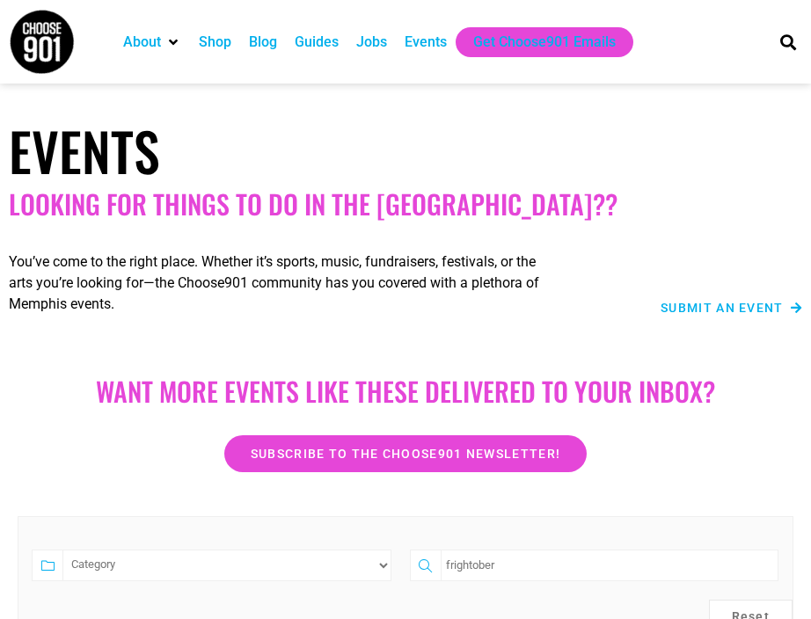
drag, startPoint x: 531, startPoint y: 570, endPoint x: 330, endPoint y: 563, distance: 201.4
click at [330, 563] on form "Category Family Friendly Film Free The Arts frightober Reset" at bounding box center [405, 574] width 775 height 116
type input "pop music"
click at [681, 310] on span "Submit an Event" at bounding box center [721, 308] width 123 height 12
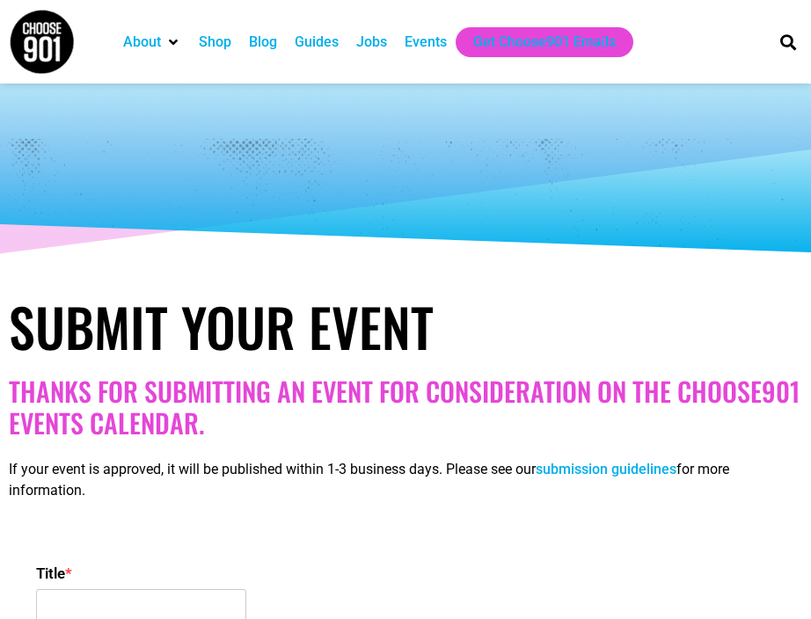
select select
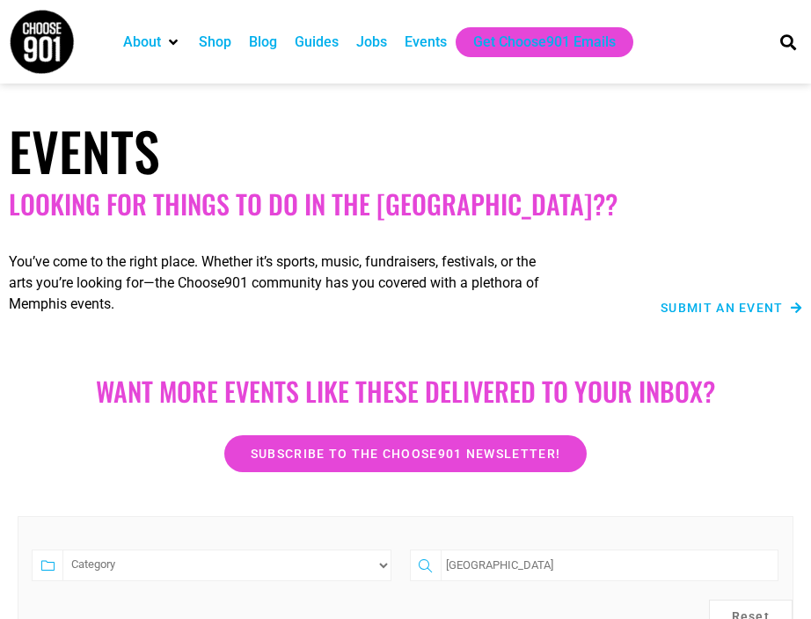
type input "[GEOGRAPHIC_DATA]"
click at [522, 568] on input "[GEOGRAPHIC_DATA]" at bounding box center [609, 565] width 338 height 32
click at [670, 306] on span "Submit an Event" at bounding box center [721, 308] width 123 height 12
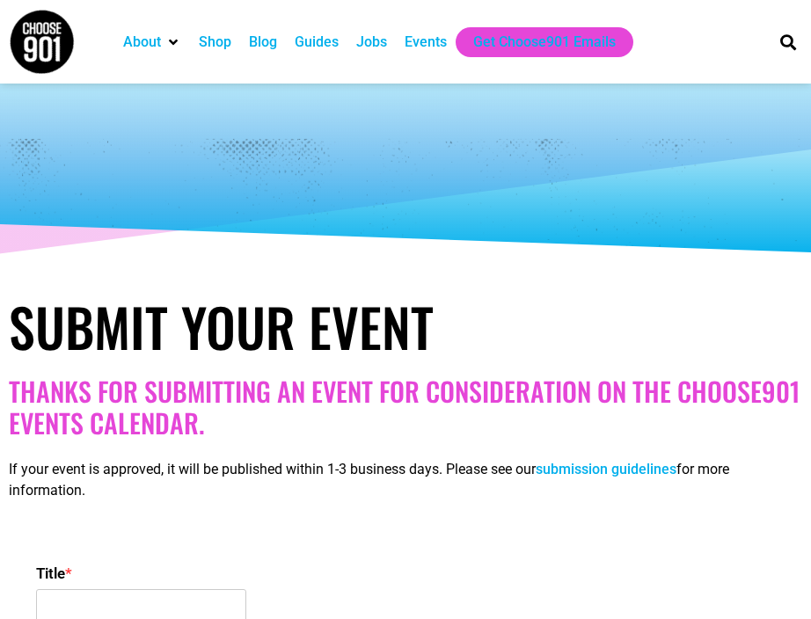
select select
click at [142, 600] on input "Title *" at bounding box center [141, 611] width 210 height 44
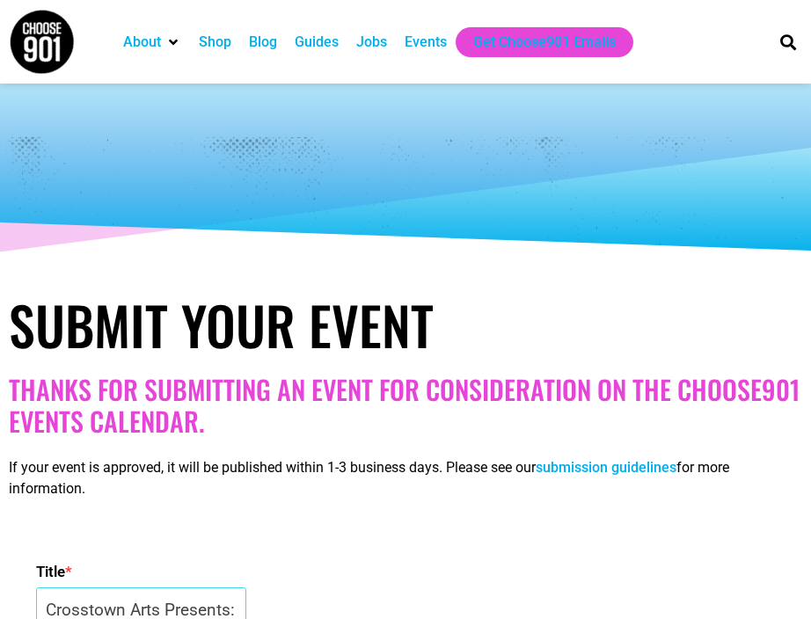
scroll to position [219, 0]
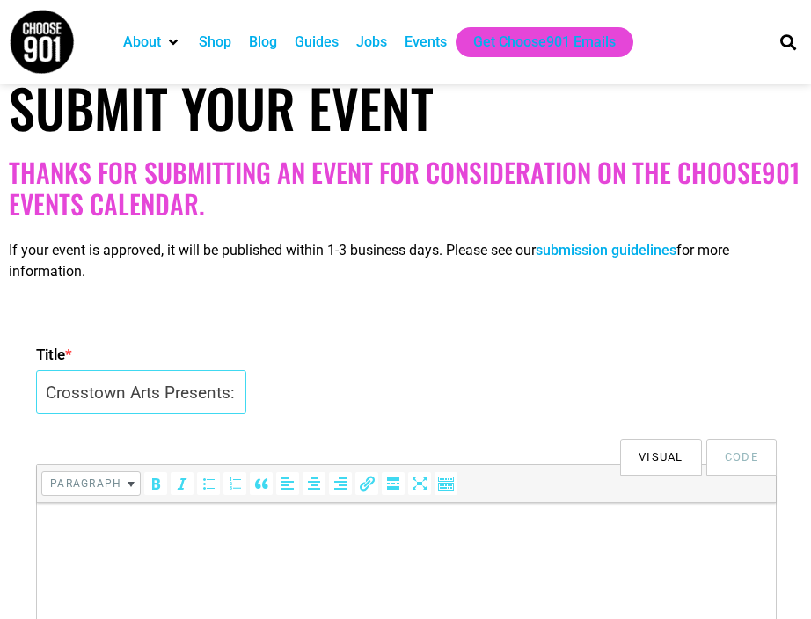
click at [215, 402] on input "Crosstown Arts Presents: Jazz Jam Session: Hosted by the [PERSON_NAME] Quartet" at bounding box center [141, 392] width 210 height 44
click at [226, 393] on input "Crosstown Arts Presents: Jazz Jam Session: Hosted by the [PERSON_NAME] Quartet" at bounding box center [141, 392] width 210 height 44
drag, startPoint x: 179, startPoint y: 899, endPoint x: 557, endPoint y: 530, distance: 528.4
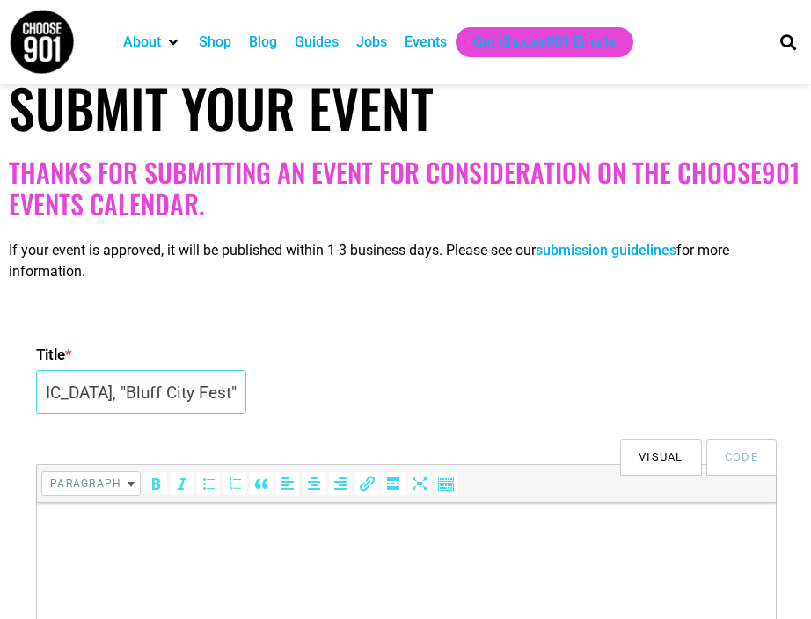
type input "Crosstown Arts Presents: University of Memphis, "Bluff City Fest""
click at [535, 552] on html at bounding box center [406, 527] width 738 height 49
click at [243, 533] on p at bounding box center [406, 527] width 721 height 21
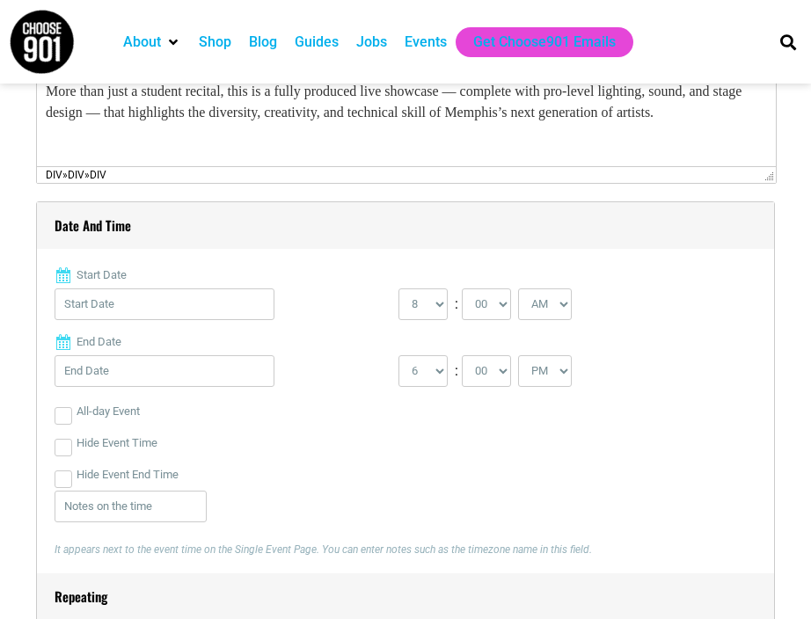
scroll to position [673, 0]
click at [168, 302] on input "Start Date" at bounding box center [165, 305] width 220 height 32
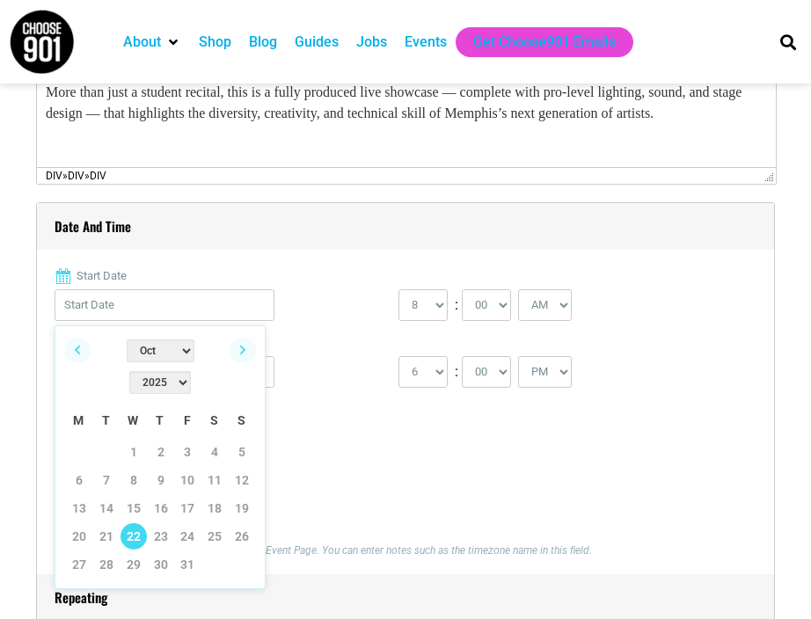
click at [135, 523] on link "22" at bounding box center [133, 536] width 26 height 26
type input "10/22/2025"
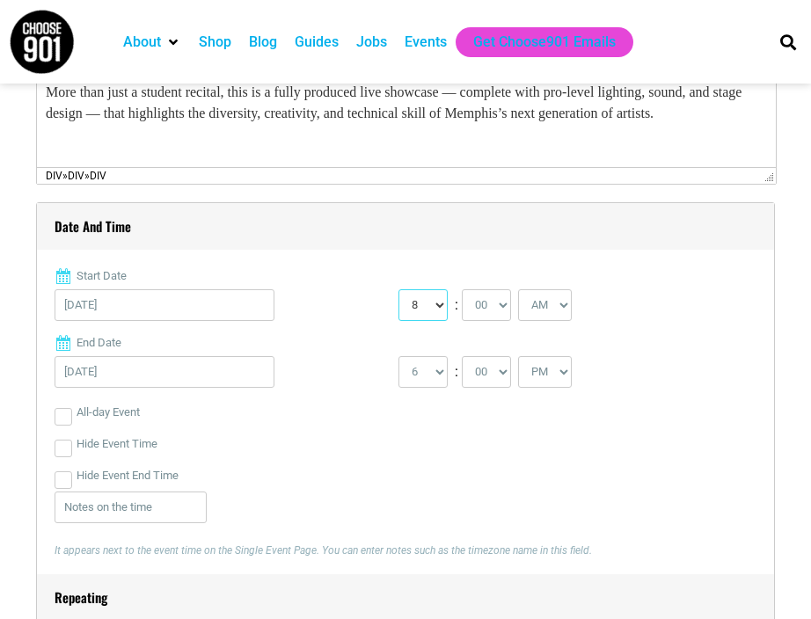
click at [442, 306] on select "0 1 2 3 4 5 6 7 8 9 10 11 12" at bounding box center [422, 305] width 49 height 32
select select "7"
click at [398, 289] on select "0 1 2 3 4 5 6 7 8 9 10 11 12" at bounding box center [422, 305] width 49 height 32
click at [564, 309] on select "AM PM" at bounding box center [545, 305] width 54 height 32
select select "PM"
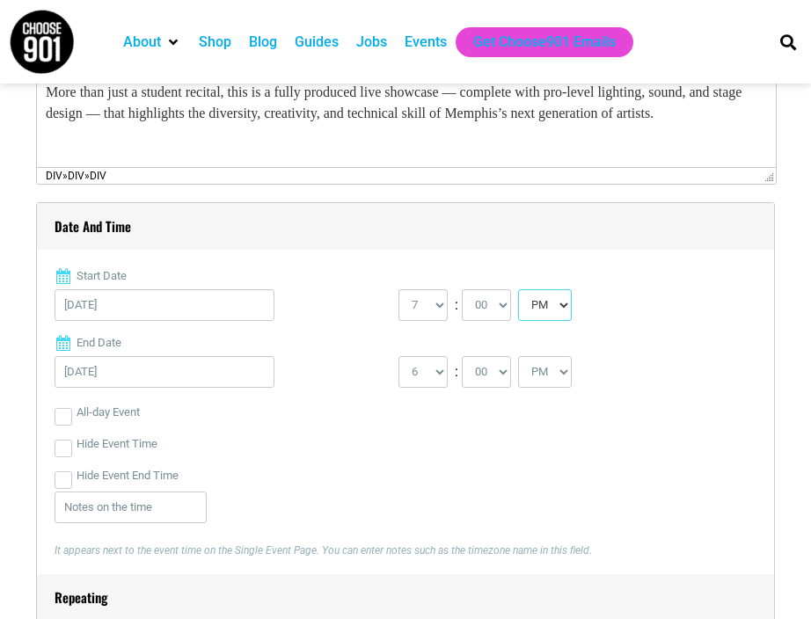
click at [521, 289] on select "AM PM" at bounding box center [545, 305] width 54 height 32
click at [440, 370] on select "1 2 3 4 5 6 7 8 9 10 11 12" at bounding box center [422, 372] width 49 height 32
select select "9"
click at [398, 356] on select "1 2 3 4 5 6 7 8 9 10 11 12" at bounding box center [422, 372] width 49 height 32
click at [503, 362] on select "00 05 10 15 20 25 30 35 40 45 50 55" at bounding box center [486, 372] width 49 height 32
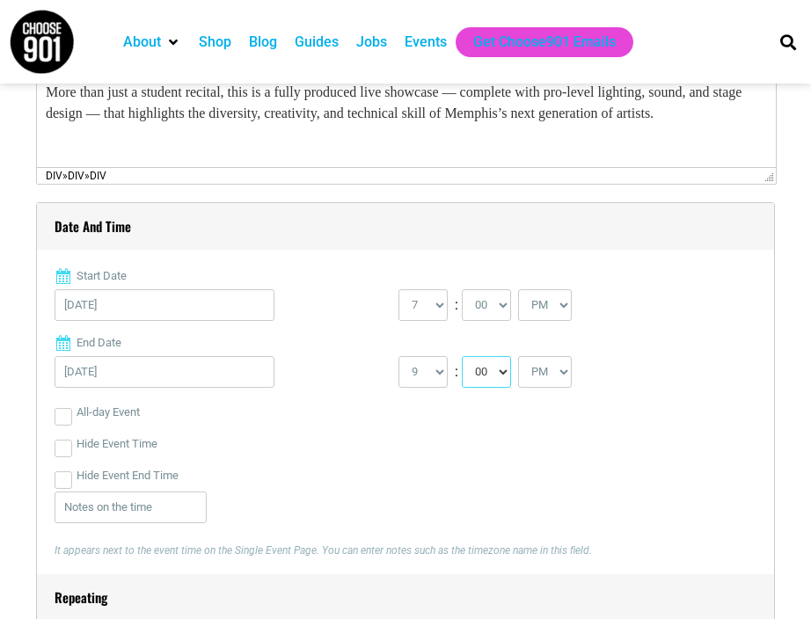
select select "30"
click at [462, 356] on select "00 05 10 15 20 25 30 35 40 45 50 55" at bounding box center [486, 372] width 49 height 32
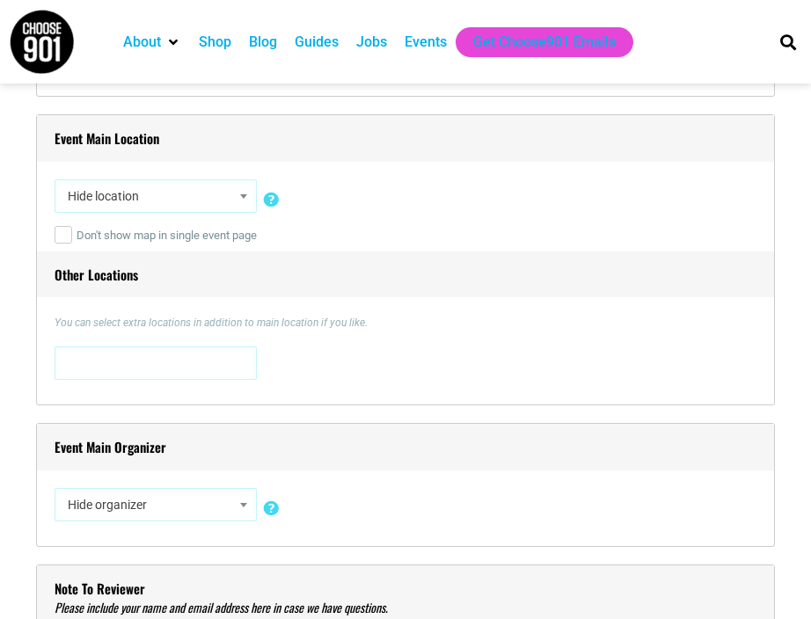
scroll to position [1262, 0]
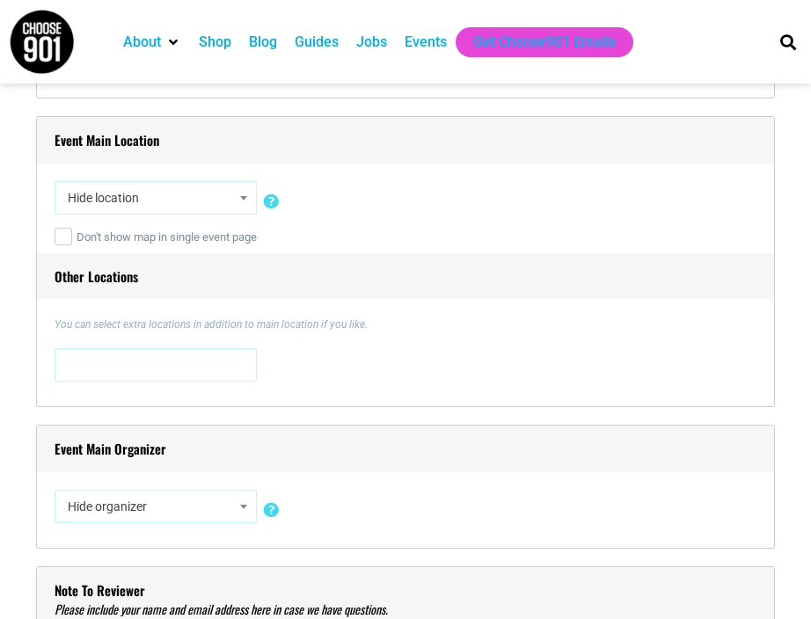
click at [240, 197] on b at bounding box center [243, 198] width 7 height 4
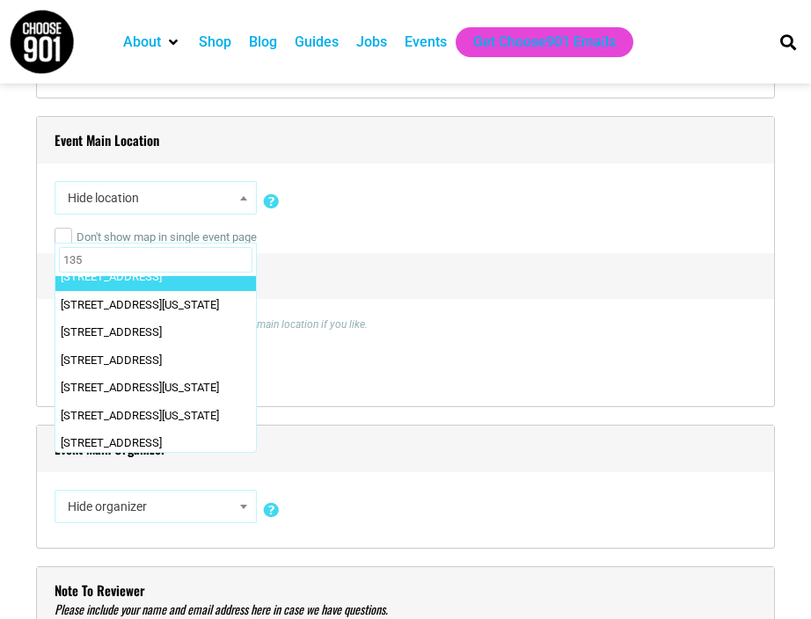
scroll to position [237, 0]
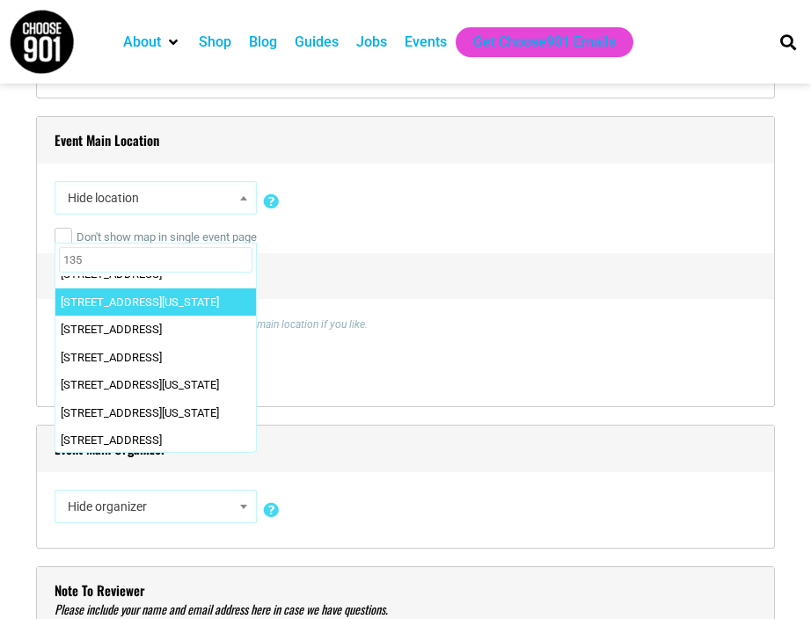
type input "135"
select select "5809"
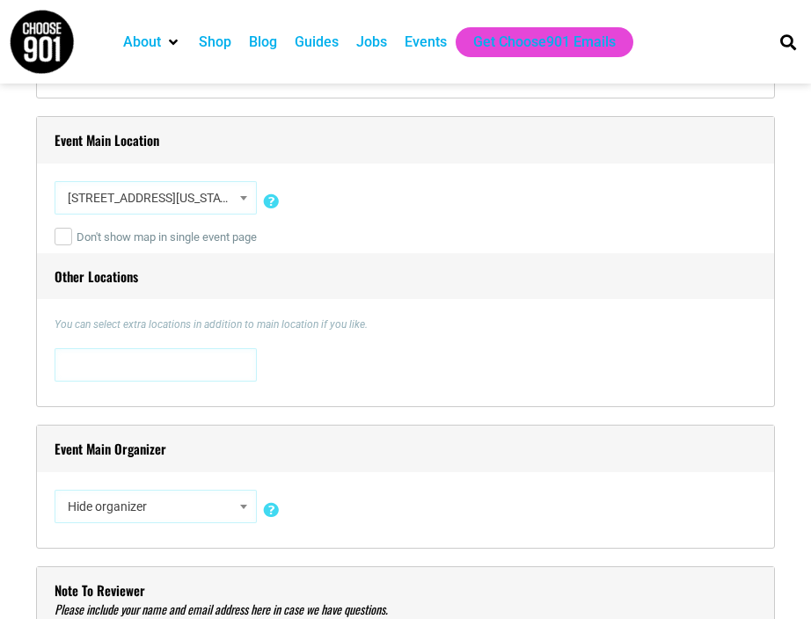
click at [139, 367] on span at bounding box center [156, 363] width 190 height 28
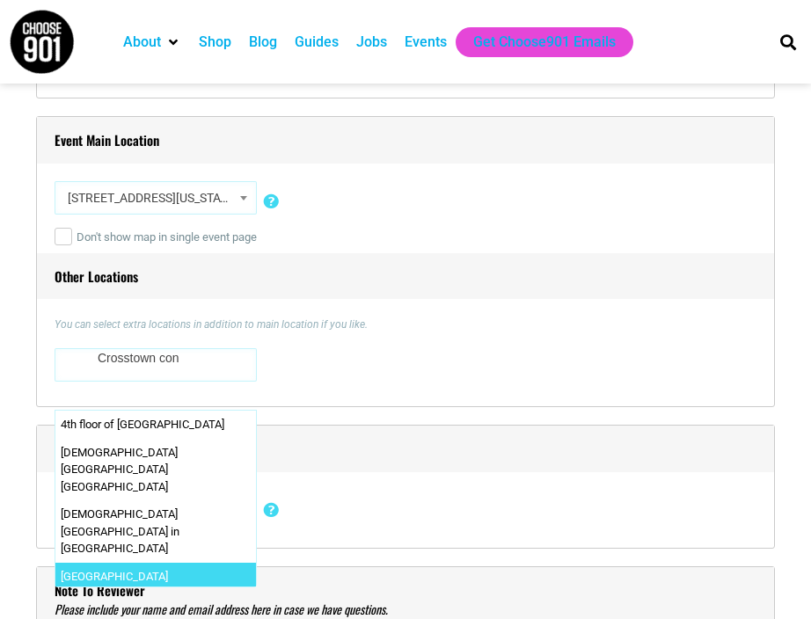
type textarea "Crosstown con"
select select "1602"
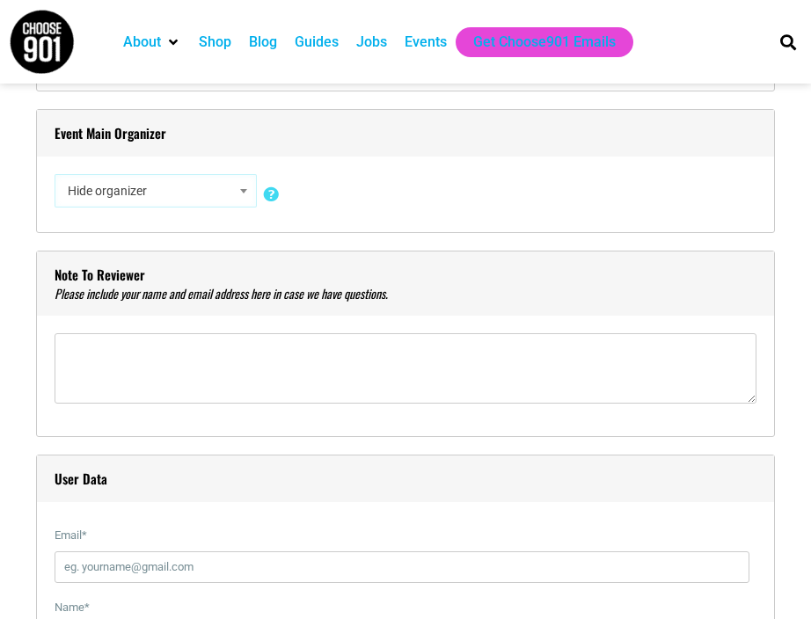
scroll to position [1597, 0]
click at [244, 191] on b at bounding box center [243, 192] width 7 height 4
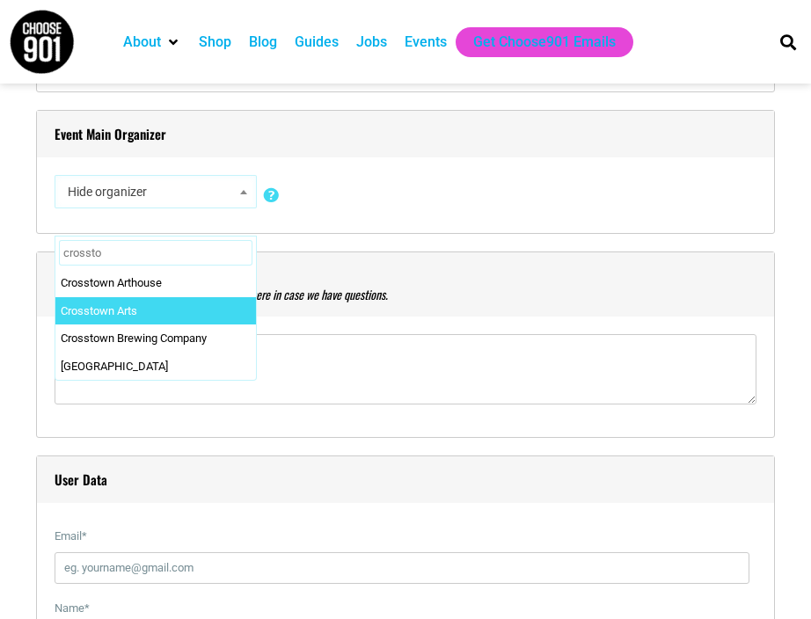
type input "crossto"
select select "1751"
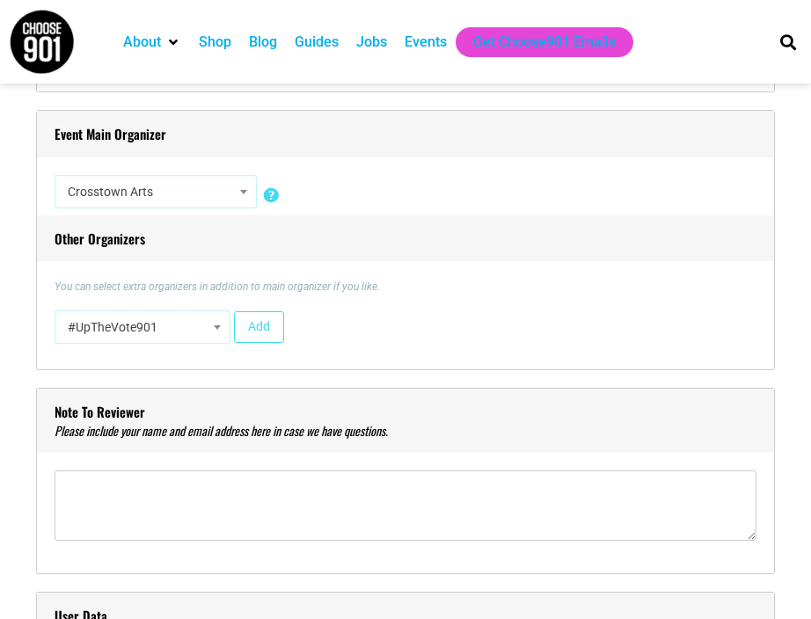
click at [218, 333] on span at bounding box center [217, 327] width 18 height 23
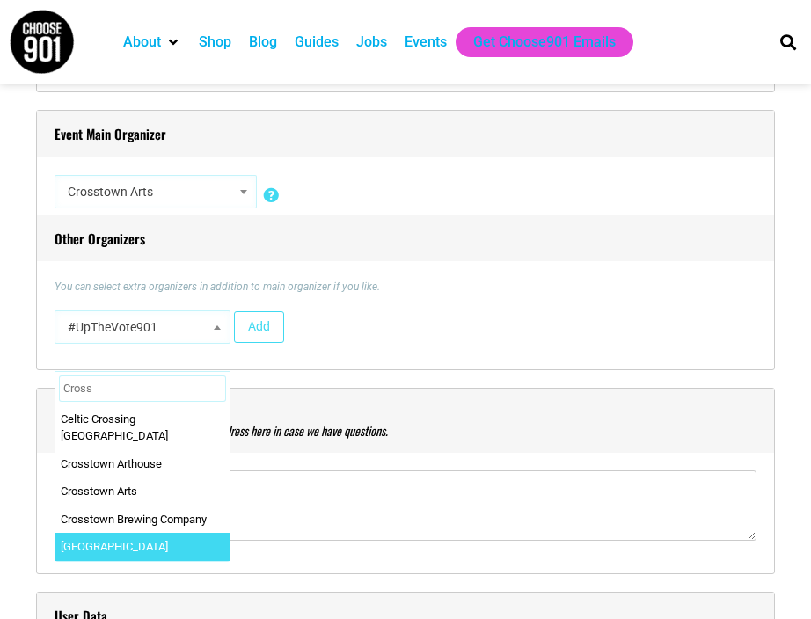
type input "Cross"
select select "2098"
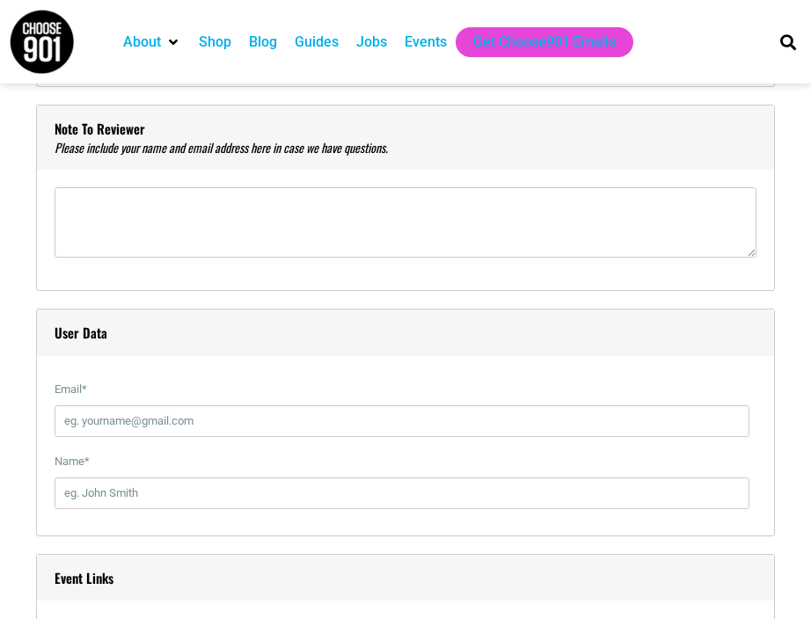
scroll to position [1882, 0]
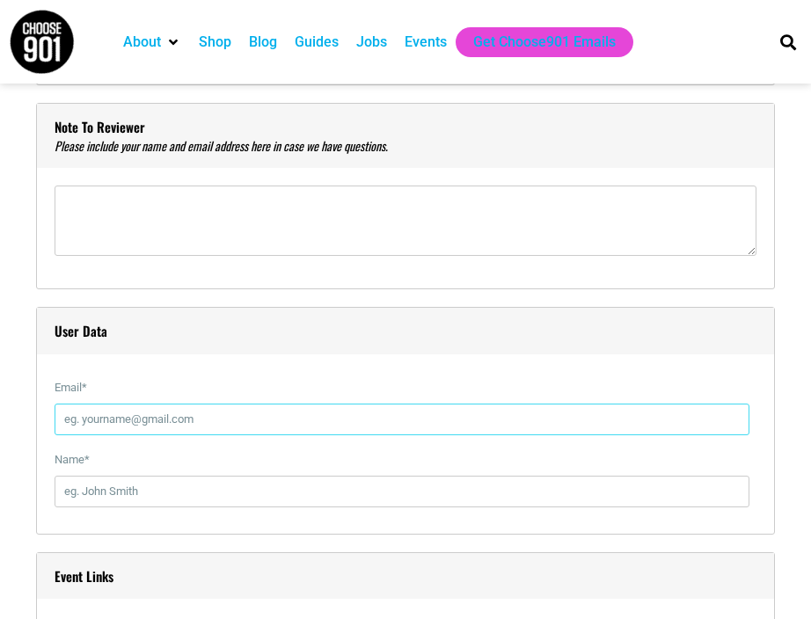
click at [120, 418] on input "Email *" at bounding box center [402, 420] width 695 height 32
type input "tori@crosstownarts.com"
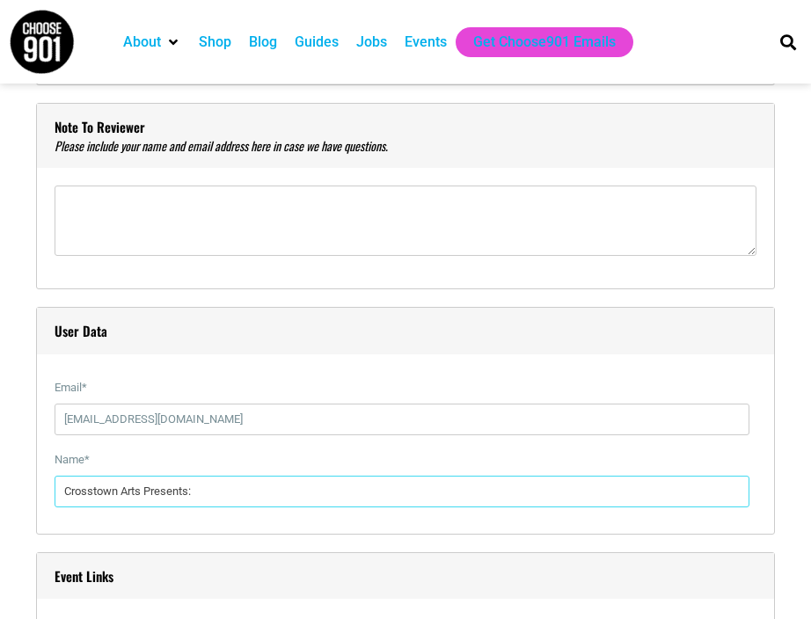
drag, startPoint x: 221, startPoint y: 491, endPoint x: -127, endPoint y: 486, distance: 348.2
click at [0, 486] on html "About Contact Us Donate Shop Blog Guides Jobs Events Get Choose901 Emails Searc…" at bounding box center [405, 430] width 811 height 4624
type input "Tori Nute"
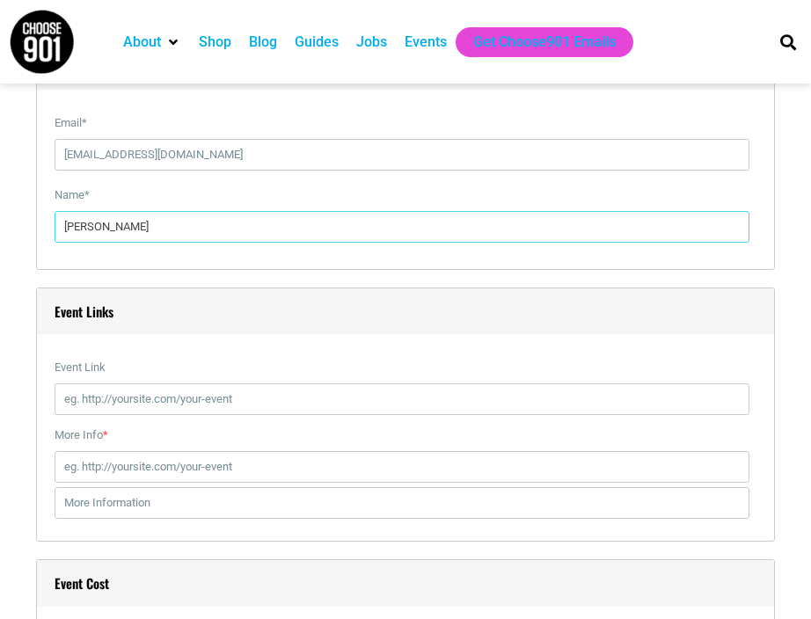
scroll to position [2186, 0]
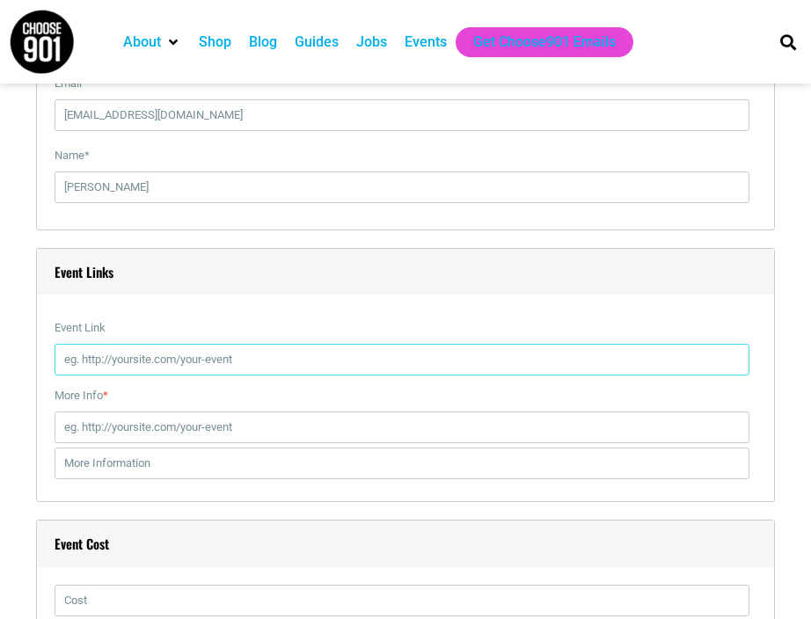
click at [111, 346] on input "Event Link" at bounding box center [402, 360] width 695 height 32
click at [129, 353] on input "Event Link" at bounding box center [402, 360] width 695 height 32
paste input "https://crosstownarts.org/calendar/university-of-memphis-bluff-city-fest-2/"
type input "https://crosstownarts.org/calendar/university-of-memphis-bluff-city-fest-2/"
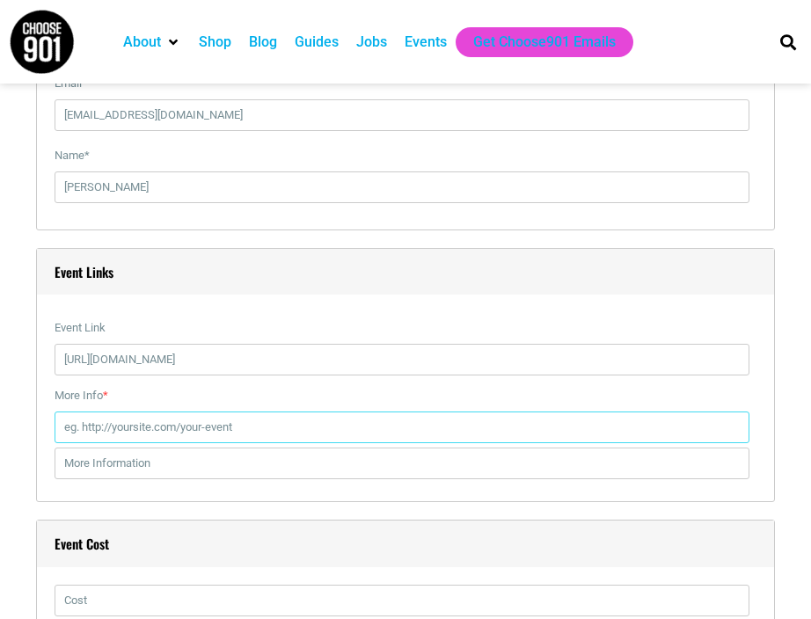
click at [153, 418] on input "More Info *" at bounding box center [402, 427] width 695 height 32
click at [103, 433] on input "More Info *" at bounding box center [402, 427] width 695 height 32
click at [140, 417] on input "More Info *" at bounding box center [402, 427] width 695 height 32
paste input "https://dice.fm/partner/dice/event/v3ooxg-university-of-memphis-bluff-city-fest…"
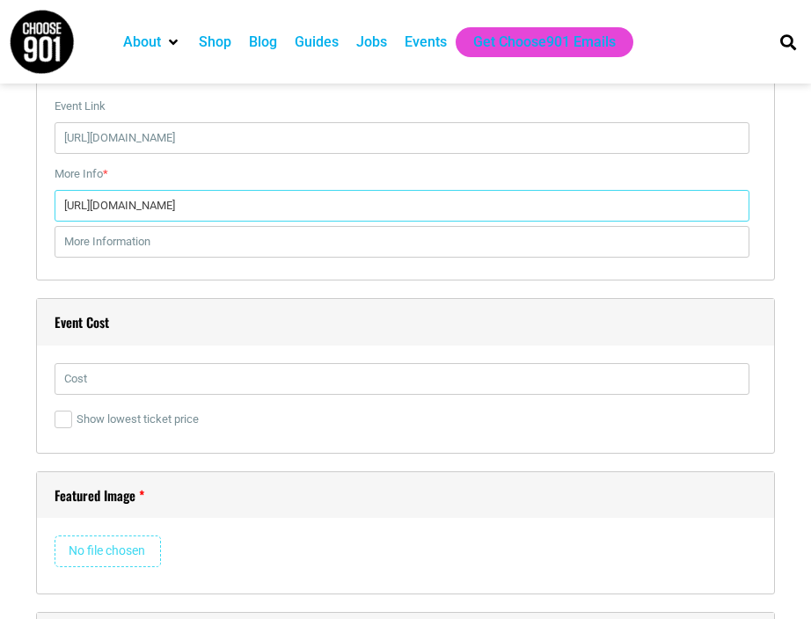
scroll to position [0, 2208]
type input "https://dice.fm/partner/dice/event/v3ooxg-university-of-memphis-bluff-city-fest…"
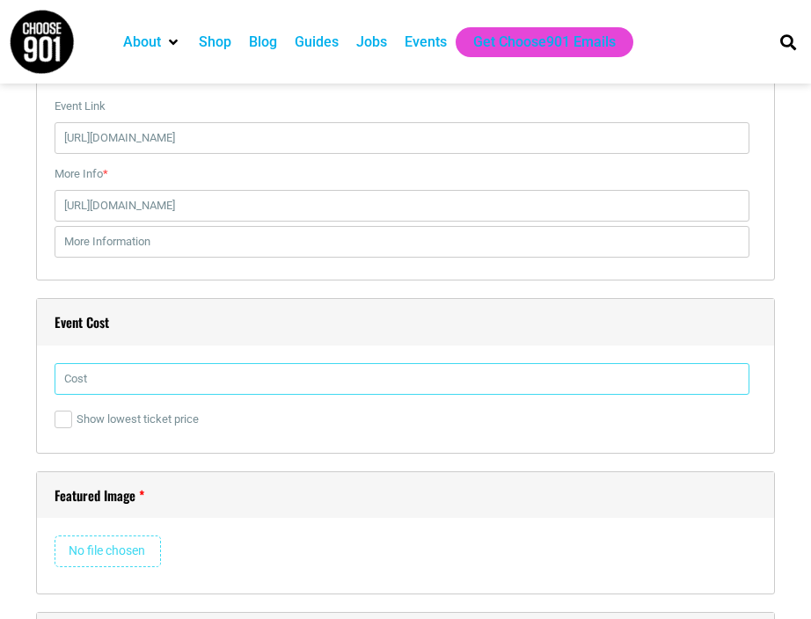
scroll to position [0, 0]
click at [96, 375] on input "text" at bounding box center [402, 379] width 695 height 32
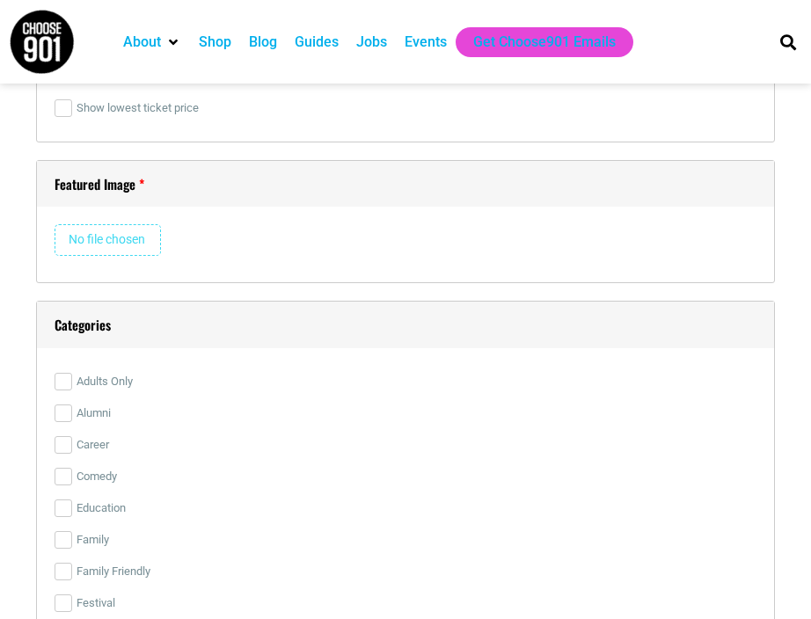
scroll to position [2732, 0]
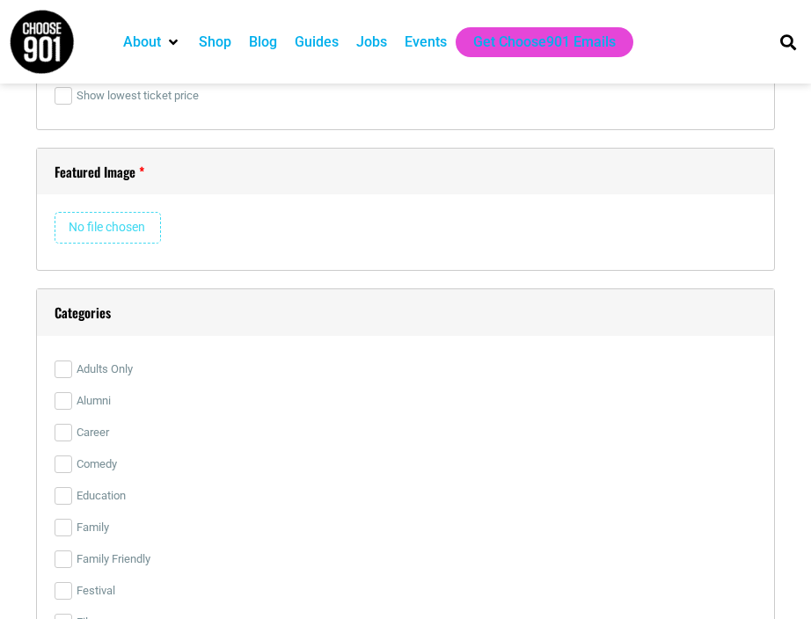
type input "$10/$15 @ the door"
click at [118, 229] on input "file" at bounding box center [108, 228] width 106 height 32
type input "C:\fakepath\Screen Shot 2025-10-02 at 3.28.12 PM.png"
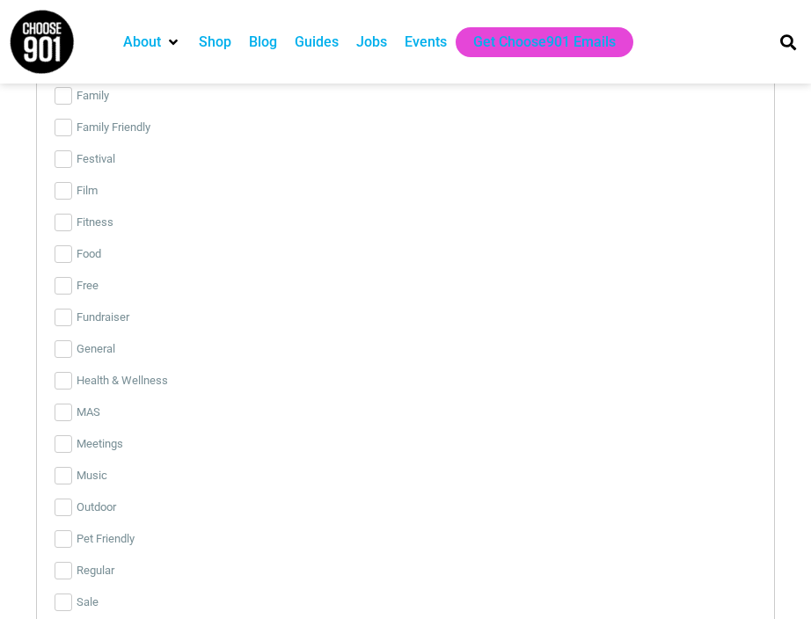
scroll to position [3477, 0]
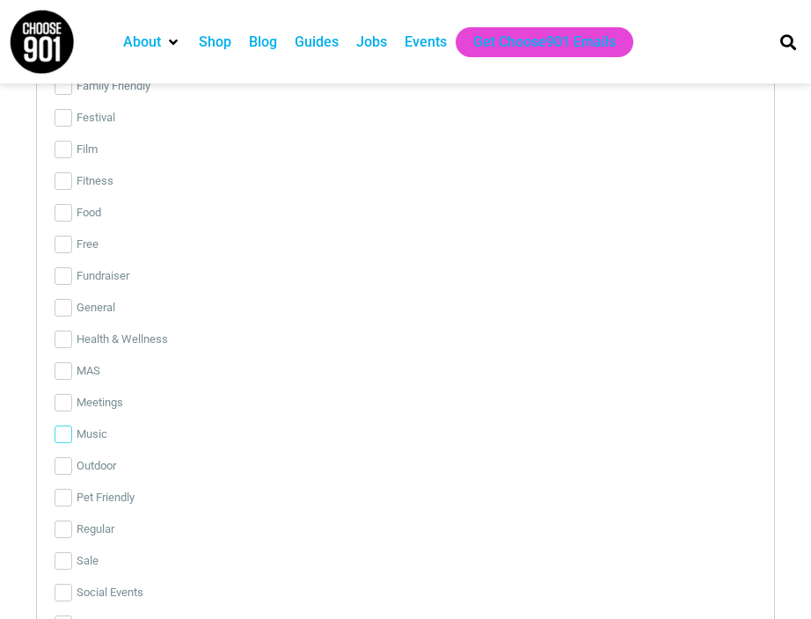
click at [61, 431] on input "Music" at bounding box center [64, 435] width 18 height 18
checkbox input "true"
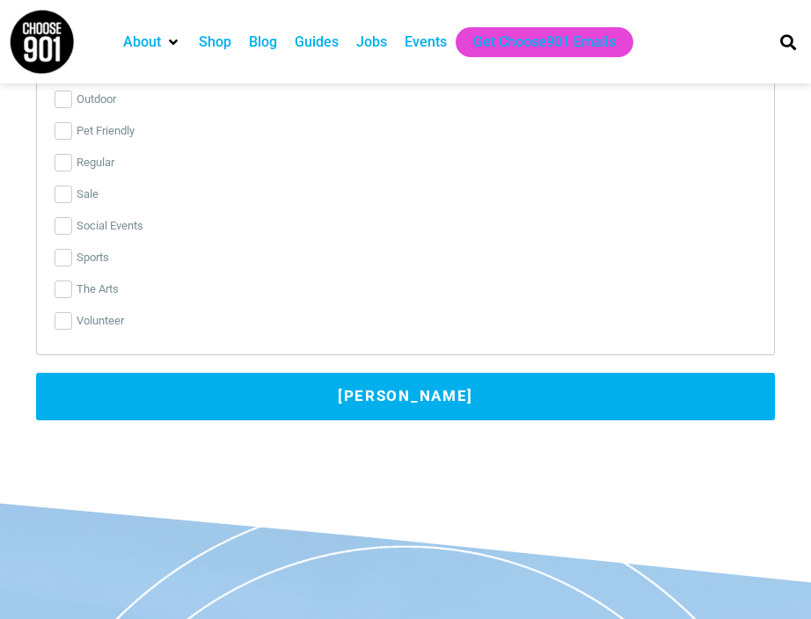
scroll to position [3836, 0]
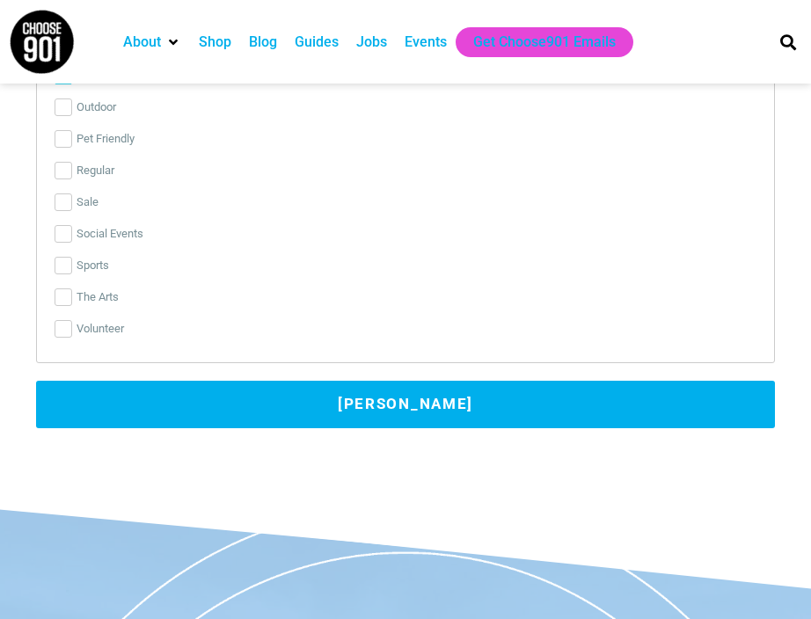
click at [440, 404] on button "Submit Event" at bounding box center [405, 404] width 738 height 47
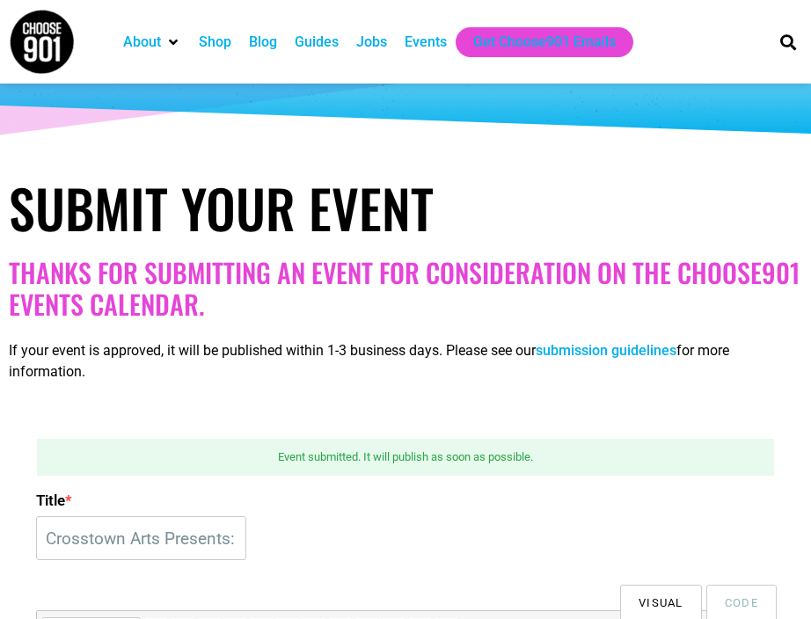
scroll to position [0, 0]
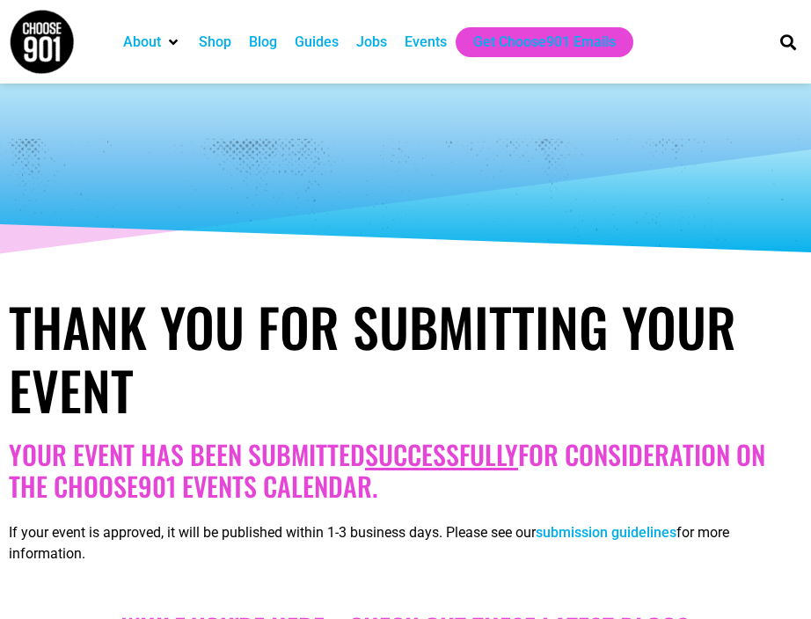
click at [440, 45] on div "Events" at bounding box center [425, 42] width 42 height 21
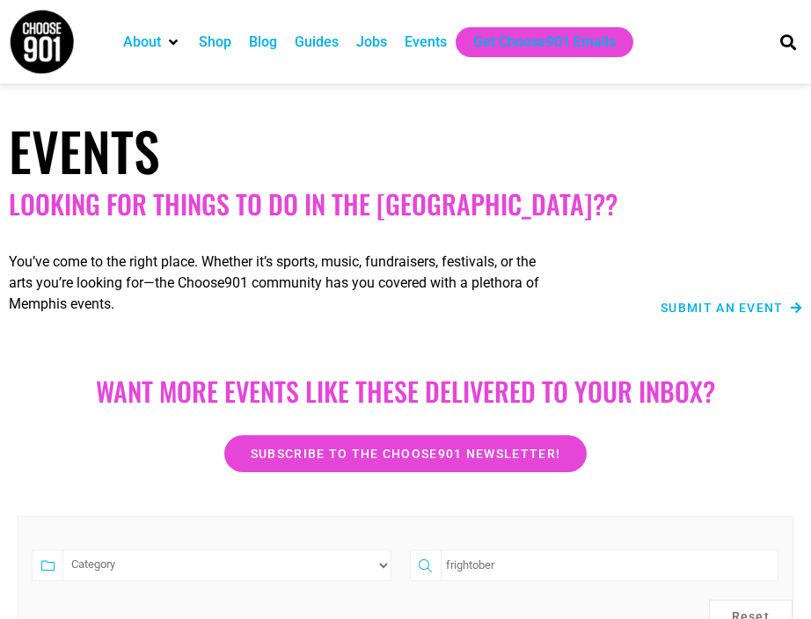
drag, startPoint x: 520, startPoint y: 559, endPoint x: 331, endPoint y: 553, distance: 189.1
click at [331, 553] on form "Category Family Friendly Film Free The Arts frightober Reset" at bounding box center [405, 574] width 775 height 116
type input "dead soldiers"
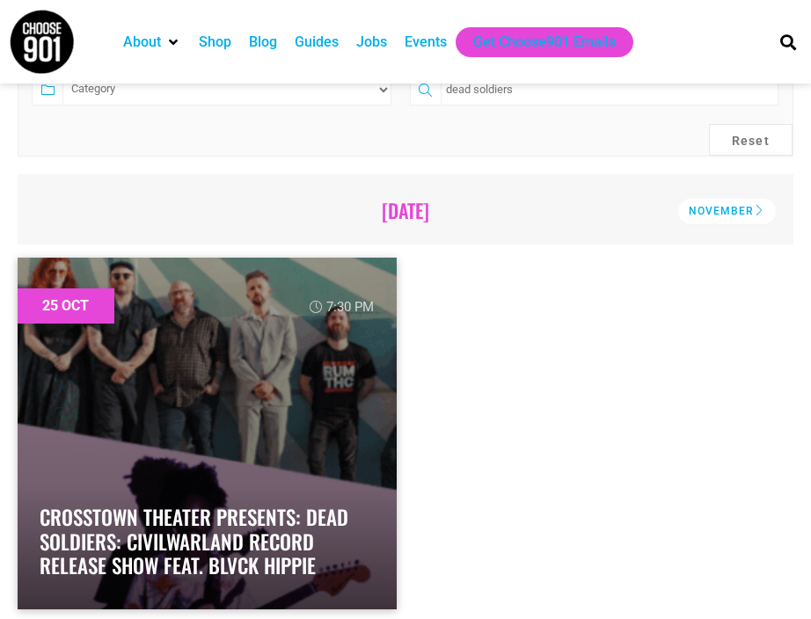
scroll to position [537, 0]
